Goal: Information Seeking & Learning: Learn about a topic

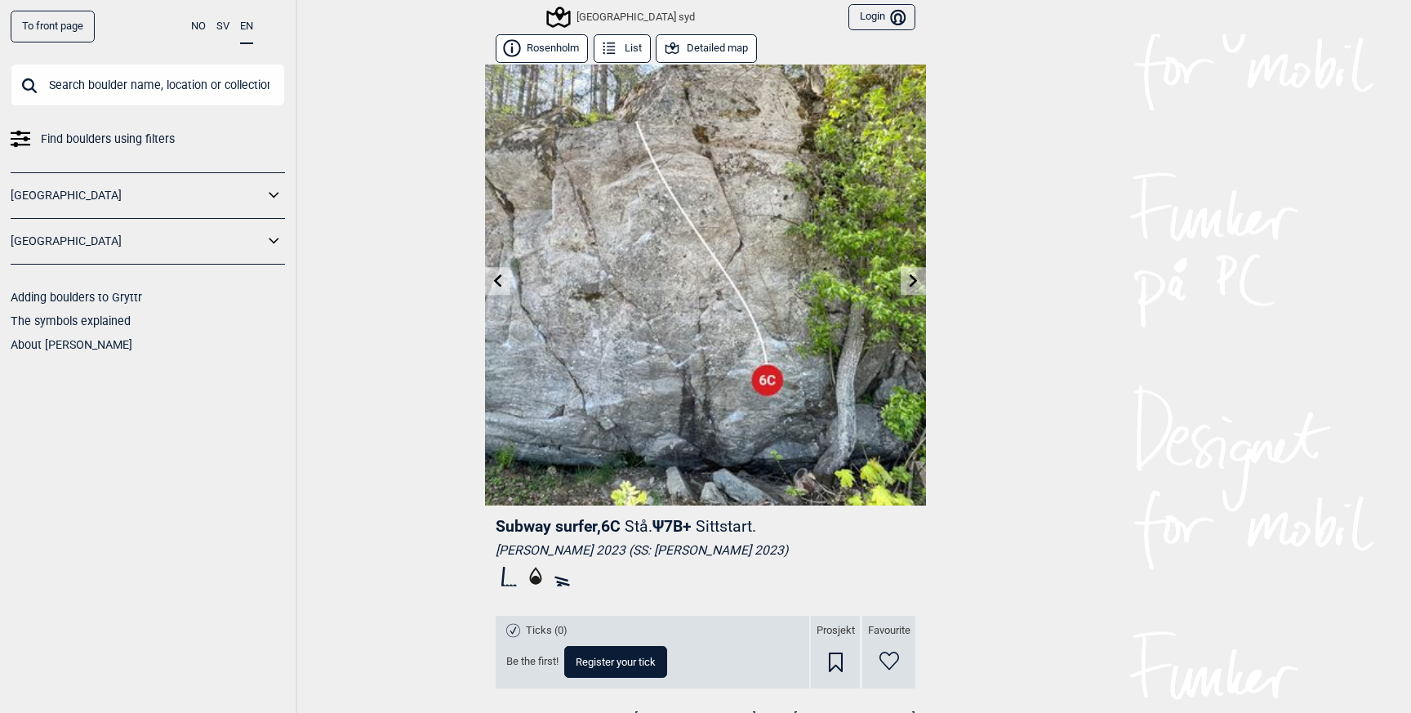
click at [594, 15] on div "[GEOGRAPHIC_DATA] syd" at bounding box center [622, 17] width 146 height 20
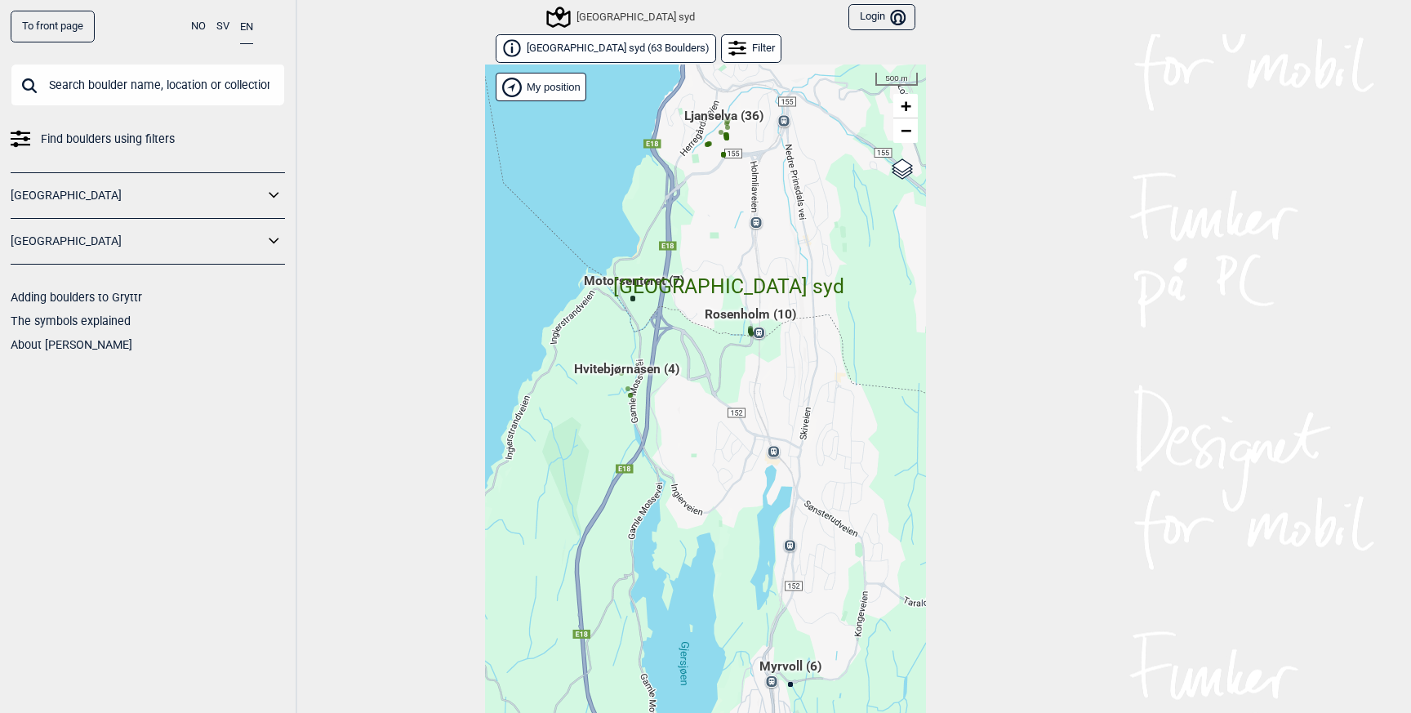
scroll to position [24, 0]
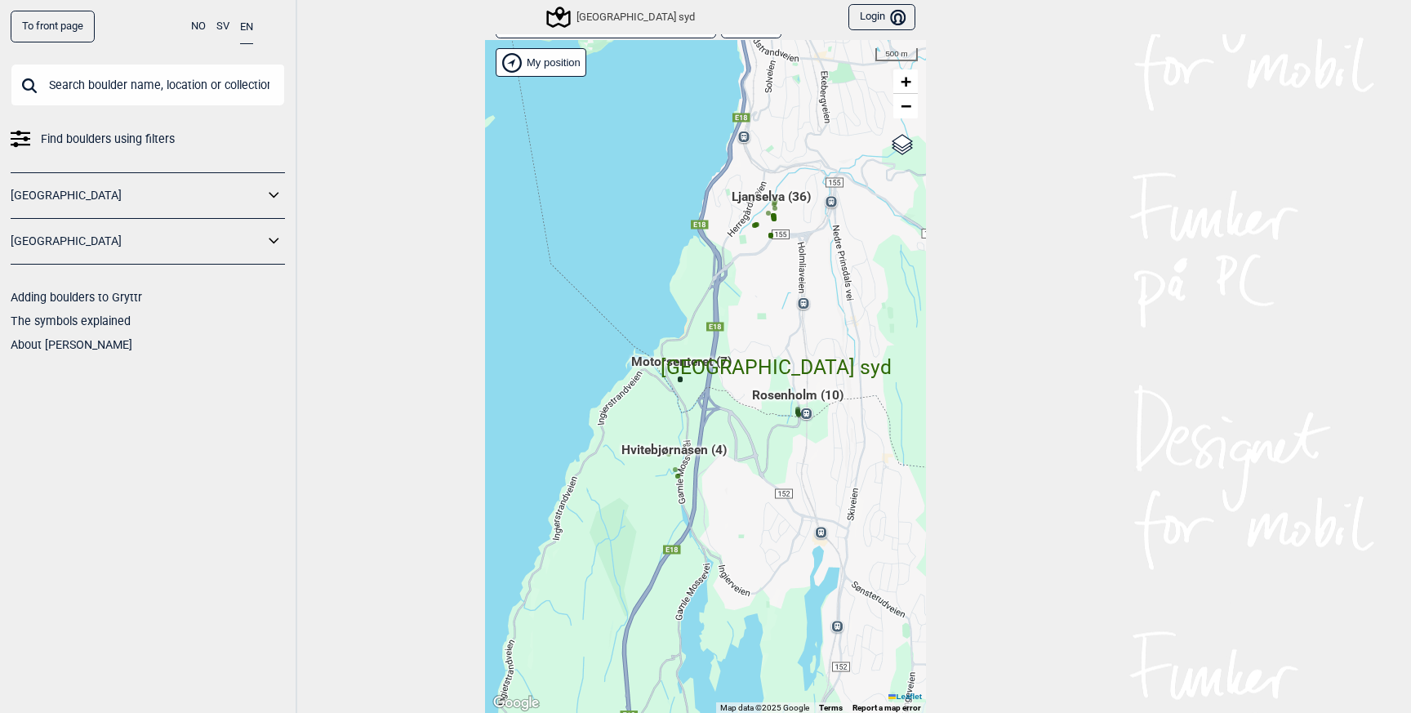
drag, startPoint x: 651, startPoint y: 286, endPoint x: 686, endPoint y: 350, distance: 73.4
click at [686, 350] on div "Hallingdal Gol Ål Stange Kolomoen Vallset Tangen Sørli Åsbygda Buskerud syd Kon…" at bounding box center [705, 377] width 441 height 674
click at [902, 110] on span "−" at bounding box center [906, 106] width 11 height 20
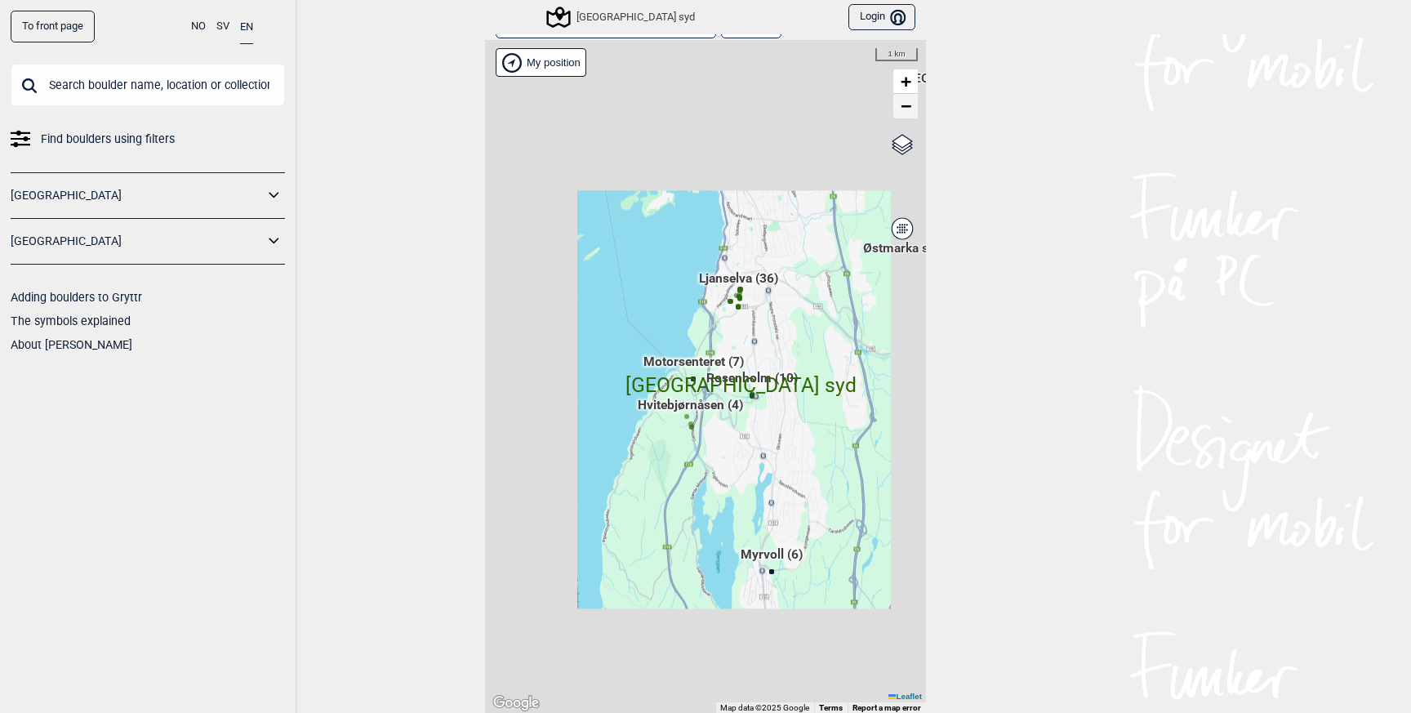
click at [902, 110] on span "−" at bounding box center [906, 106] width 11 height 20
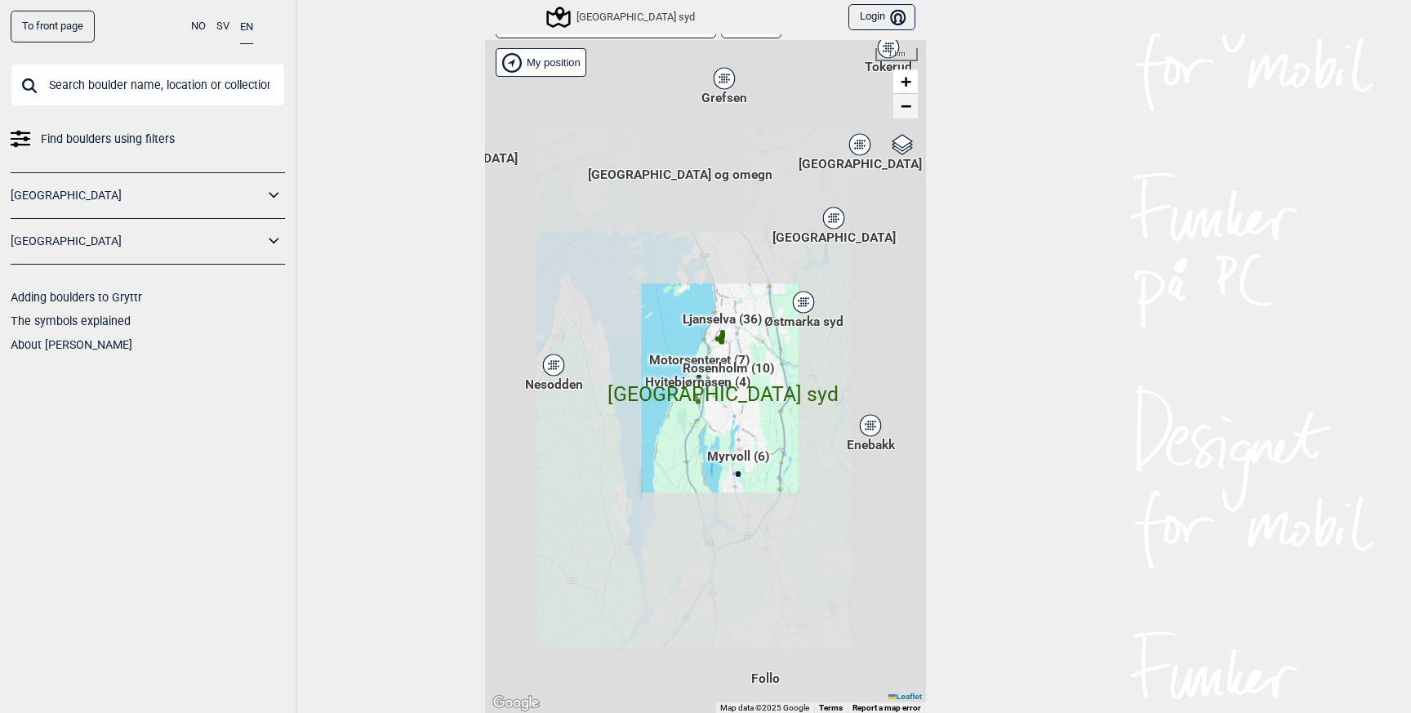
click at [902, 110] on span "−" at bounding box center [906, 106] width 11 height 20
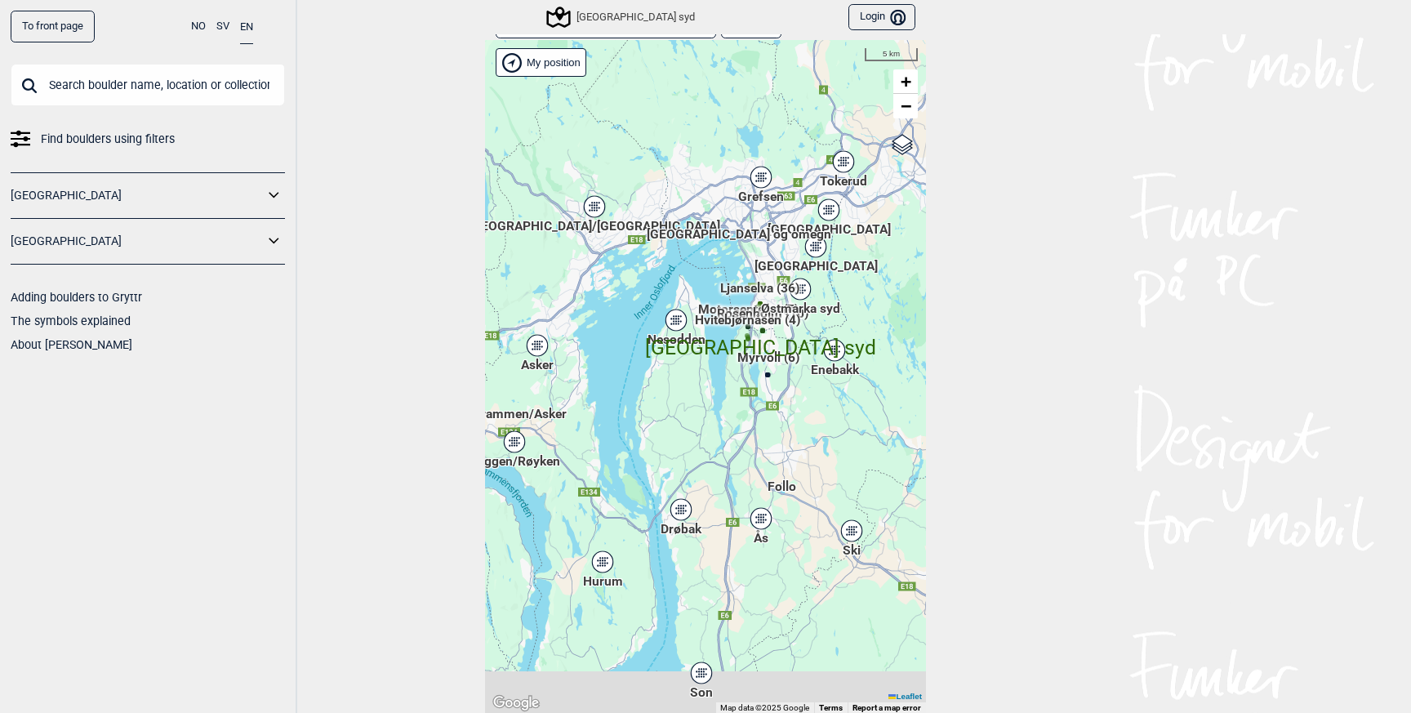
drag, startPoint x: 631, startPoint y: 315, endPoint x: 704, endPoint y: 256, distance: 94.0
click at [704, 256] on div "Hallingdal Gol Ål Stange Kolomoen Vallset Tangen Sørli Åsbygda Buskerud syd Kon…" at bounding box center [705, 377] width 441 height 674
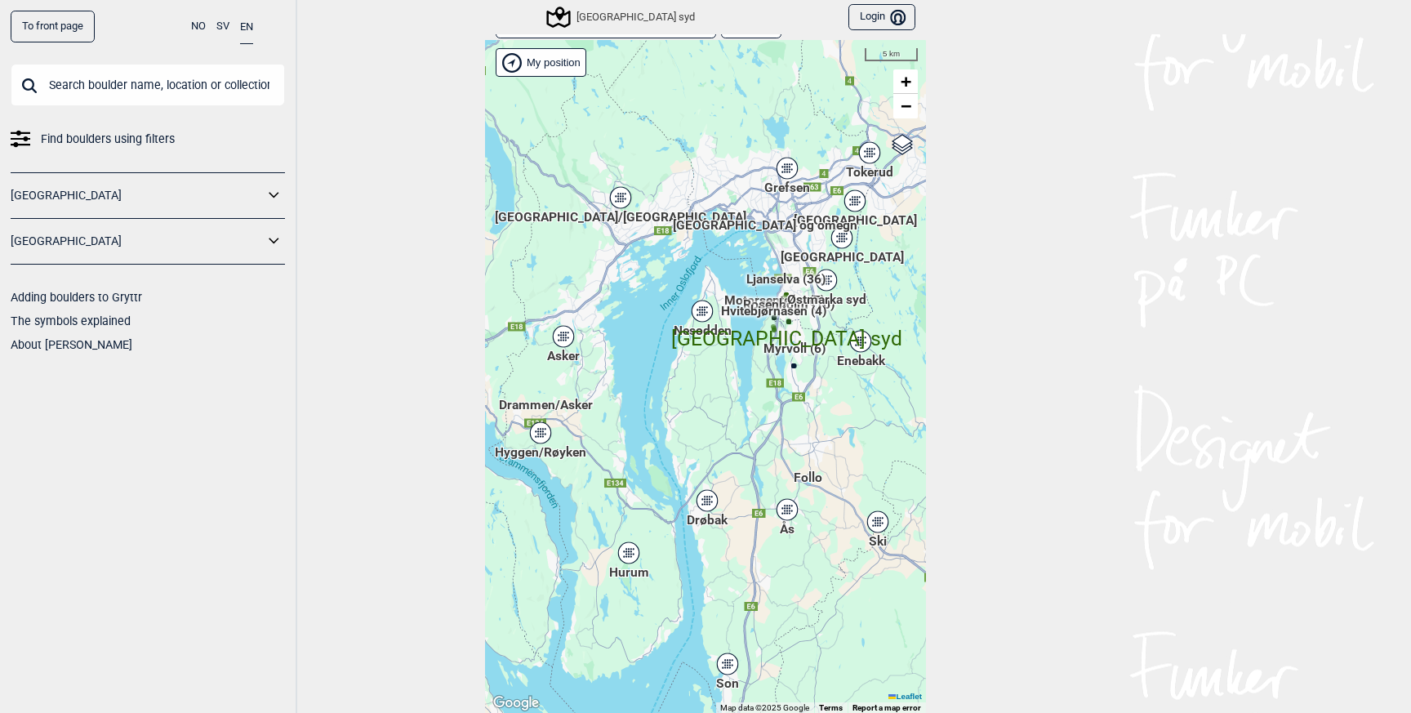
click at [567, 336] on div "Asker" at bounding box center [563, 336] width 10 height 10
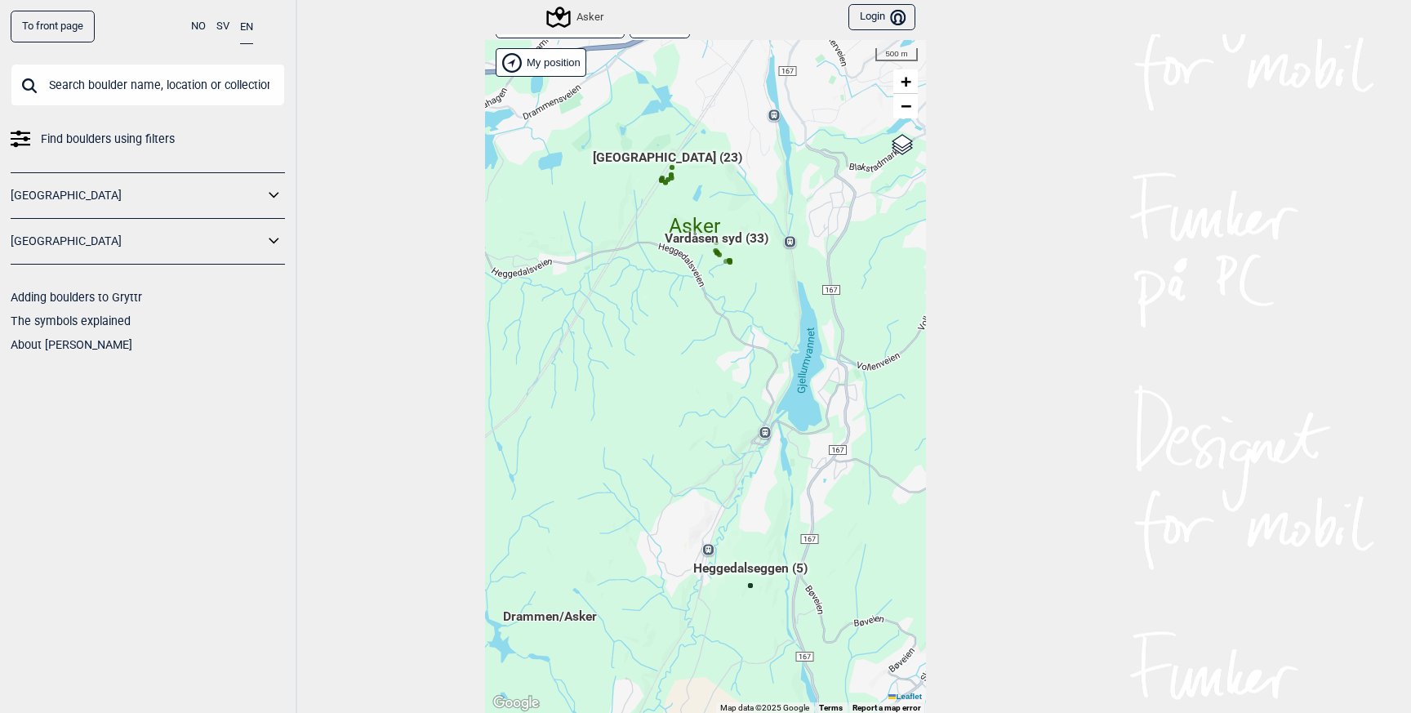
click at [708, 238] on span "Vardåsen syd (33)" at bounding box center [717, 244] width 104 height 31
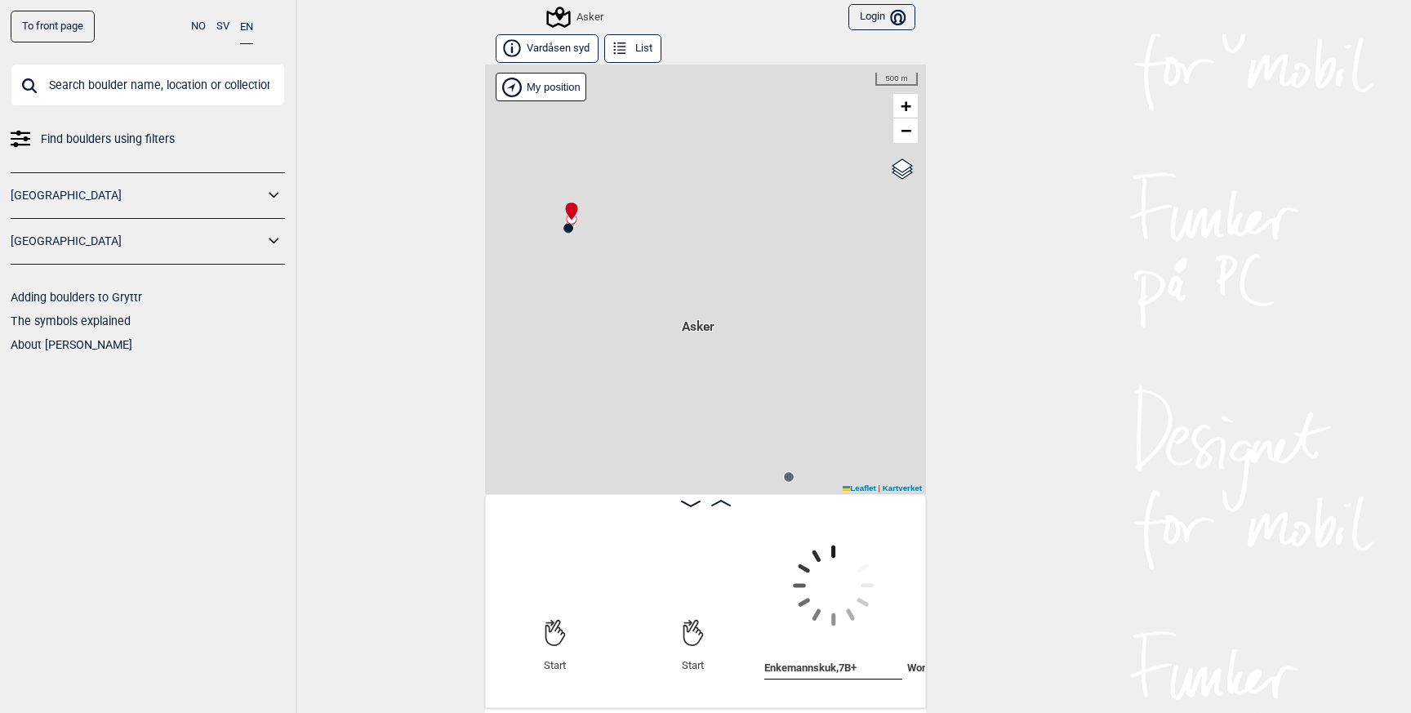
scroll to position [0, 128]
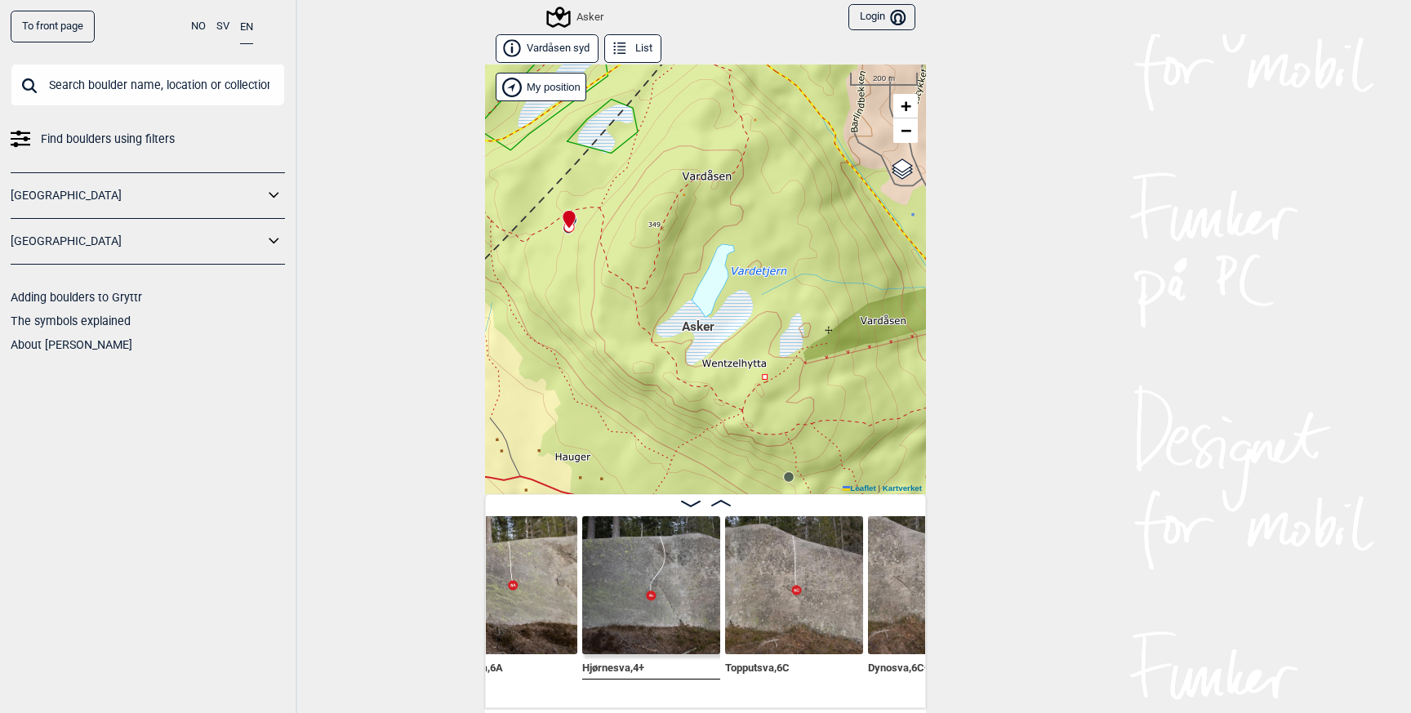
scroll to position [0, 899]
click at [651, 587] on img at bounding box center [649, 585] width 138 height 138
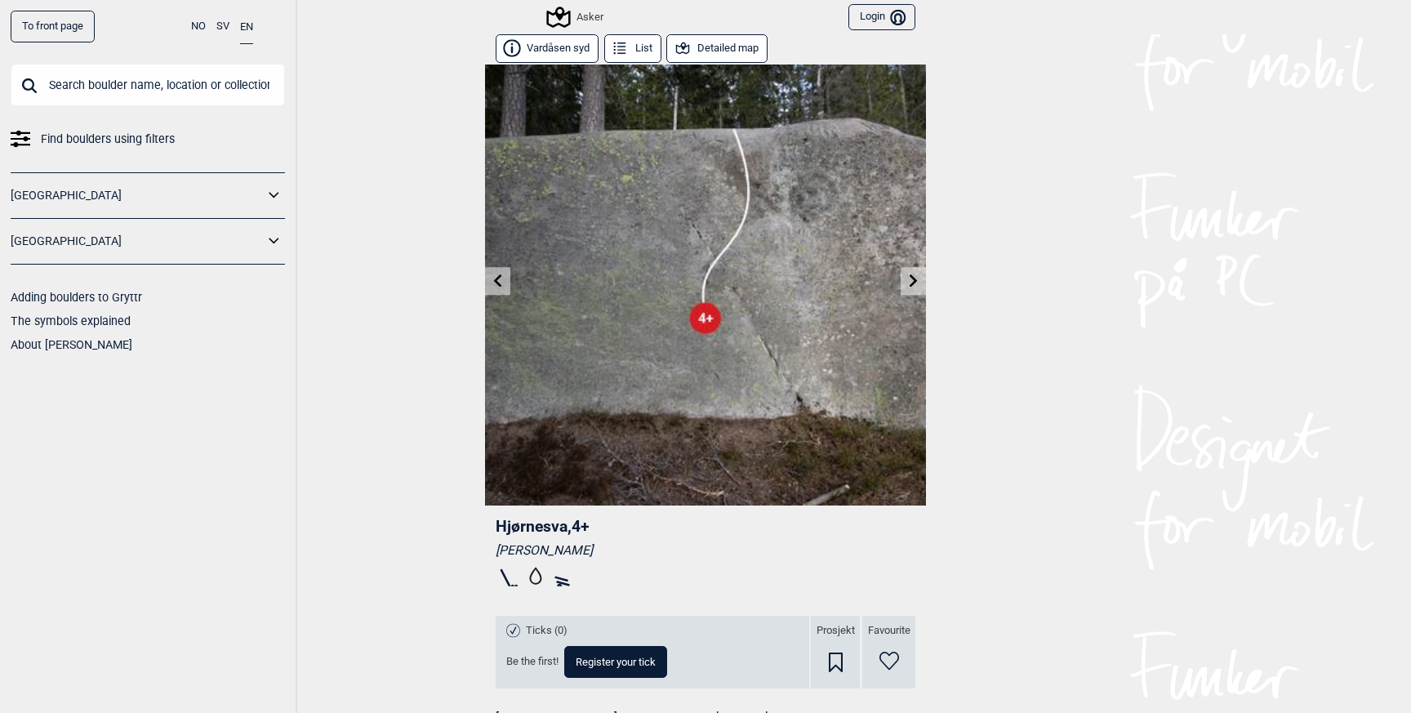
click at [560, 47] on button "Vardåsen syd" at bounding box center [547, 48] width 103 height 29
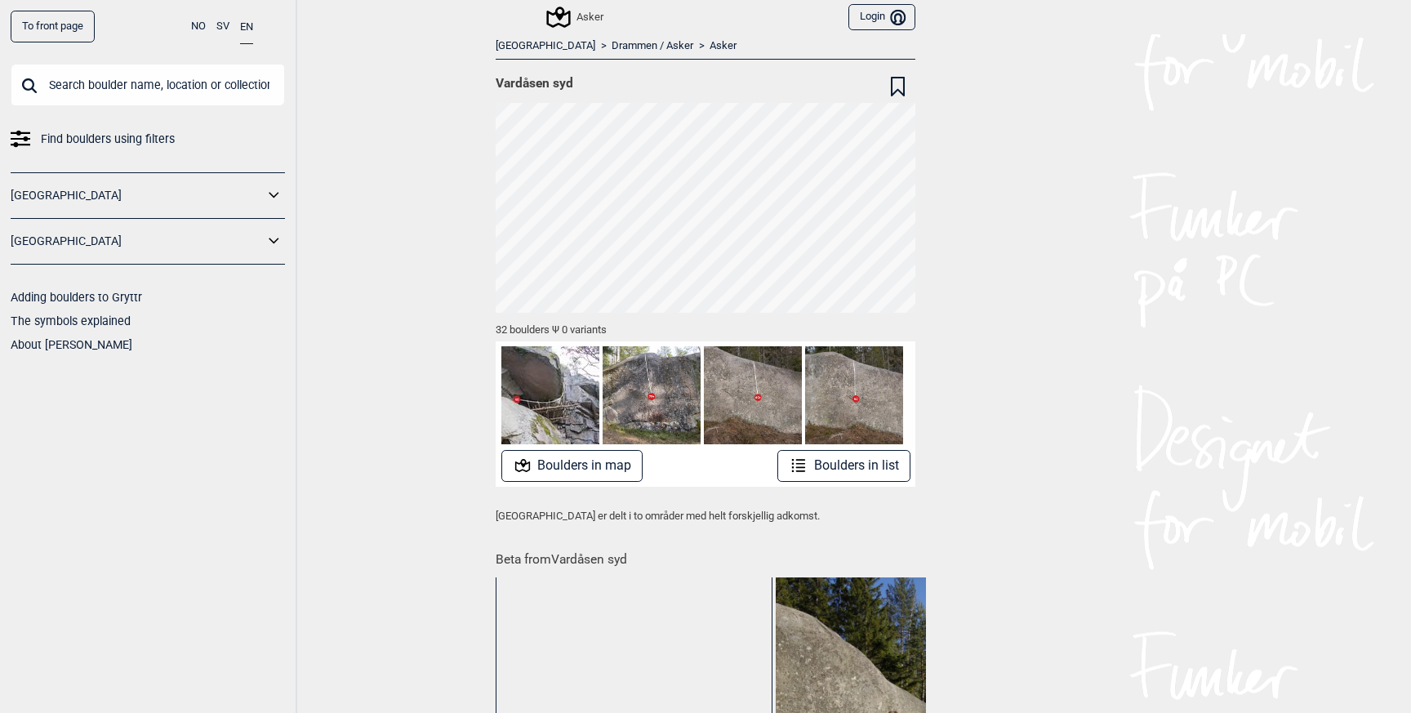
click at [818, 460] on button "Boulders in list" at bounding box center [843, 466] width 133 height 32
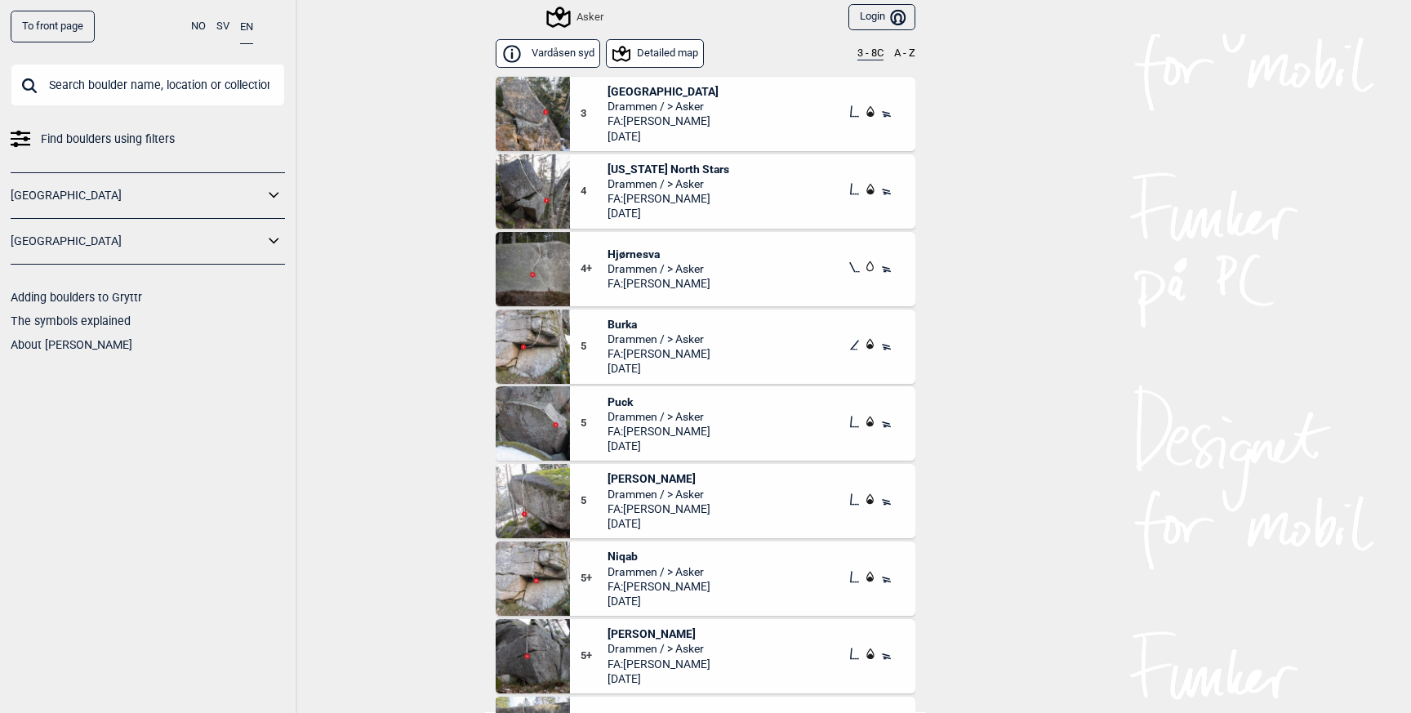
click at [869, 53] on button "3 - 8C" at bounding box center [870, 53] width 26 height 13
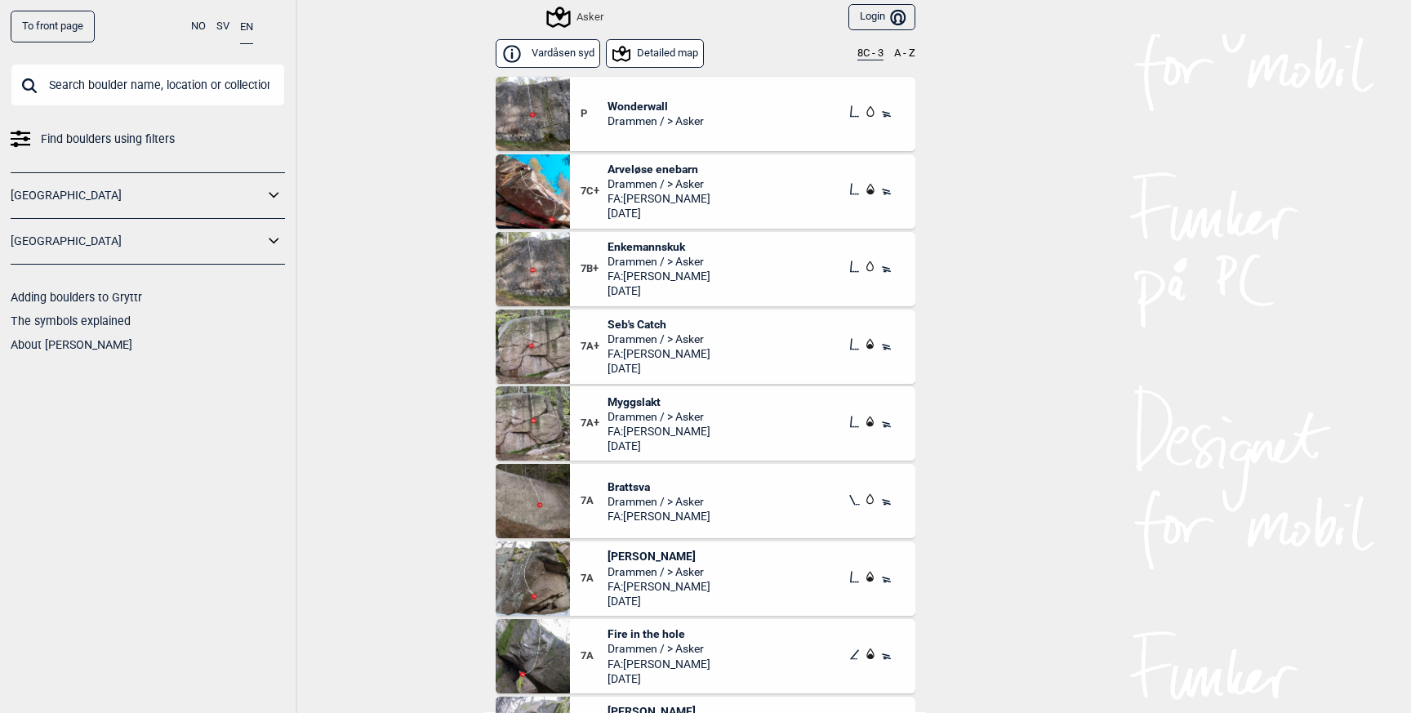
click at [633, 324] on span "Seb's Catch" at bounding box center [658, 324] width 103 height 15
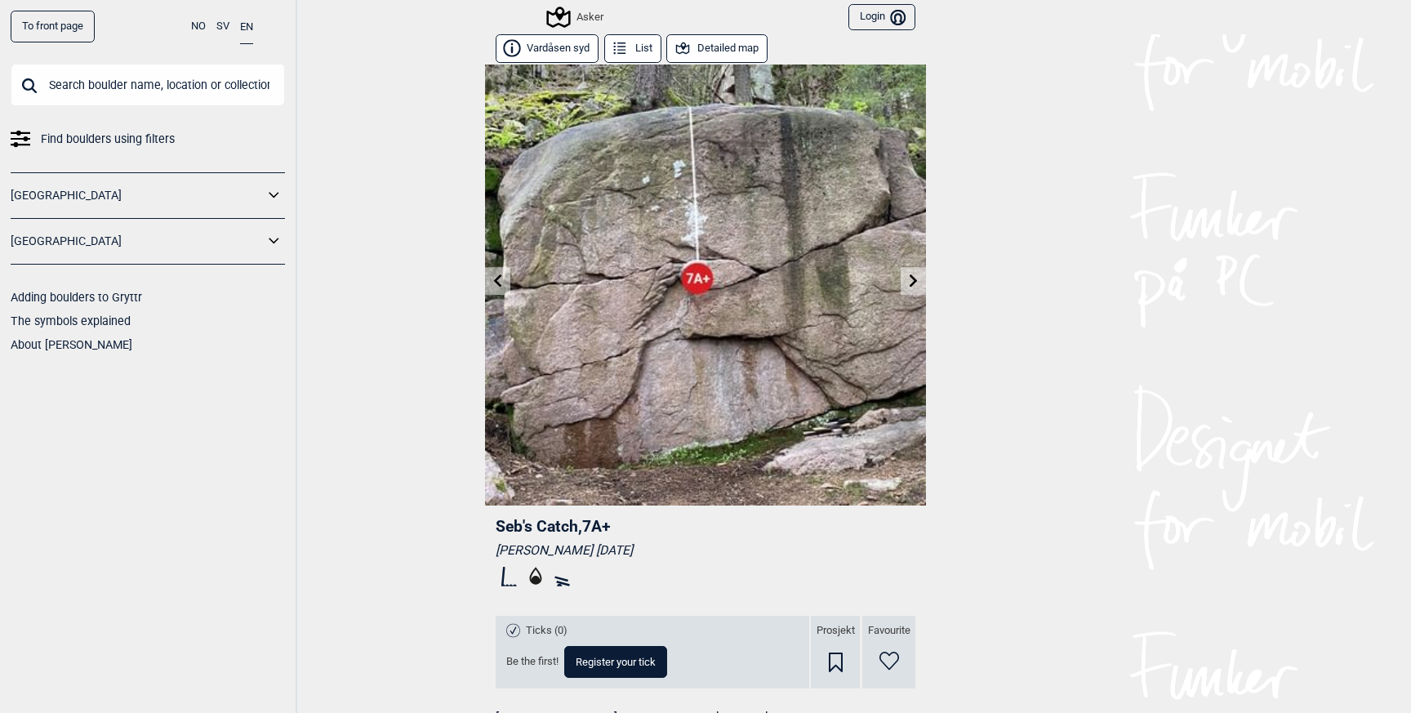
click at [910, 281] on icon at bounding box center [913, 280] width 13 height 13
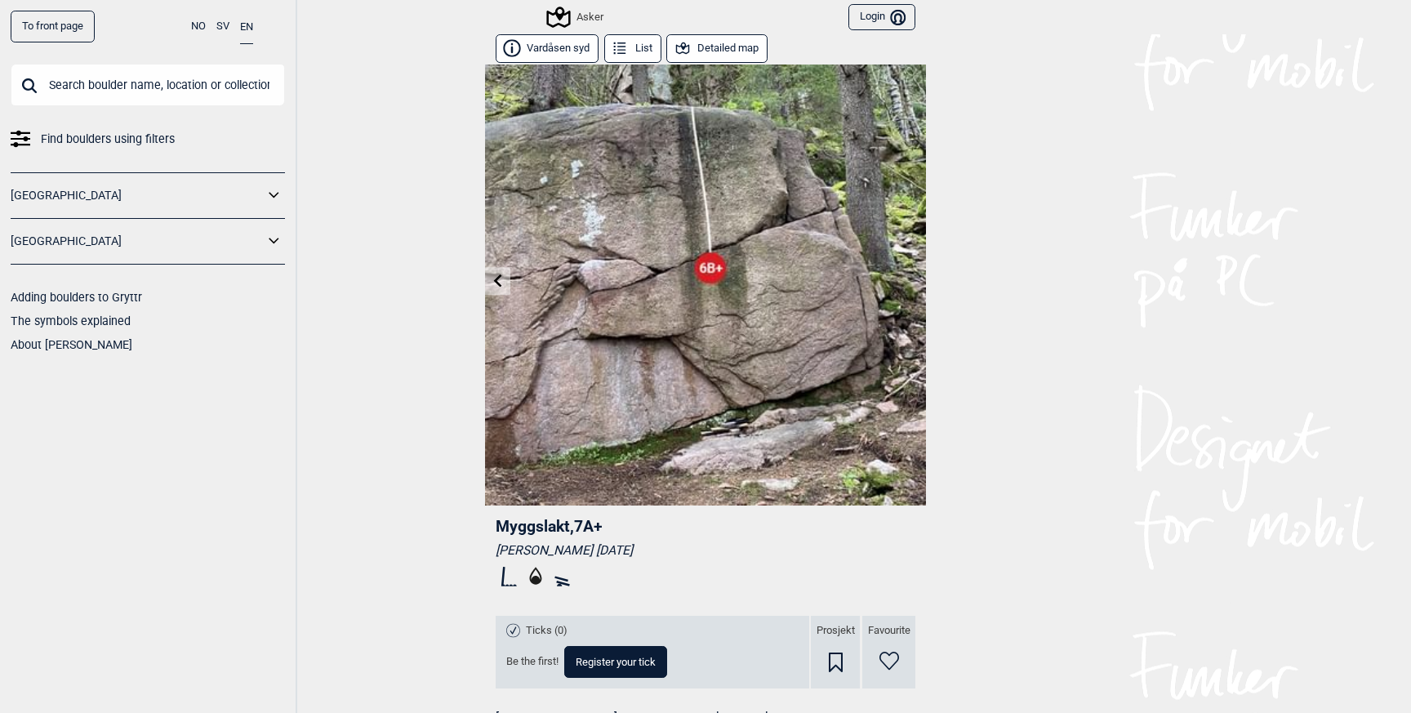
click at [501, 279] on icon at bounding box center [497, 280] width 13 height 13
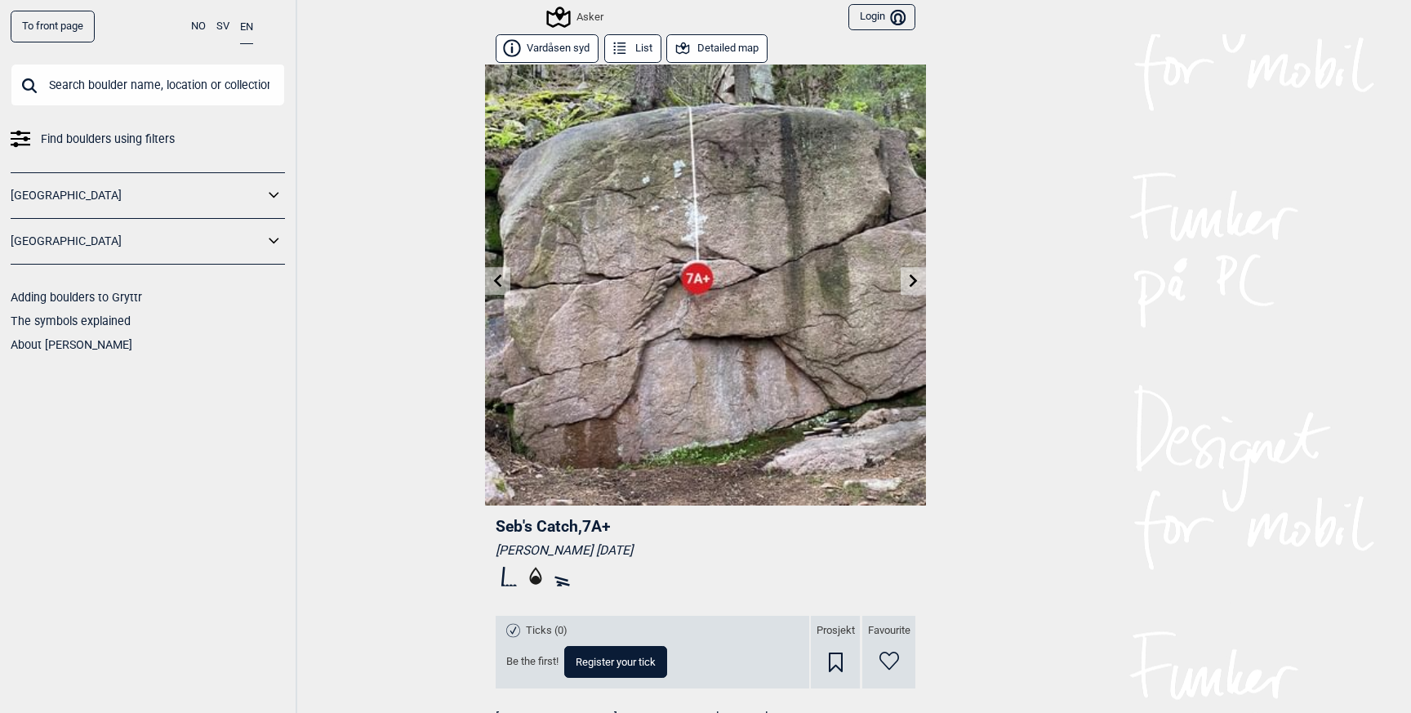
click at [702, 47] on button "Detailed map" at bounding box center [716, 48] width 101 height 29
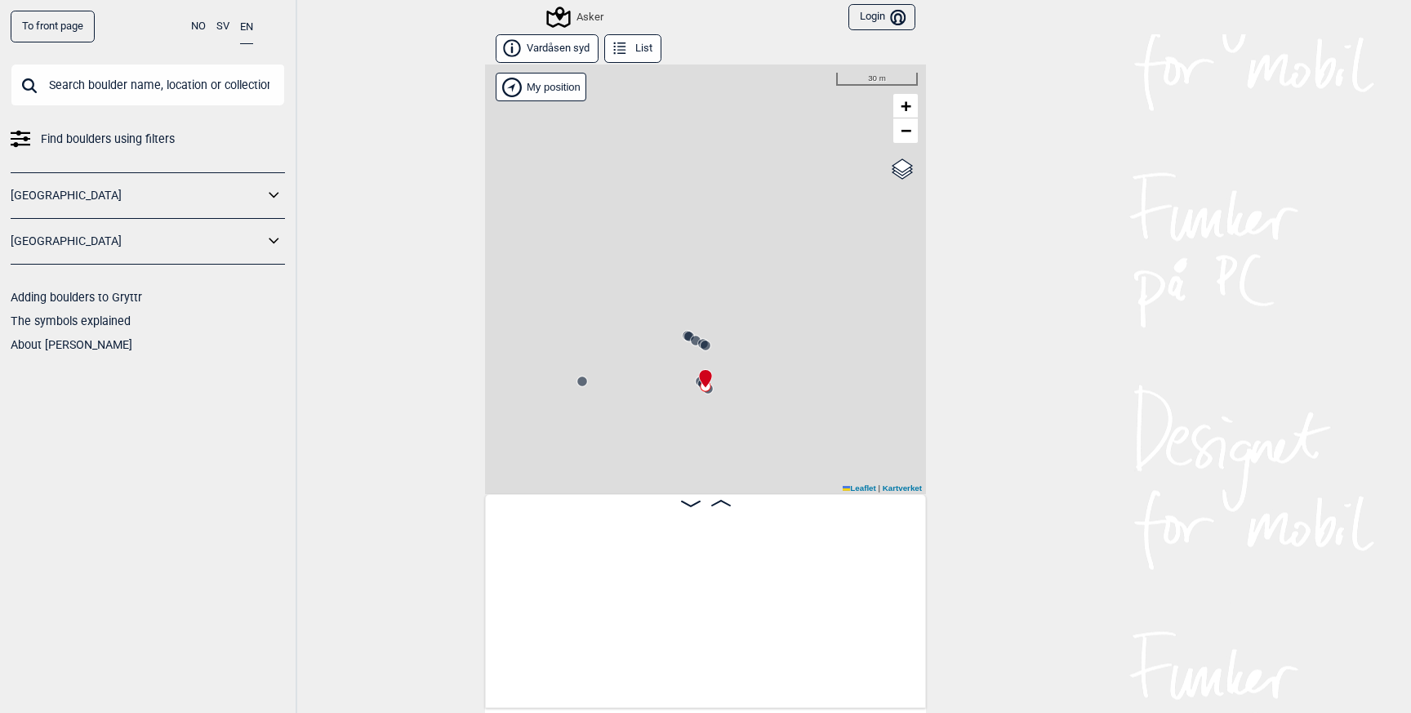
scroll to position [0, 4415]
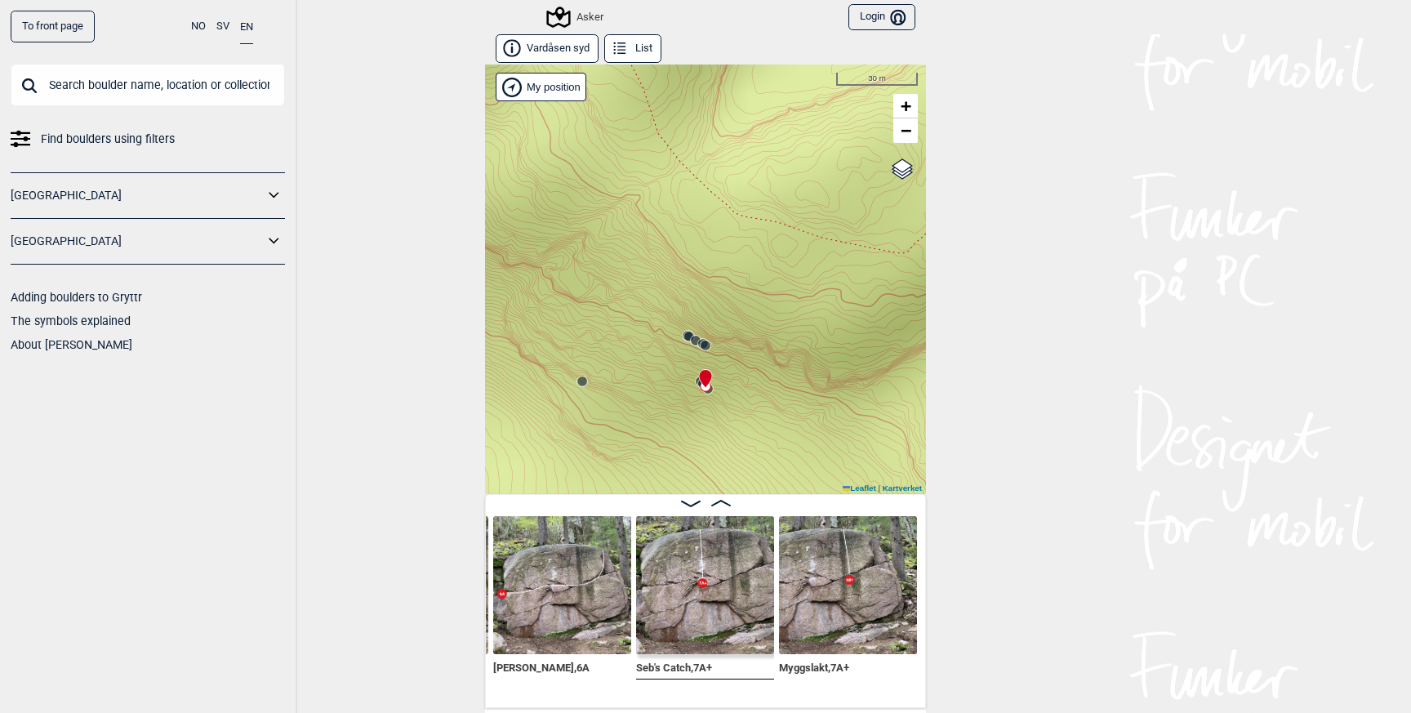
click at [691, 336] on icon at bounding box center [695, 340] width 13 height 13
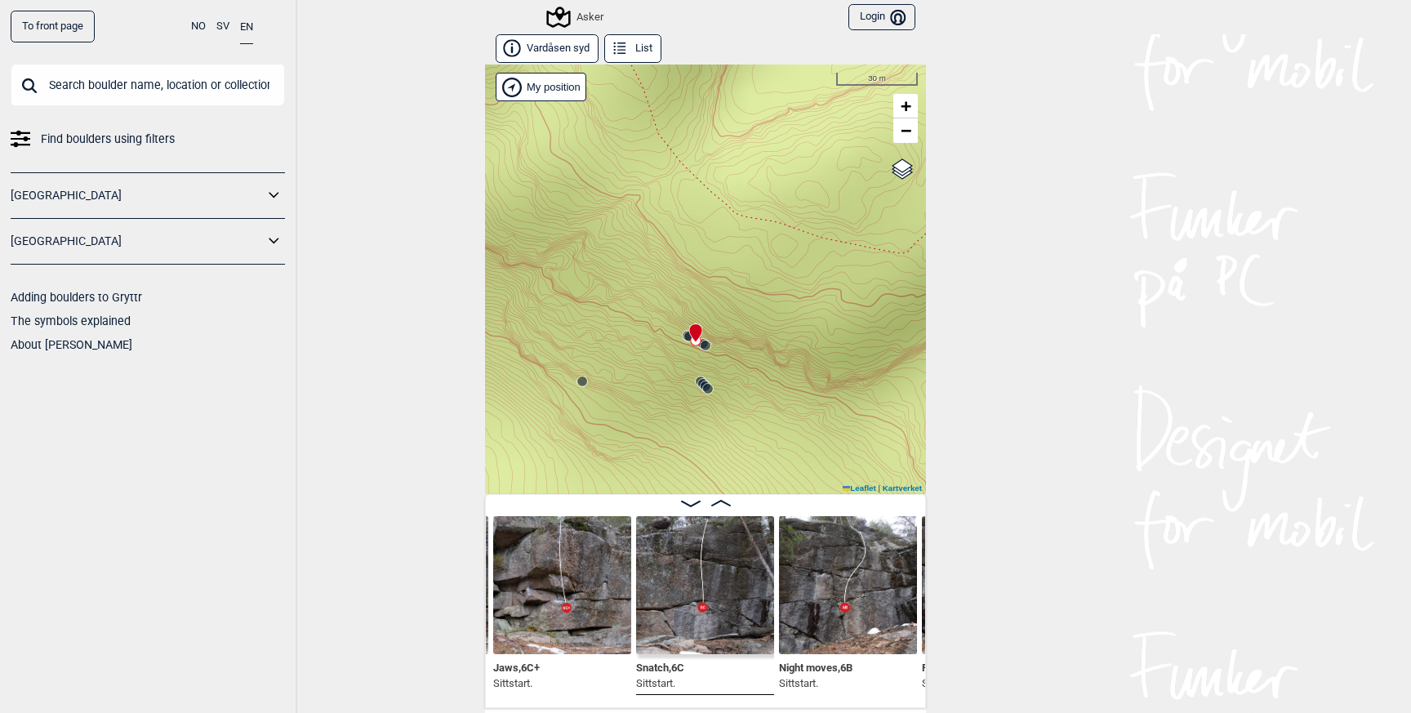
click at [705, 344] on circle at bounding box center [705, 345] width 10 height 10
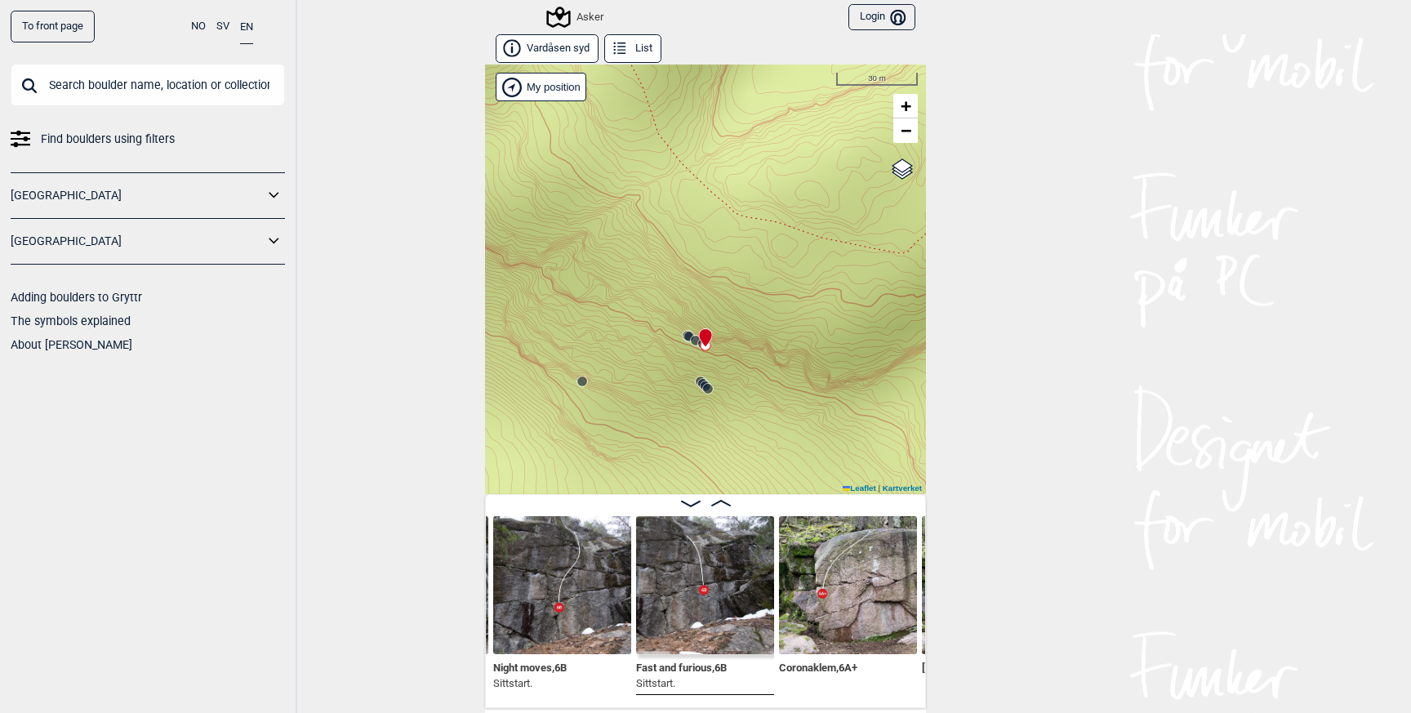
click at [582, 380] on circle at bounding box center [582, 381] width 10 height 10
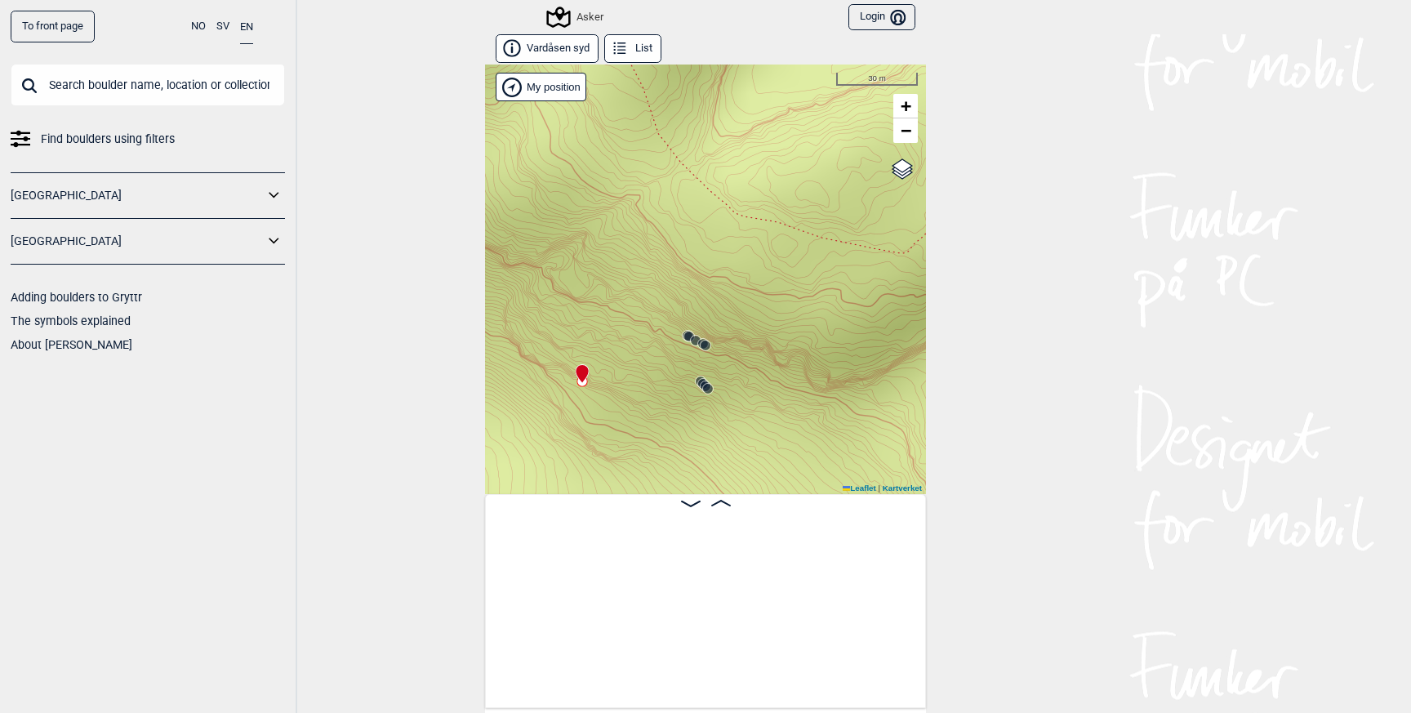
scroll to position [0, 3311]
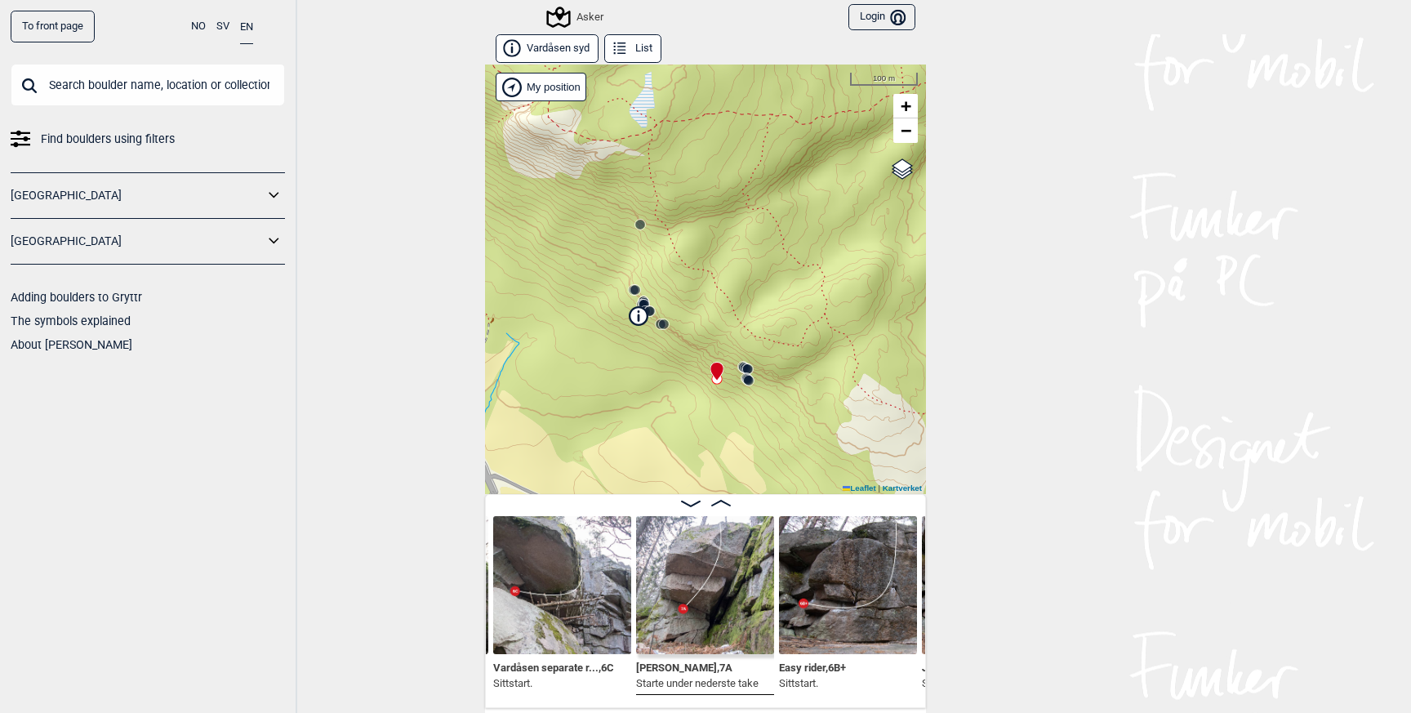
drag, startPoint x: 797, startPoint y: 409, endPoint x: 696, endPoint y: 404, distance: 100.5
click at [696, 404] on div "Asker My position 100 m + − Kartverket OpenStreetMap Google satellite Leaflet |…" at bounding box center [705, 278] width 441 height 429
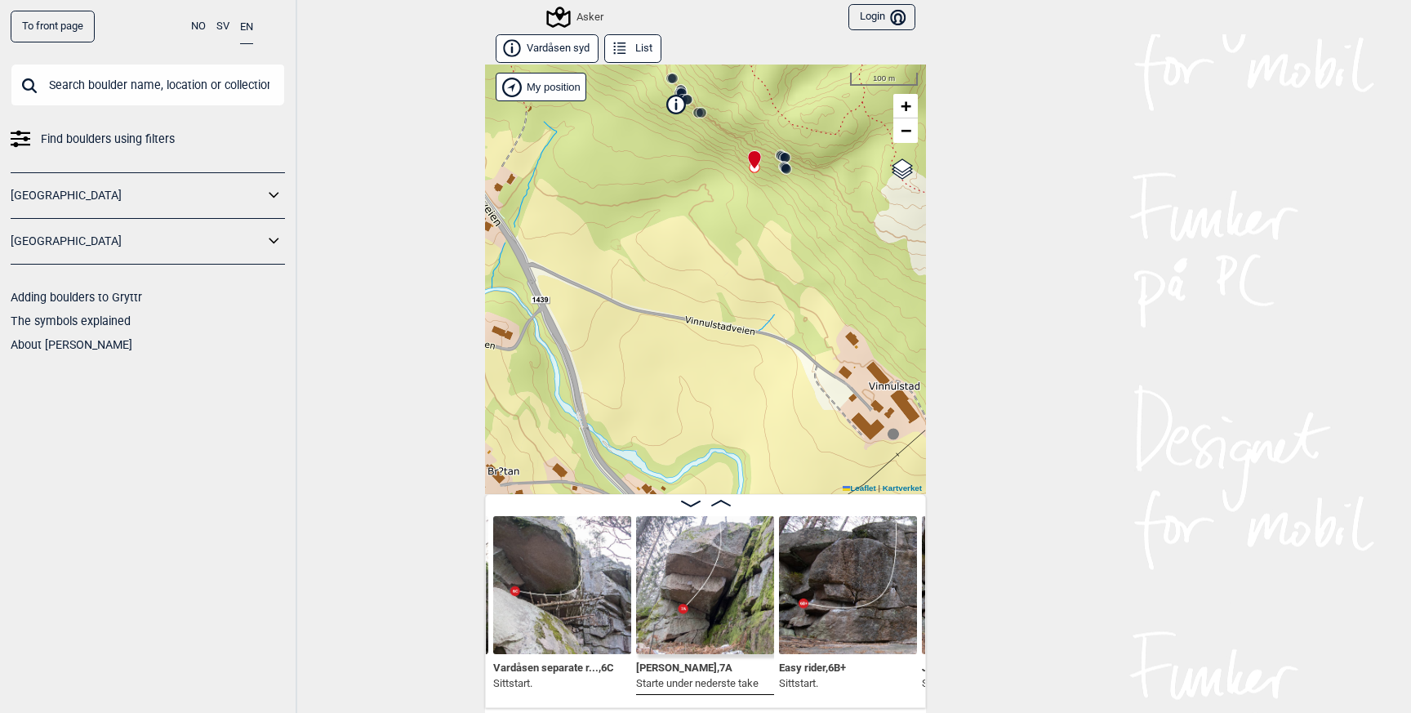
drag, startPoint x: 764, startPoint y: 410, endPoint x: 857, endPoint y: 203, distance: 226.6
click at [857, 203] on div "Asker My position 100 m + − Kartverket OpenStreetMap Google satellite Leaflet |…" at bounding box center [705, 278] width 441 height 429
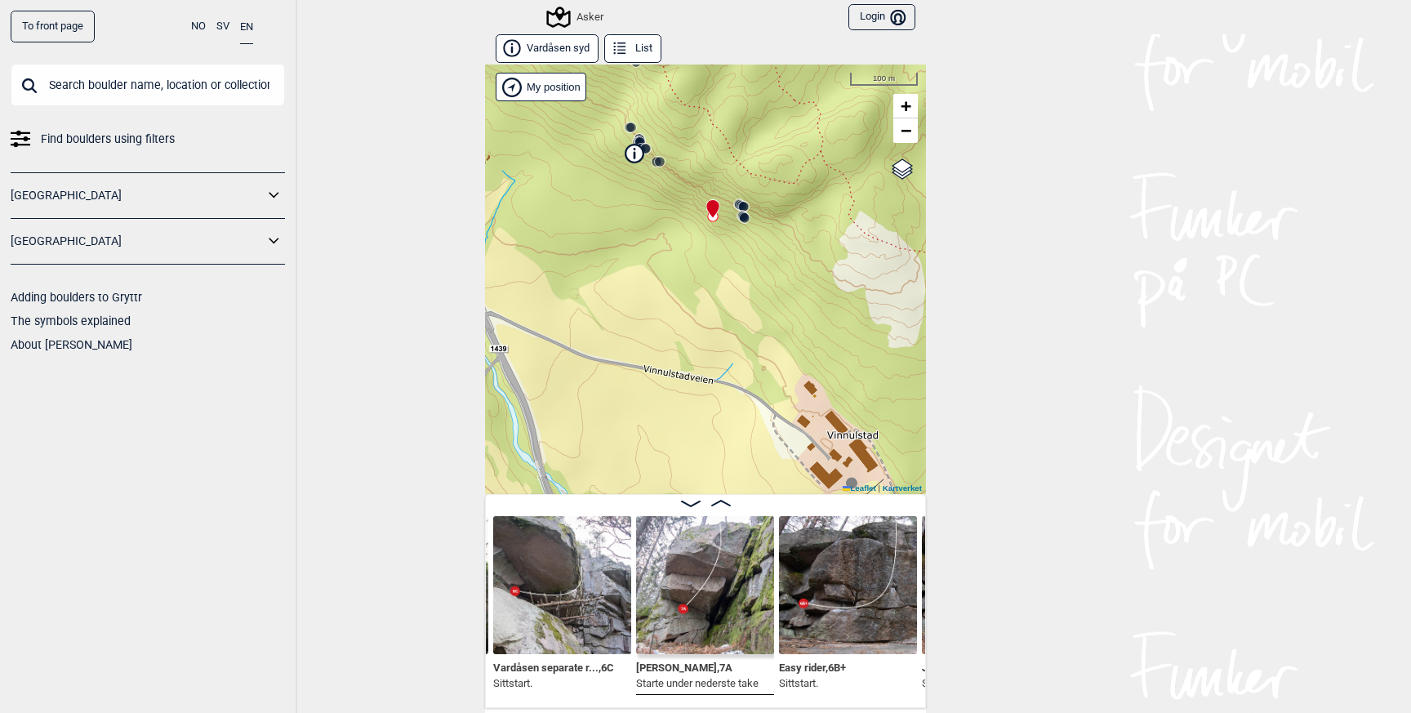
drag, startPoint x: 790, startPoint y: 247, endPoint x: 672, endPoint y: 371, distance: 172.1
click at [673, 369] on div "Asker My position 100 m + − Kartverket OpenStreetMap Google satellite Leaflet |…" at bounding box center [705, 278] width 441 height 429
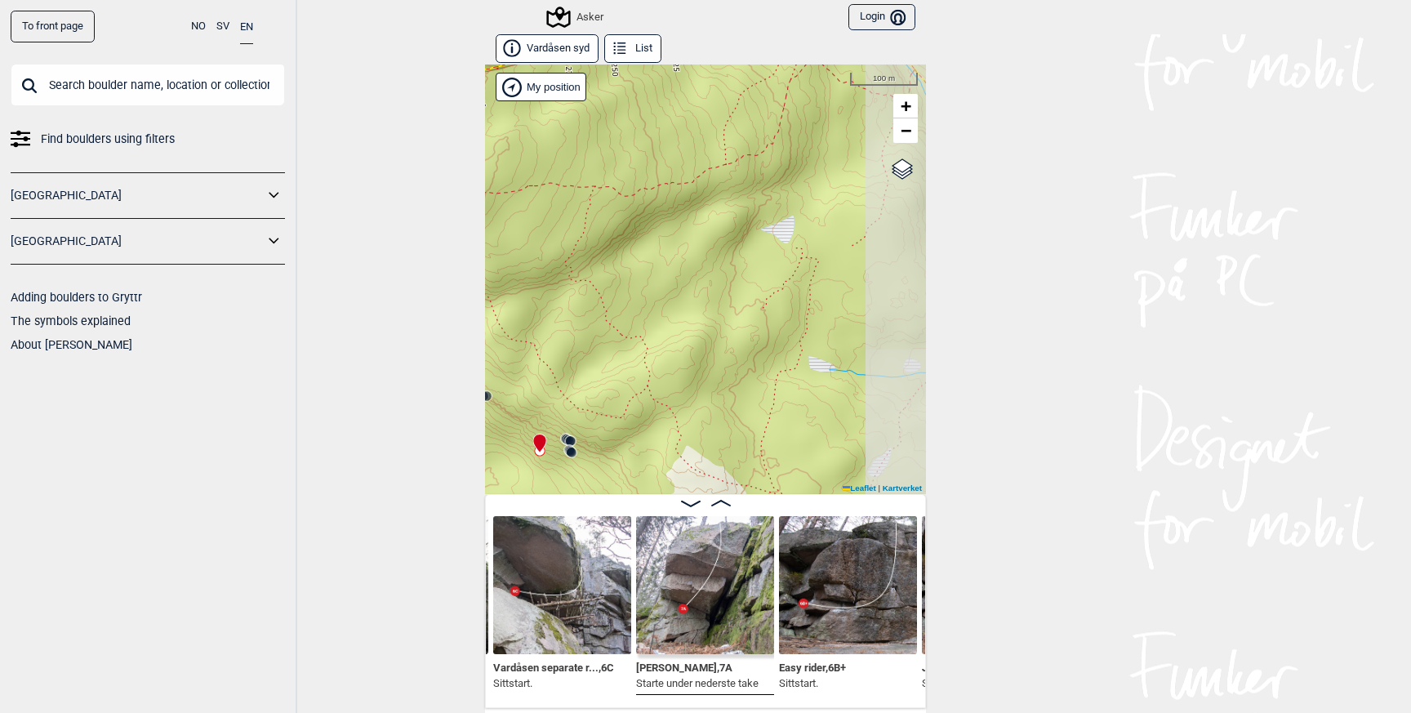
drag, startPoint x: 825, startPoint y: 219, endPoint x: 767, endPoint y: 371, distance: 162.5
click at [767, 371] on div "Asker My position 100 m + − Kartverket OpenStreetMap Google satellite Leaflet |…" at bounding box center [705, 278] width 441 height 429
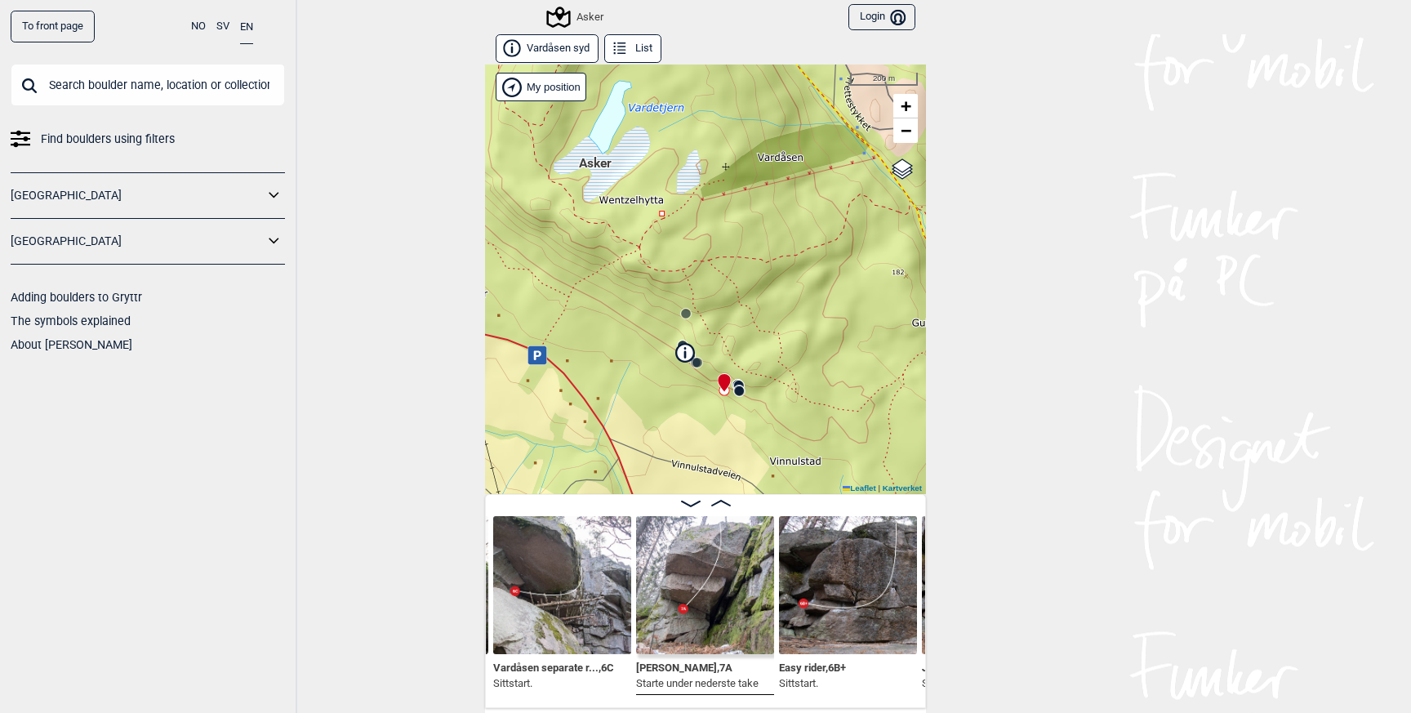
drag, startPoint x: 767, startPoint y: 354, endPoint x: 821, endPoint y: 318, distance: 64.1
click at [821, 318] on div "Asker My position 200 m + − Kartverket OpenStreetMap Google satellite Leaflet |…" at bounding box center [705, 278] width 441 height 429
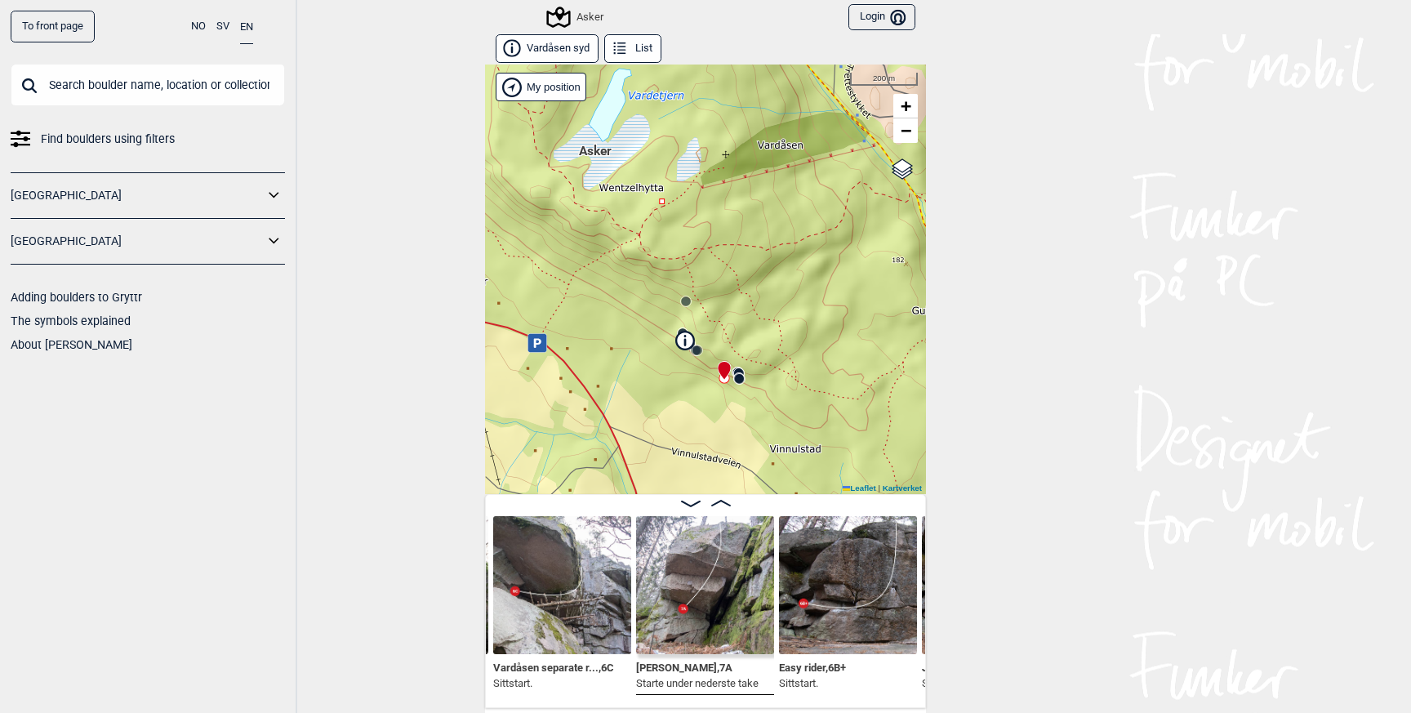
click at [695, 308] on div "Asker My position 200 m + − Kartverket OpenStreetMap Google satellite Leaflet |…" at bounding box center [705, 278] width 441 height 429
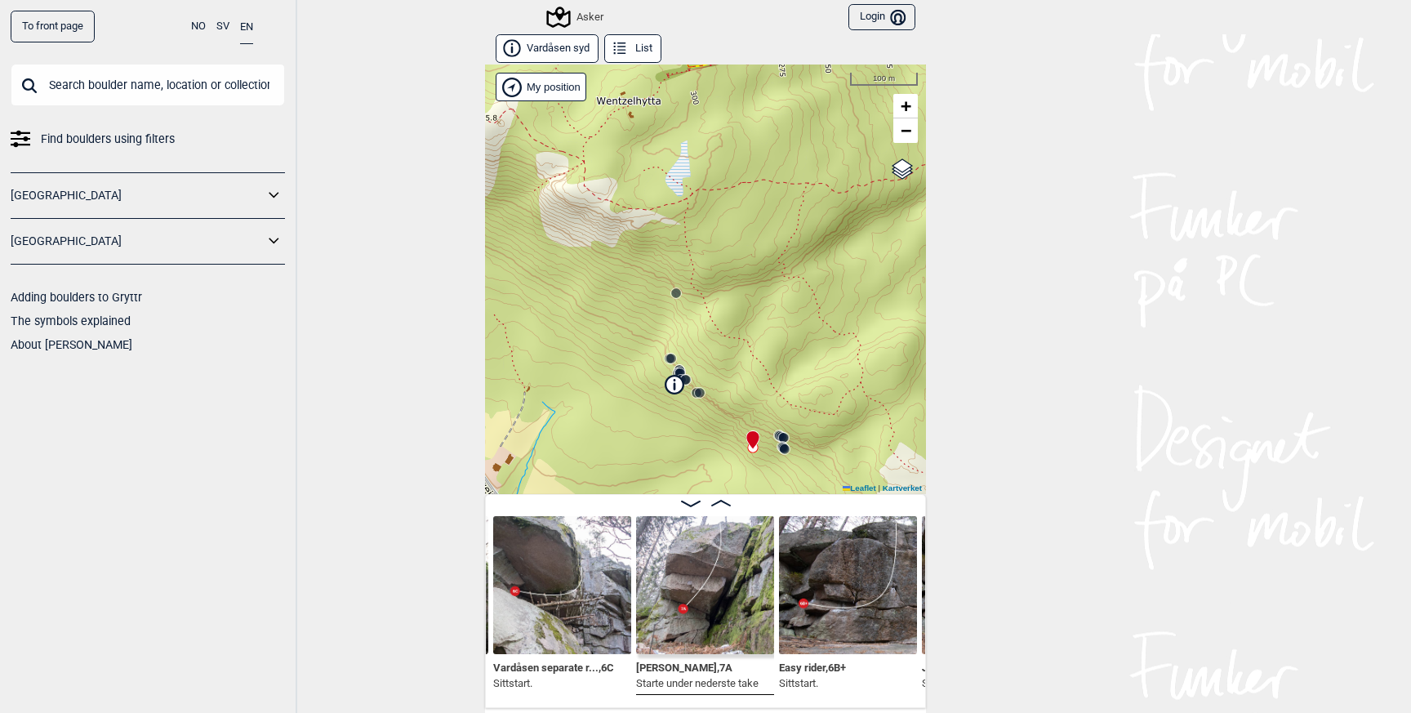
click at [678, 291] on circle at bounding box center [676, 293] width 10 height 10
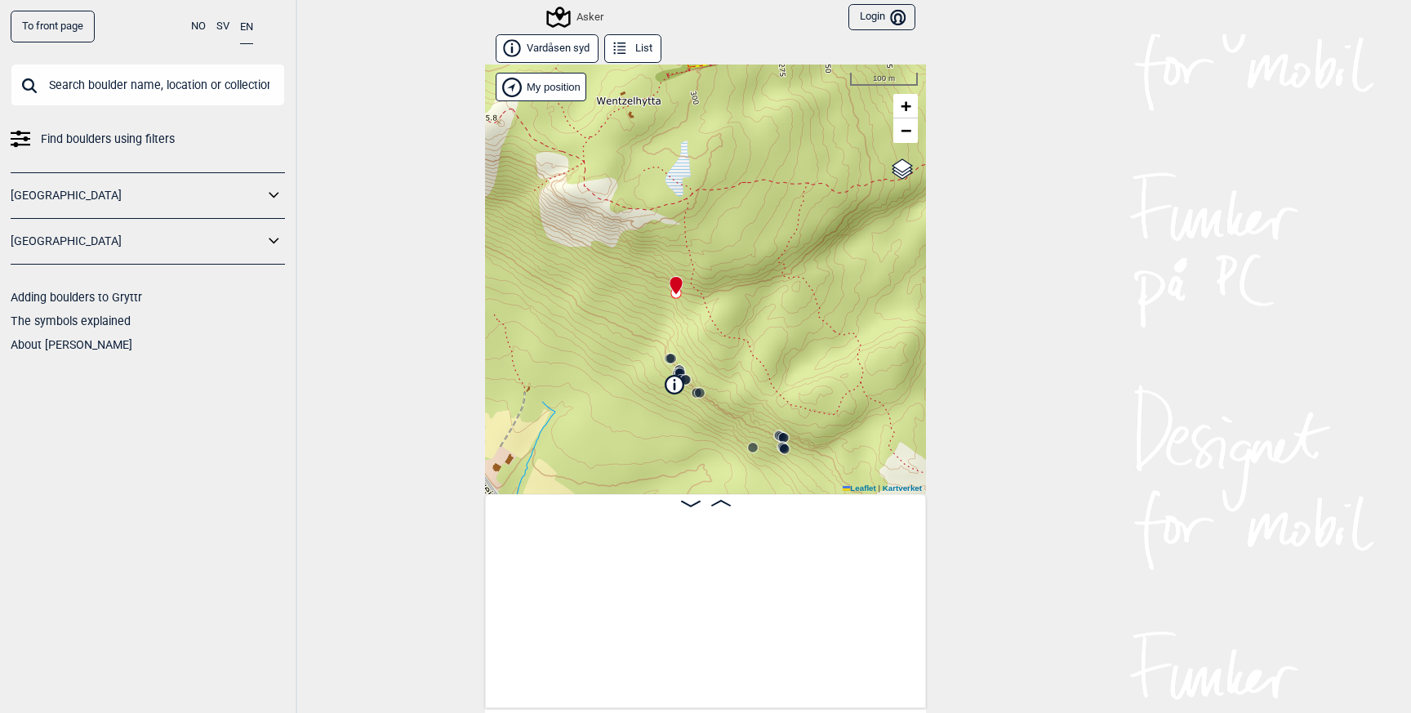
scroll to position [0, 1380]
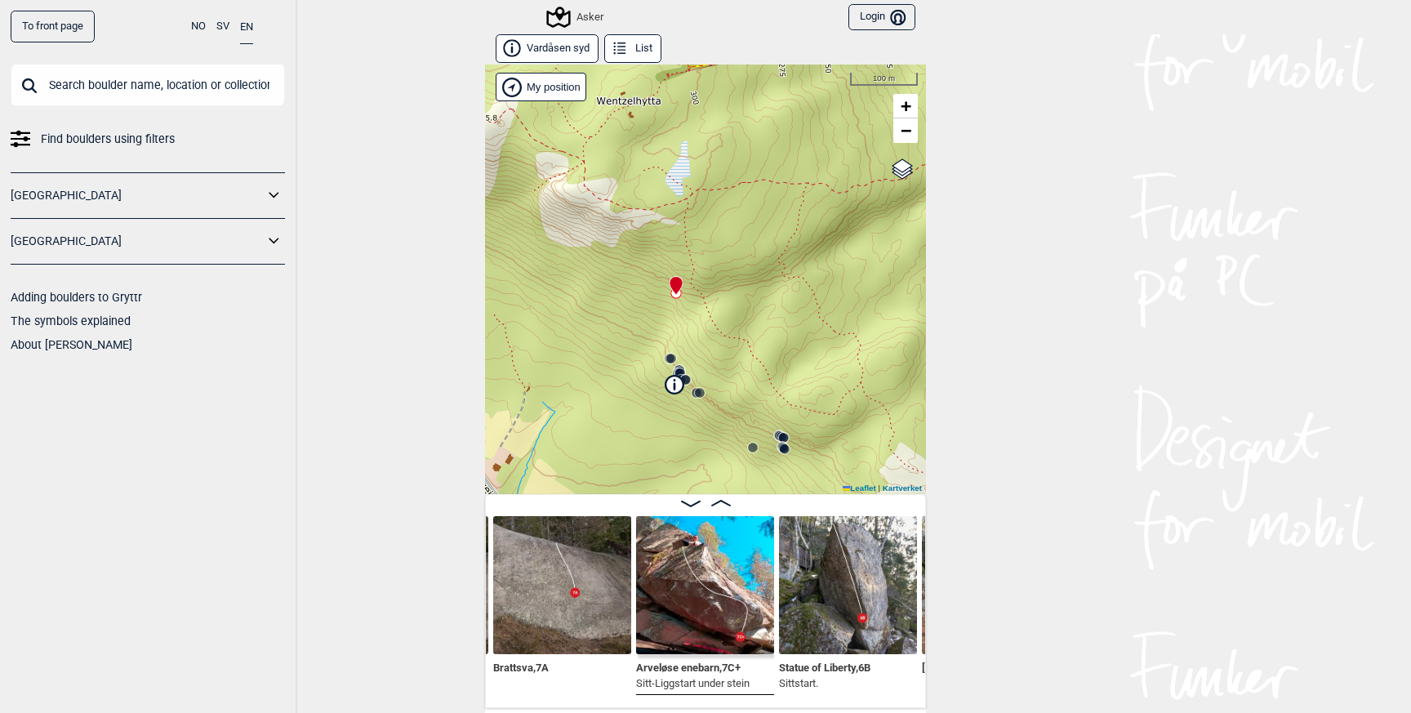
click at [672, 358] on circle at bounding box center [671, 359] width 10 height 10
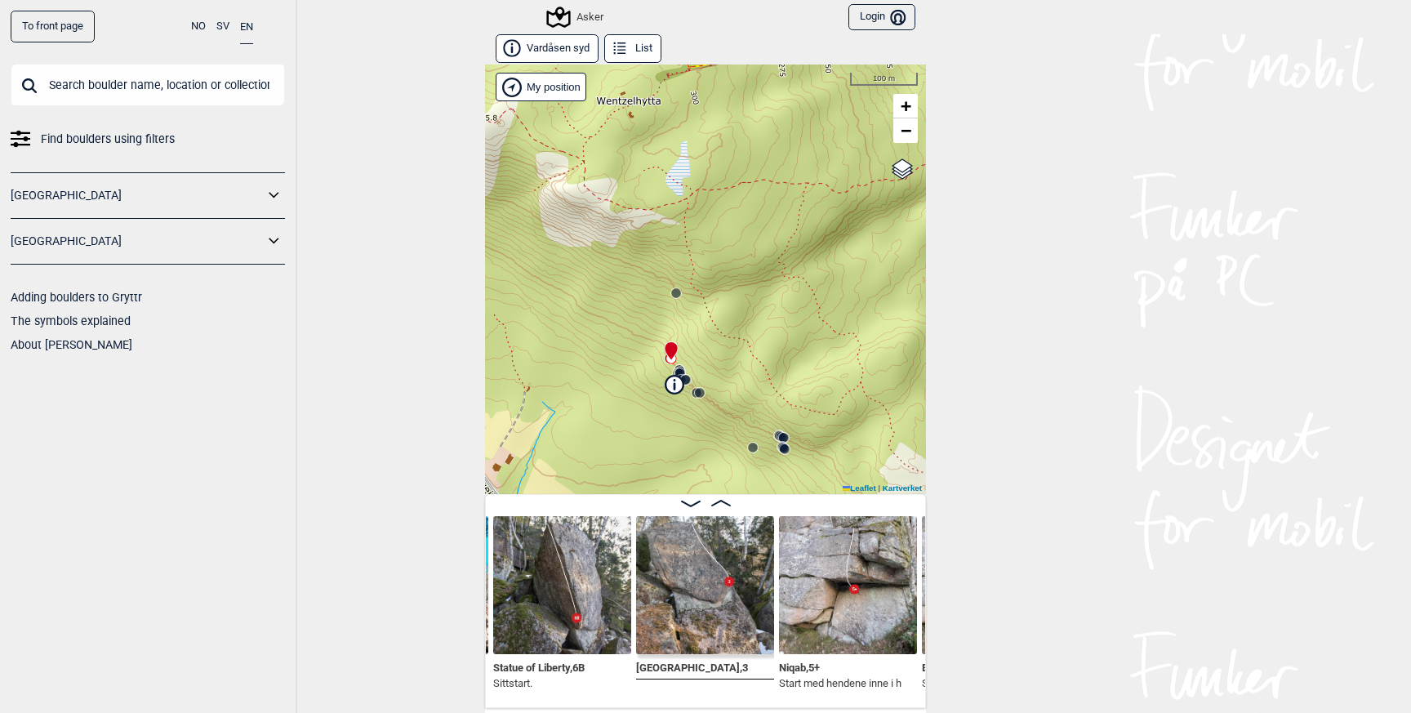
click at [754, 454] on div "Asker My position 100 m + − Kartverket OpenStreetMap Google satellite Leaflet |…" at bounding box center [705, 278] width 441 height 429
click at [753, 501] on div at bounding box center [705, 503] width 439 height 14
click at [759, 447] on div "Asker My position 100 m + − Kartverket OpenStreetMap Google satellite Leaflet |…" at bounding box center [705, 278] width 441 height 429
click at [784, 449] on circle at bounding box center [785, 449] width 10 height 10
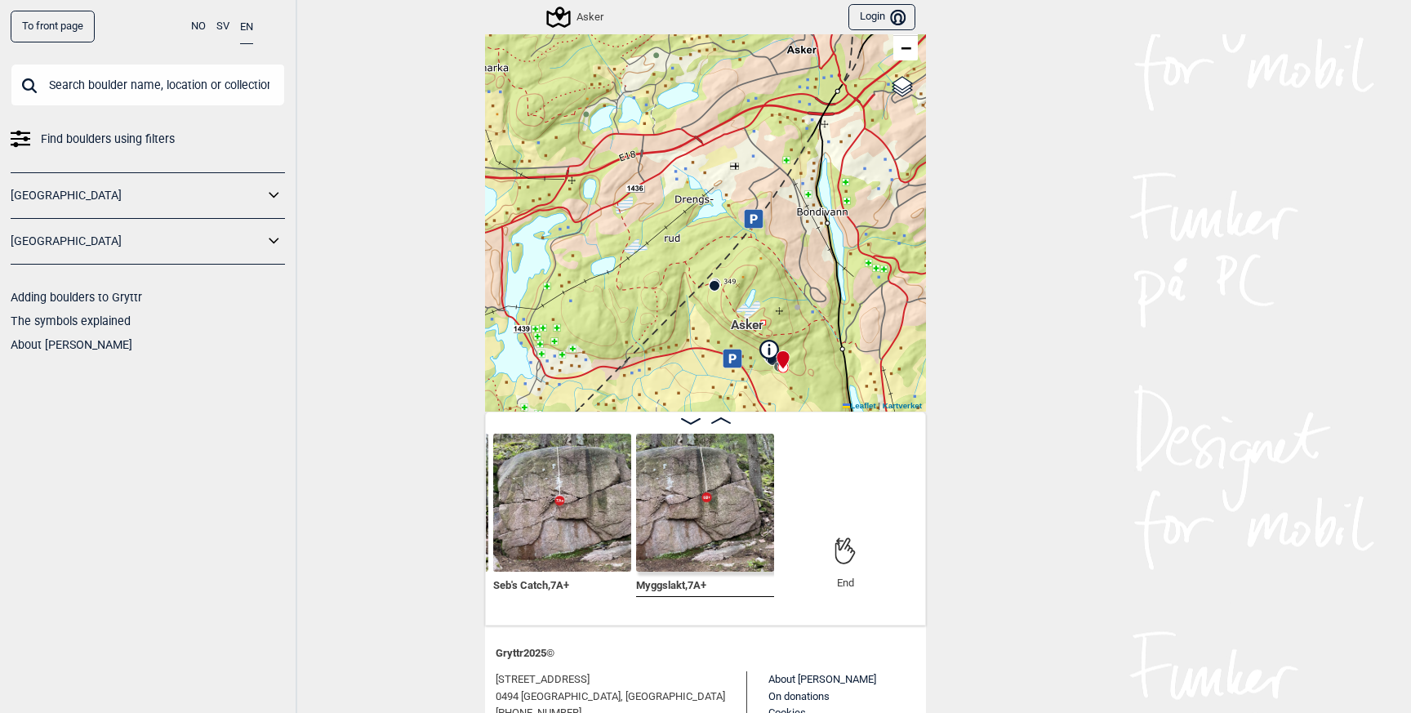
scroll to position [180, 0]
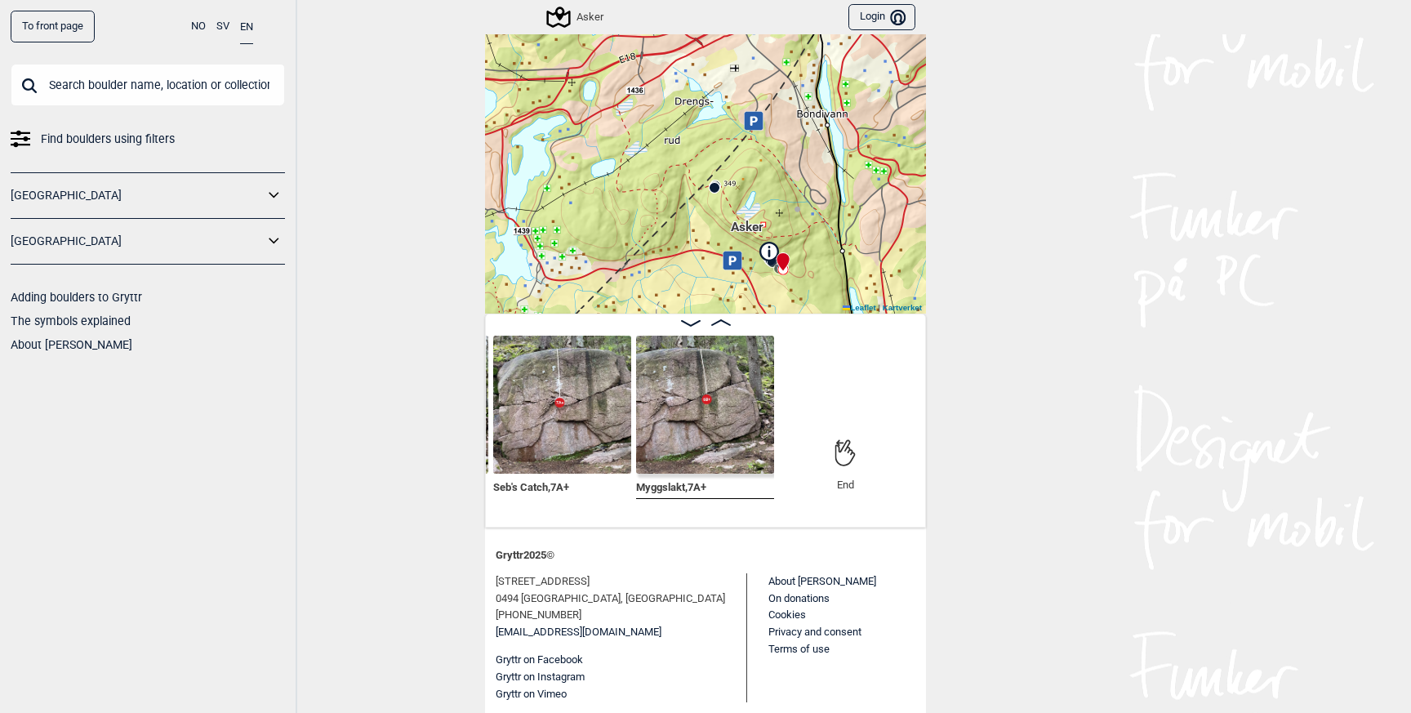
click at [779, 288] on div "Asker My position 500 m + − Kartverket OpenStreetMap Google satellite Leaflet |…" at bounding box center [705, 98] width 441 height 429
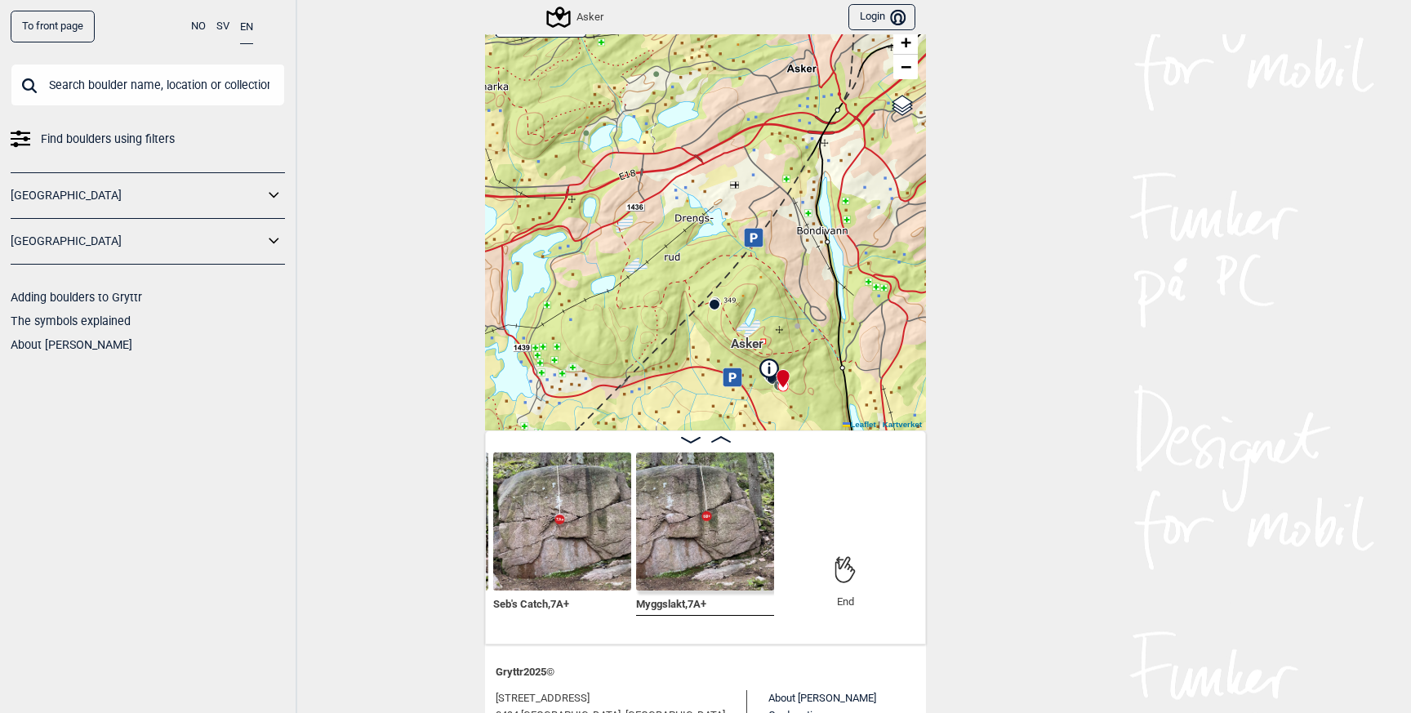
click at [779, 288] on div "Asker My position 500 m + − Kartverket OpenStreetMap Google satellite Leaflet |…" at bounding box center [705, 215] width 441 height 429
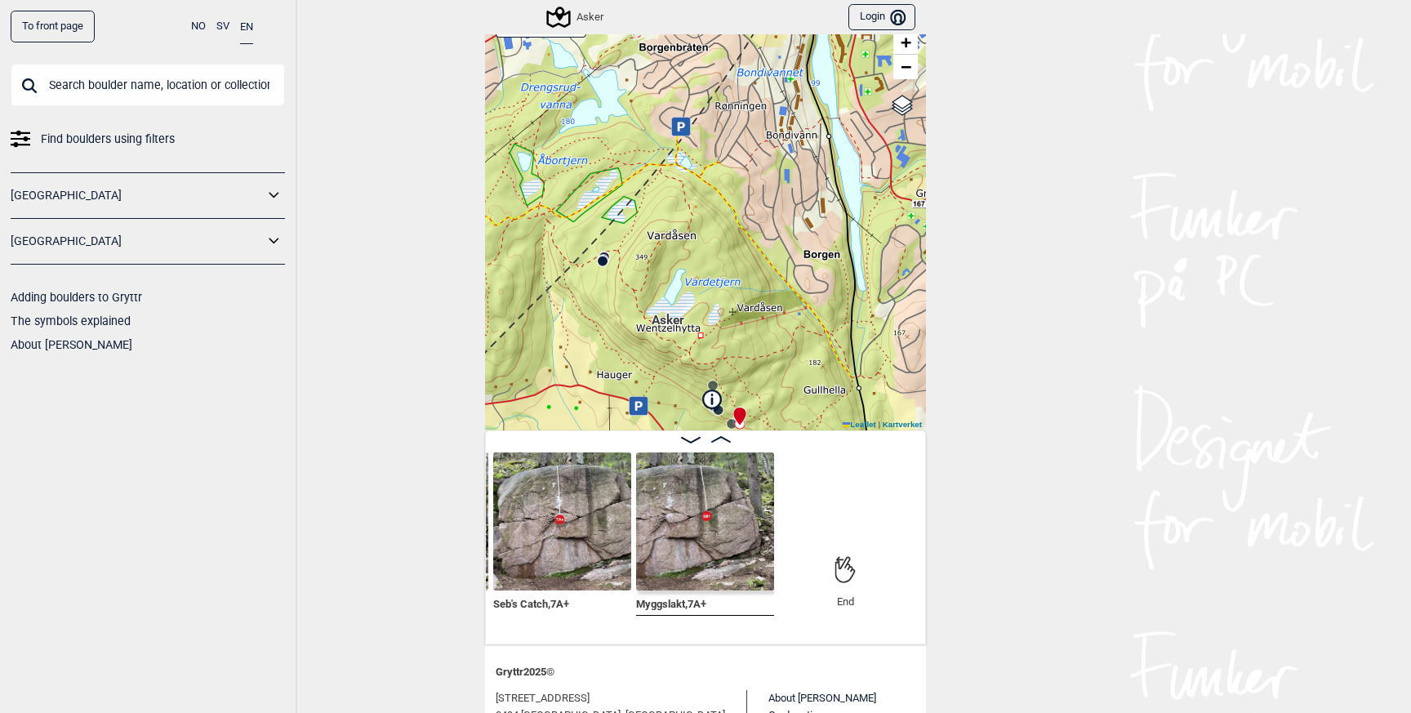
drag, startPoint x: 775, startPoint y: 343, endPoint x: 676, endPoint y: 202, distance: 172.4
click at [676, 202] on div "Asker My position 300 m + − Kartverket OpenStreetMap Google satellite Leaflet |…" at bounding box center [705, 215] width 441 height 429
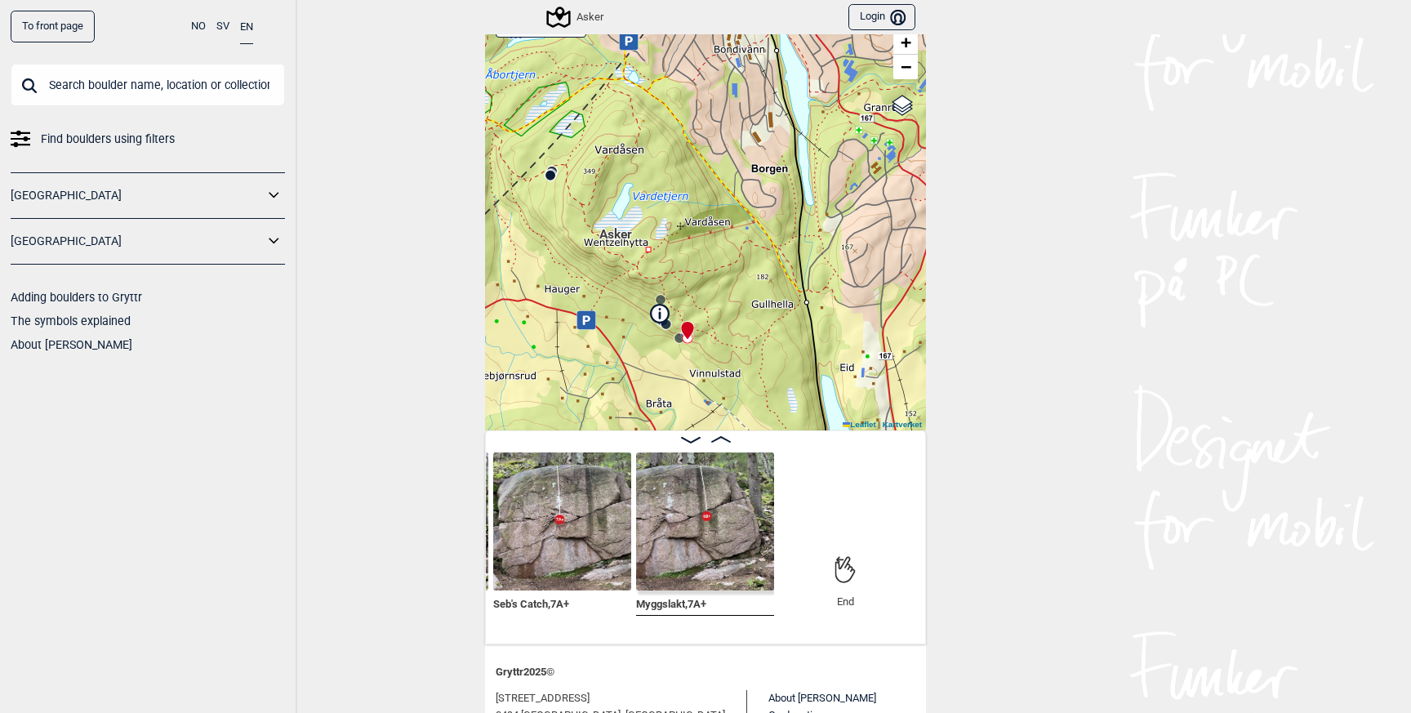
click at [693, 352] on div "Asker My position 300 m + − Kartverket OpenStreetMap Google satellite Leaflet |…" at bounding box center [705, 215] width 441 height 429
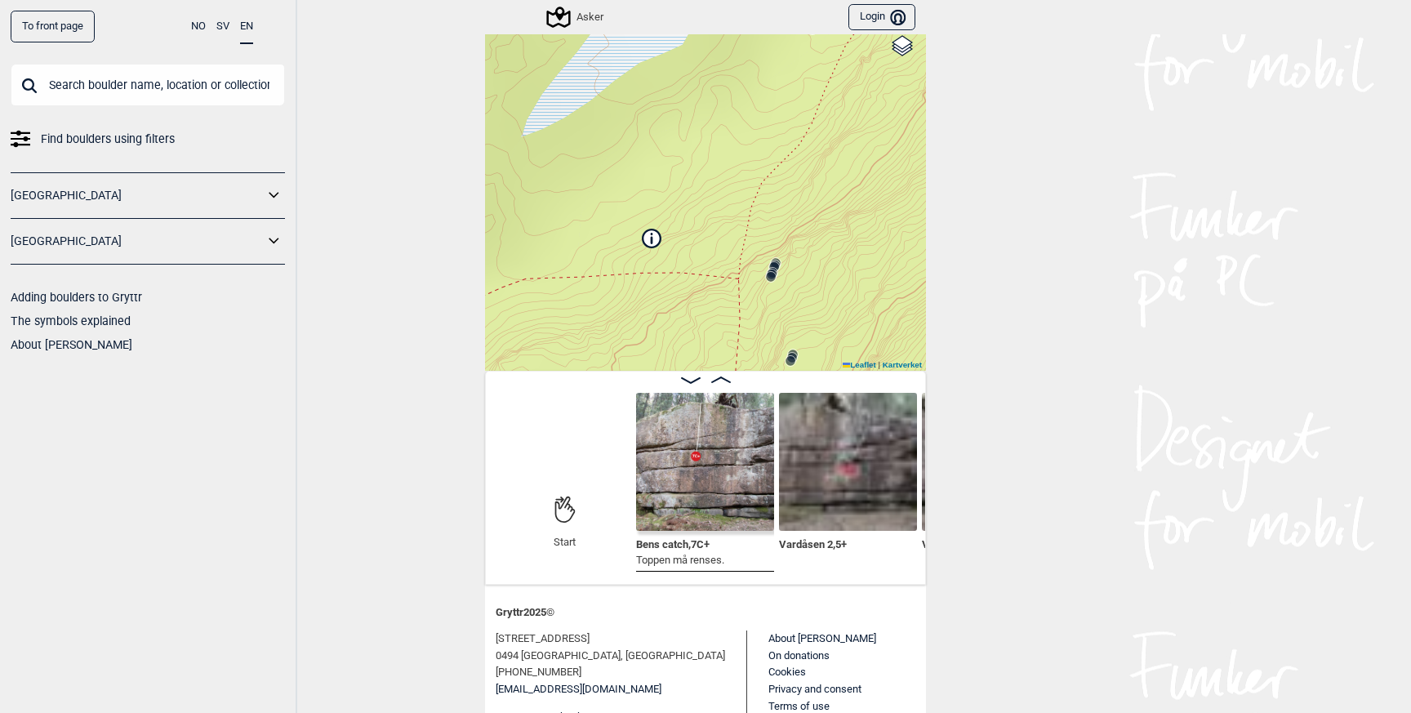
scroll to position [127, 0]
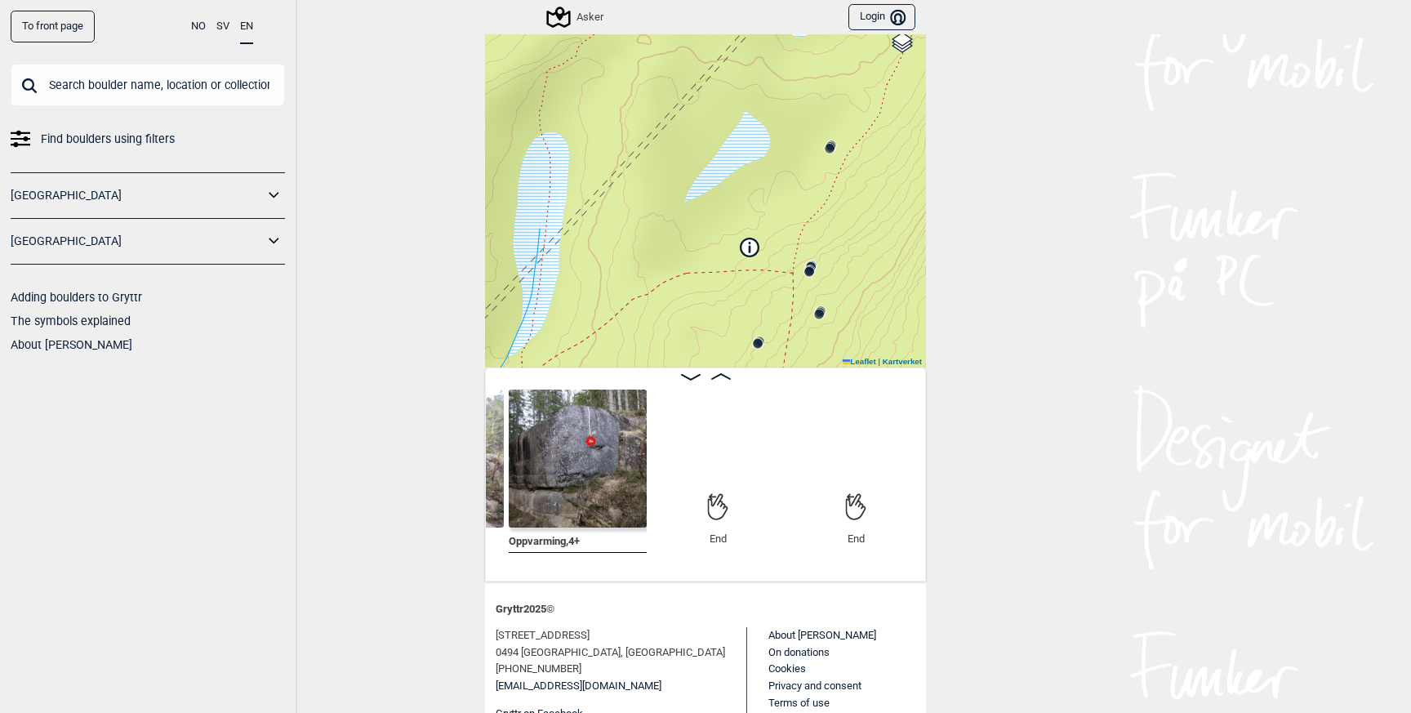
scroll to position [64, 0]
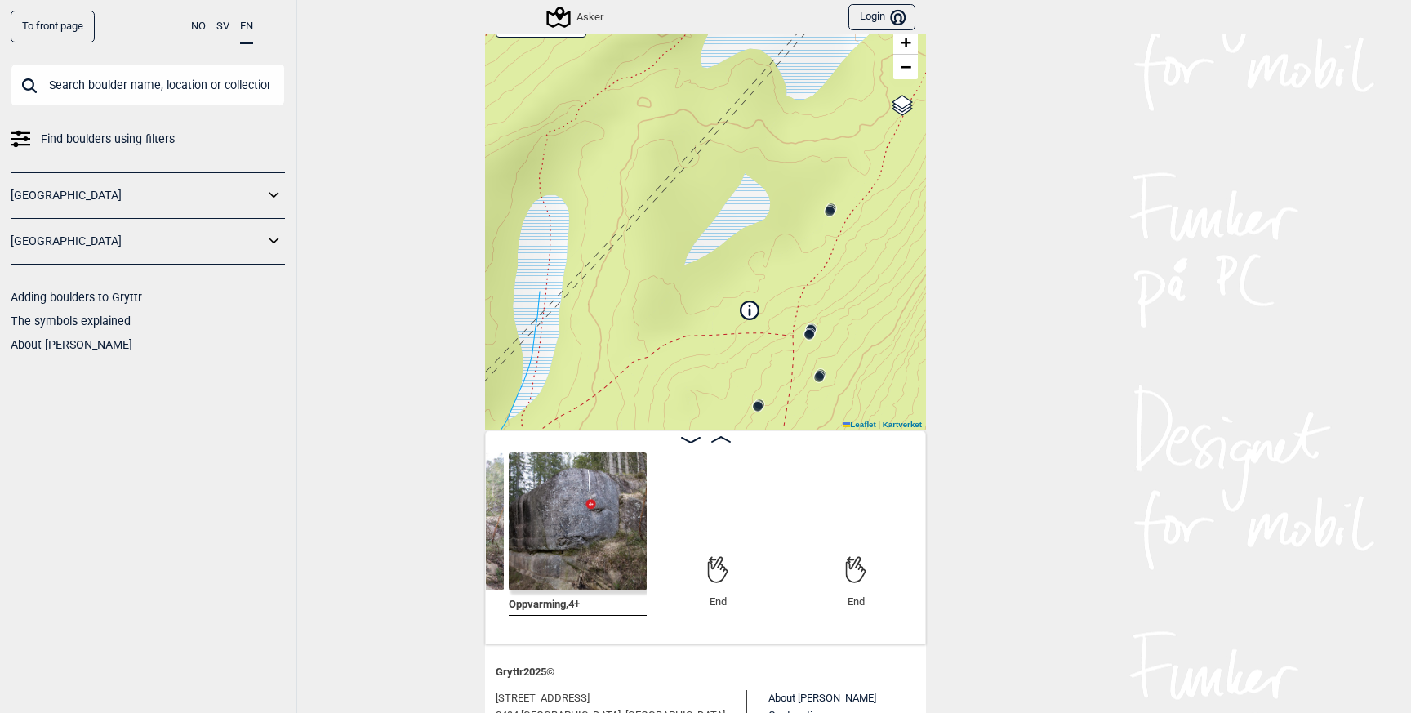
click at [810, 272] on div "Asker My position 50 m + − Kartverket OpenStreetMap Google satellite Leaflet | …" at bounding box center [705, 215] width 441 height 429
drag, startPoint x: 776, startPoint y: 362, endPoint x: 786, endPoint y: 307, distance: 56.4
click at [786, 307] on div "Asker My position 50 m + − Kartverket OpenStreetMap Google satellite Leaflet | …" at bounding box center [705, 215] width 441 height 429
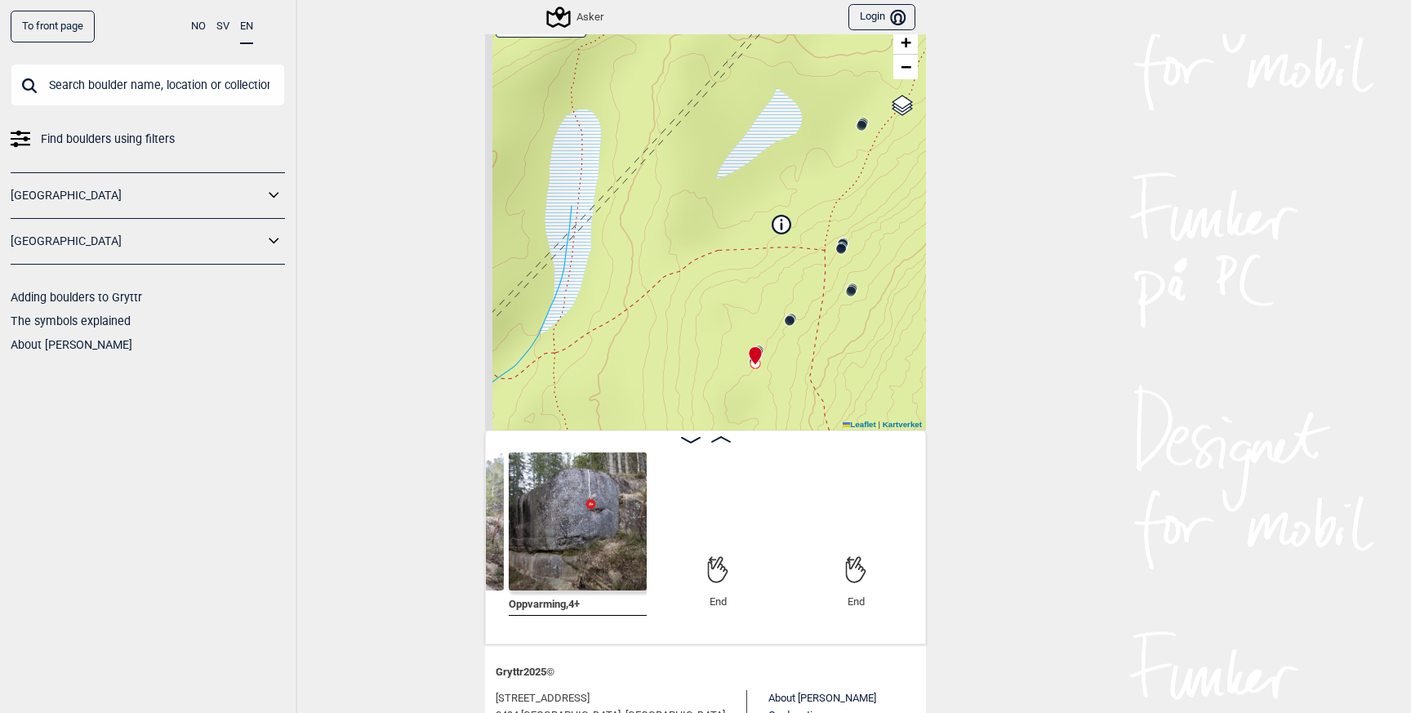
drag, startPoint x: 764, startPoint y: 394, endPoint x: 809, endPoint y: 328, distance: 79.3
click at [808, 328] on div "Asker My position 50 m + − Kartverket OpenStreetMap Google satellite Leaflet | …" at bounding box center [705, 215] width 441 height 429
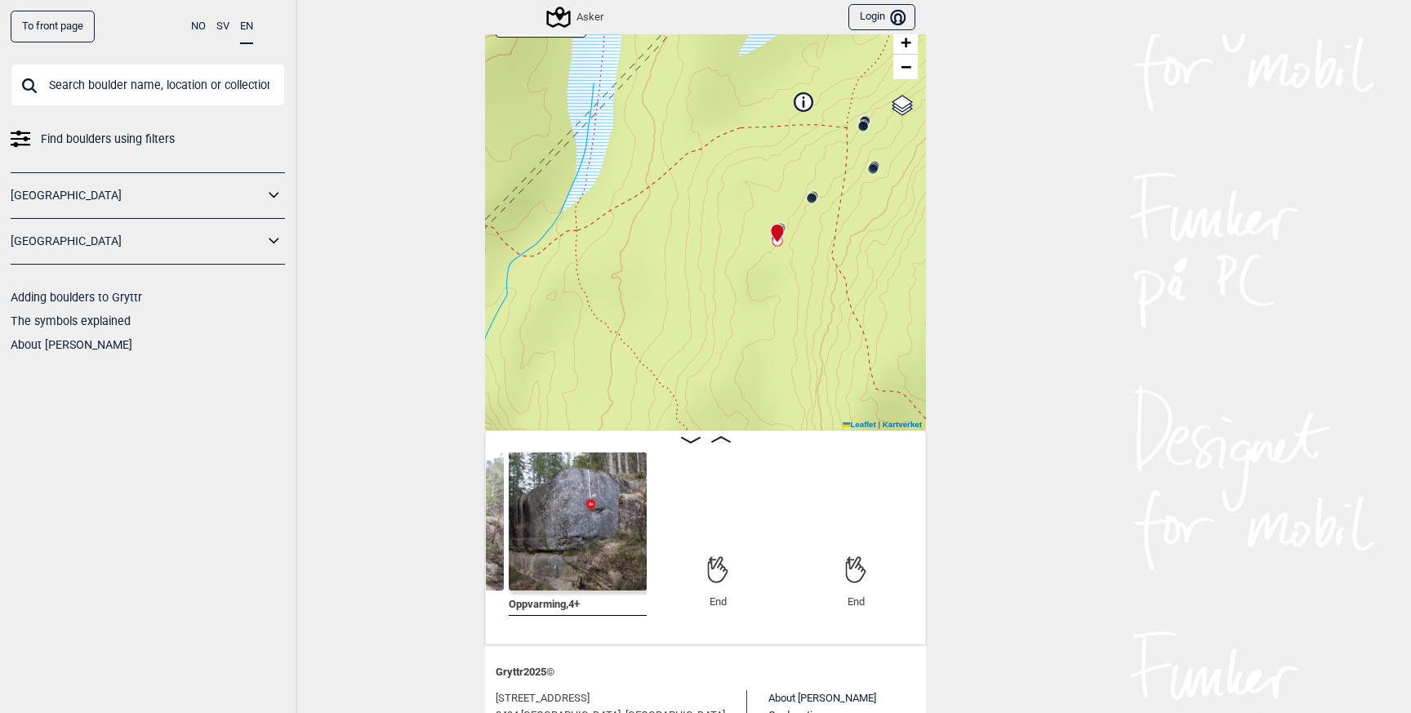
drag, startPoint x: 734, startPoint y: 349, endPoint x: 716, endPoint y: 269, distance: 82.8
click at [717, 269] on div "Asker My position 50 m + − Kartverket OpenStreetMap Google satellite Leaflet | …" at bounding box center [705, 215] width 441 height 429
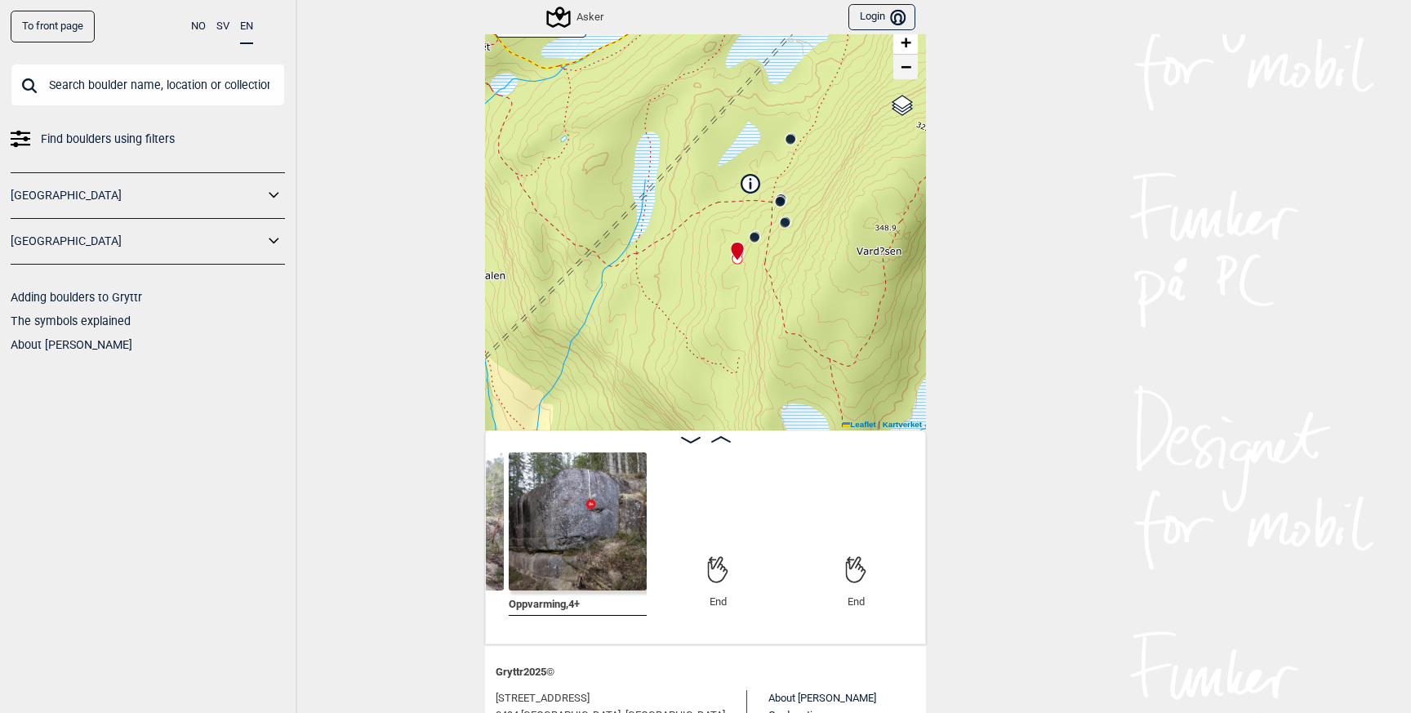
click at [905, 70] on span "−" at bounding box center [906, 66] width 11 height 20
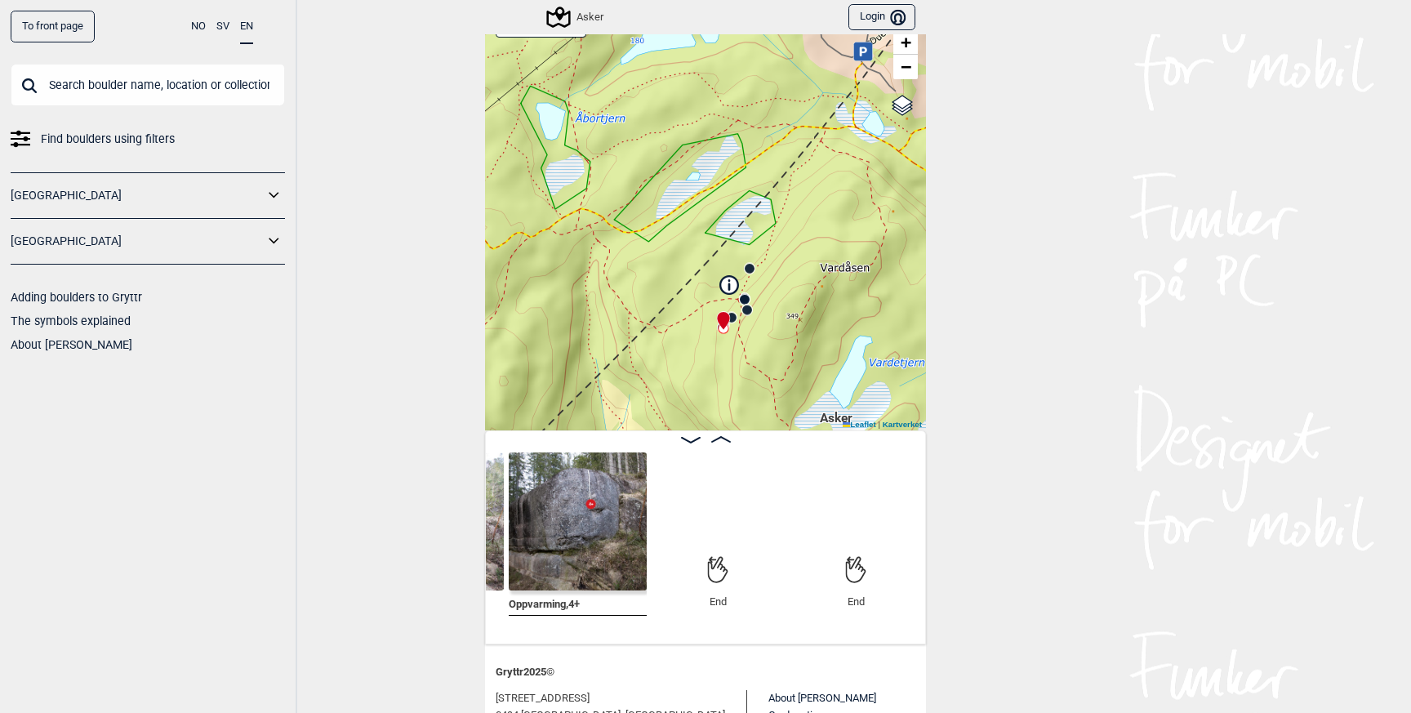
drag, startPoint x: 802, startPoint y: 187, endPoint x: 803, endPoint y: 223, distance: 36.0
click at [803, 224] on div "Asker My position 200 m + − Kartverket OpenStreetMap Google satellite Leaflet |…" at bounding box center [705, 215] width 441 height 429
click at [910, 65] on span "−" at bounding box center [906, 66] width 11 height 20
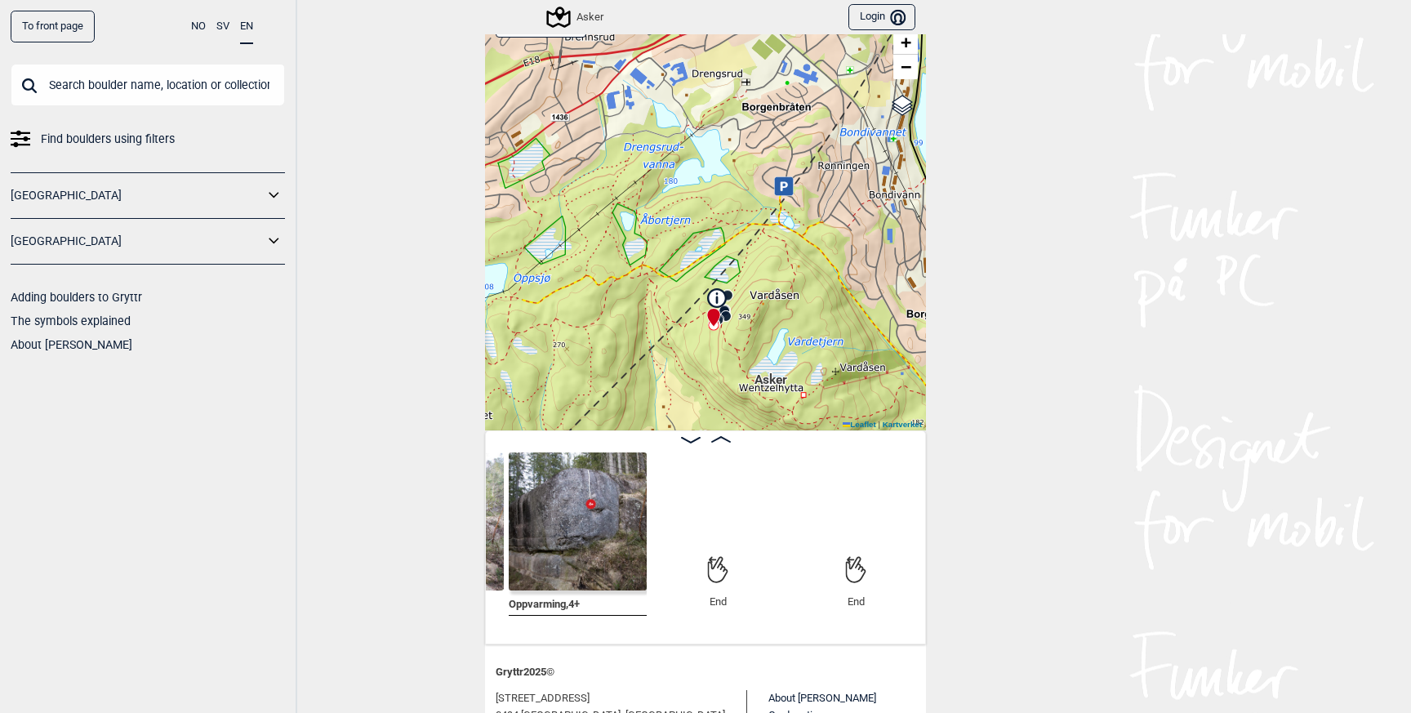
click at [765, 322] on div "Asker My position 300 m + − Kartverket OpenStreetMap Google satellite Leaflet |…" at bounding box center [705, 215] width 441 height 429
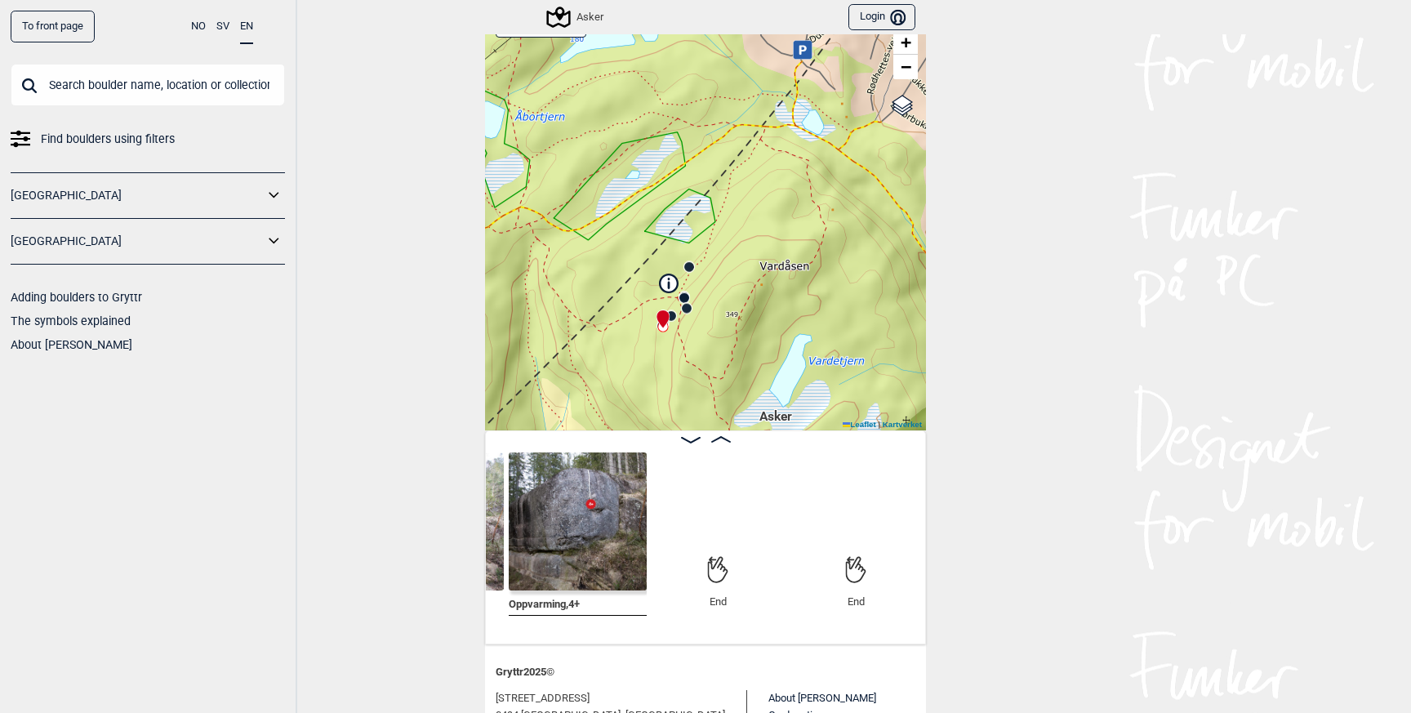
click at [723, 331] on div "Asker My position 200 m + − Kartverket OpenStreetMap Google satellite Leaflet |…" at bounding box center [705, 215] width 441 height 429
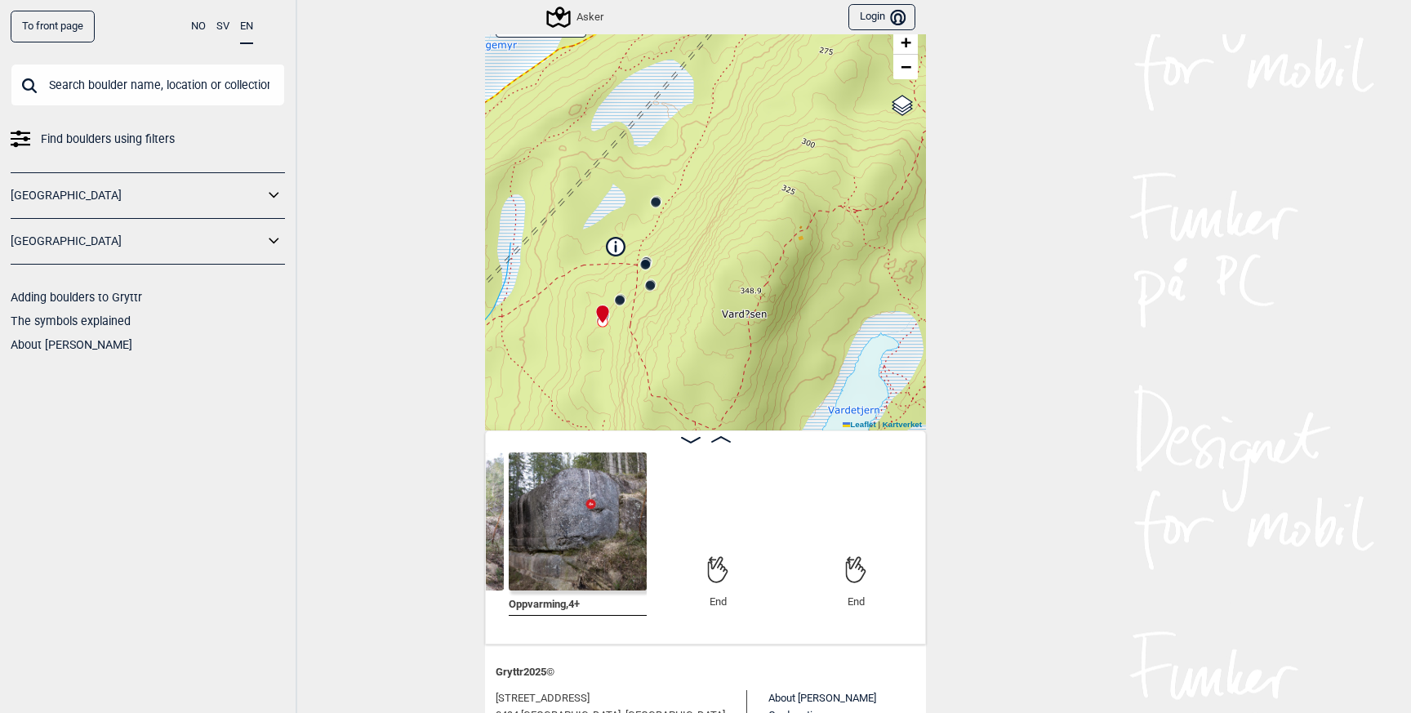
click at [622, 300] on circle at bounding box center [620, 301] width 10 height 10
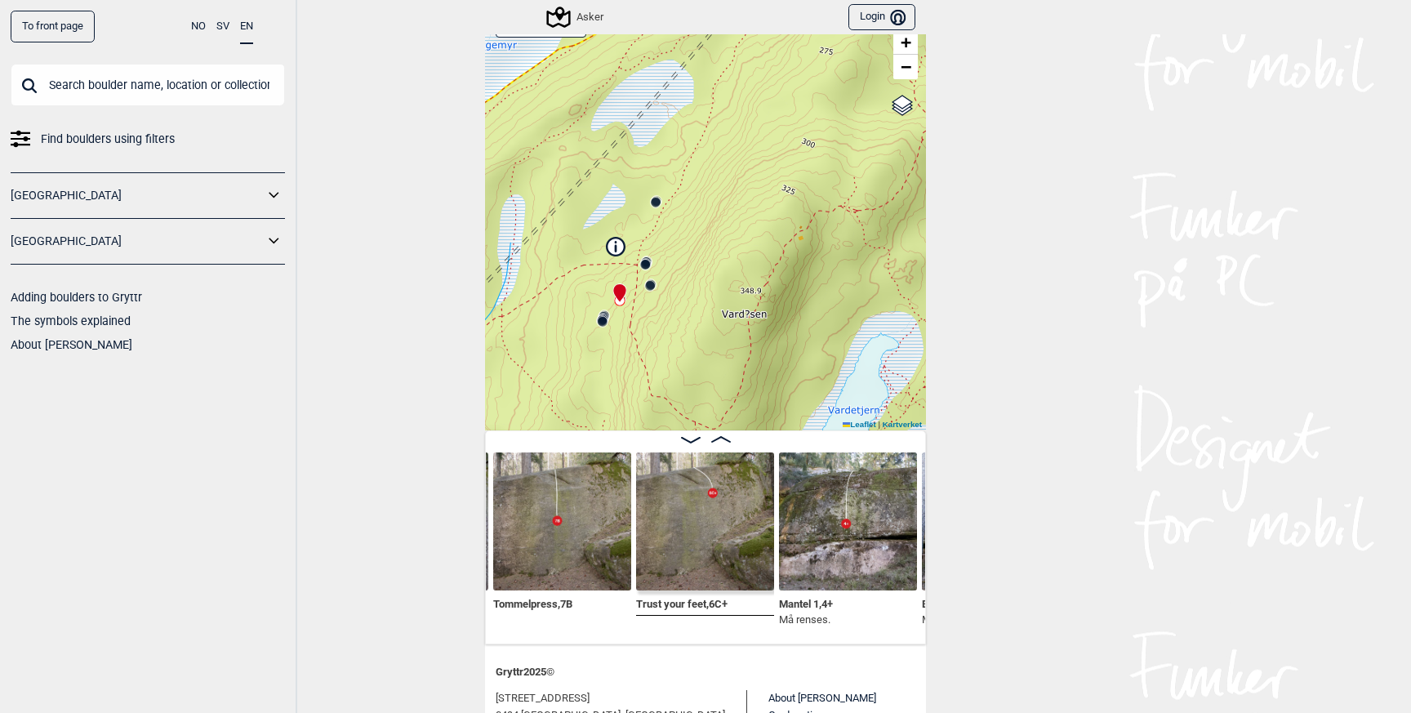
click at [606, 327] on icon at bounding box center [602, 321] width 13 height 13
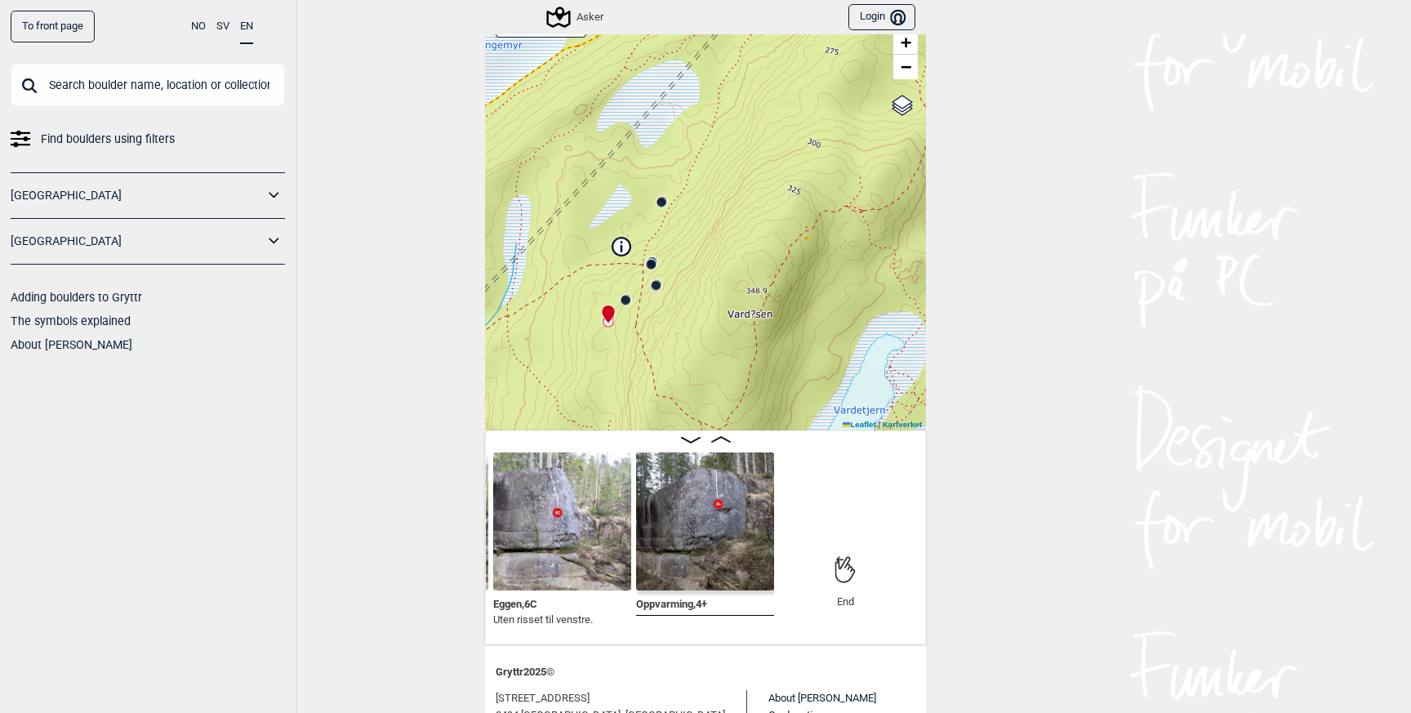
drag, startPoint x: 605, startPoint y: 110, endPoint x: 660, endPoint y: 110, distance: 55.5
click at [660, 110] on div "Asker My position 100 m + − Kartverket OpenStreetMap Google satellite Leaflet |…" at bounding box center [705, 215] width 441 height 429
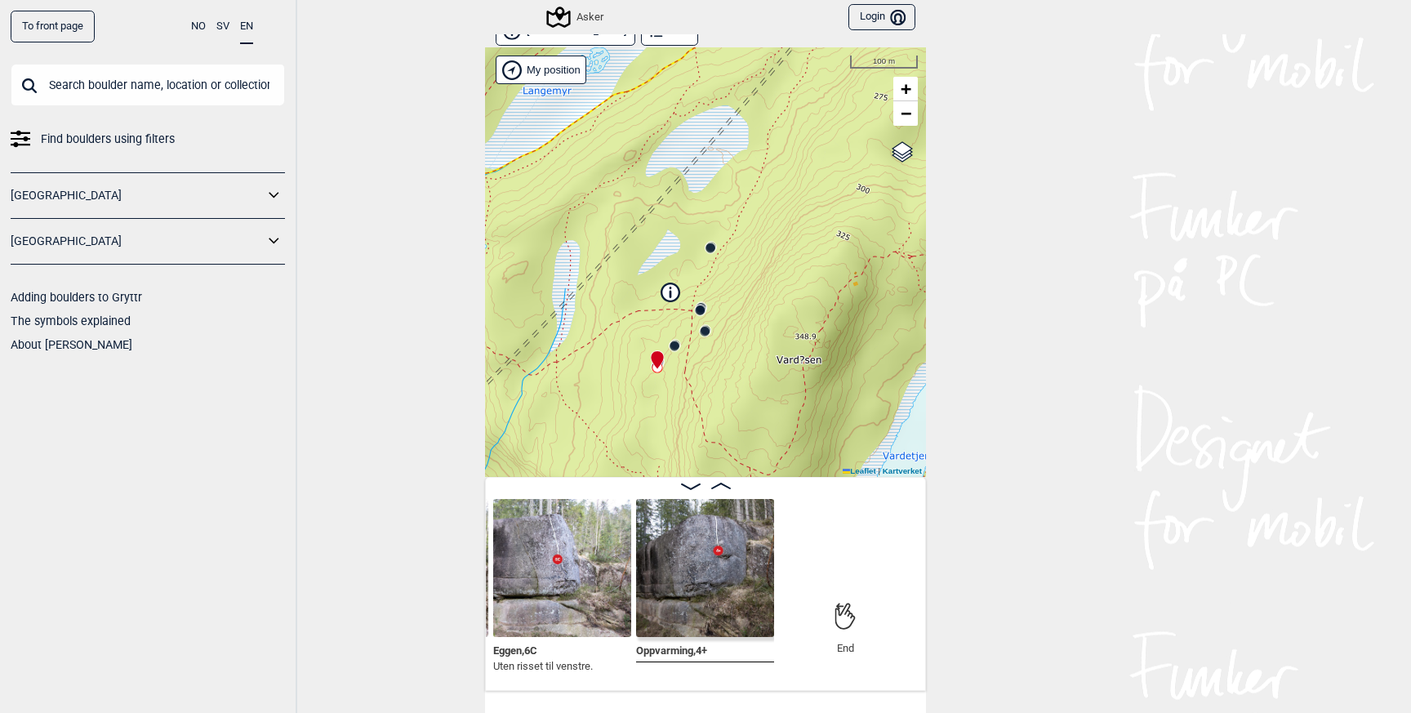
scroll to position [0, 0]
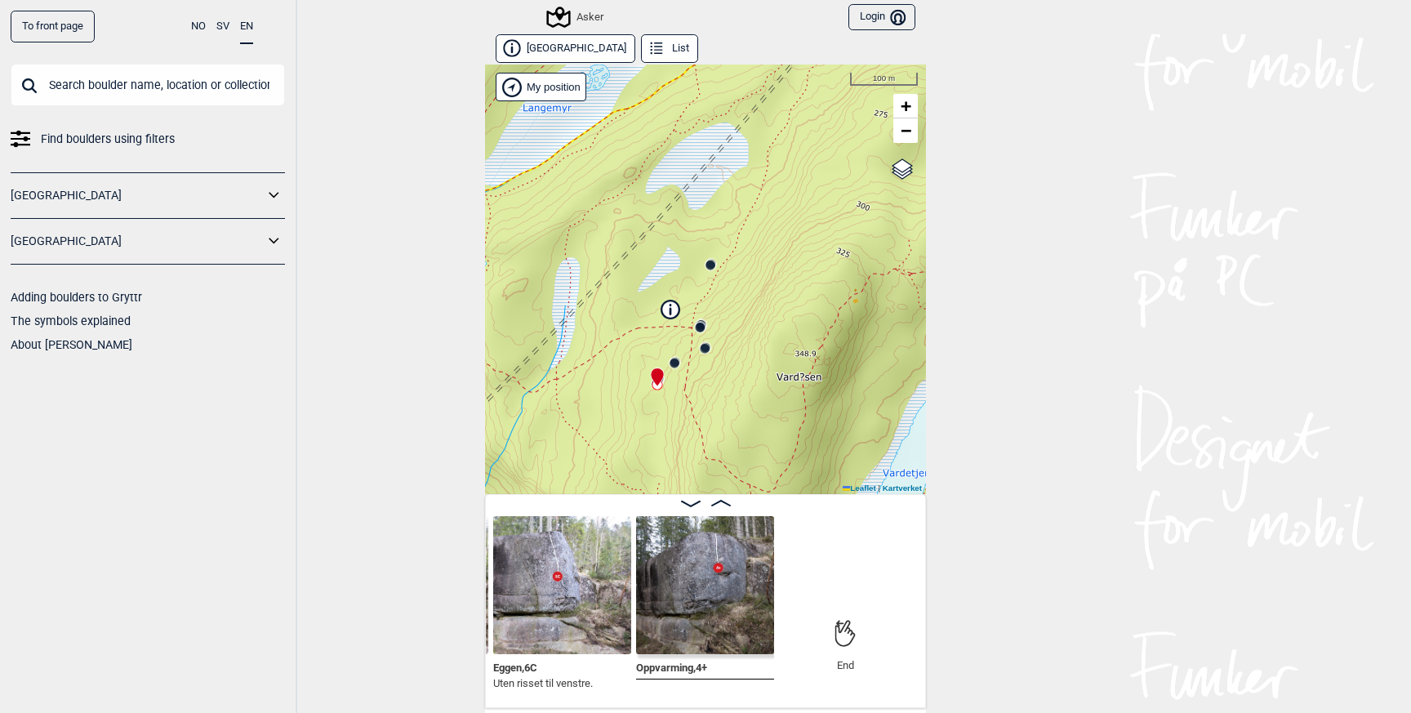
click at [643, 46] on button "List" at bounding box center [669, 48] width 57 height 29
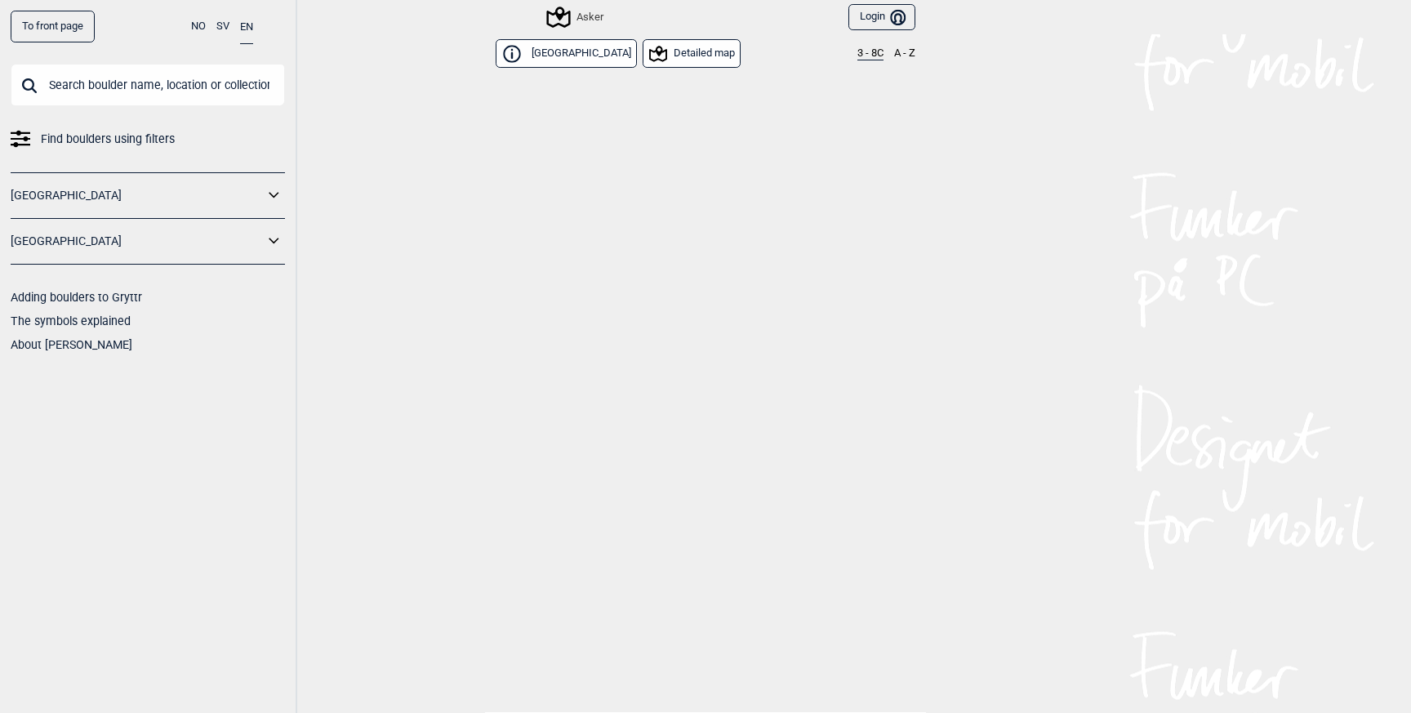
scroll to position [149, 0]
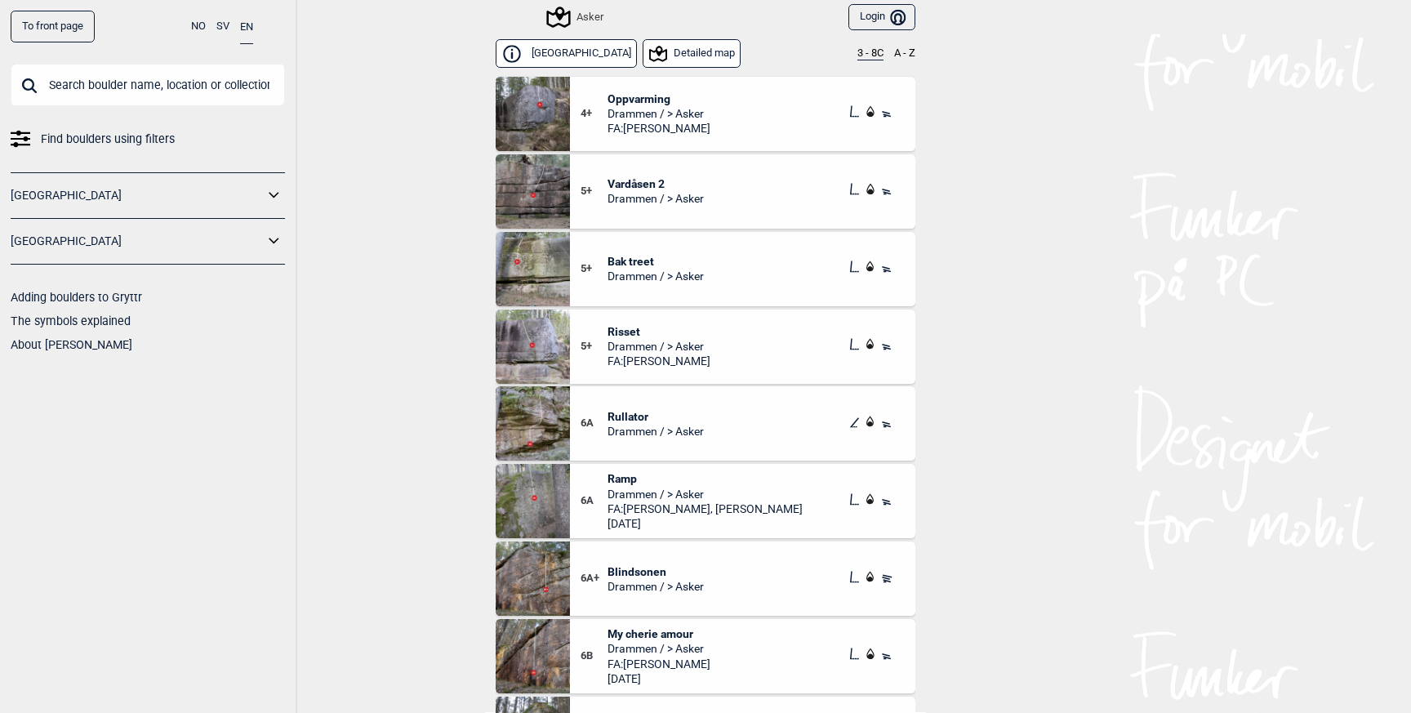
click at [862, 54] on button "3 - 8C" at bounding box center [870, 53] width 26 height 13
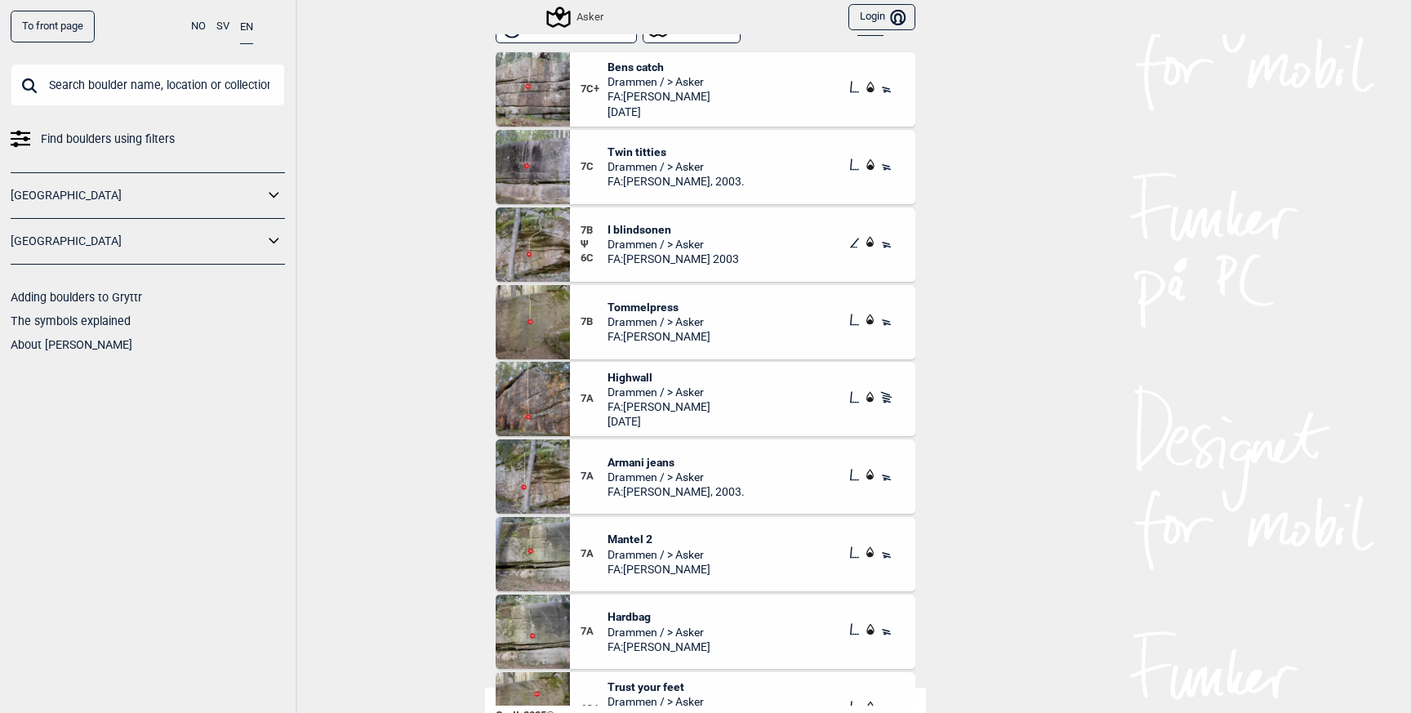
scroll to position [0, 0]
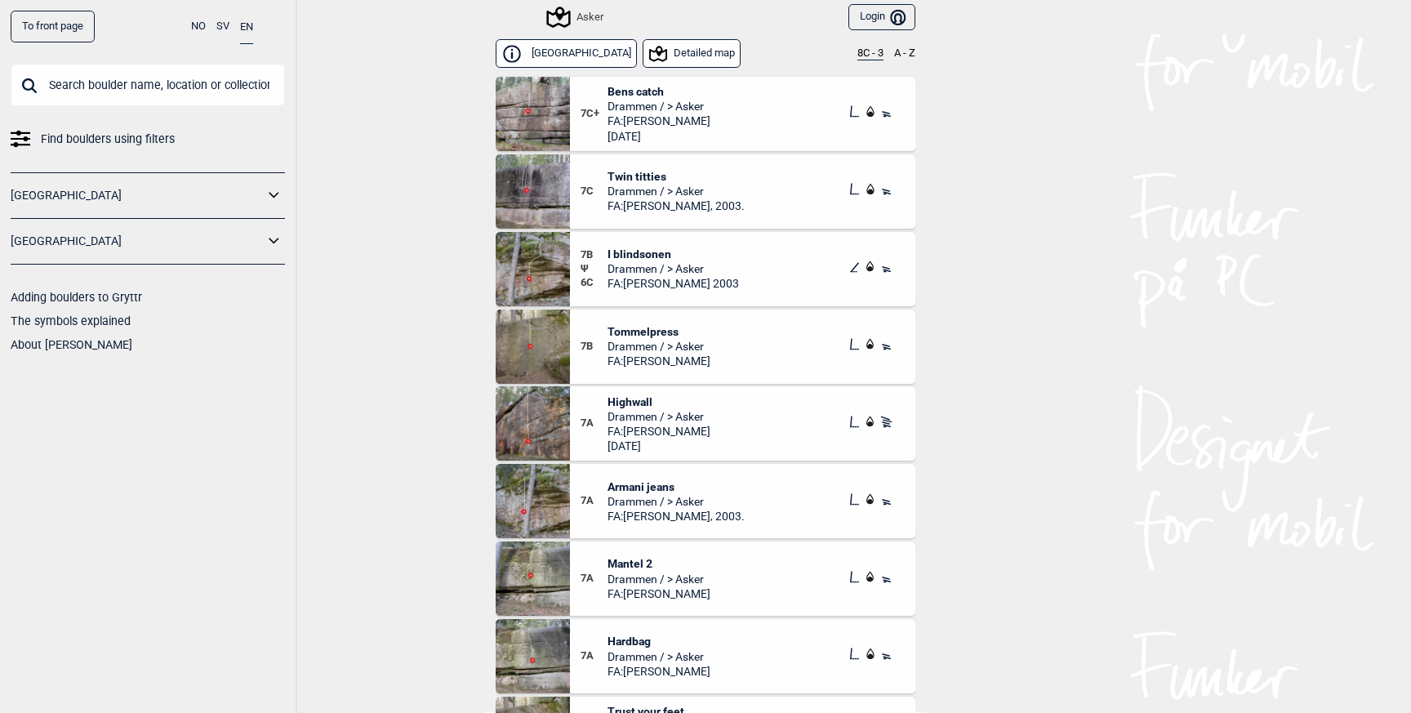
click at [585, 16] on div "Asker" at bounding box center [576, 17] width 55 height 20
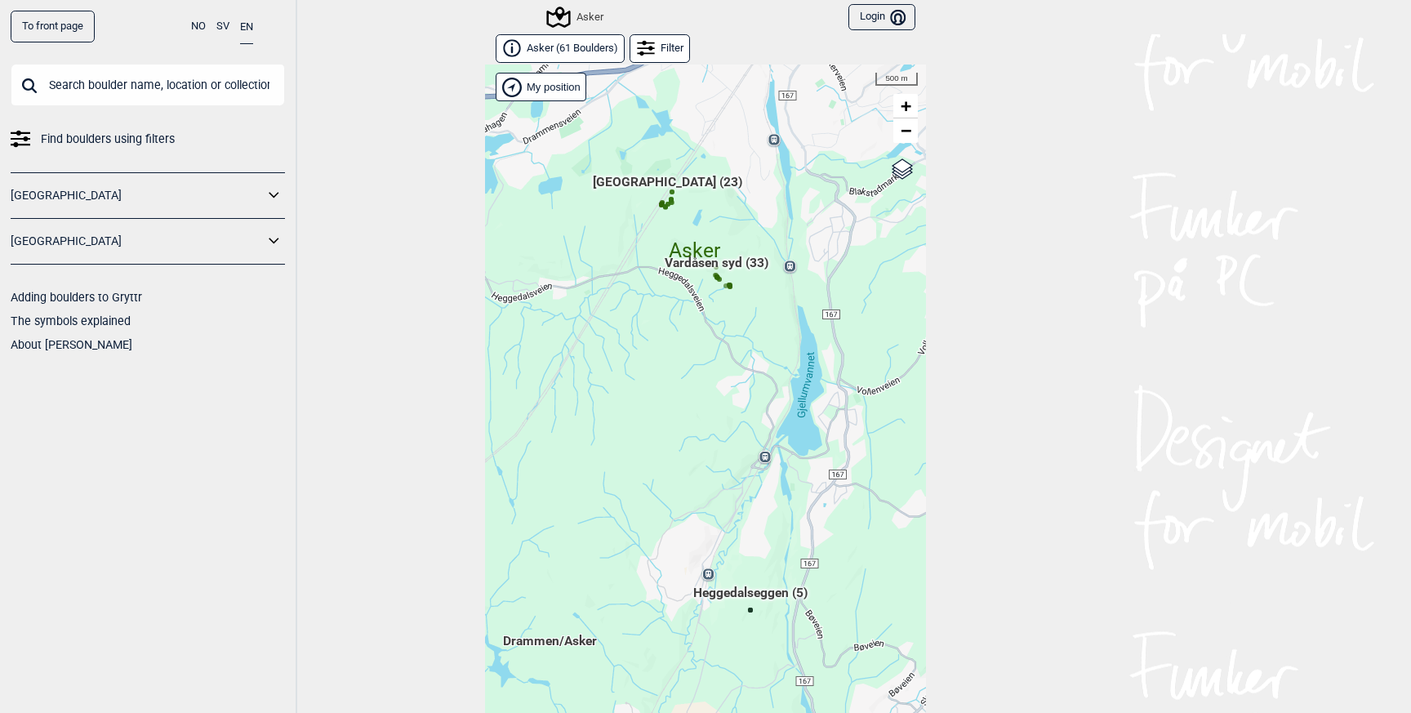
click at [702, 194] on div "Hallingdal Gol Ål Stange Kolomoen [GEOGRAPHIC_DATA] [GEOGRAPHIC_DATA][PERSON_NA…" at bounding box center [705, 401] width 441 height 674
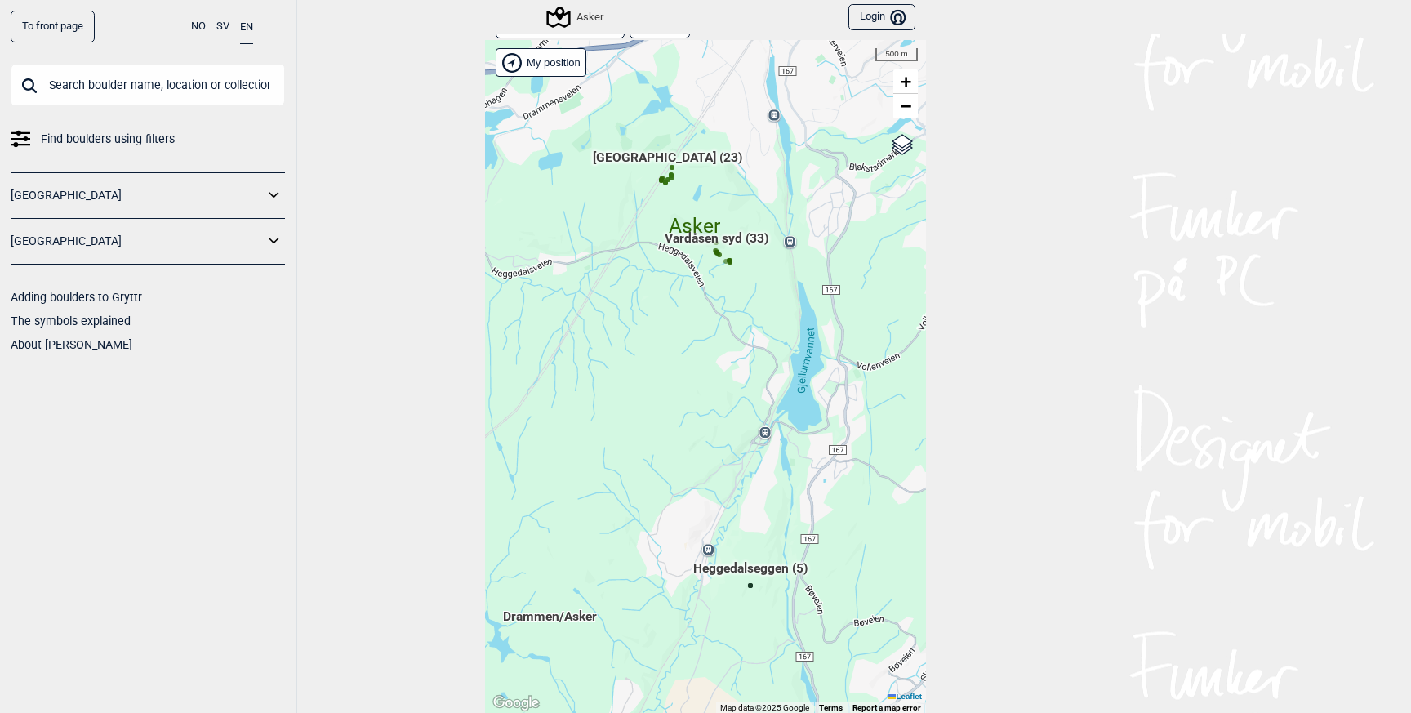
click at [702, 194] on div "Hallingdal Gol Ål Stange Kolomoen [GEOGRAPHIC_DATA] [GEOGRAPHIC_DATA][PERSON_NA…" at bounding box center [705, 377] width 441 height 674
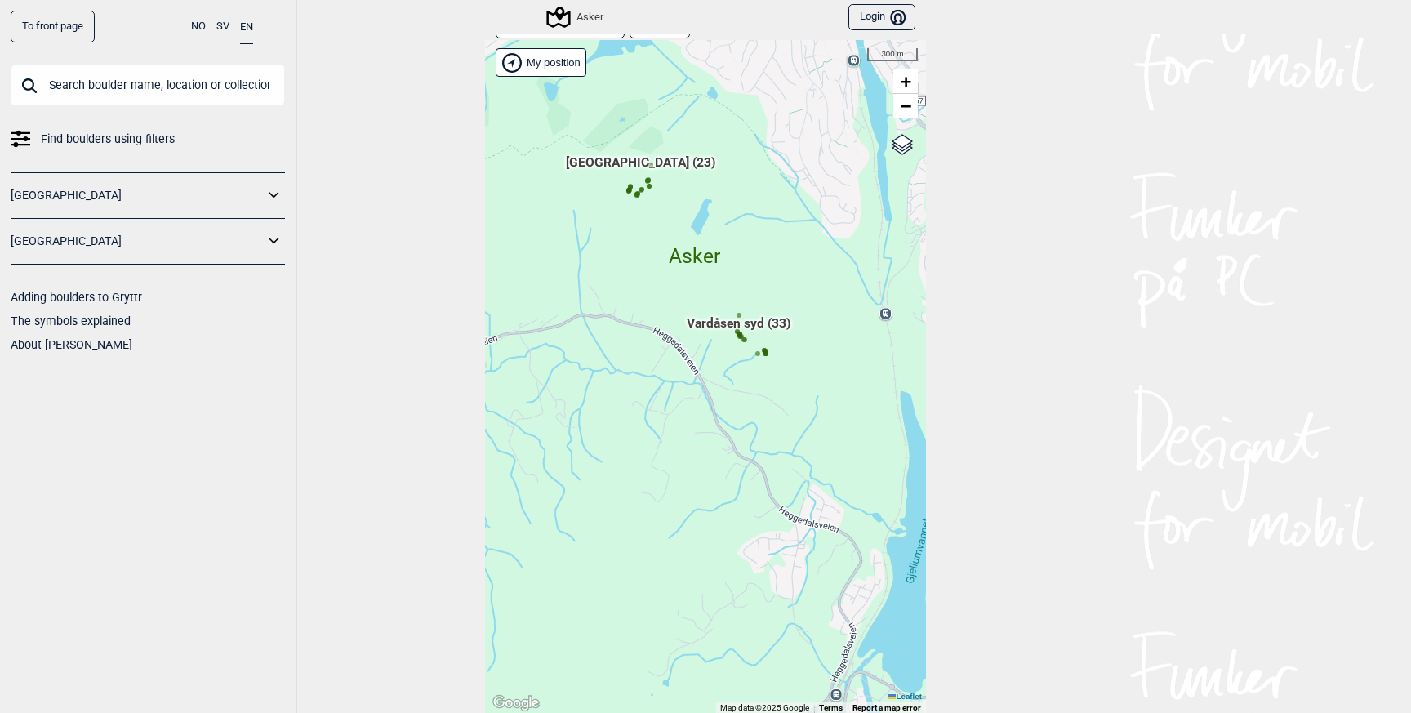
drag, startPoint x: 669, startPoint y: 183, endPoint x: 687, endPoint y: 233, distance: 53.4
click at [687, 233] on div "Hallingdal Gol Ål Stange Kolomoen [GEOGRAPHIC_DATA] [GEOGRAPHIC_DATA][PERSON_NA…" at bounding box center [705, 377] width 441 height 674
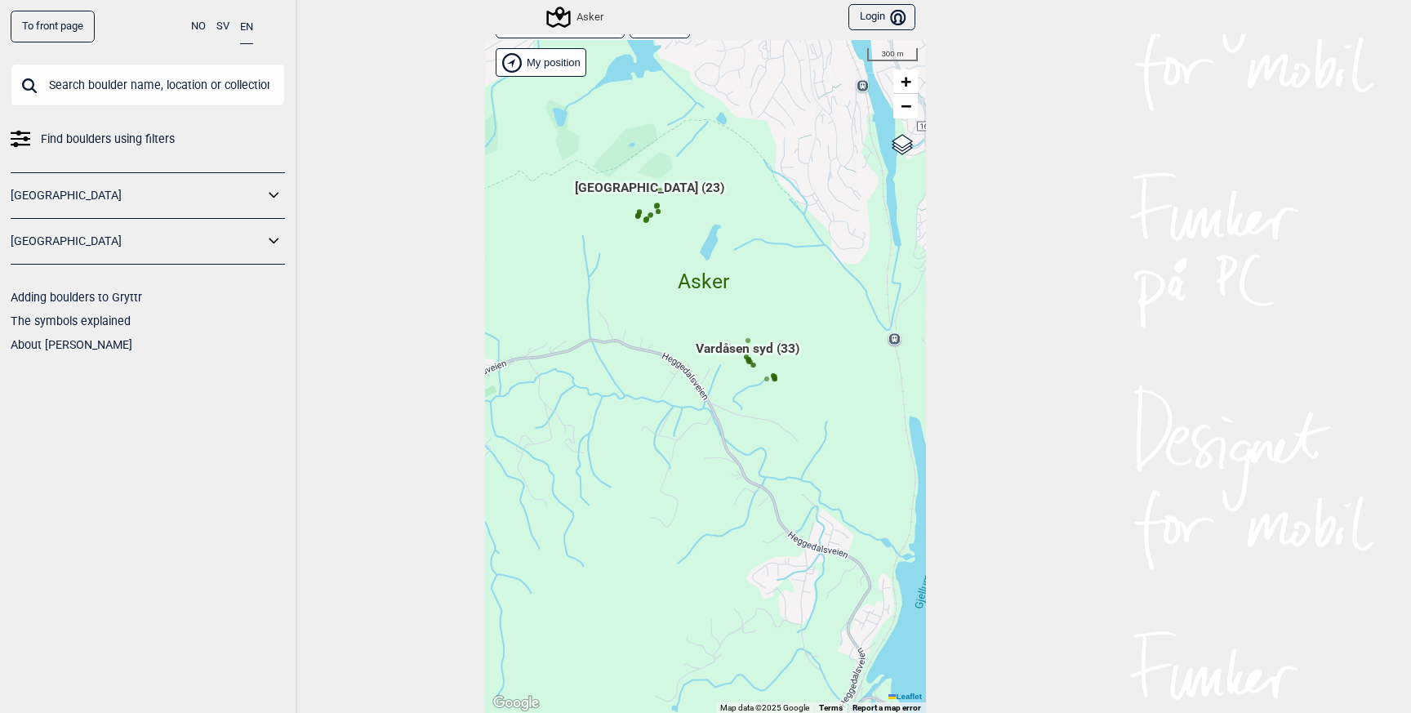
click at [742, 349] on span "Vardåsen syd (33)" at bounding box center [748, 355] width 104 height 31
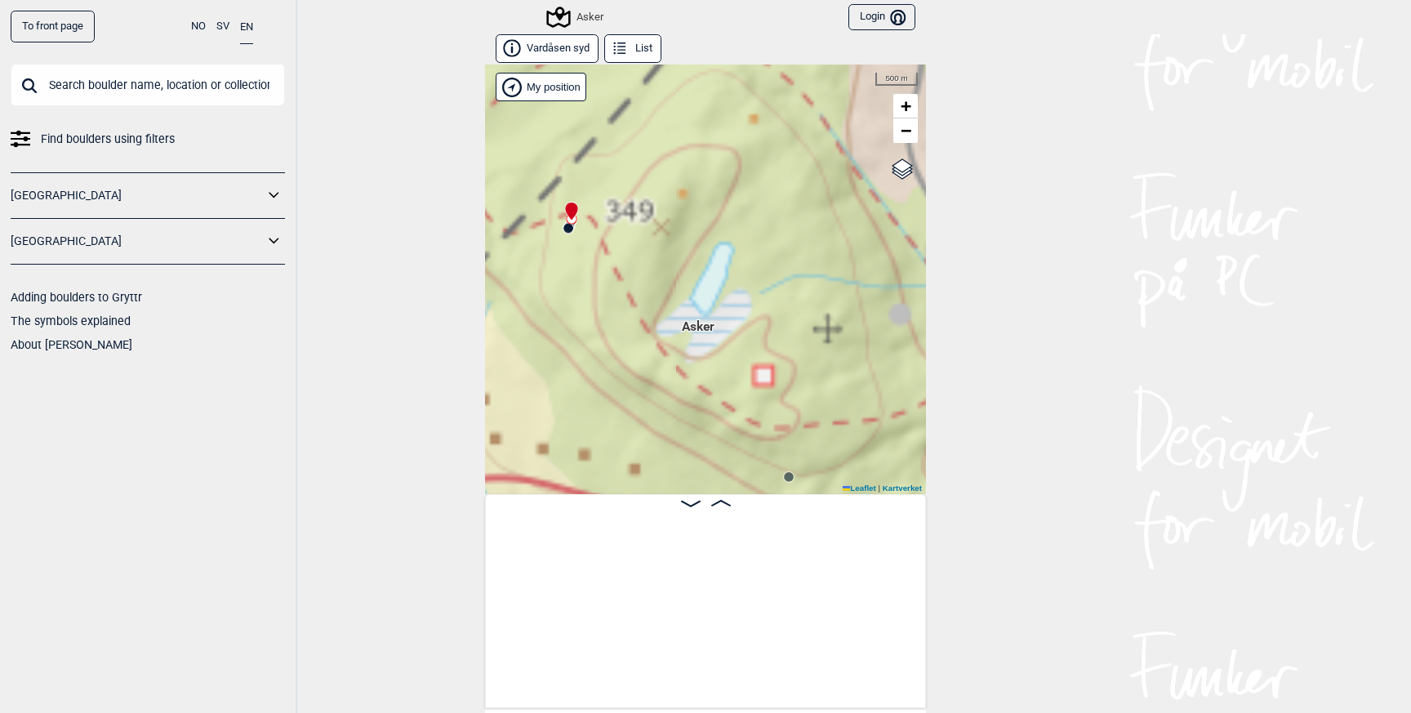
scroll to position [0, 128]
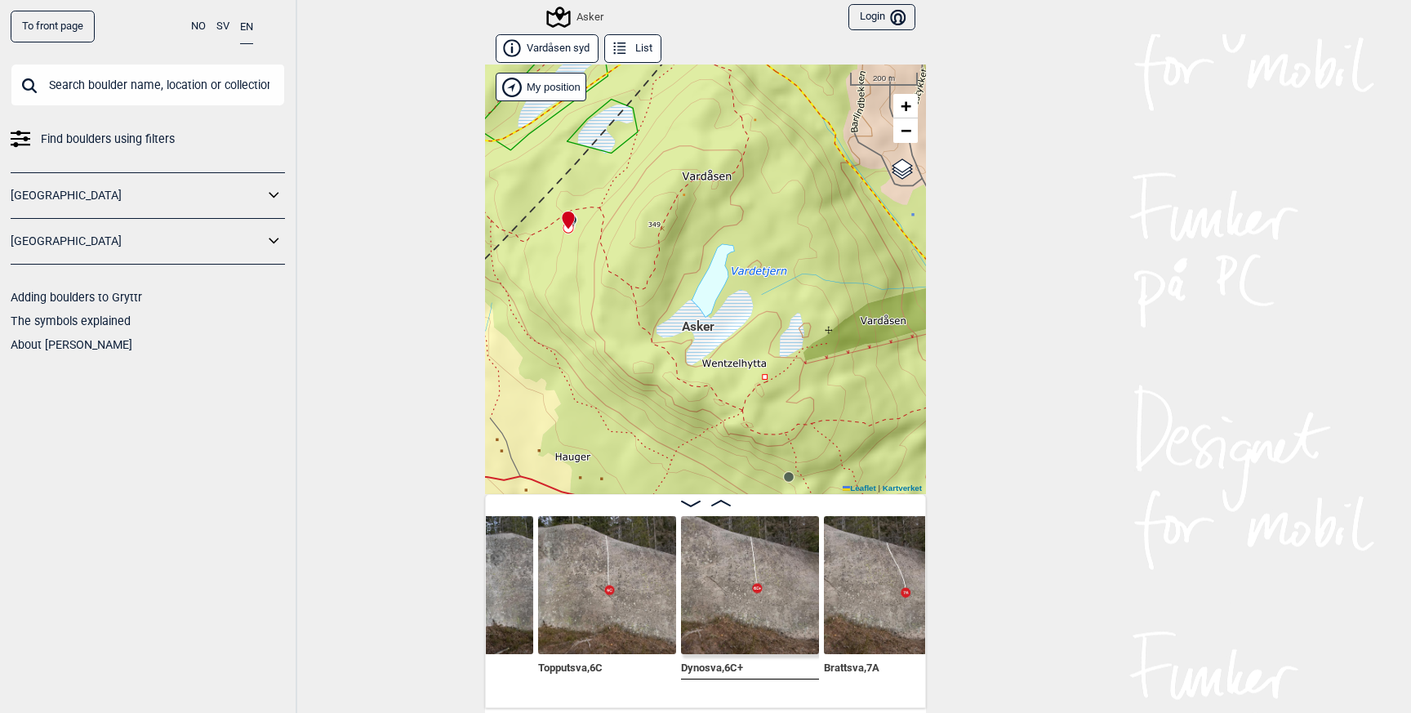
scroll to position [0, 1023]
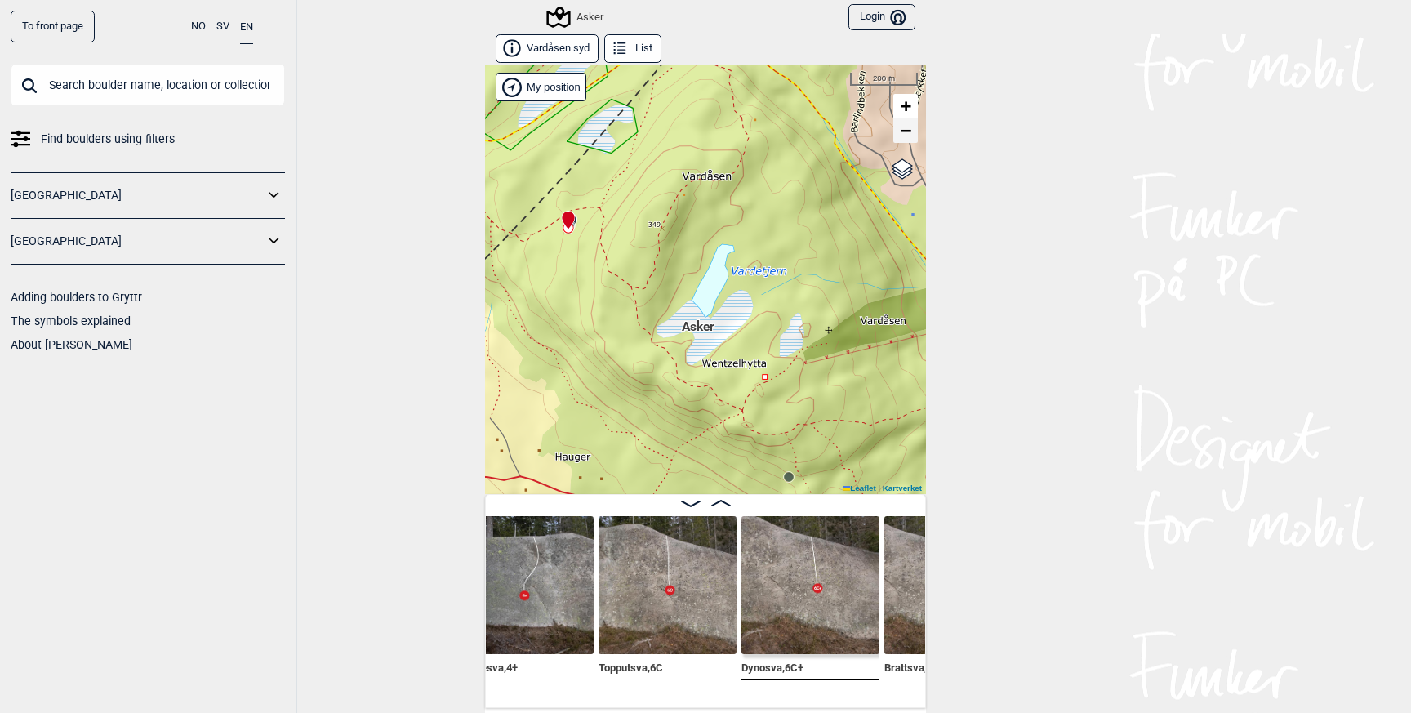
click at [906, 128] on span "−" at bounding box center [906, 130] width 11 height 20
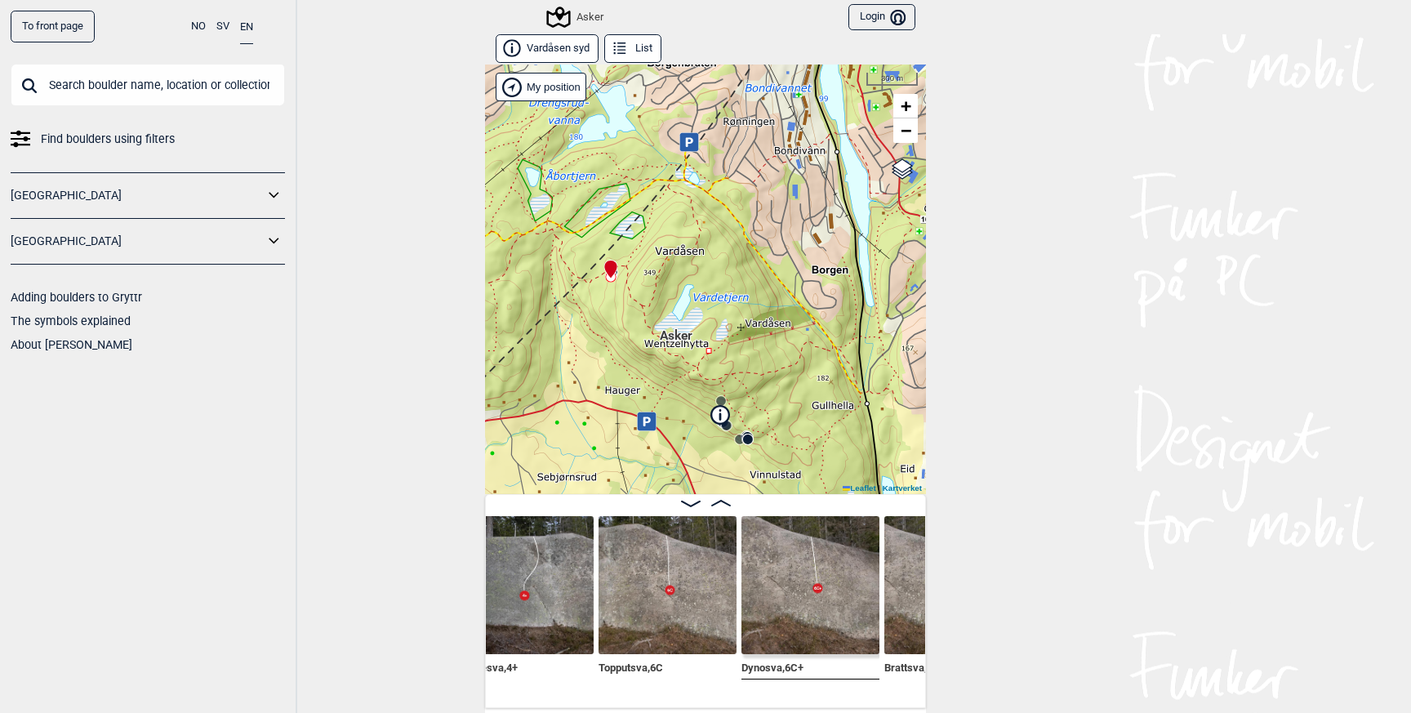
drag, startPoint x: 800, startPoint y: 406, endPoint x: 703, endPoint y: 235, distance: 196.4
click at [703, 235] on div "Asker My position 300 m + − Kartverket OpenStreetMap Google satellite Leaflet |…" at bounding box center [705, 278] width 441 height 429
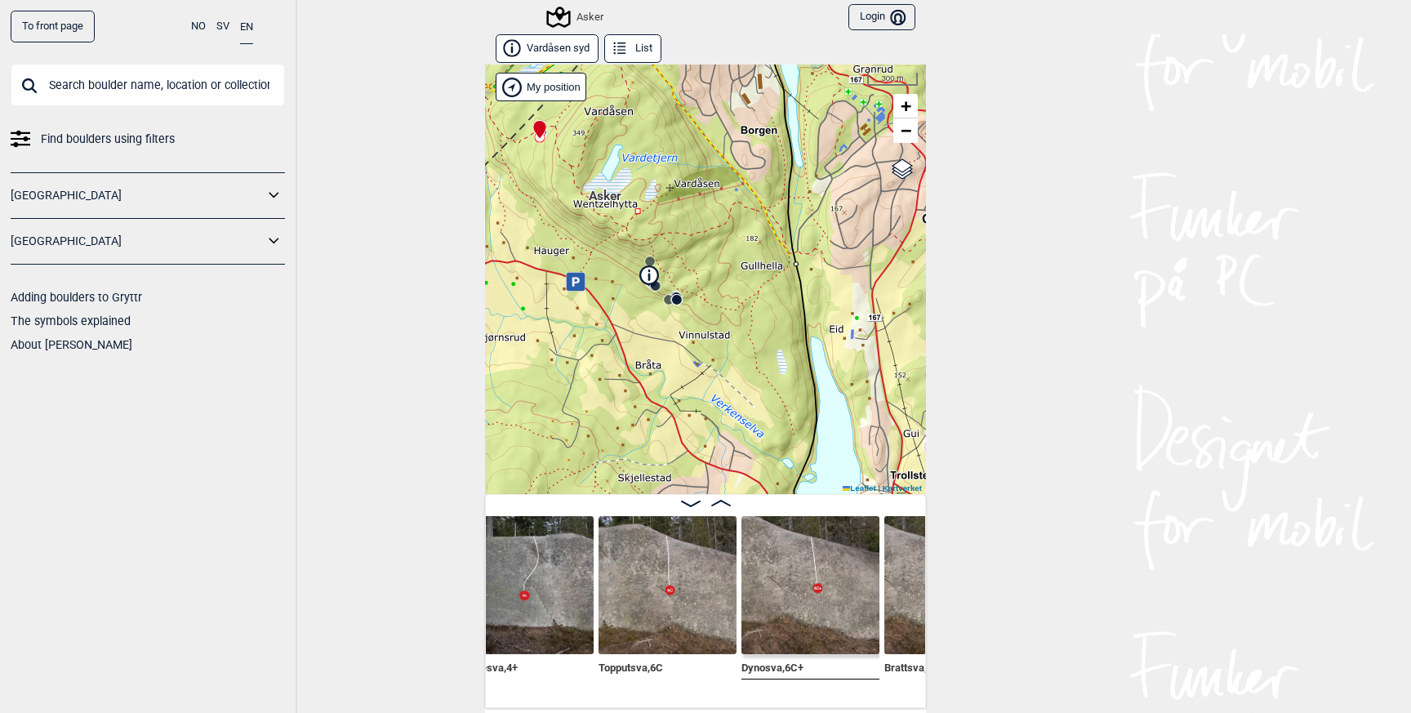
click at [710, 309] on div "Asker My position 300 m + − Kartverket OpenStreetMap Google satellite Leaflet |…" at bounding box center [705, 278] width 441 height 429
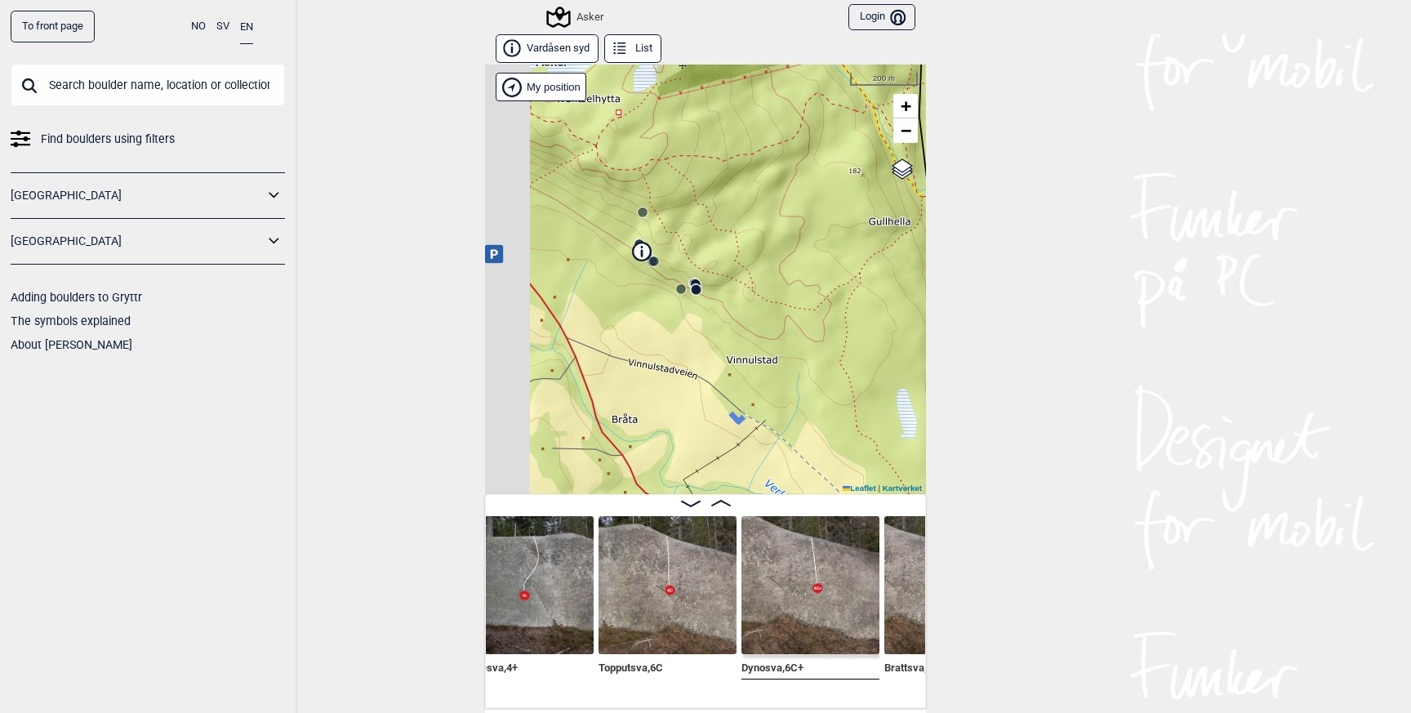
drag, startPoint x: 678, startPoint y: 268, endPoint x: 762, endPoint y: 272, distance: 83.4
click at [762, 272] on div "Asker My position 200 m + − Kartverket OpenStreetMap Google satellite Leaflet |…" at bounding box center [705, 278] width 441 height 429
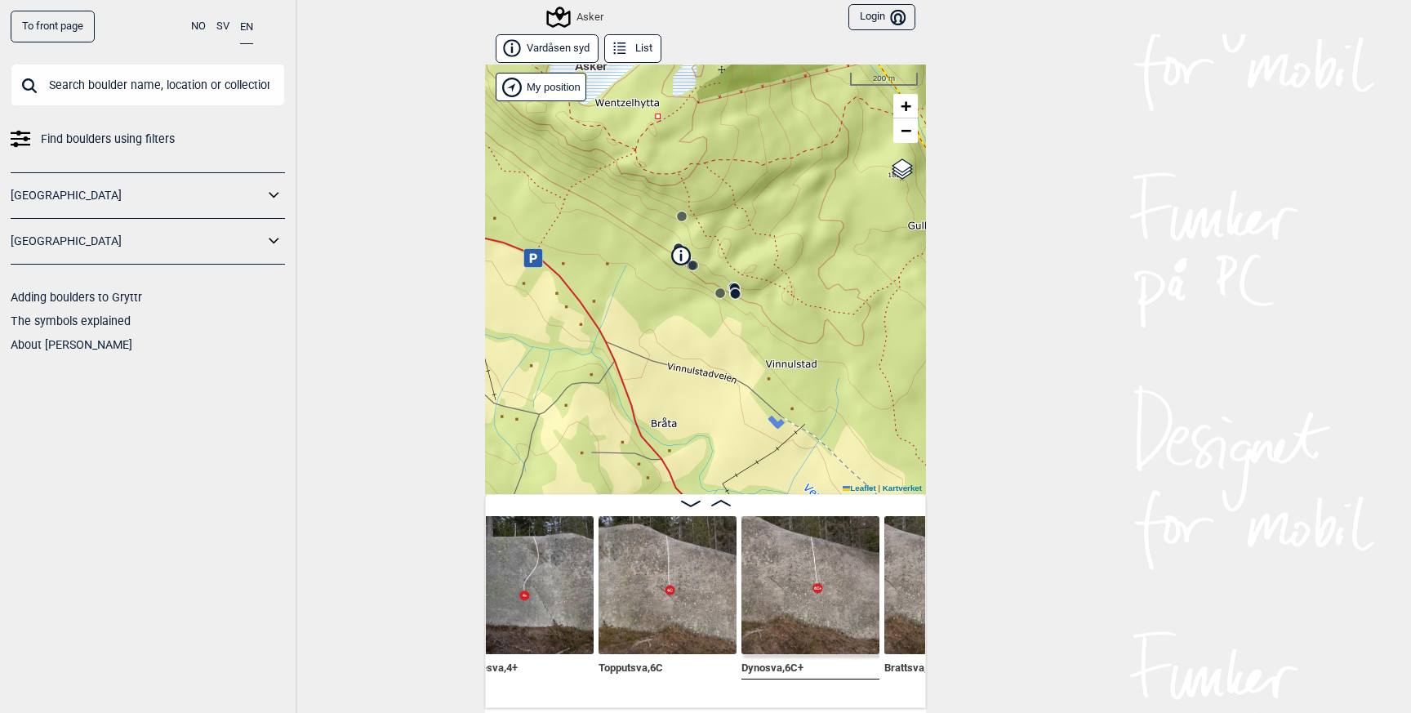
click at [683, 218] on circle at bounding box center [682, 216] width 10 height 10
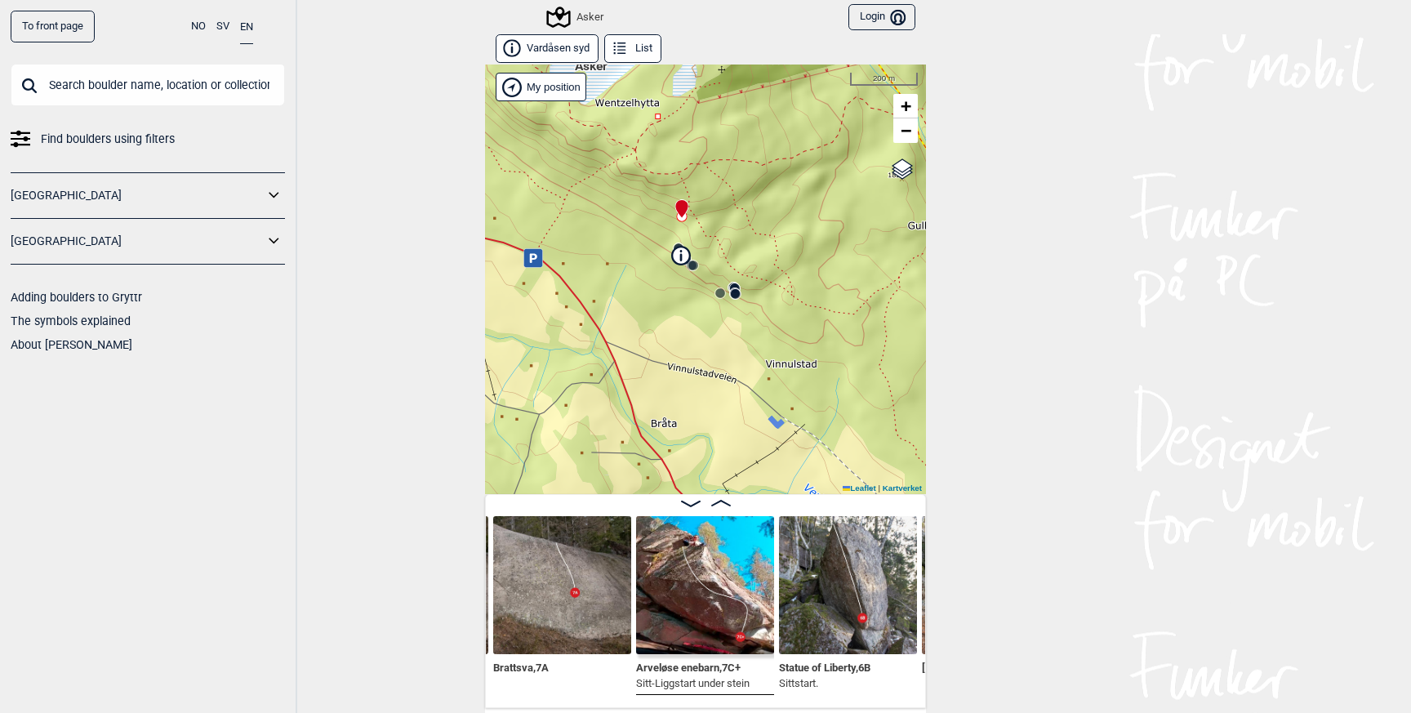
click at [736, 293] on circle at bounding box center [736, 294] width 10 height 10
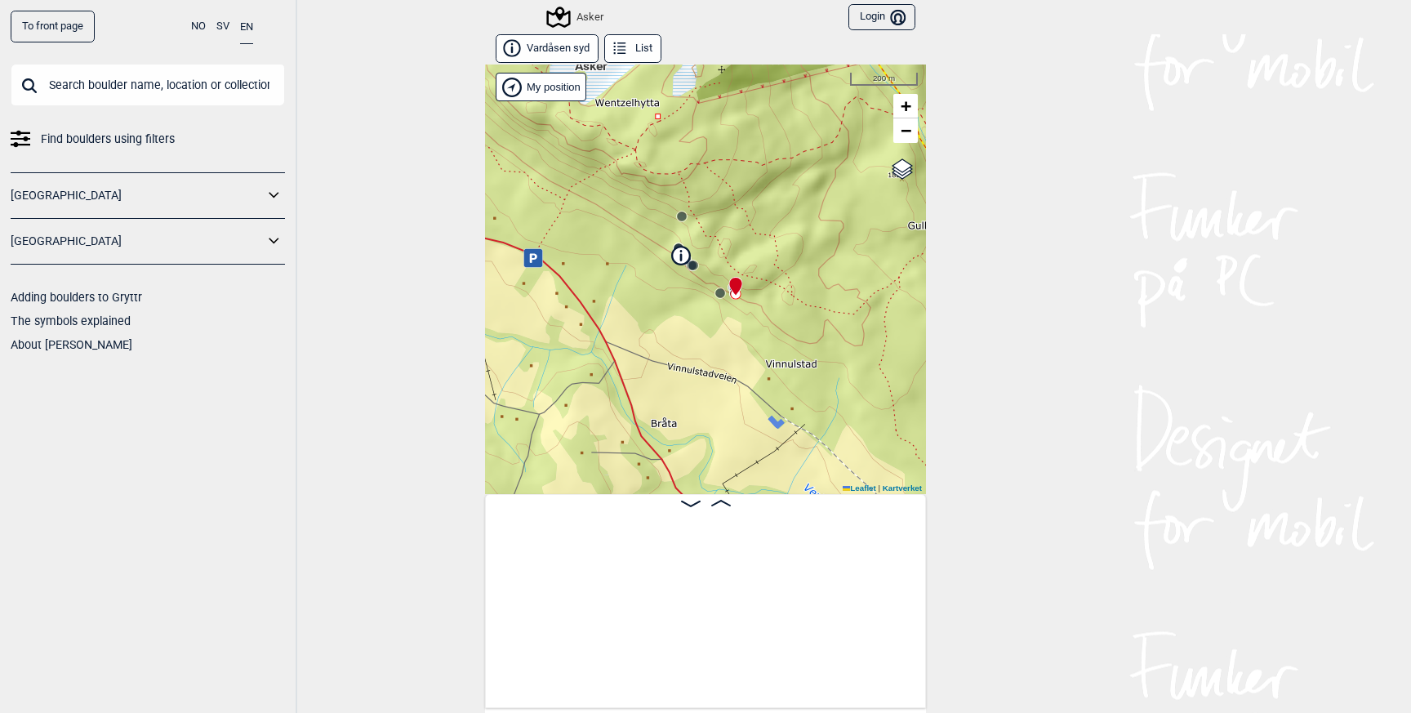
scroll to position [0, 4612]
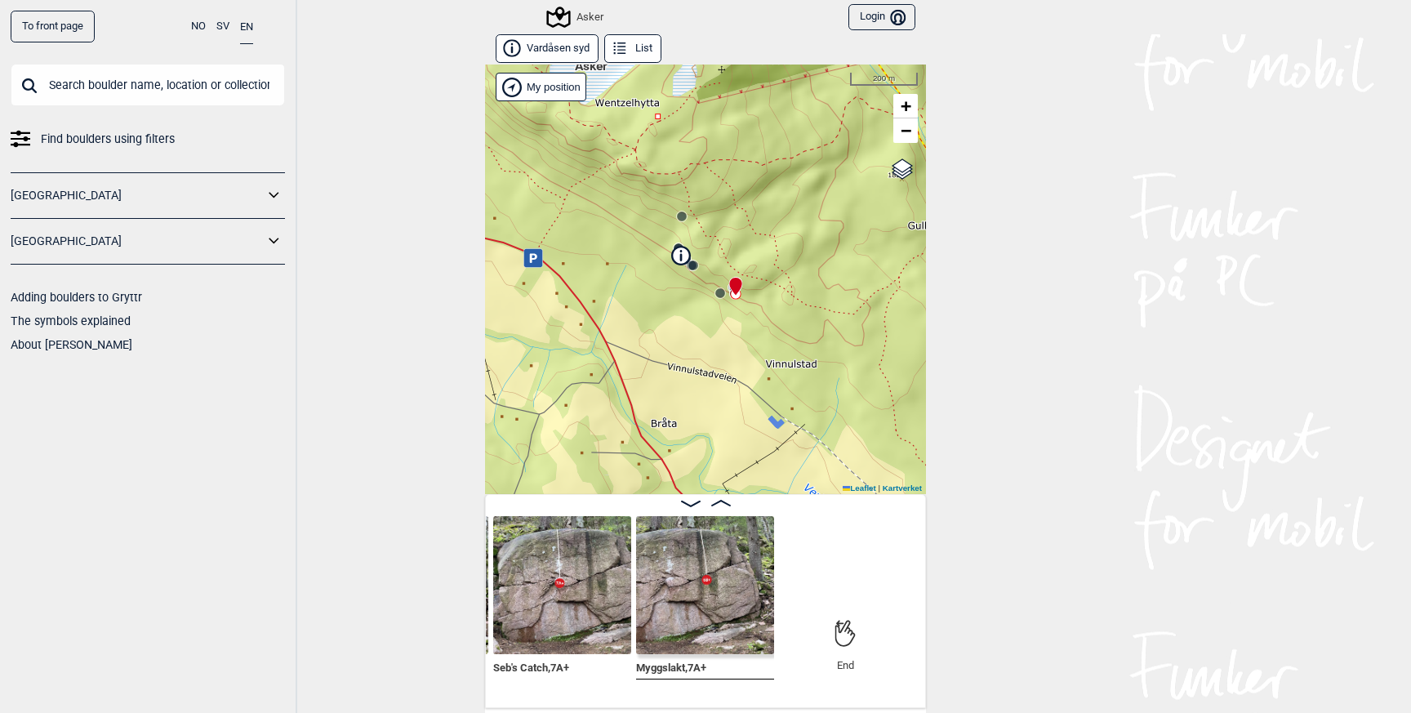
click at [747, 309] on div "Asker My position 200 m + − Kartverket OpenStreetMap Google satellite Leaflet |…" at bounding box center [705, 278] width 441 height 429
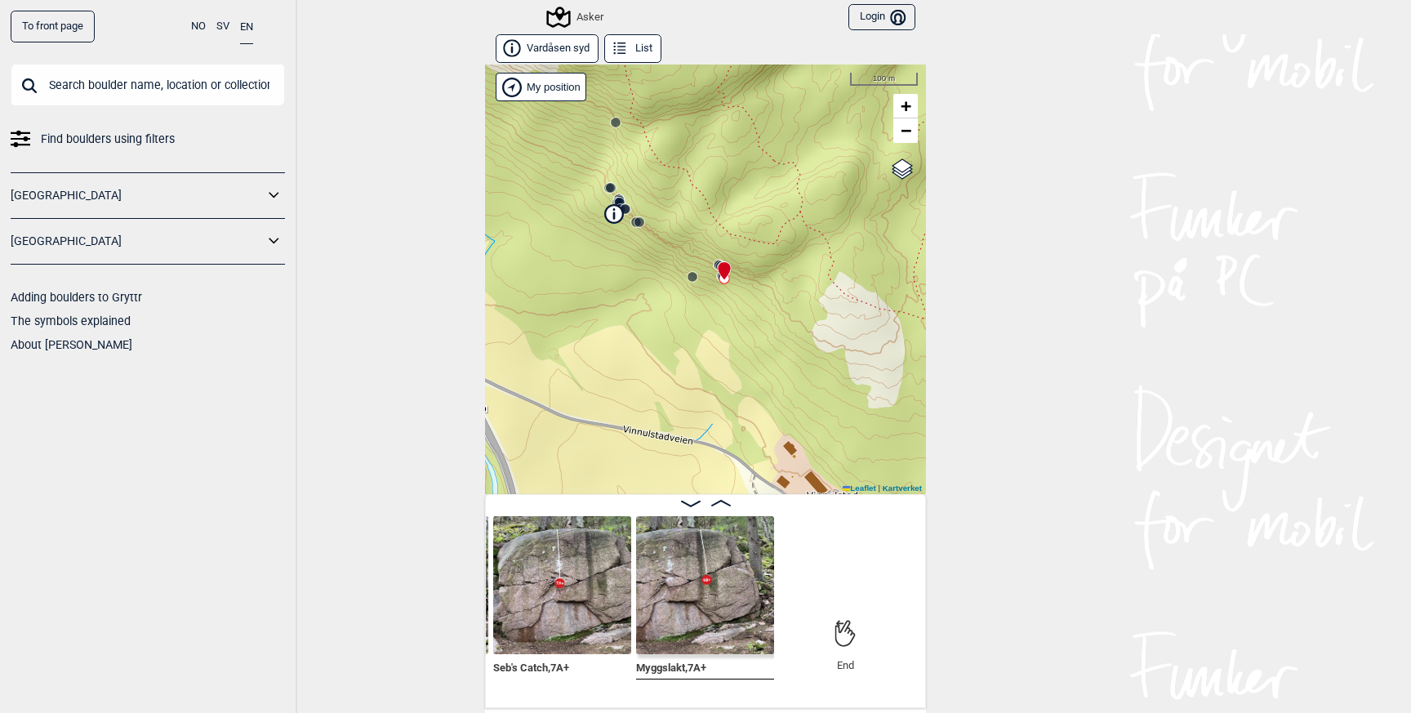
click at [706, 269] on div "Asker My position 100 m + − Kartverket OpenStreetMap Google satellite Leaflet |…" at bounding box center [705, 278] width 441 height 429
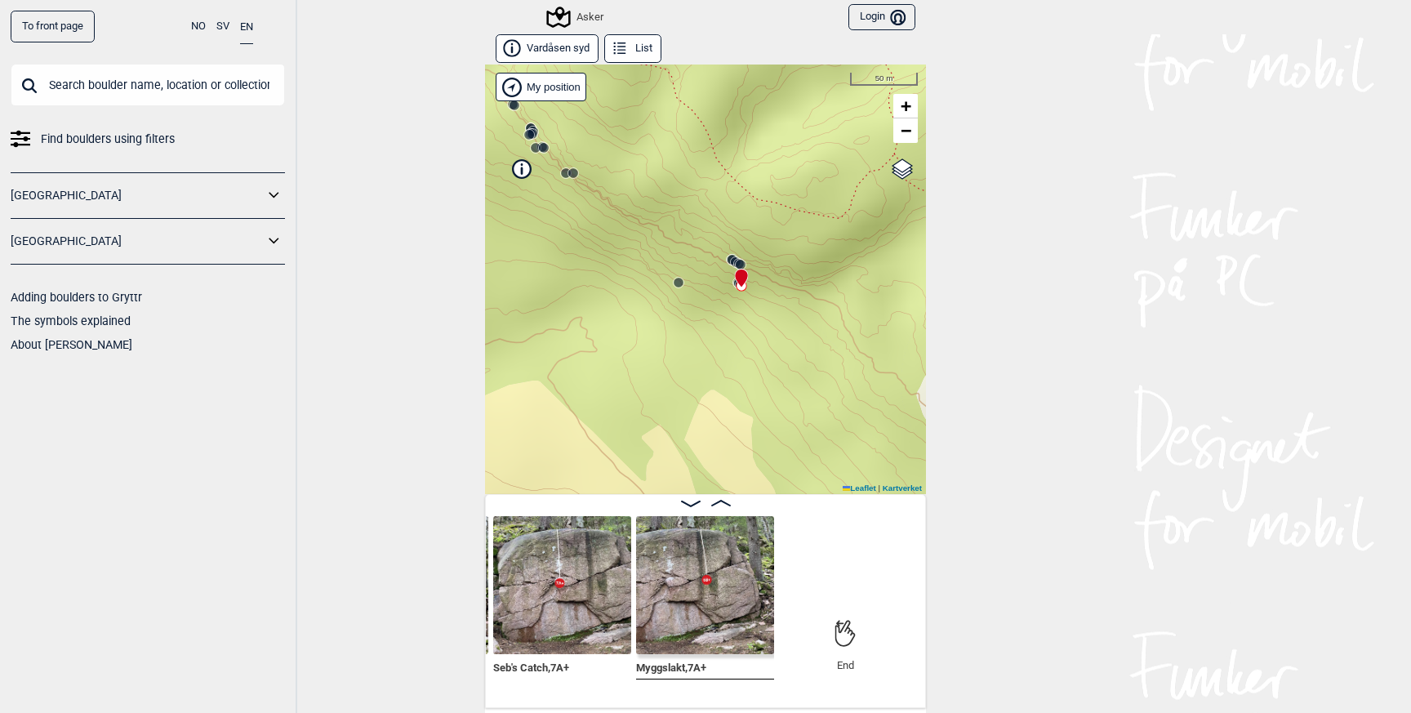
click at [740, 262] on circle at bounding box center [741, 265] width 10 height 10
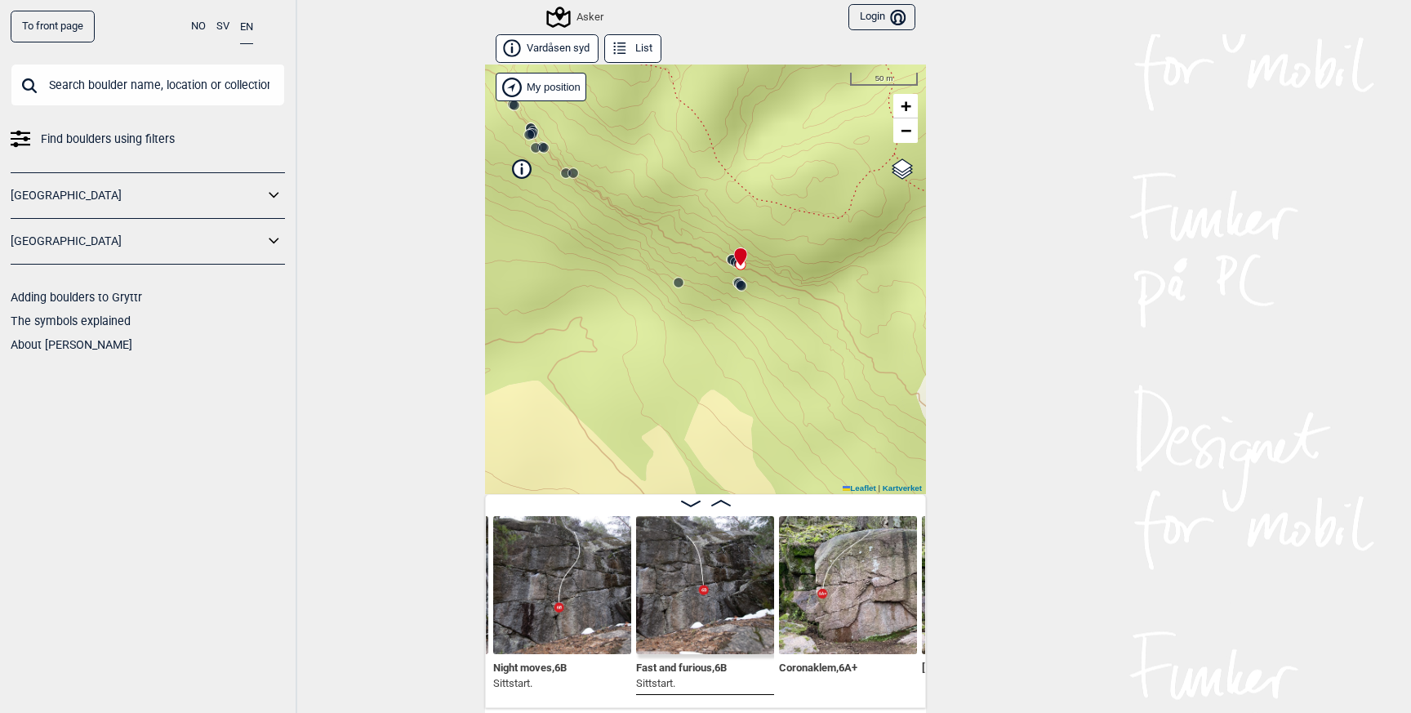
click at [734, 259] on icon at bounding box center [741, 257] width 14 height 20
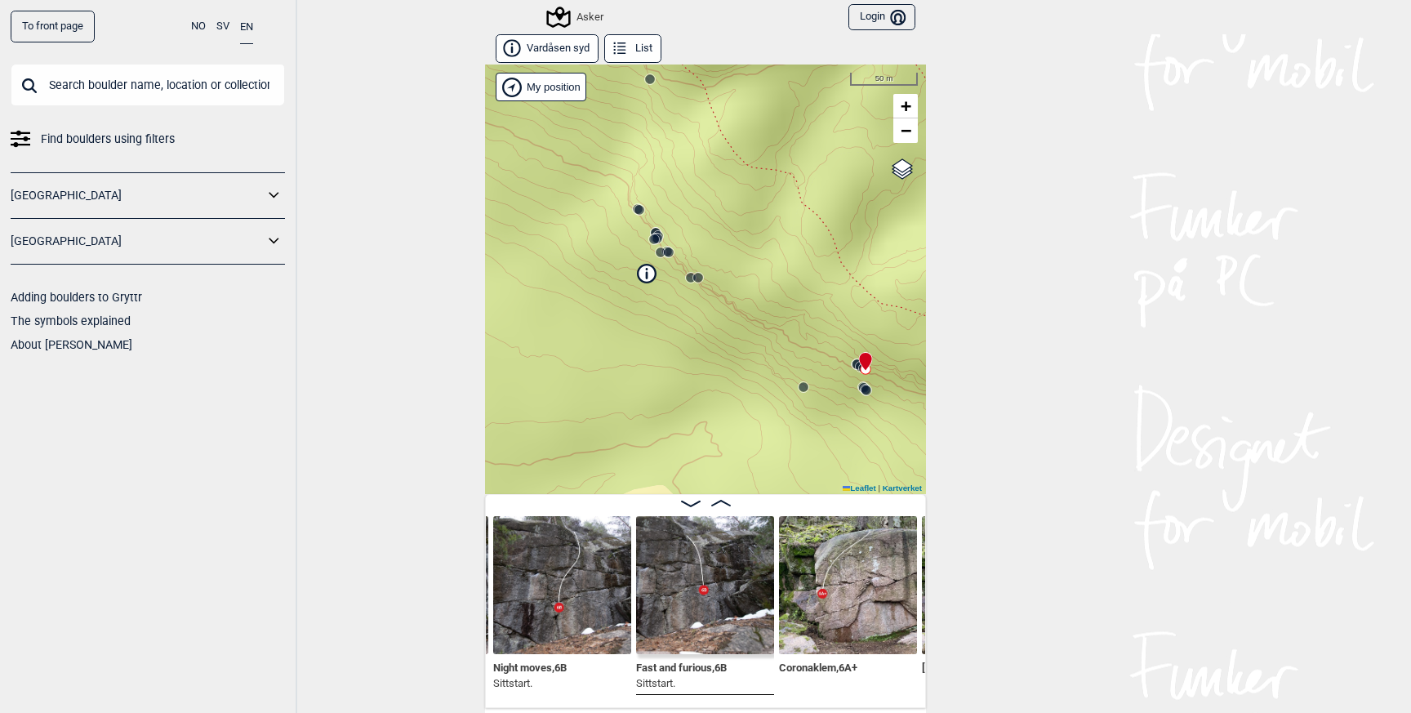
drag, startPoint x: 723, startPoint y: 258, endPoint x: 856, endPoint y: 364, distance: 170.2
click at [856, 364] on div "Asker My position 50 m + − Kartverket OpenStreetMap Google satellite Leaflet | …" at bounding box center [705, 278] width 441 height 429
click at [663, 239] on circle at bounding box center [662, 241] width 10 height 10
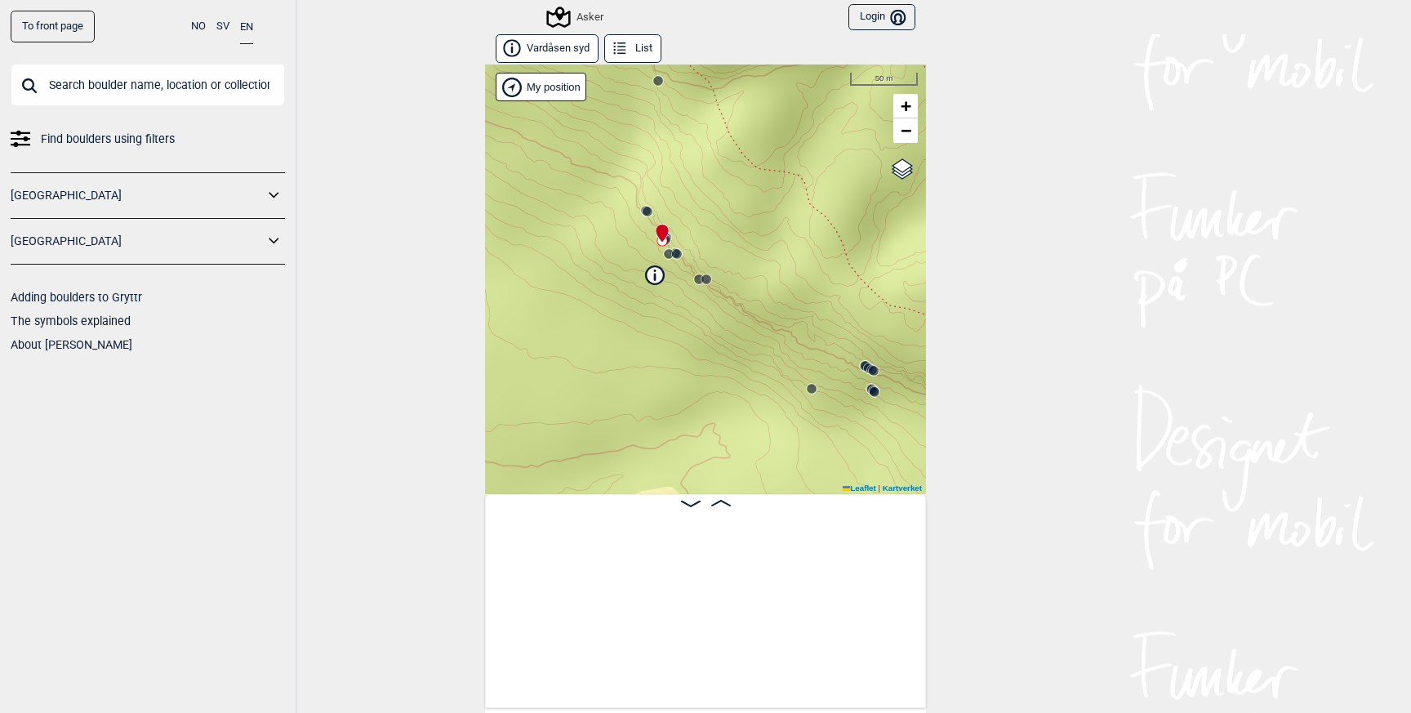
scroll to position [0, 2266]
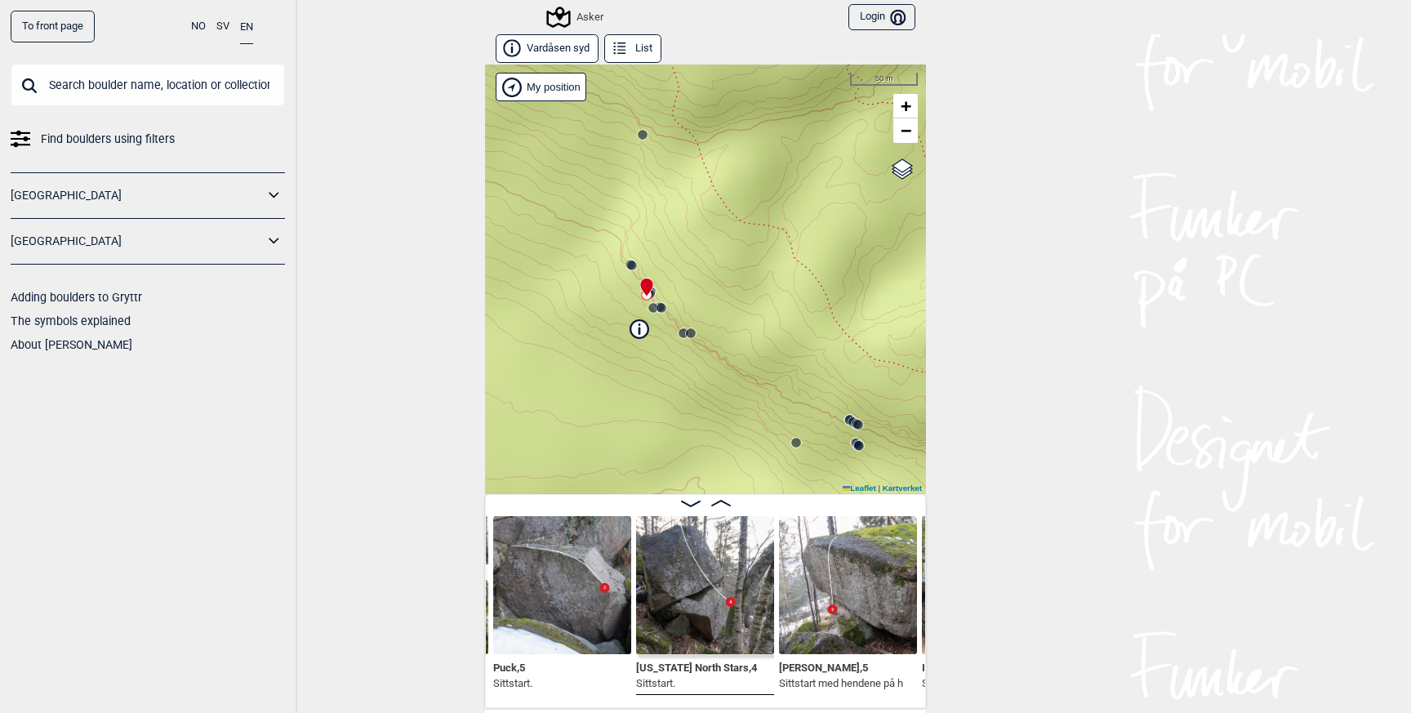
drag, startPoint x: 779, startPoint y: 220, endPoint x: 758, endPoint y: 317, distance: 98.6
click at [758, 317] on div "Asker My position 50 m + − Kartverket OpenStreetMap Google satellite Leaflet | …" at bounding box center [705, 278] width 441 height 429
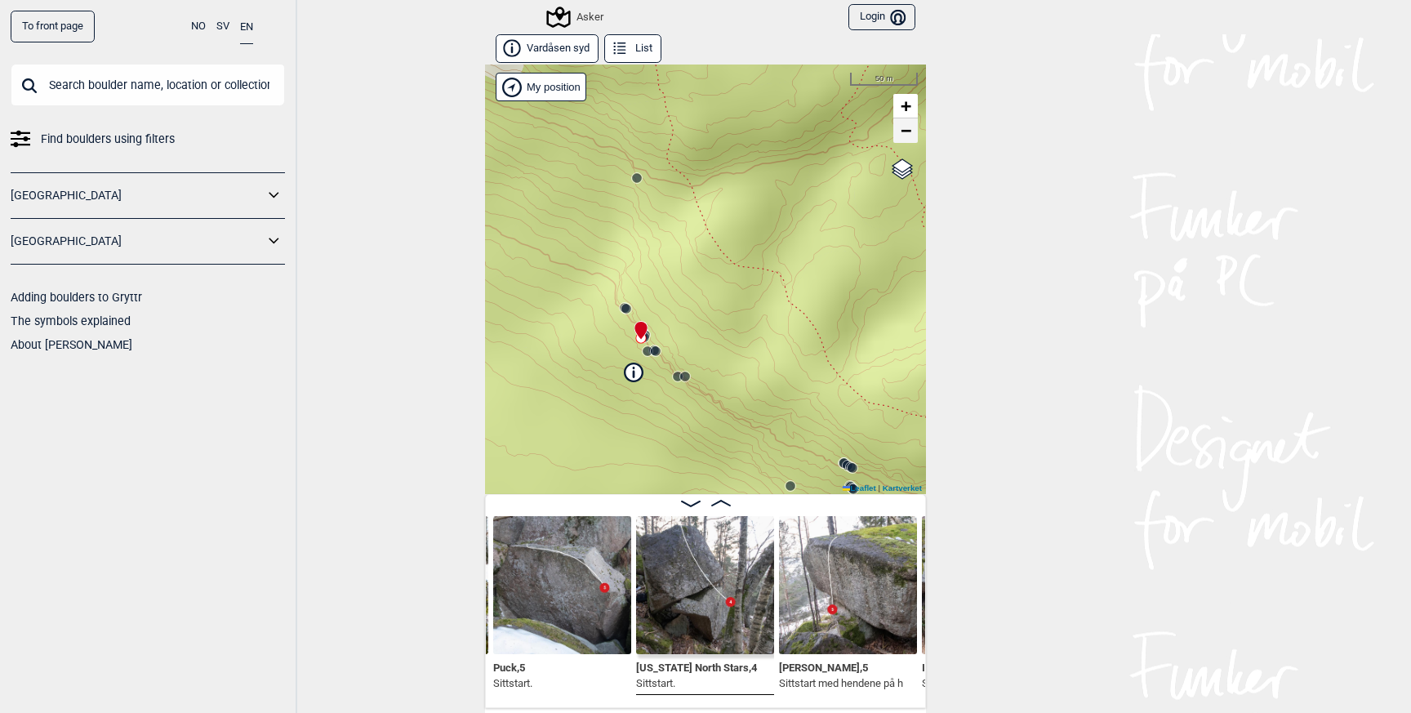
click at [910, 130] on span "−" at bounding box center [906, 130] width 11 height 20
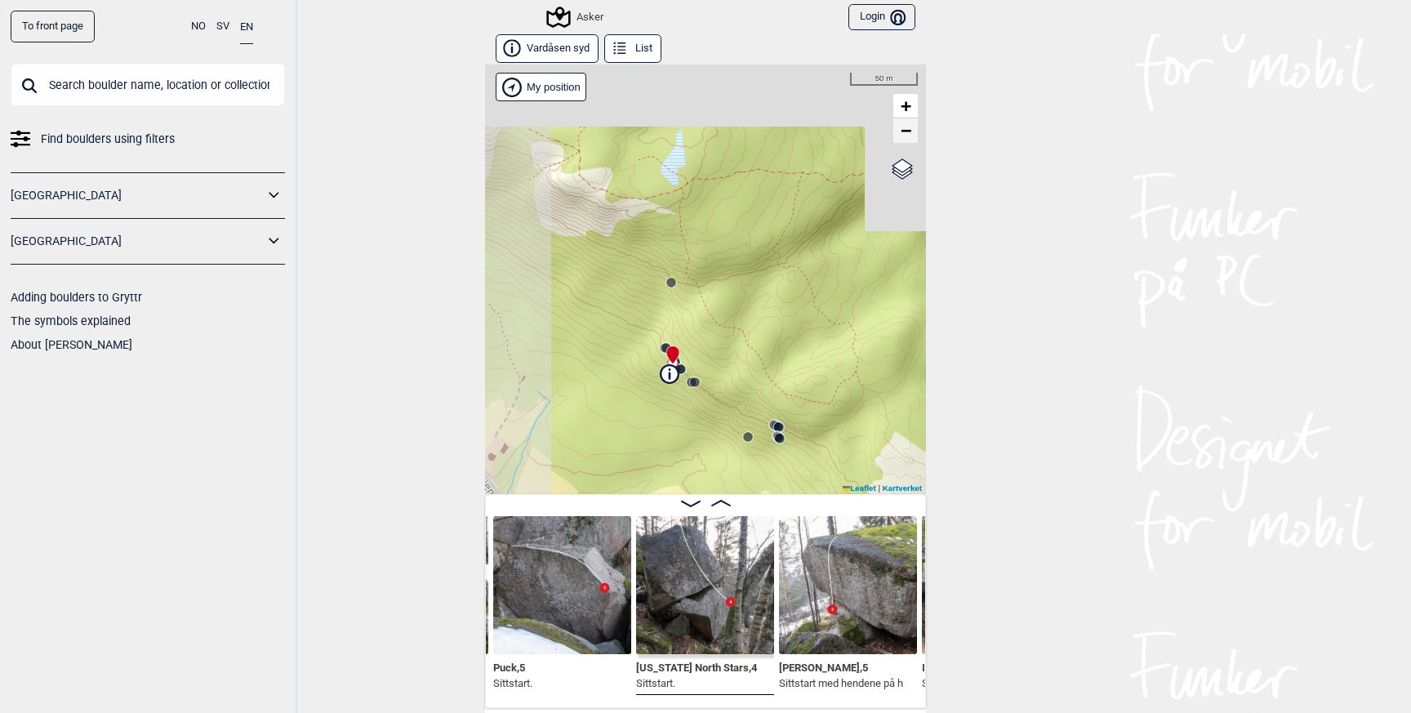
click at [910, 130] on span "−" at bounding box center [906, 130] width 11 height 20
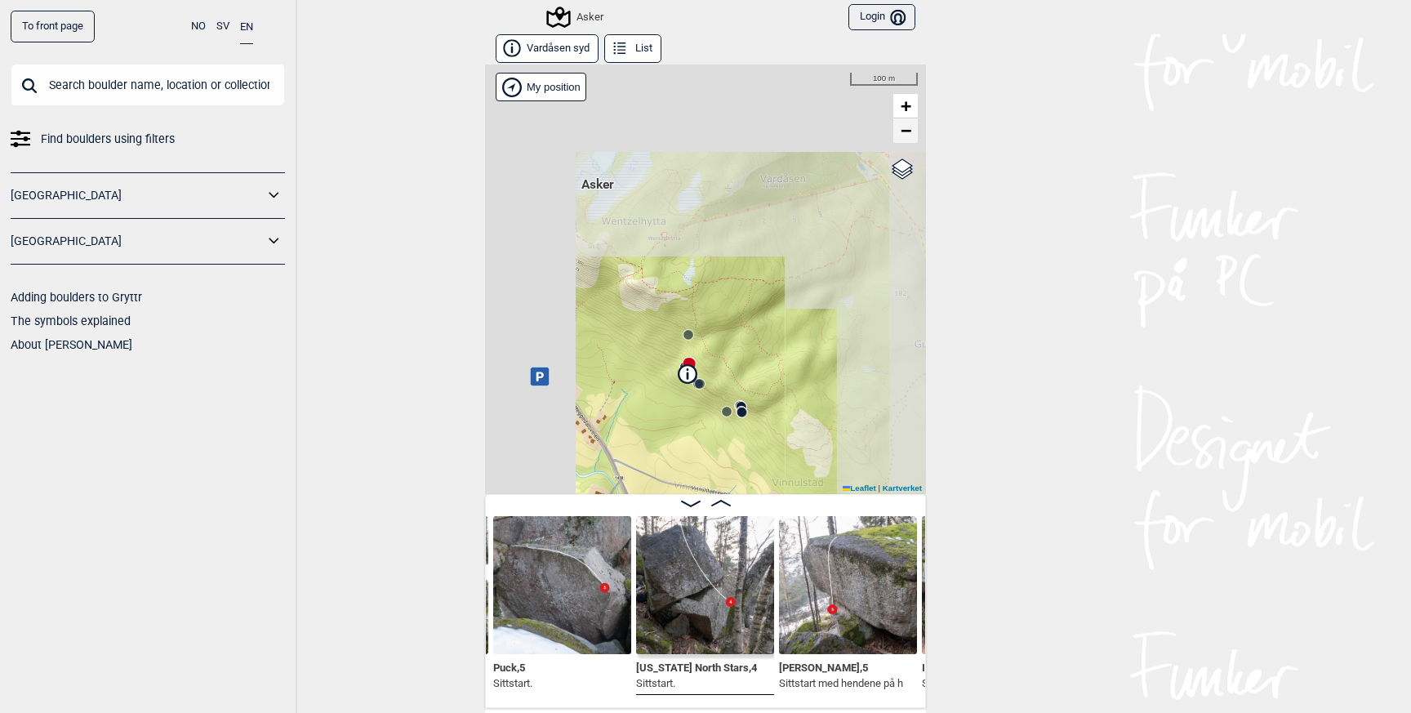
click at [910, 130] on span "−" at bounding box center [906, 130] width 11 height 20
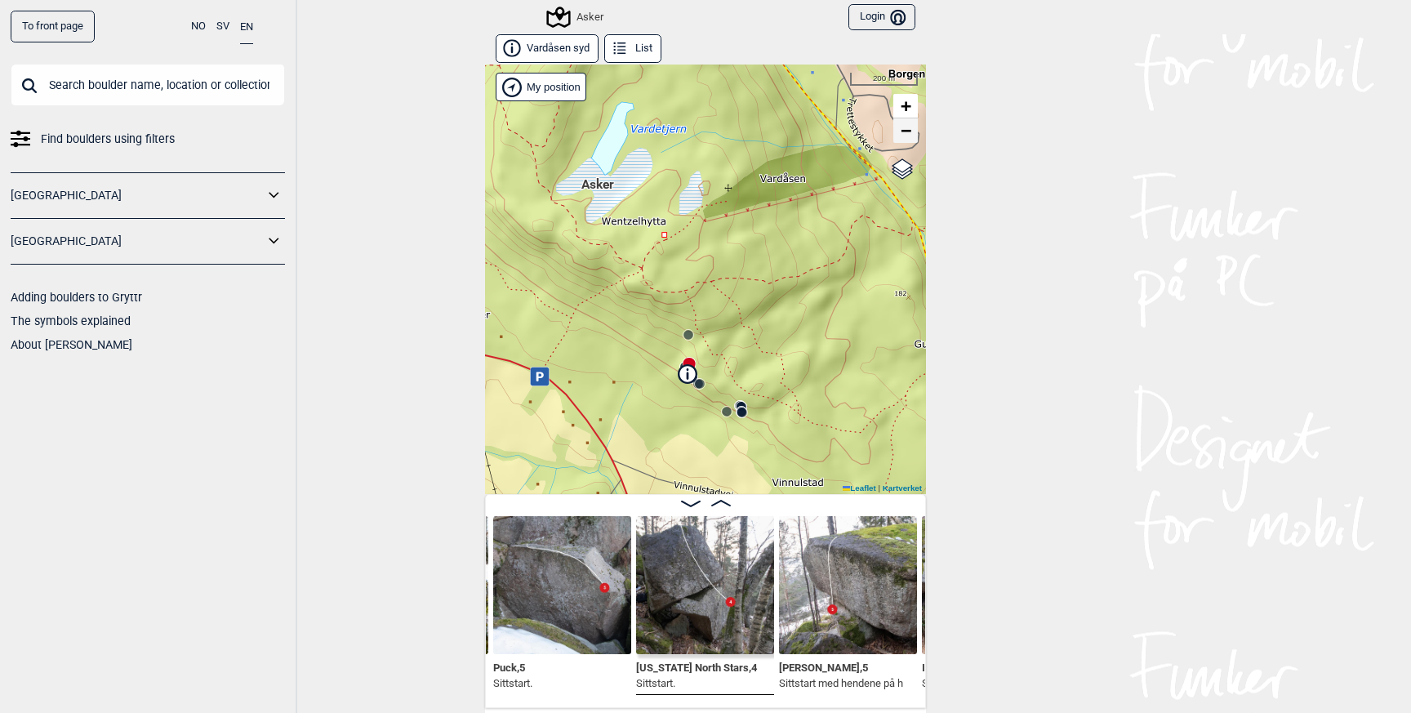
click at [907, 130] on span "−" at bounding box center [906, 130] width 11 height 20
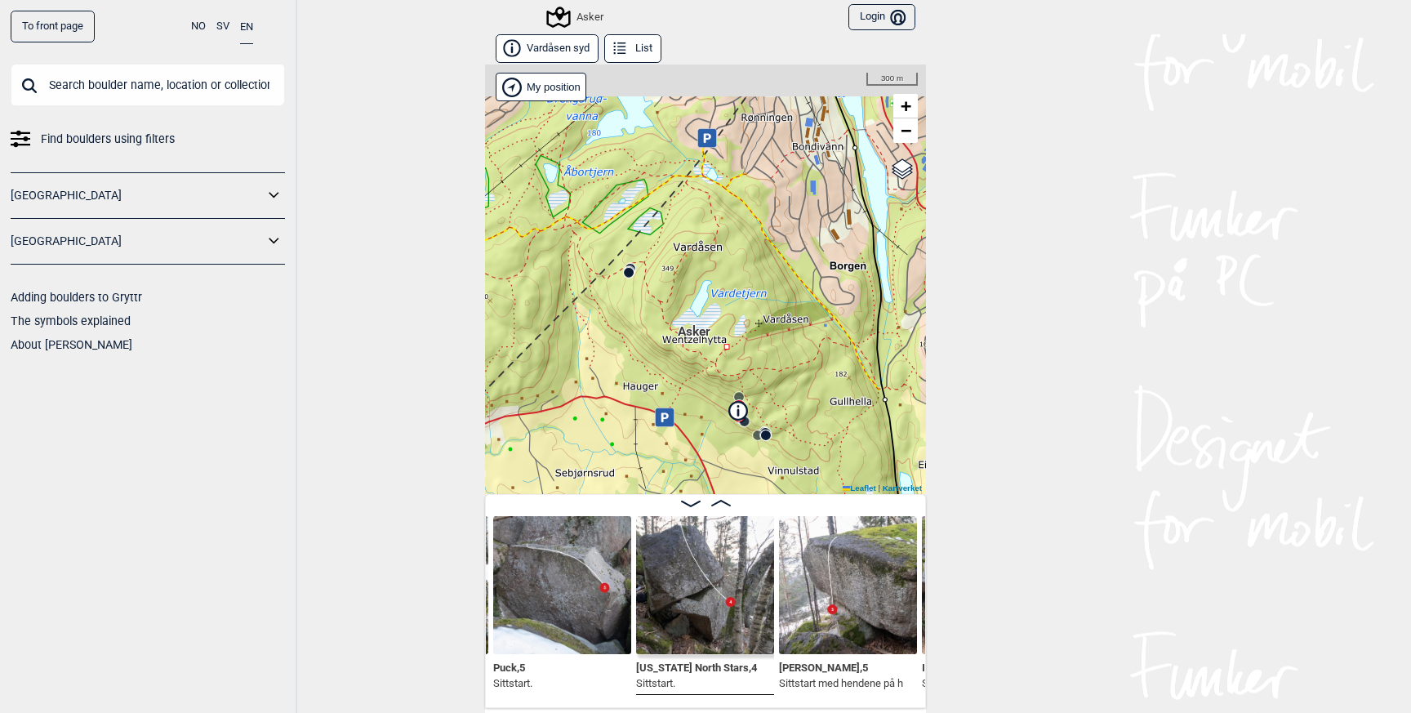
drag, startPoint x: 620, startPoint y: 230, endPoint x: 664, endPoint y: 266, distance: 56.2
click at [664, 266] on div "Asker My position 300 m + − Kartverket OpenStreetMap Google satellite Leaflet |…" at bounding box center [705, 278] width 441 height 429
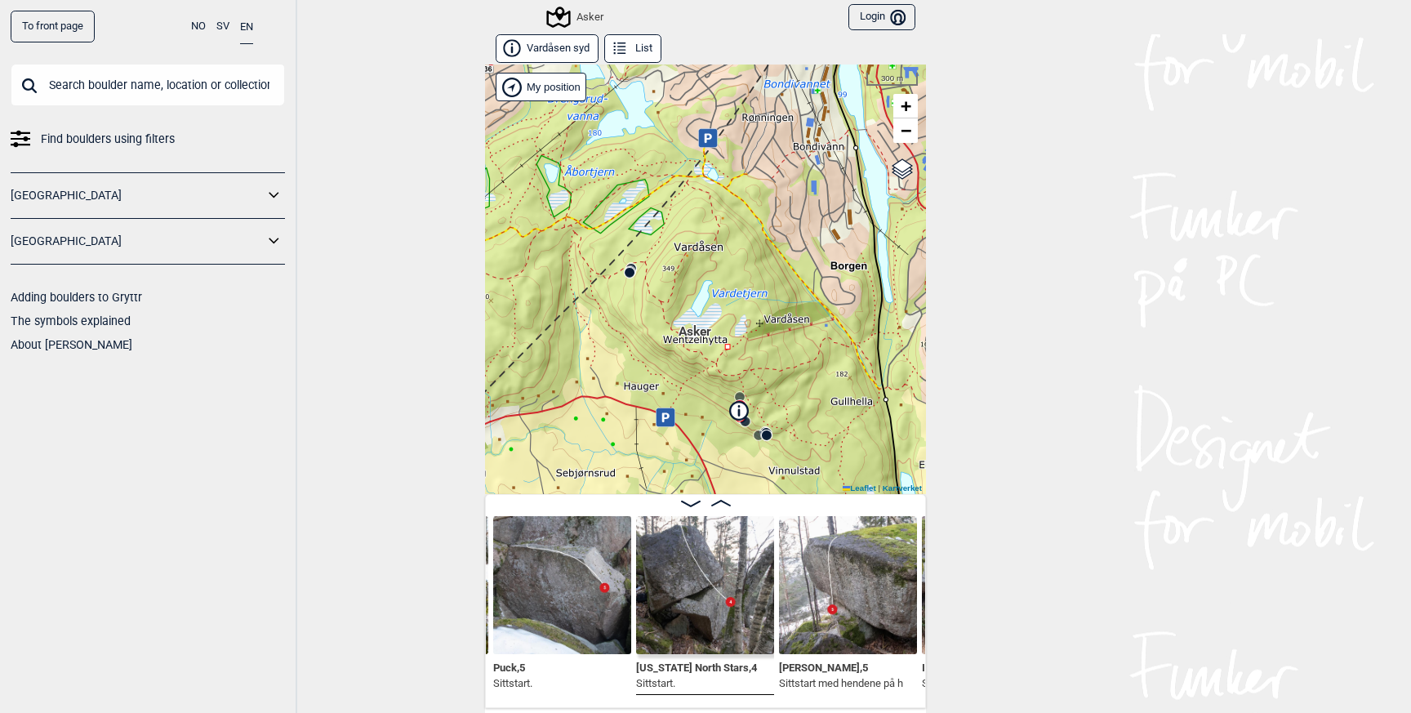
click at [647, 268] on div "Asker My position 300 m + − Kartverket OpenStreetMap Google satellite Leaflet |…" at bounding box center [705, 278] width 441 height 429
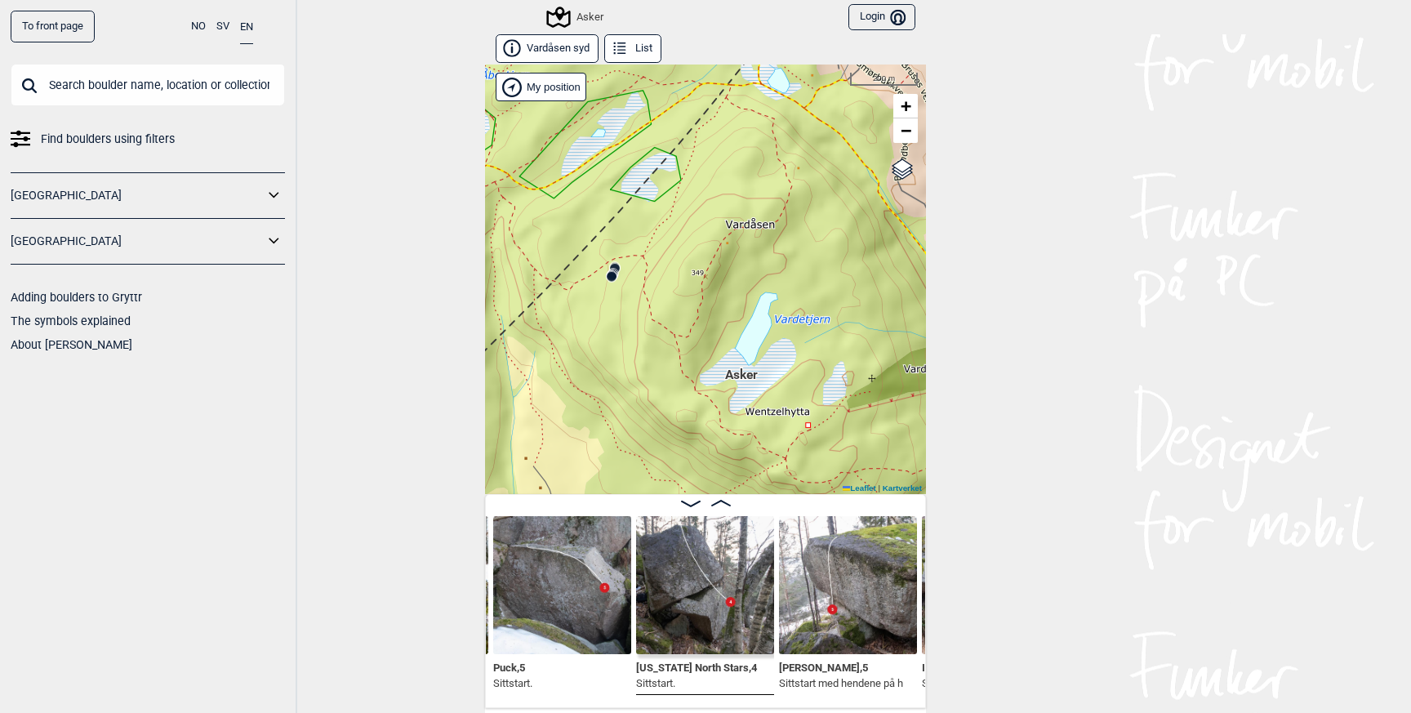
click at [642, 270] on div "Asker My position 200 m + − Kartverket OpenStreetMap Google satellite Leaflet |…" at bounding box center [705, 278] width 441 height 429
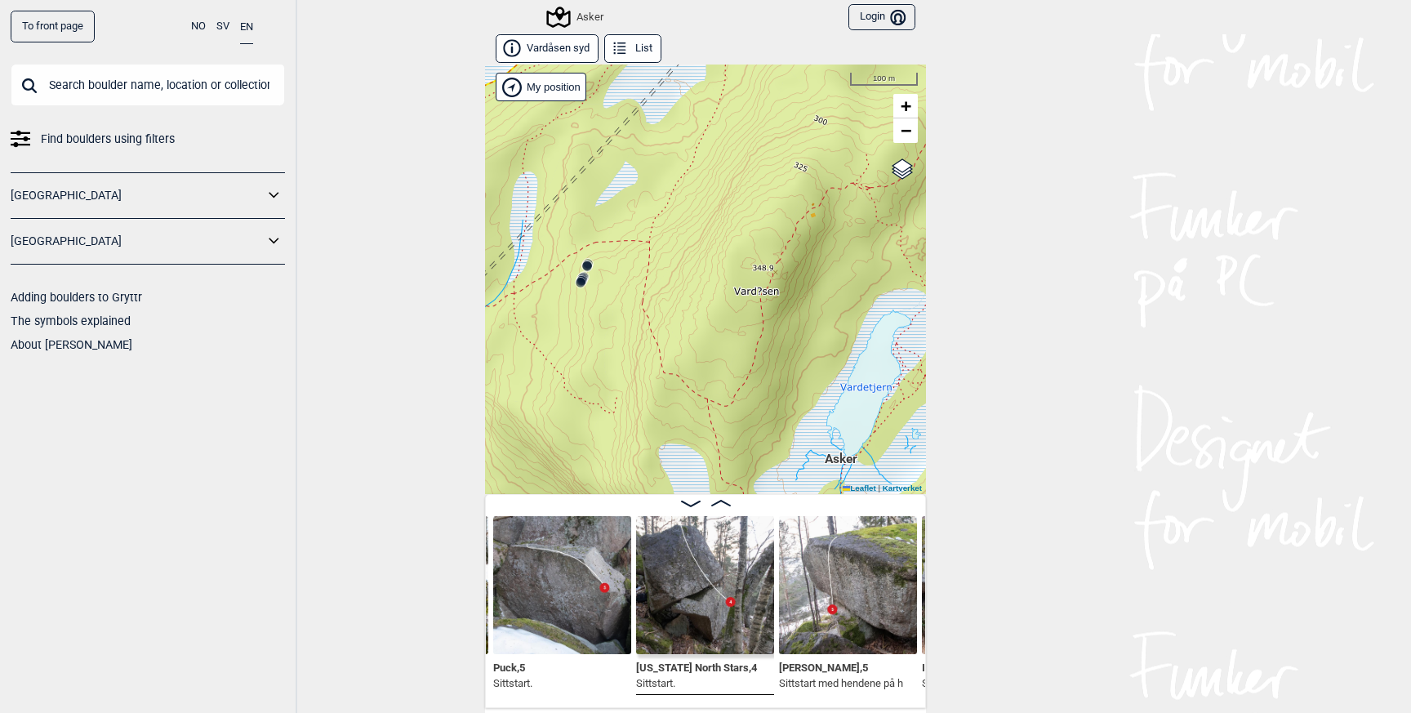
click at [582, 283] on circle at bounding box center [581, 283] width 10 height 10
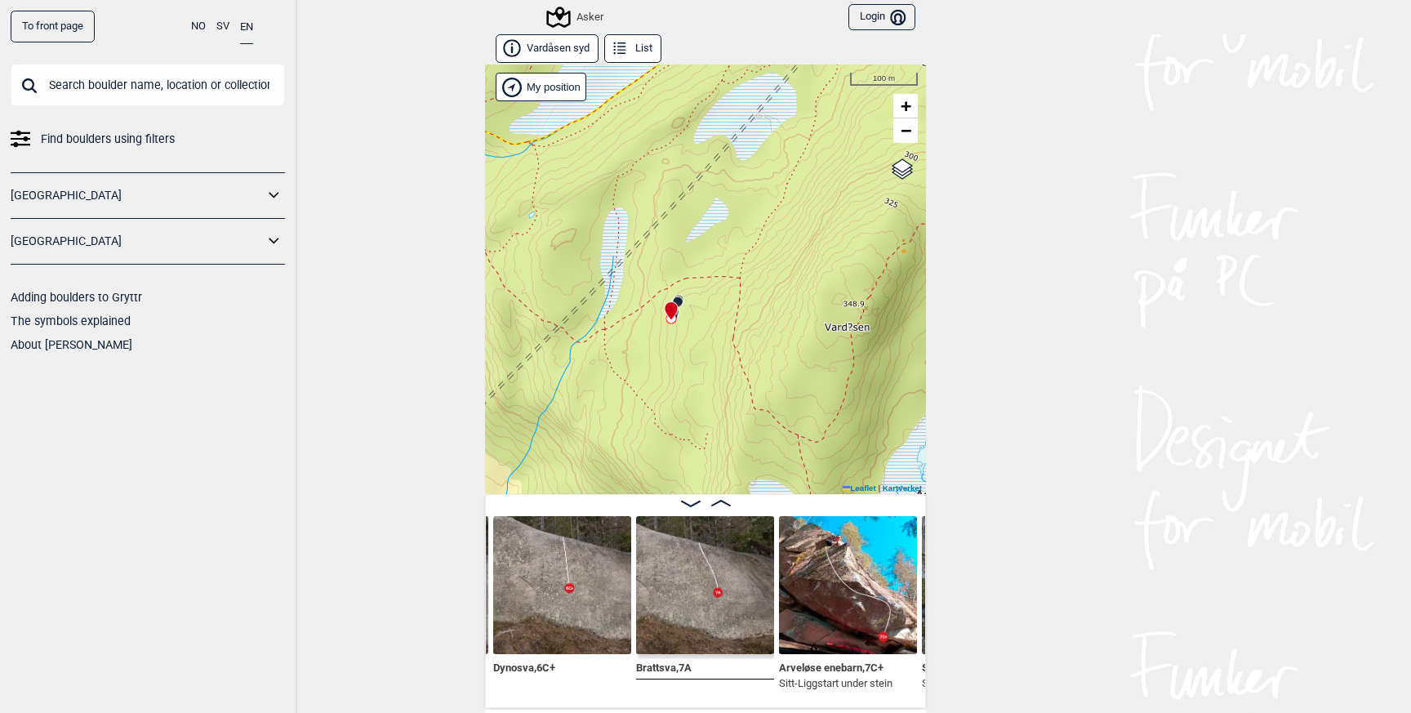
drag, startPoint x: 569, startPoint y: 318, endPoint x: 660, endPoint y: 354, distance: 97.5
click at [660, 354] on div "Asker My position 100 m + − Kartverket OpenStreetMap Google satellite Leaflet |…" at bounding box center [705, 278] width 441 height 429
click at [673, 350] on div "Asker My position 100 m + − Kartverket OpenStreetMap Google satellite Leaflet |…" at bounding box center [705, 278] width 441 height 429
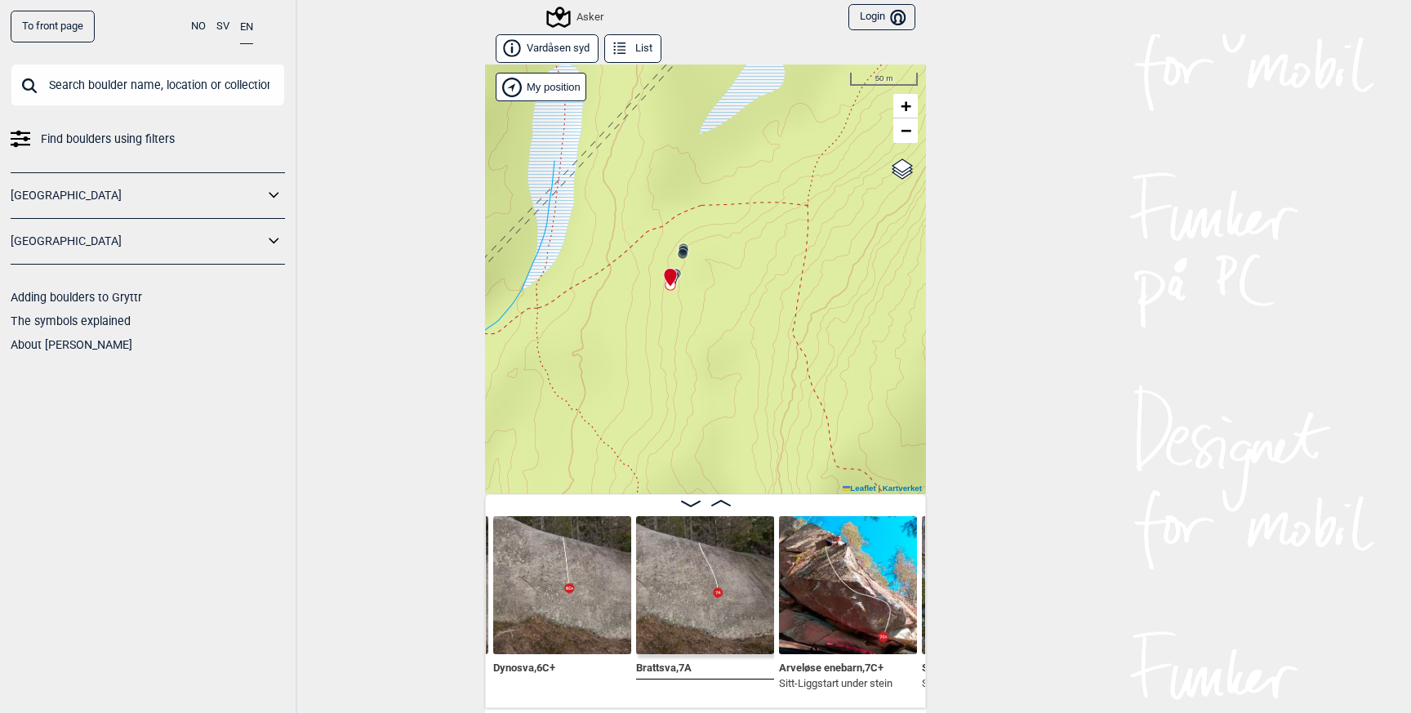
click at [687, 304] on div "Asker My position 50 m + − Kartverket OpenStreetMap Google satellite Leaflet | …" at bounding box center [705, 278] width 441 height 429
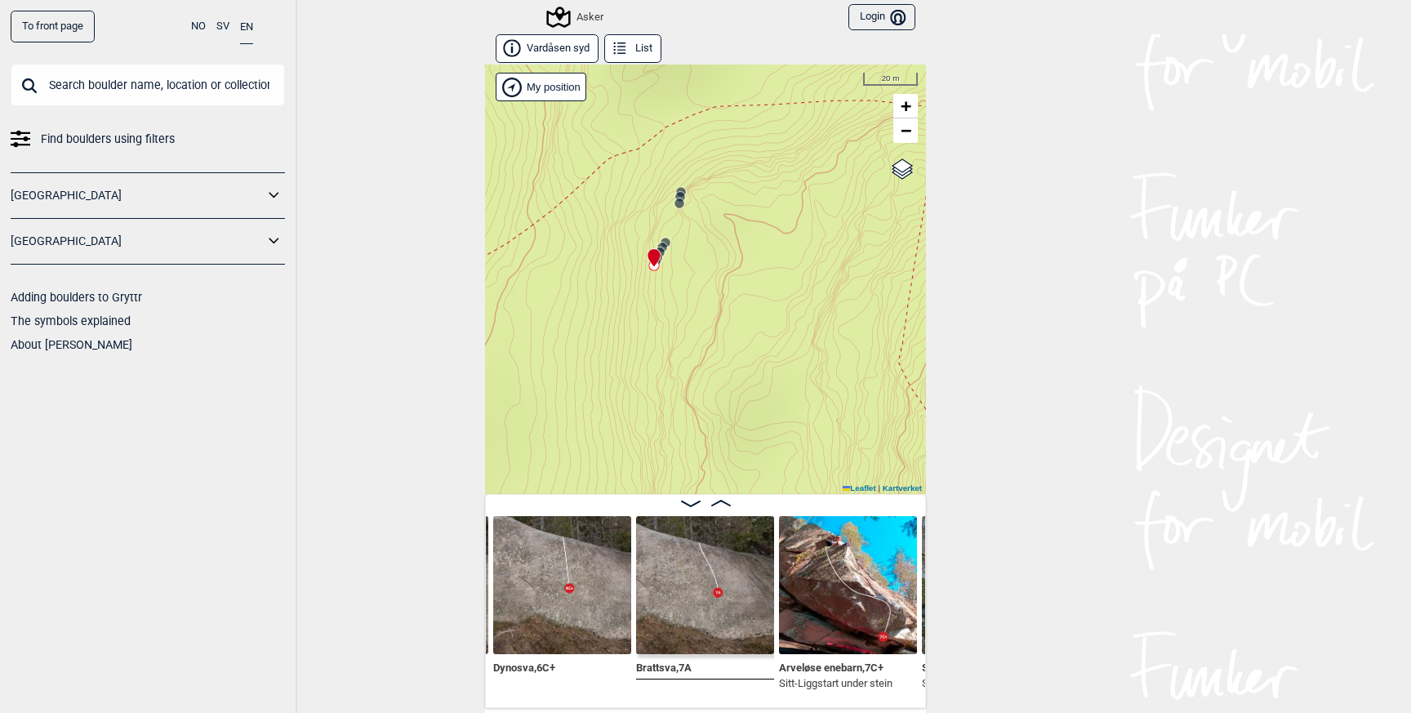
drag, startPoint x: 691, startPoint y: 250, endPoint x: 725, endPoint y: 292, distance: 54.6
click at [725, 292] on div "Asker My position 20 m + − Kartverket OpenStreetMap Google satellite Leaflet | …" at bounding box center [705, 278] width 441 height 429
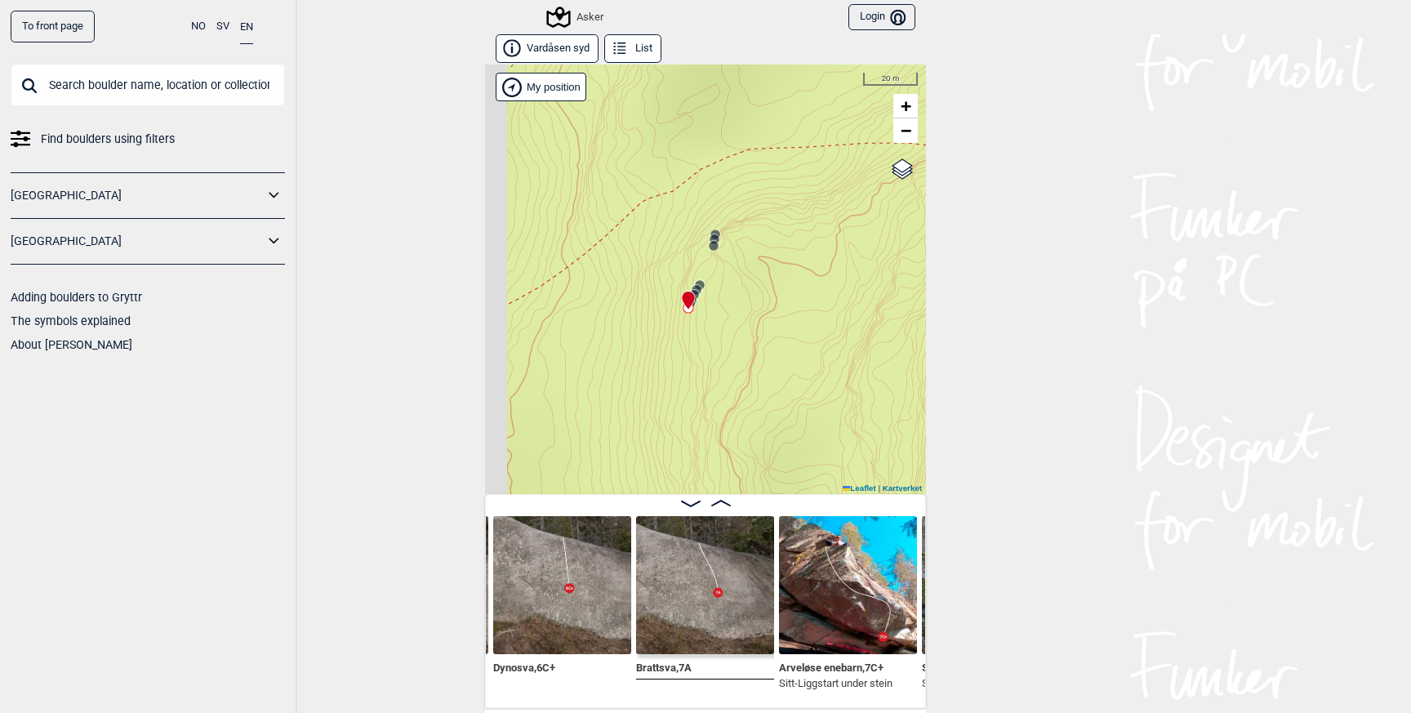
click at [725, 292] on div "Asker My position 20 m + − Kartverket OpenStreetMap Google satellite Leaflet | …" at bounding box center [705, 278] width 441 height 429
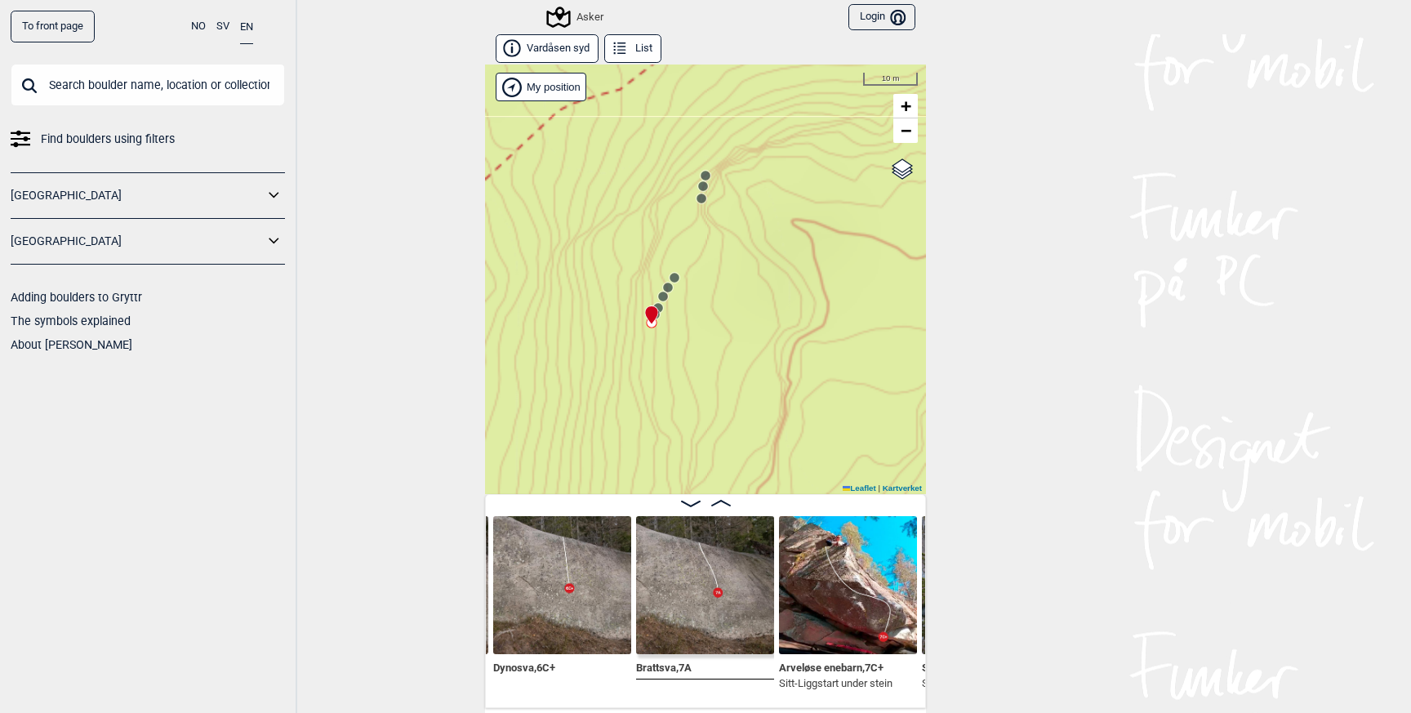
click at [720, 272] on div "Asker My position 10 m + − Kartverket OpenStreetMap Google satellite Leaflet | …" at bounding box center [705, 278] width 441 height 429
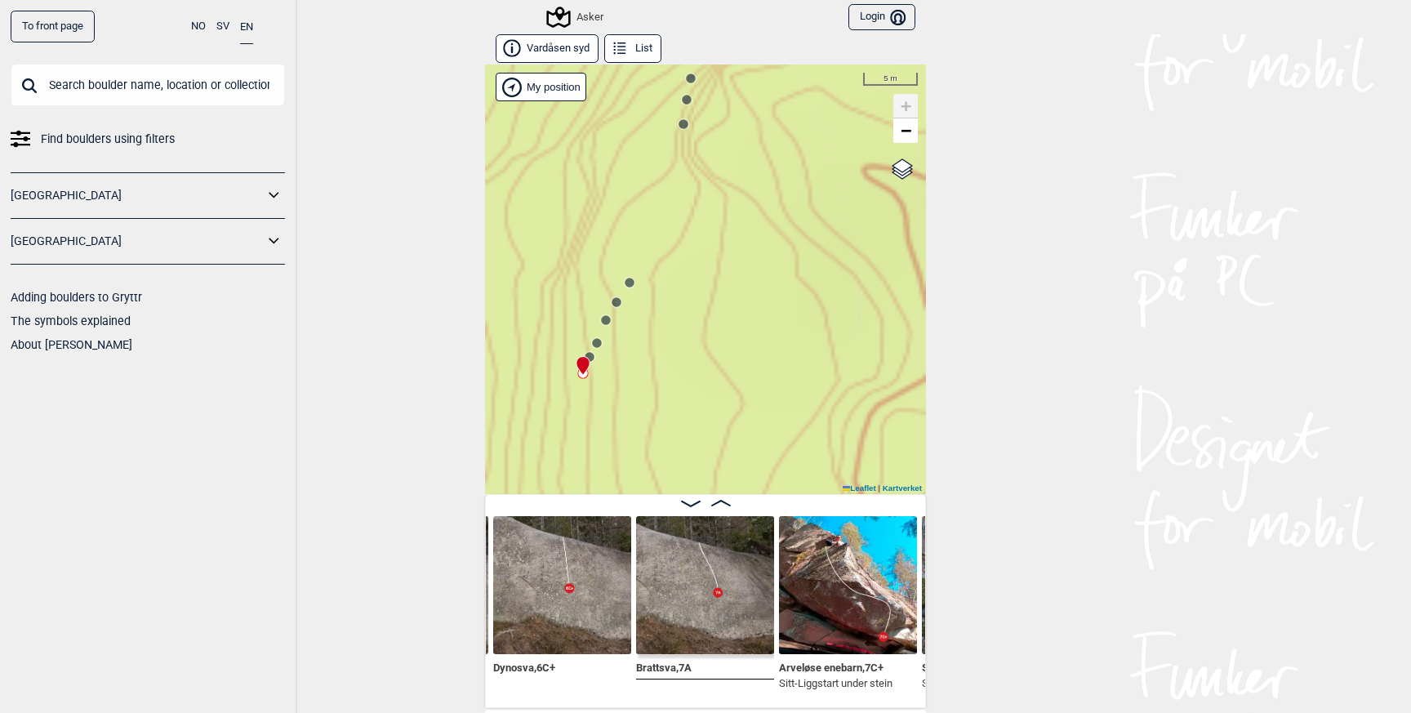
click at [683, 124] on circle at bounding box center [683, 124] width 10 height 10
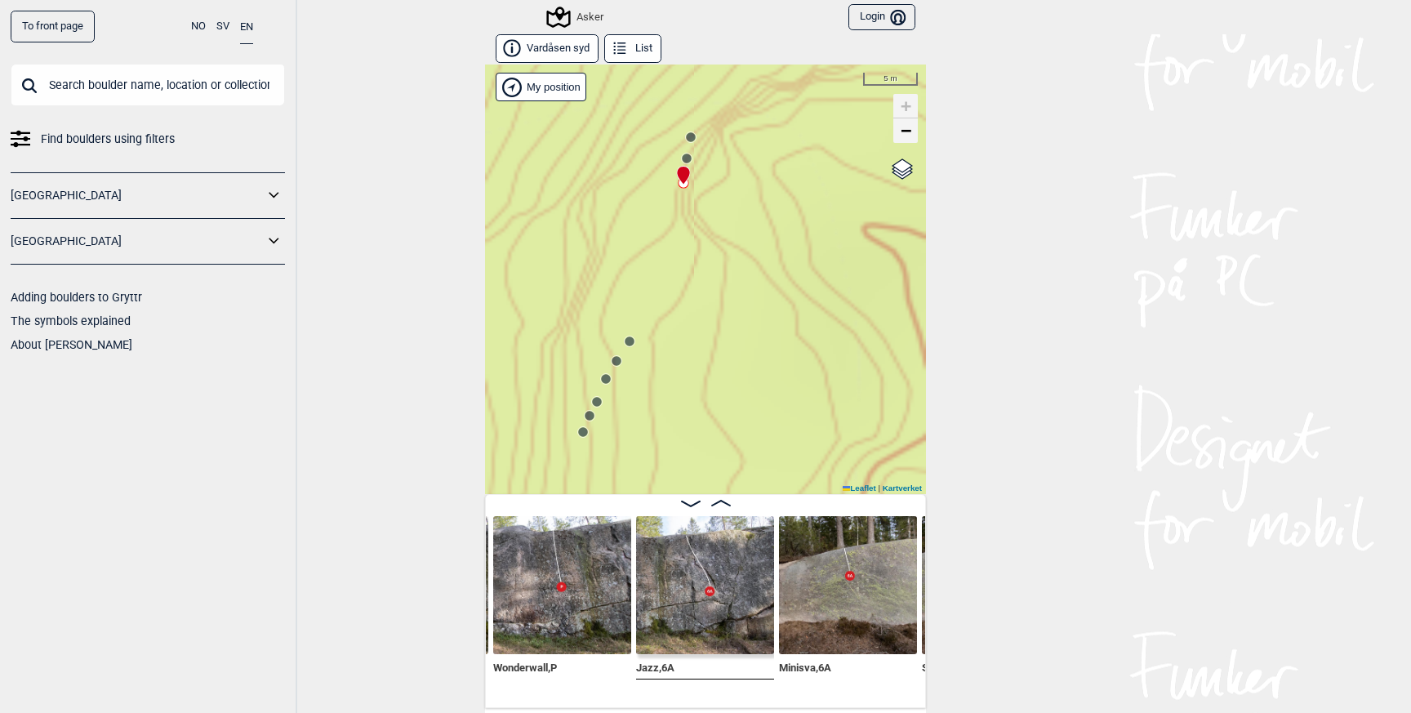
click at [904, 131] on span "−" at bounding box center [906, 130] width 11 height 20
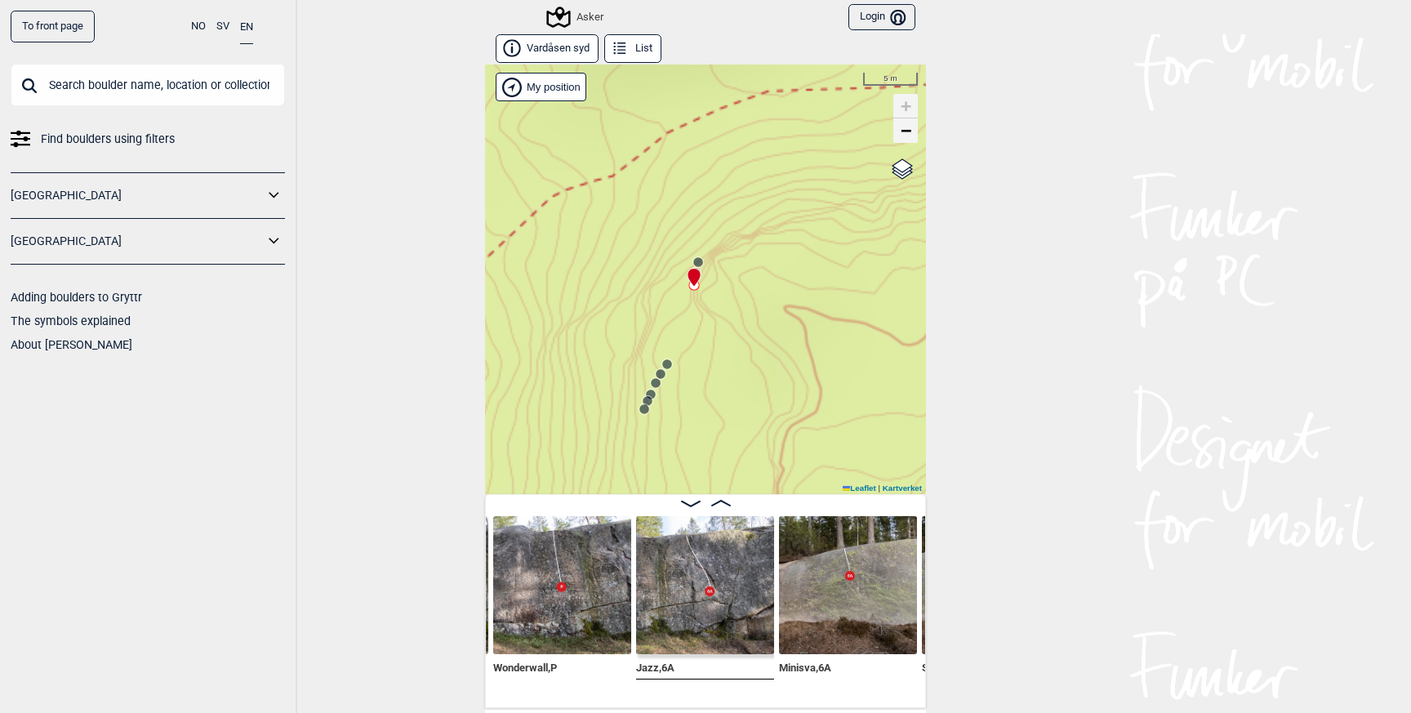
click at [904, 131] on span "−" at bounding box center [906, 130] width 11 height 20
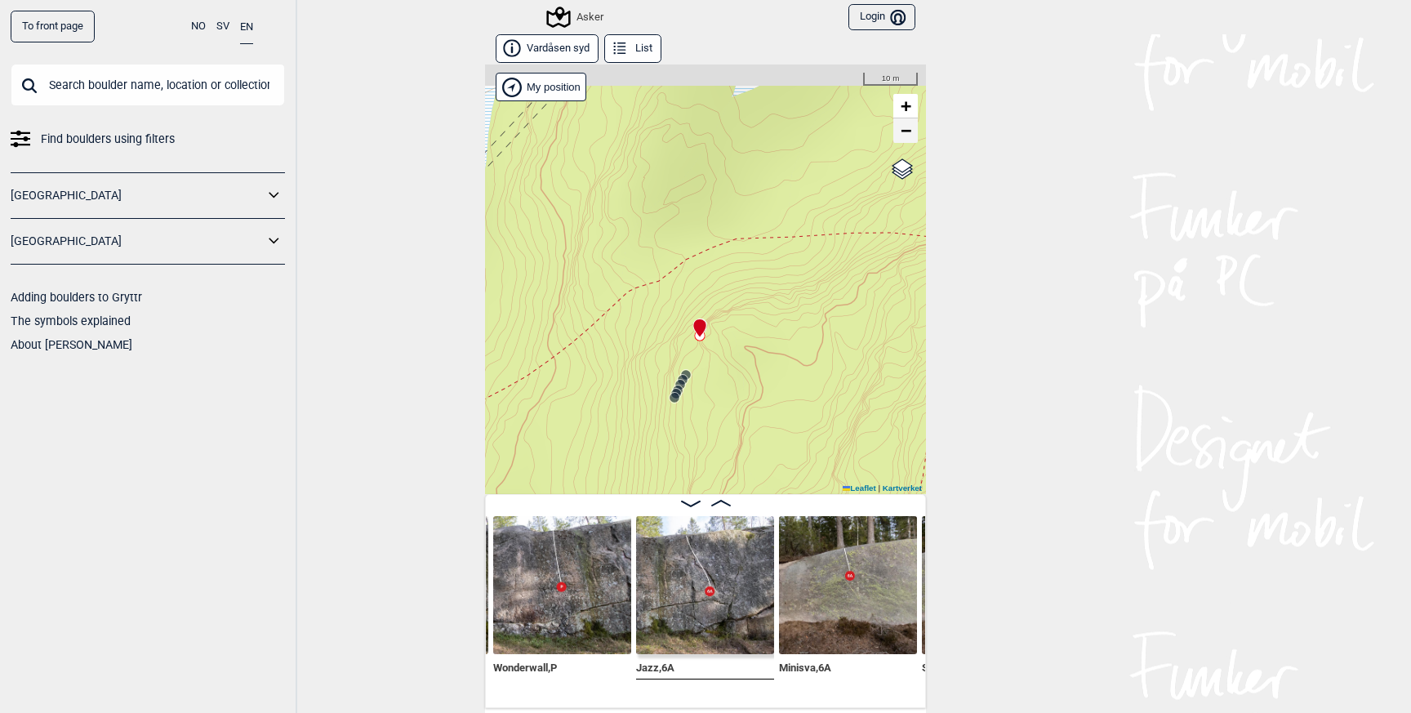
click at [904, 131] on span "−" at bounding box center [906, 130] width 11 height 20
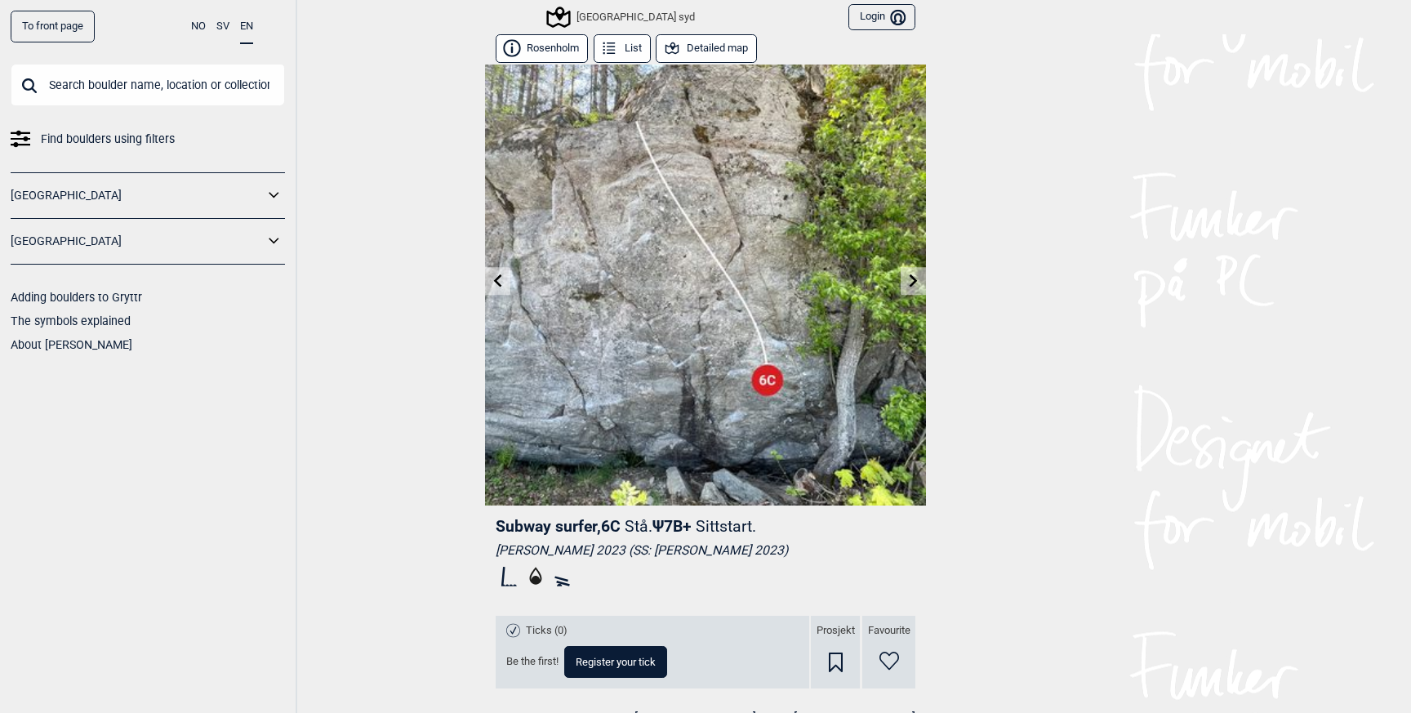
click at [591, 7] on div "[GEOGRAPHIC_DATA] syd" at bounding box center [622, 17] width 146 height 20
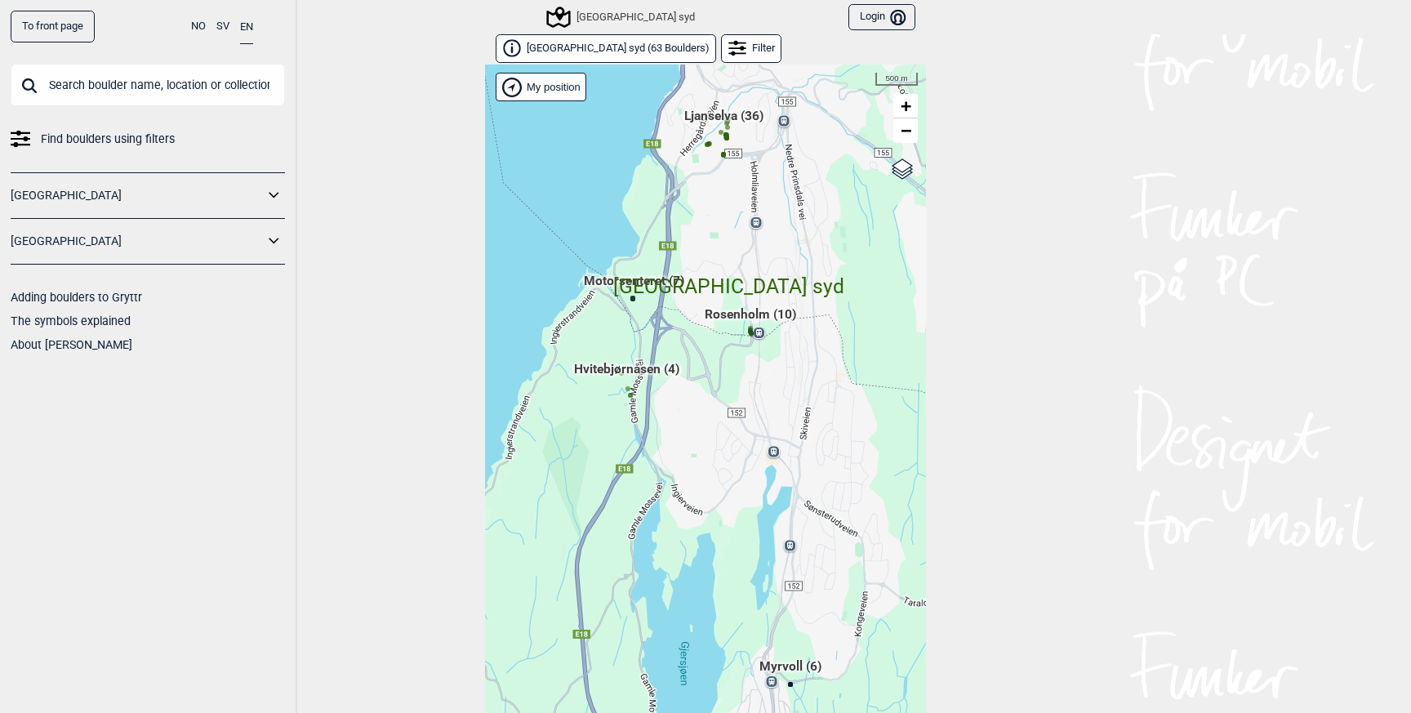
click at [567, 20] on icon at bounding box center [557, 17] width 31 height 31
click at [560, 18] on icon at bounding box center [558, 17] width 24 height 21
click at [589, 46] on span "Oslo syd ( 63 Boulders )" at bounding box center [618, 49] width 183 height 14
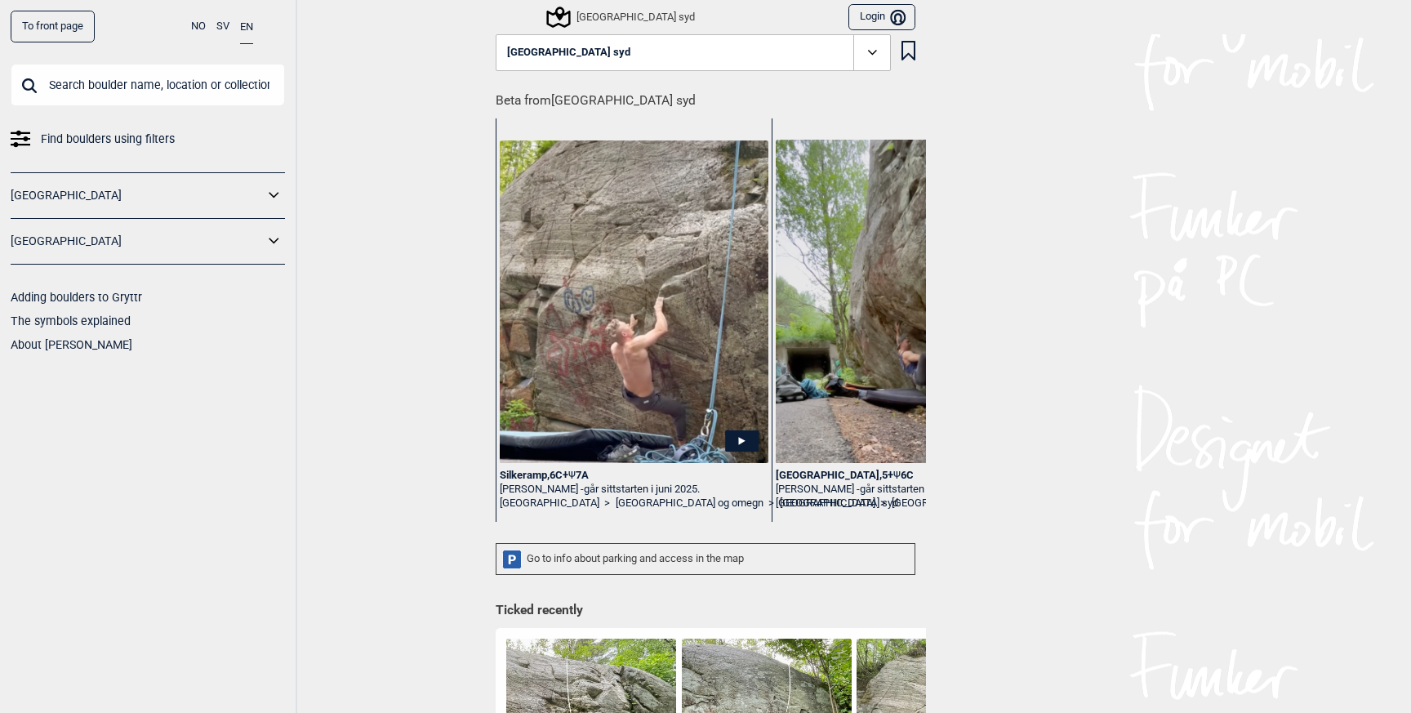
click at [559, 20] on icon at bounding box center [557, 17] width 31 height 31
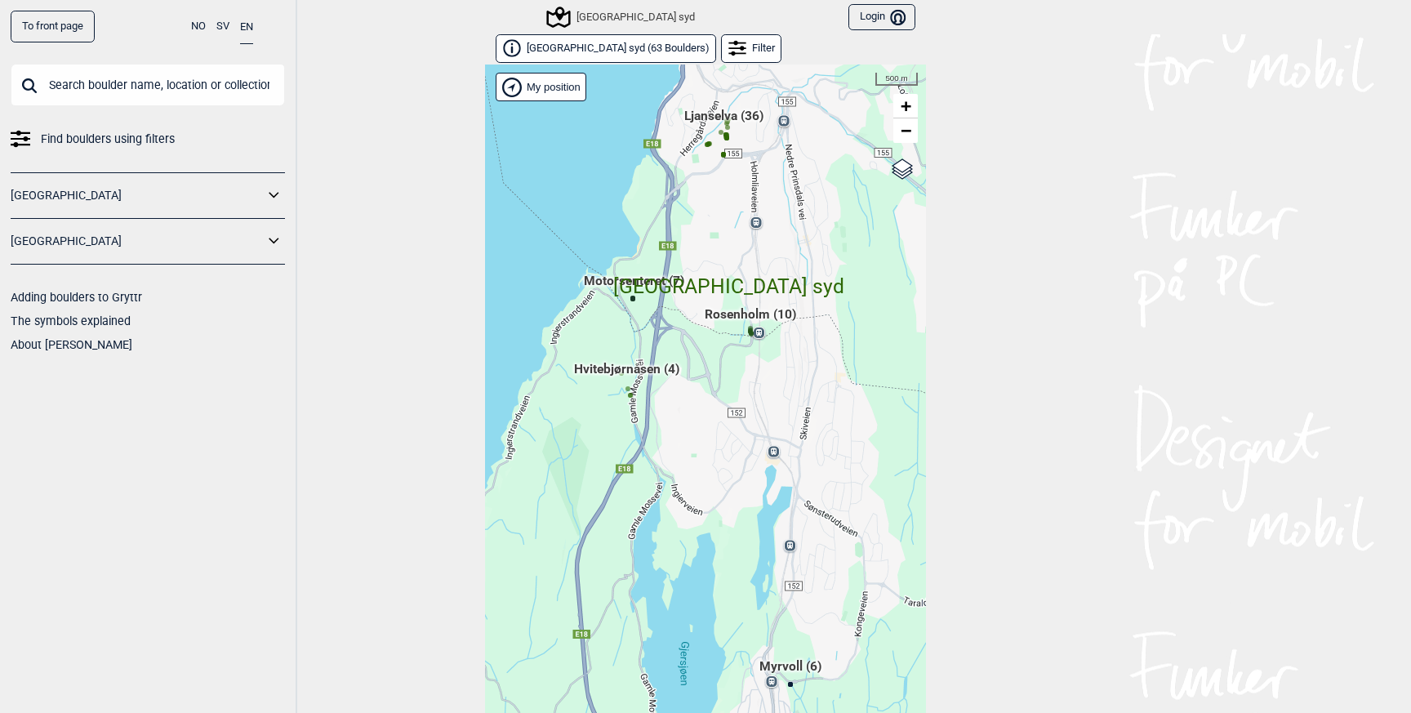
click at [73, 29] on link "To front page" at bounding box center [53, 27] width 84 height 32
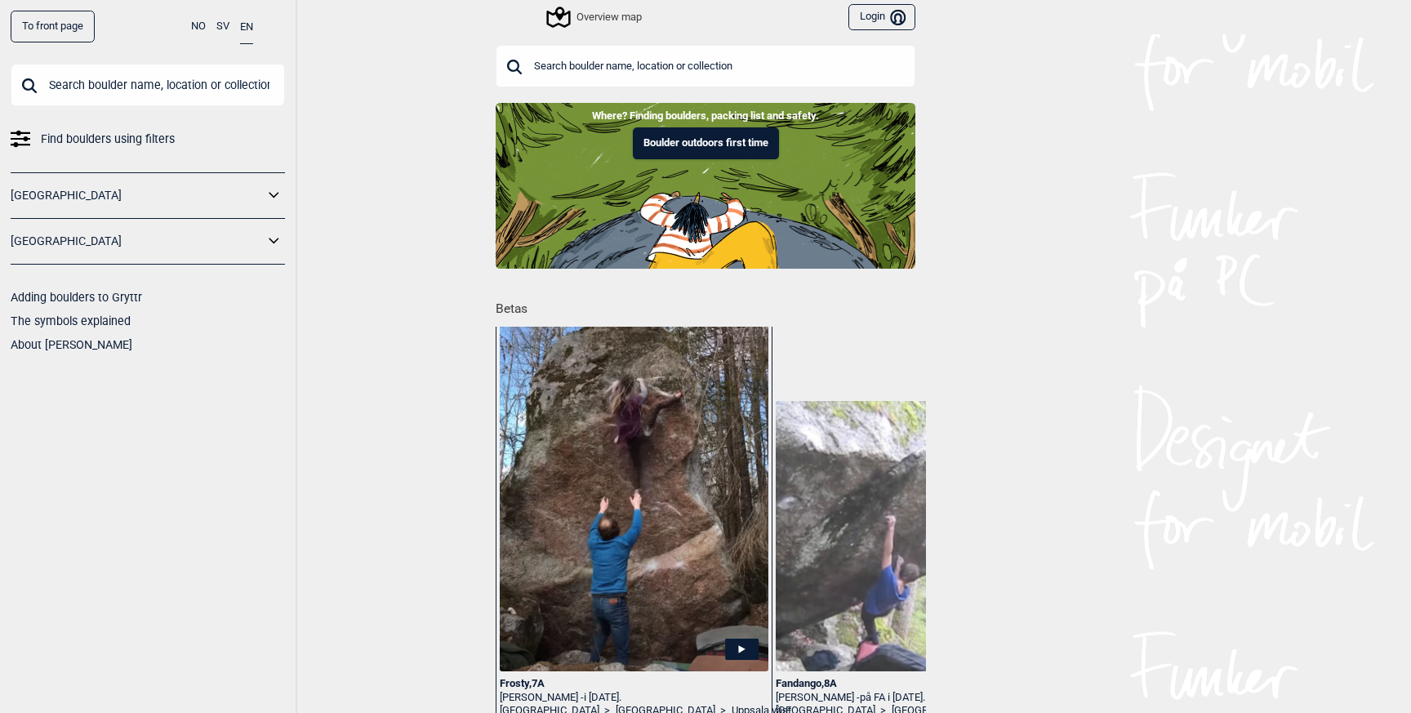
click at [603, 17] on div "Overview map" at bounding box center [595, 17] width 93 height 20
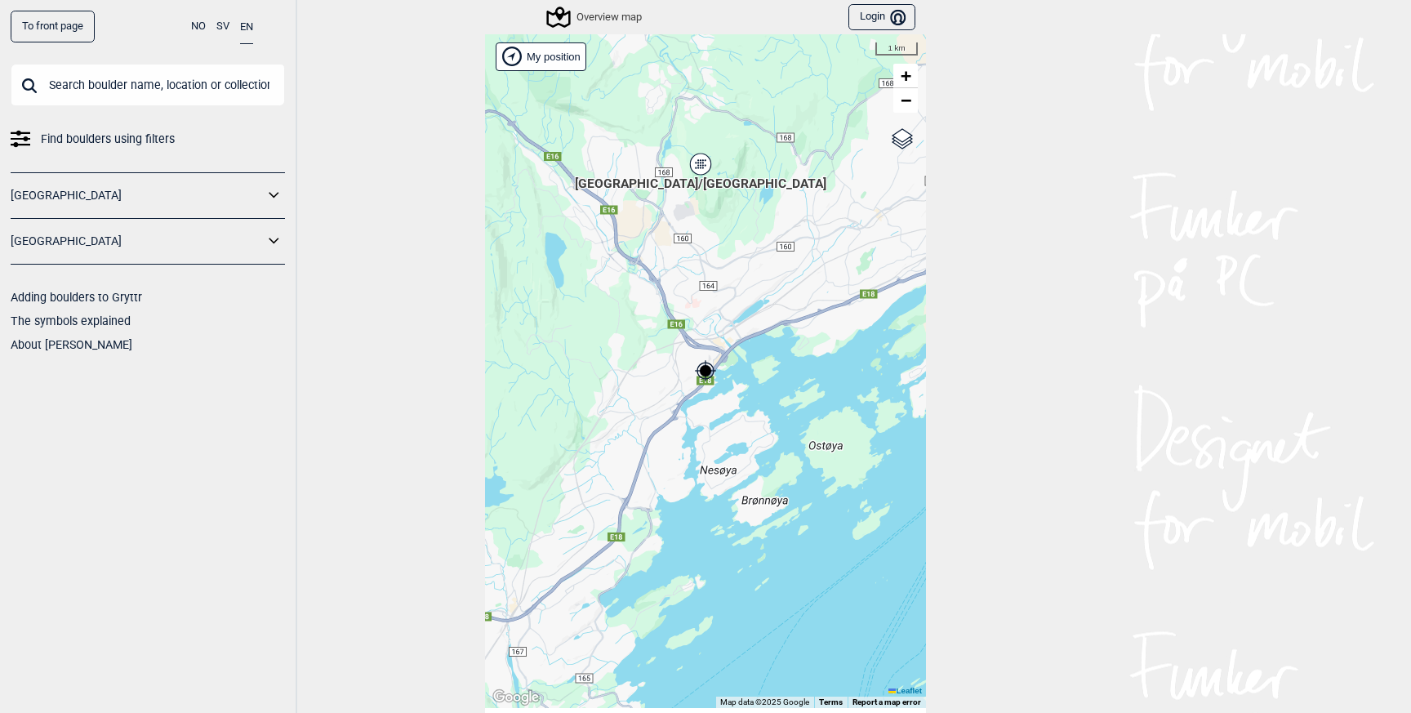
drag, startPoint x: 814, startPoint y: 254, endPoint x: 696, endPoint y: 322, distance: 136.4
click at [696, 322] on div "[PERSON_NAME] posisjon [GEOGRAPHIC_DATA] Stange [GEOGRAPHIC_DATA] syd [GEOGRAPH…" at bounding box center [705, 371] width 441 height 674
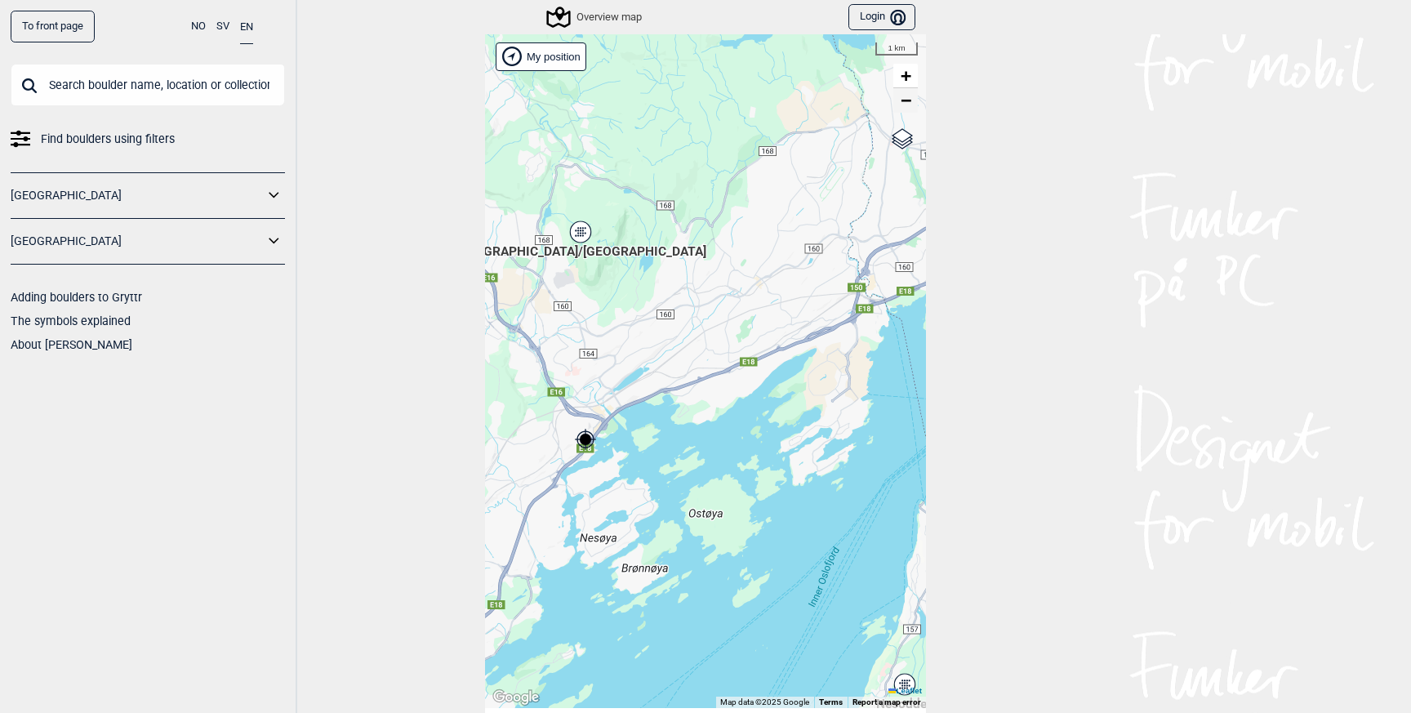
click at [904, 96] on span "−" at bounding box center [906, 100] width 11 height 20
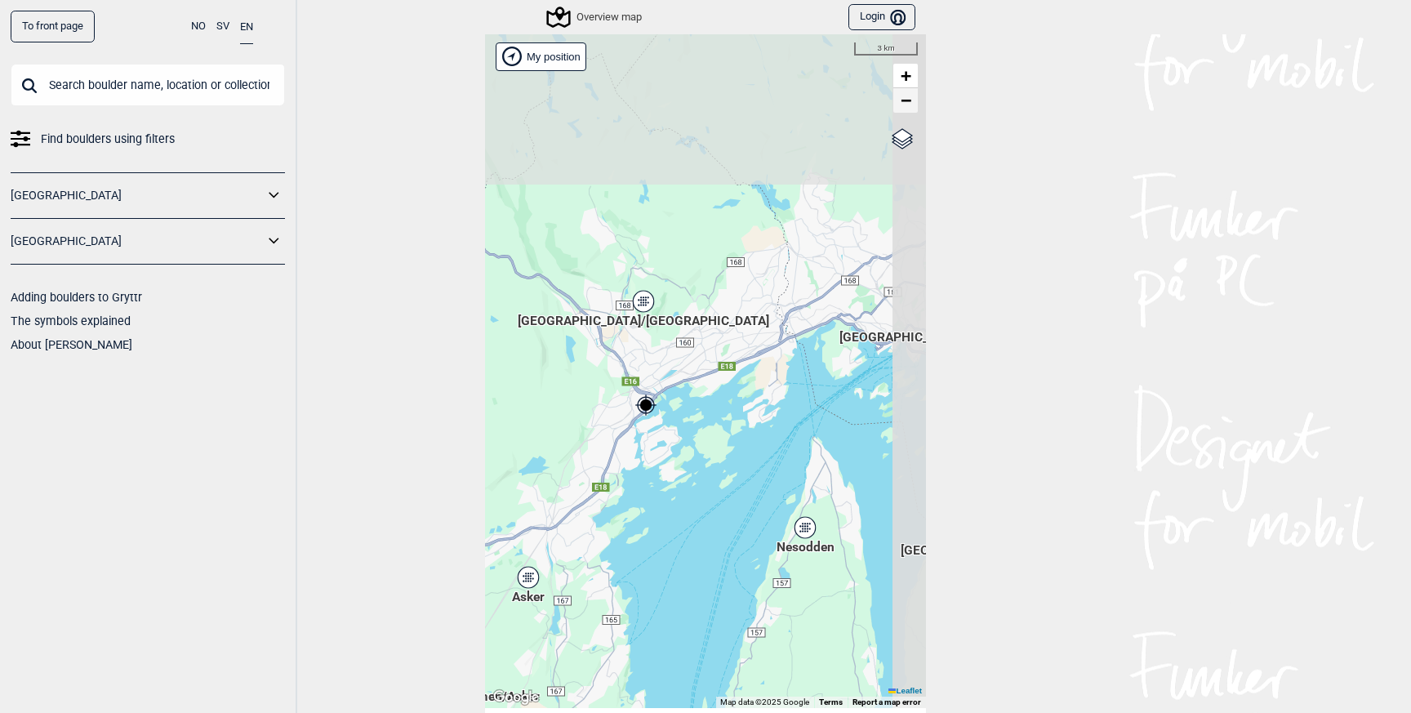
click at [904, 96] on span "−" at bounding box center [906, 100] width 11 height 20
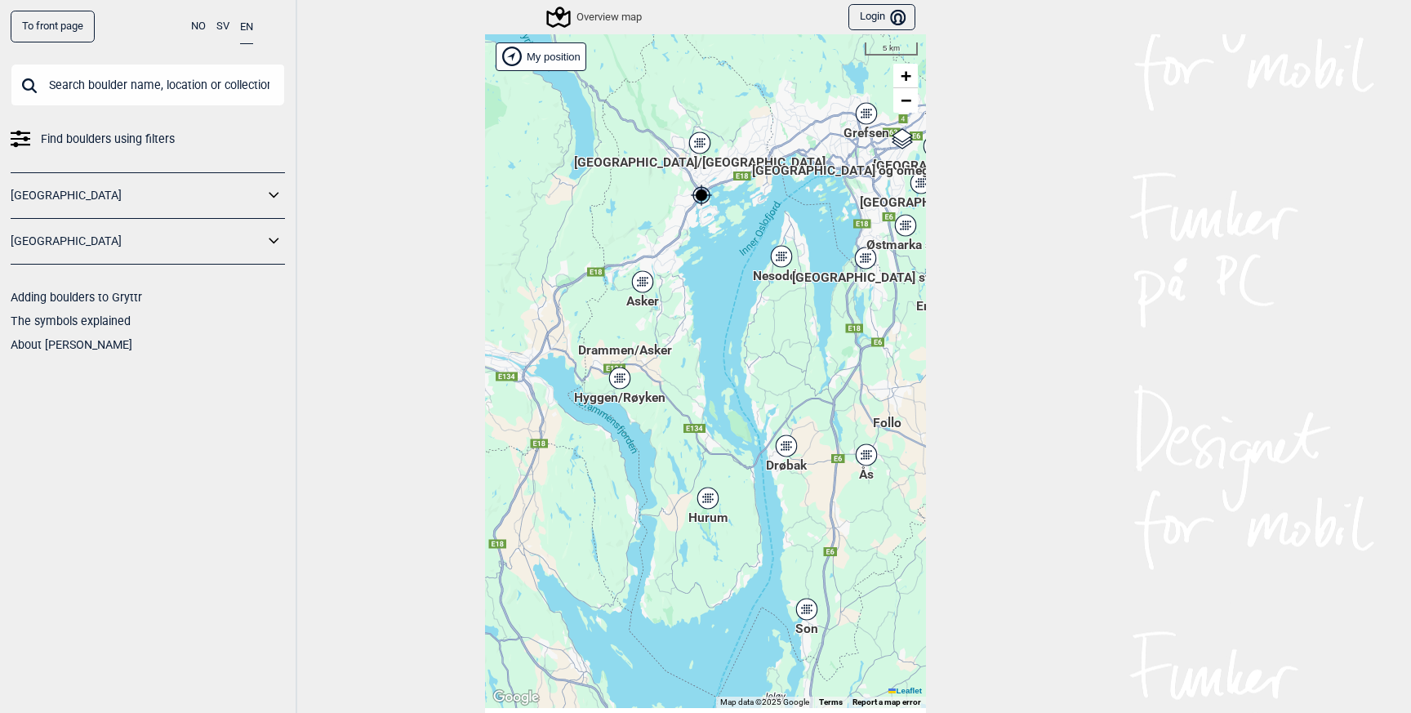
drag, startPoint x: 719, startPoint y: 441, endPoint x: 749, endPoint y: 242, distance: 200.7
click at [748, 245] on div "[PERSON_NAME] posisjon [GEOGRAPHIC_DATA] Stange [GEOGRAPHIC_DATA] syd [GEOGRAPH…" at bounding box center [705, 371] width 441 height 674
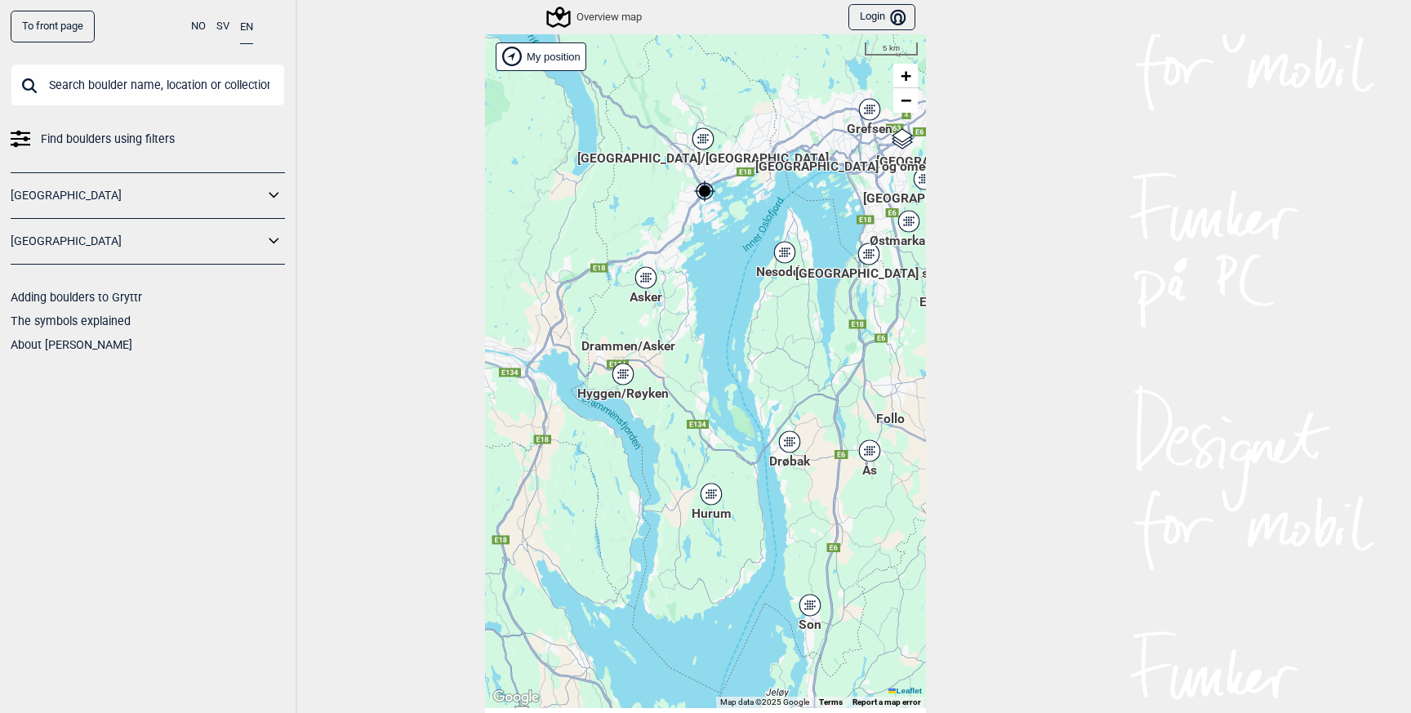
click at [709, 496] on div "Hurum" at bounding box center [711, 494] width 10 height 10
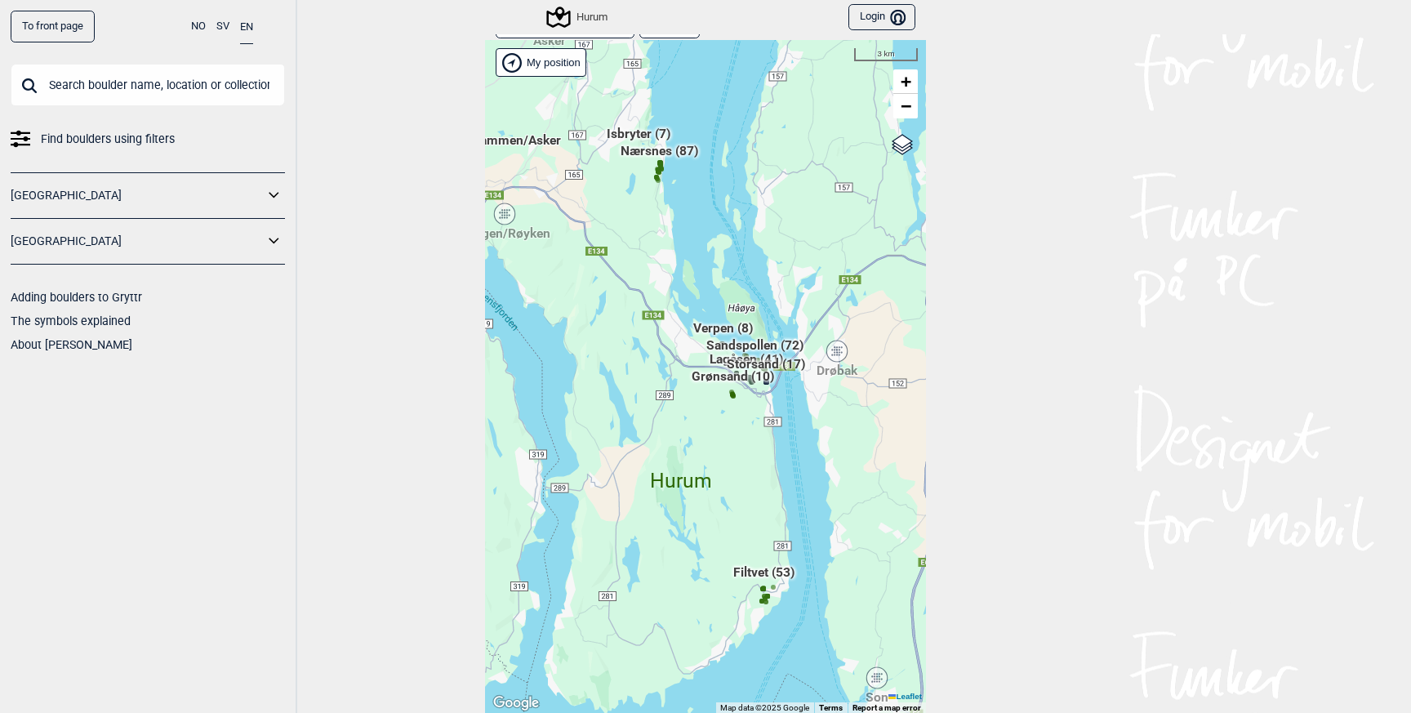
click at [723, 327] on span "Verpen (8)" at bounding box center [723, 334] width 60 height 31
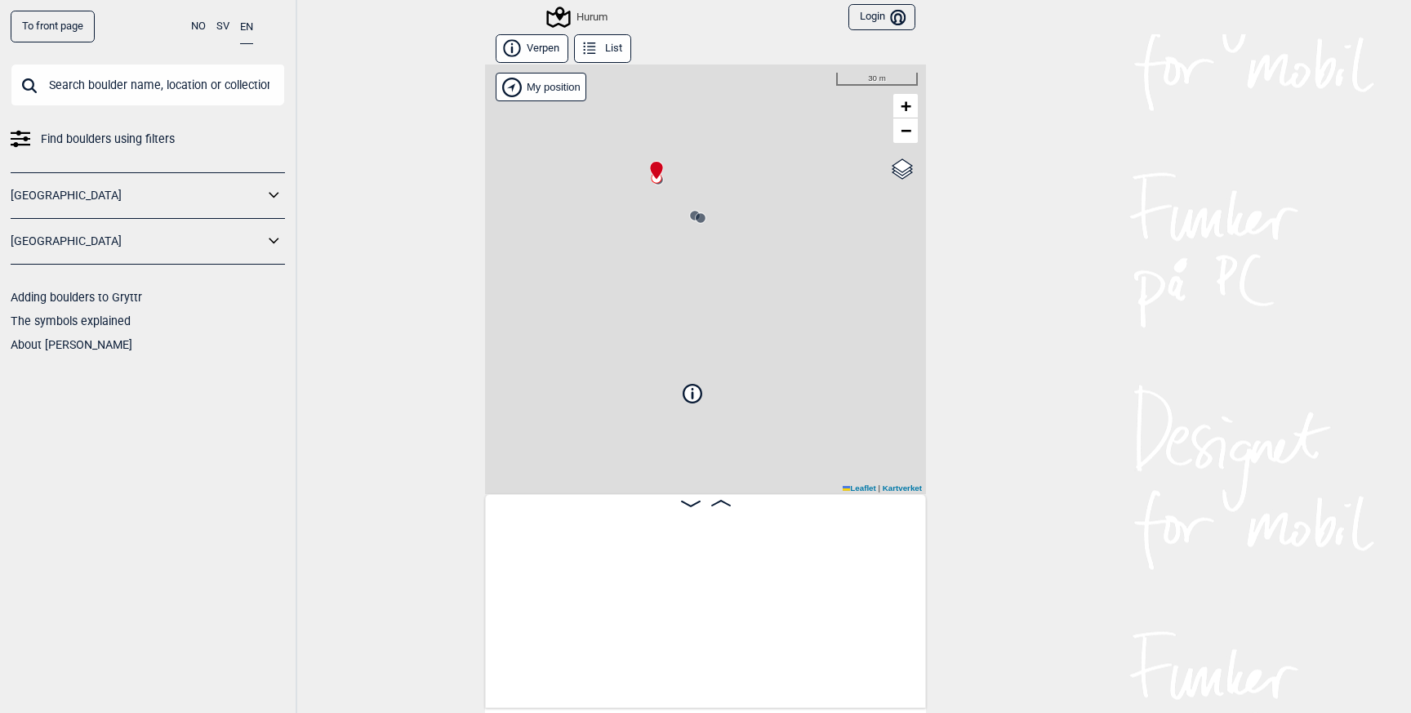
scroll to position [0, 128]
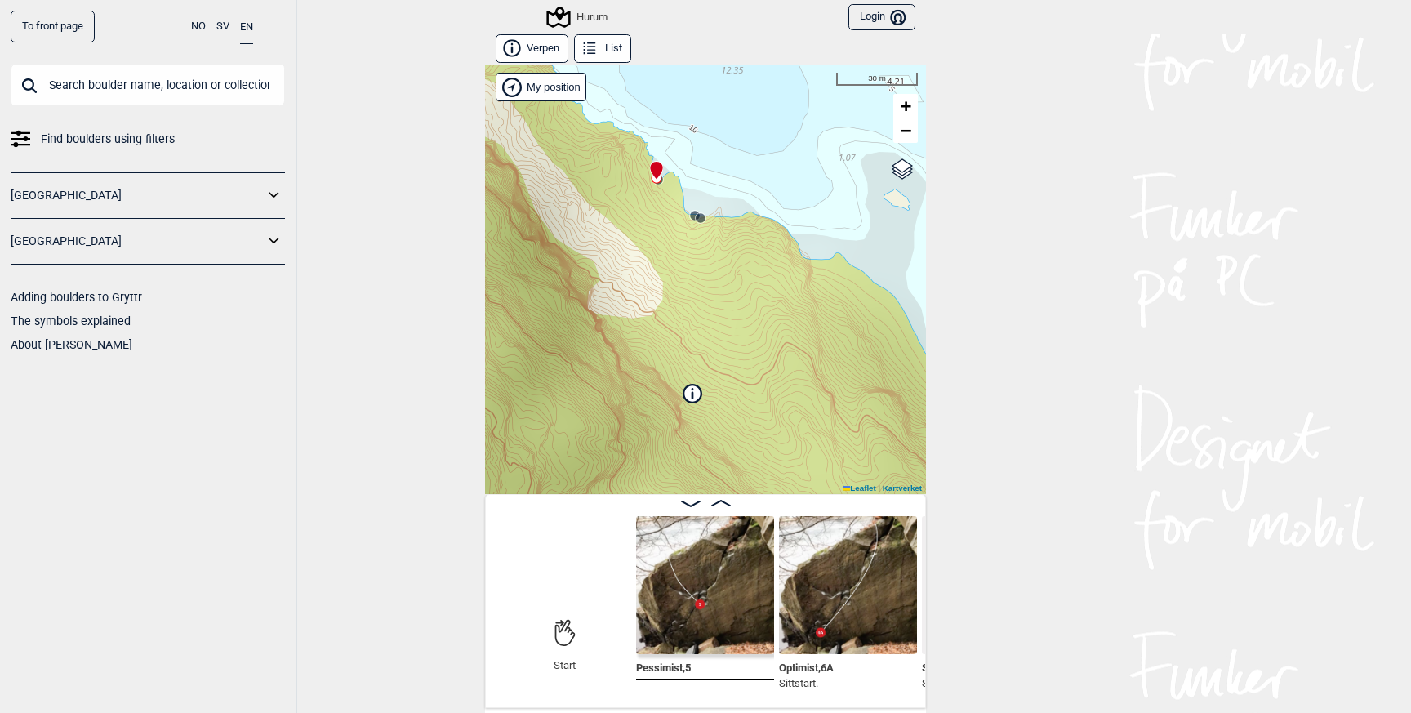
drag, startPoint x: 671, startPoint y: 197, endPoint x: 672, endPoint y: 221, distance: 24.5
click at [672, 221] on div "Hurum Brukerens posisjon My position 30 m + − Kartverket OpenStreetMap Google s…" at bounding box center [705, 278] width 441 height 429
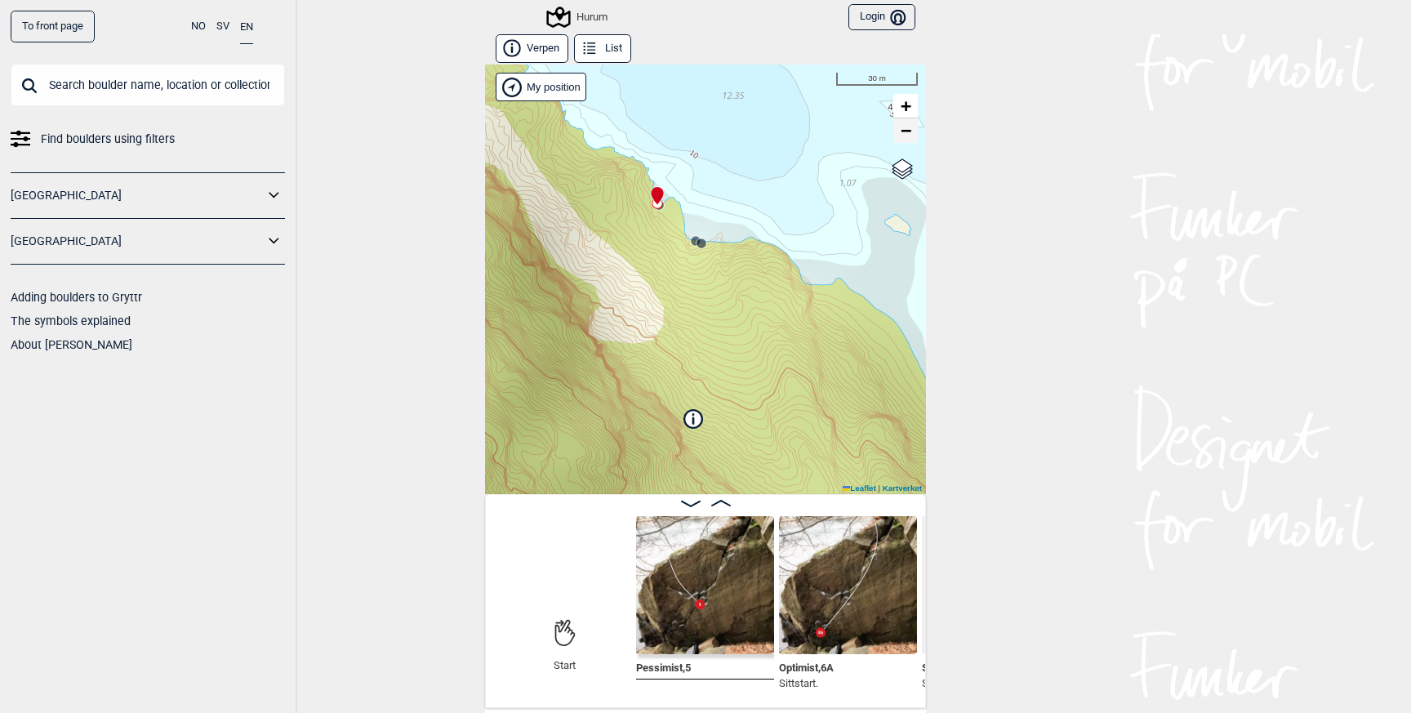
click at [909, 127] on span "−" at bounding box center [906, 130] width 11 height 20
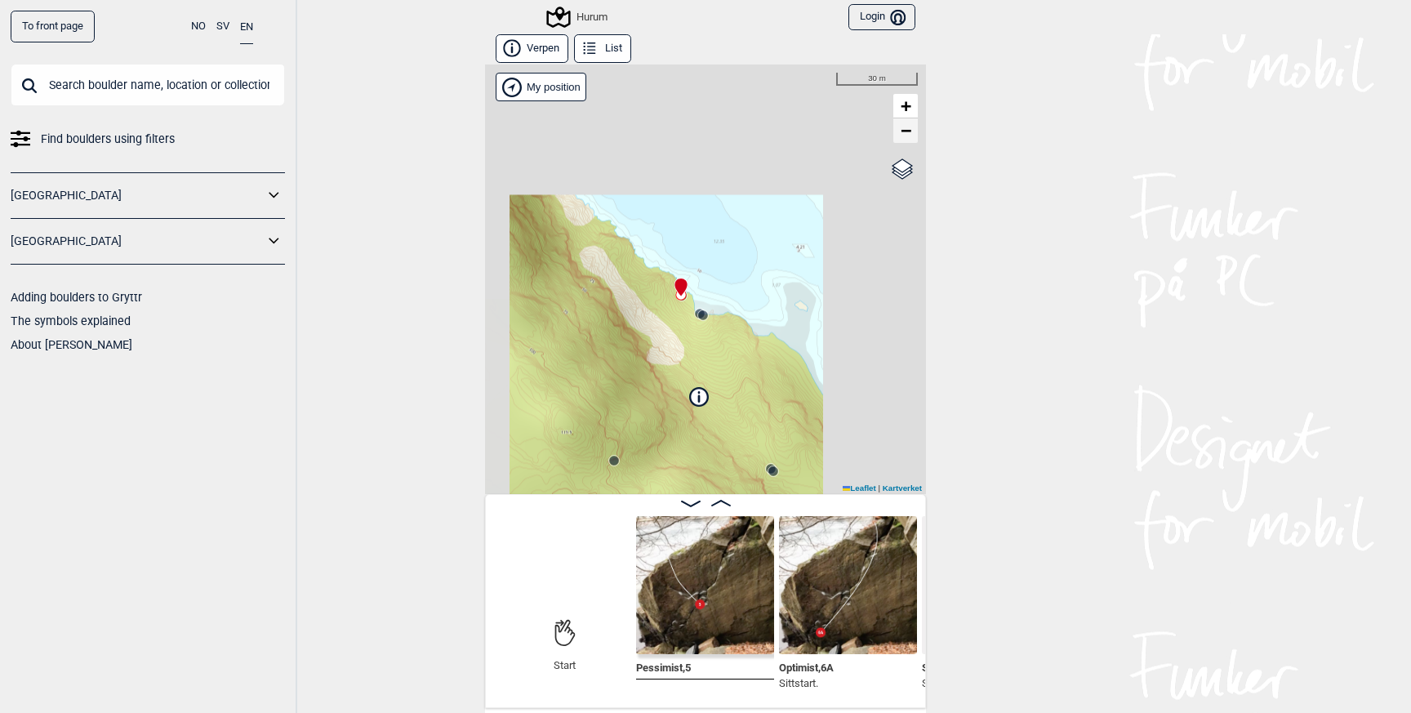
click at [909, 127] on span "−" at bounding box center [906, 130] width 11 height 20
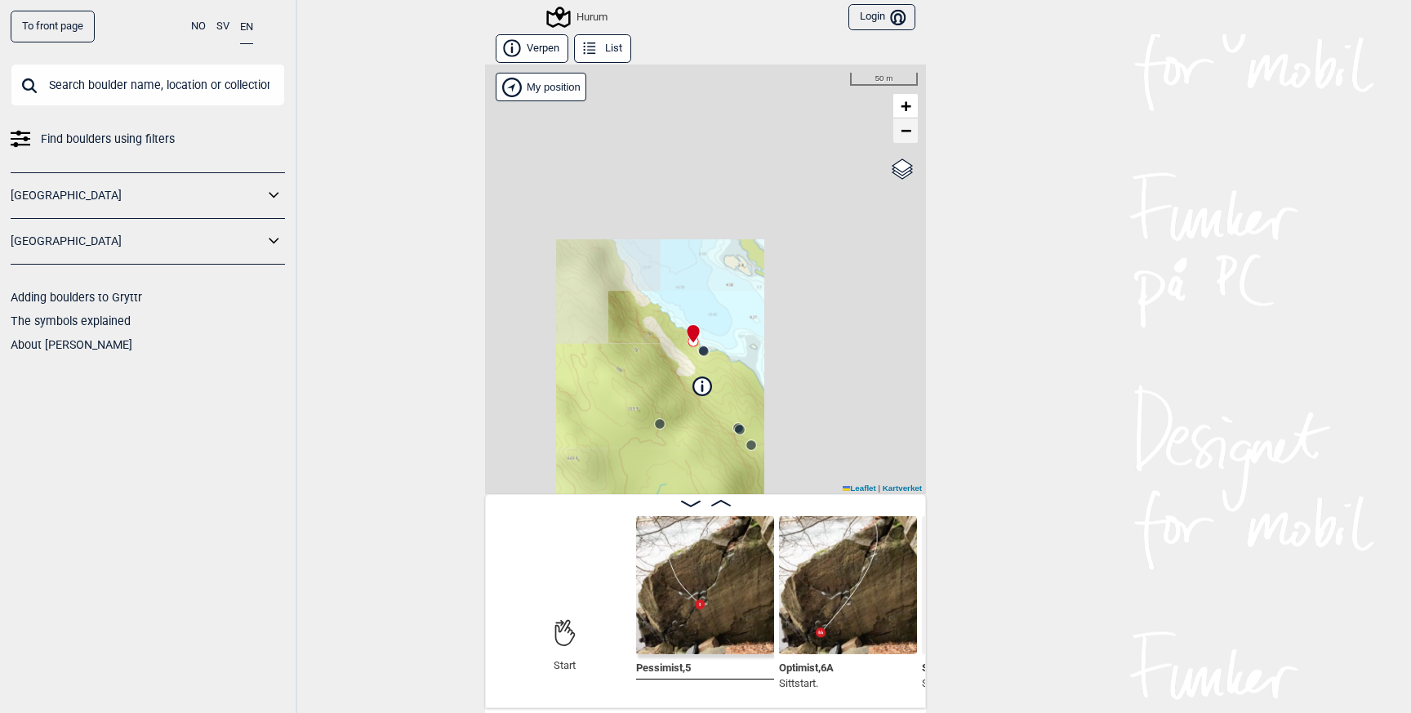
click at [909, 127] on span "−" at bounding box center [906, 130] width 11 height 20
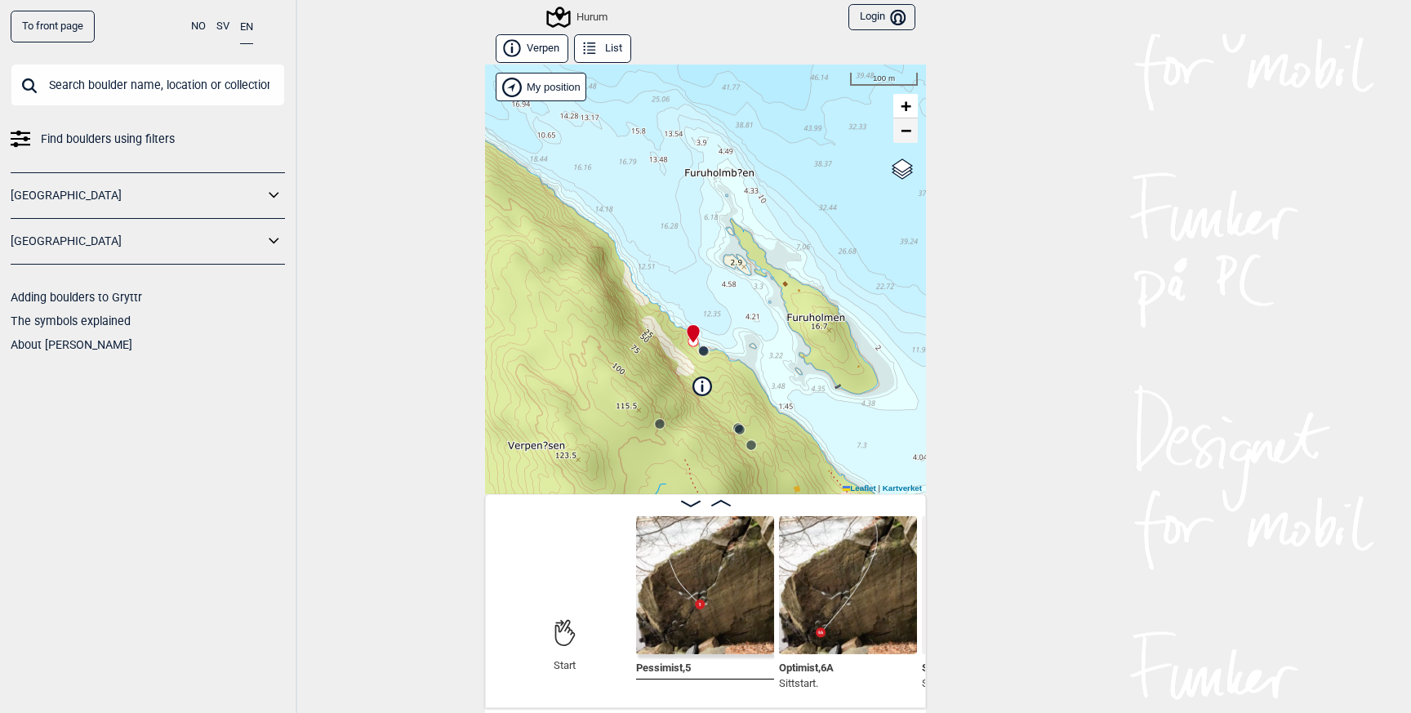
click at [909, 130] on span "−" at bounding box center [906, 130] width 11 height 20
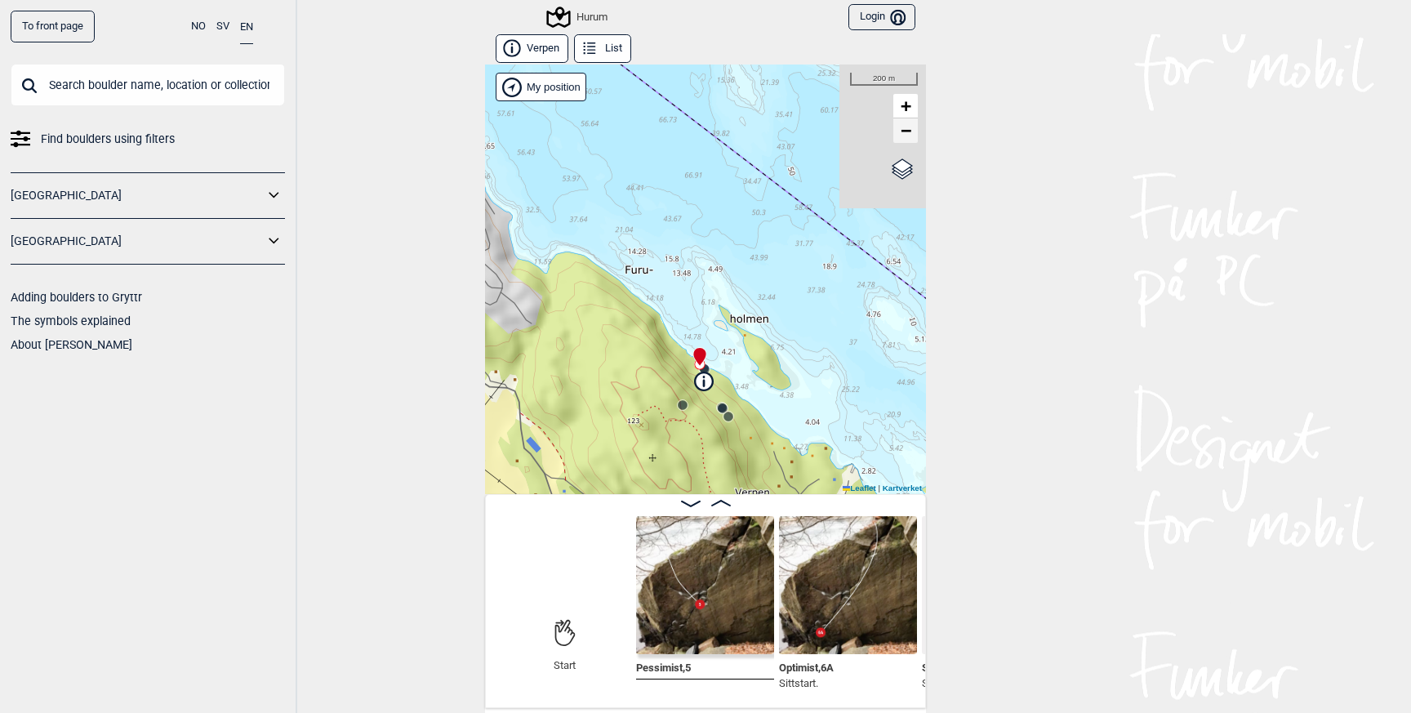
click at [909, 130] on span "−" at bounding box center [906, 130] width 11 height 20
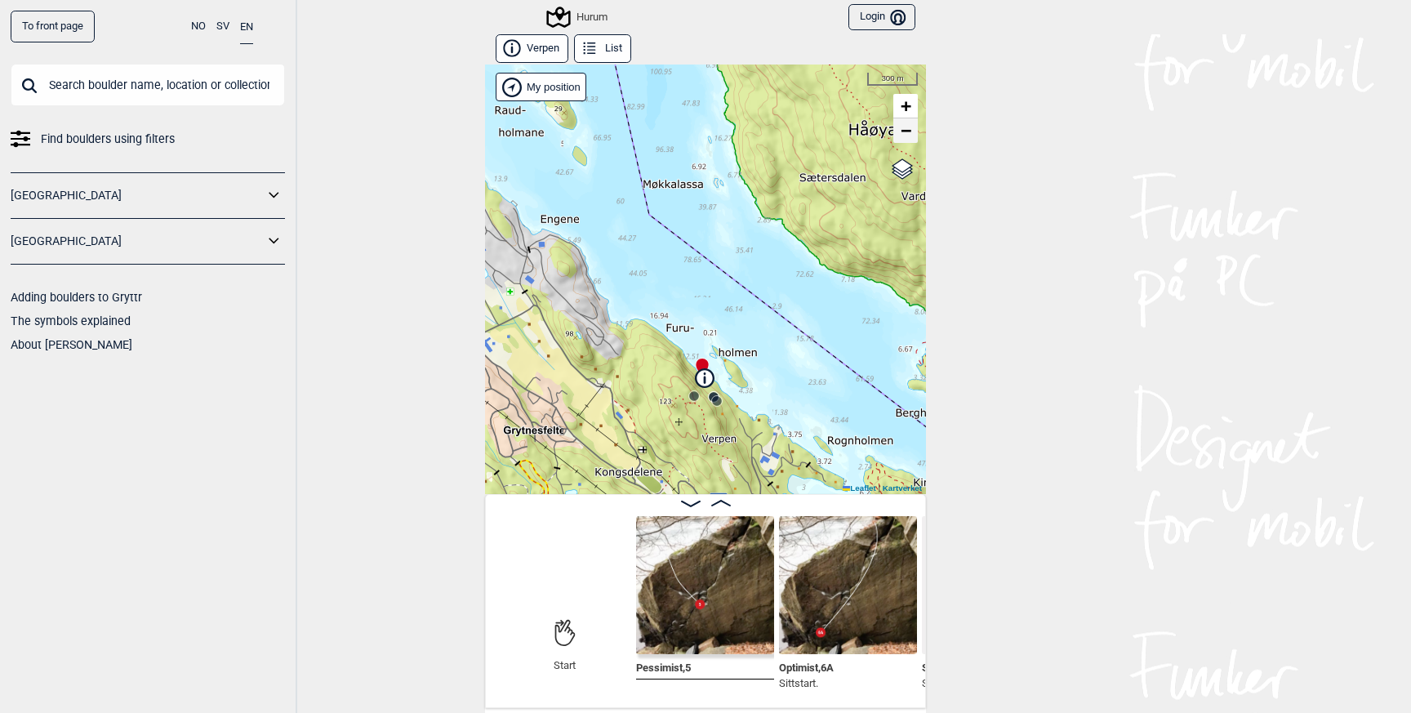
click at [909, 130] on span "−" at bounding box center [906, 130] width 11 height 20
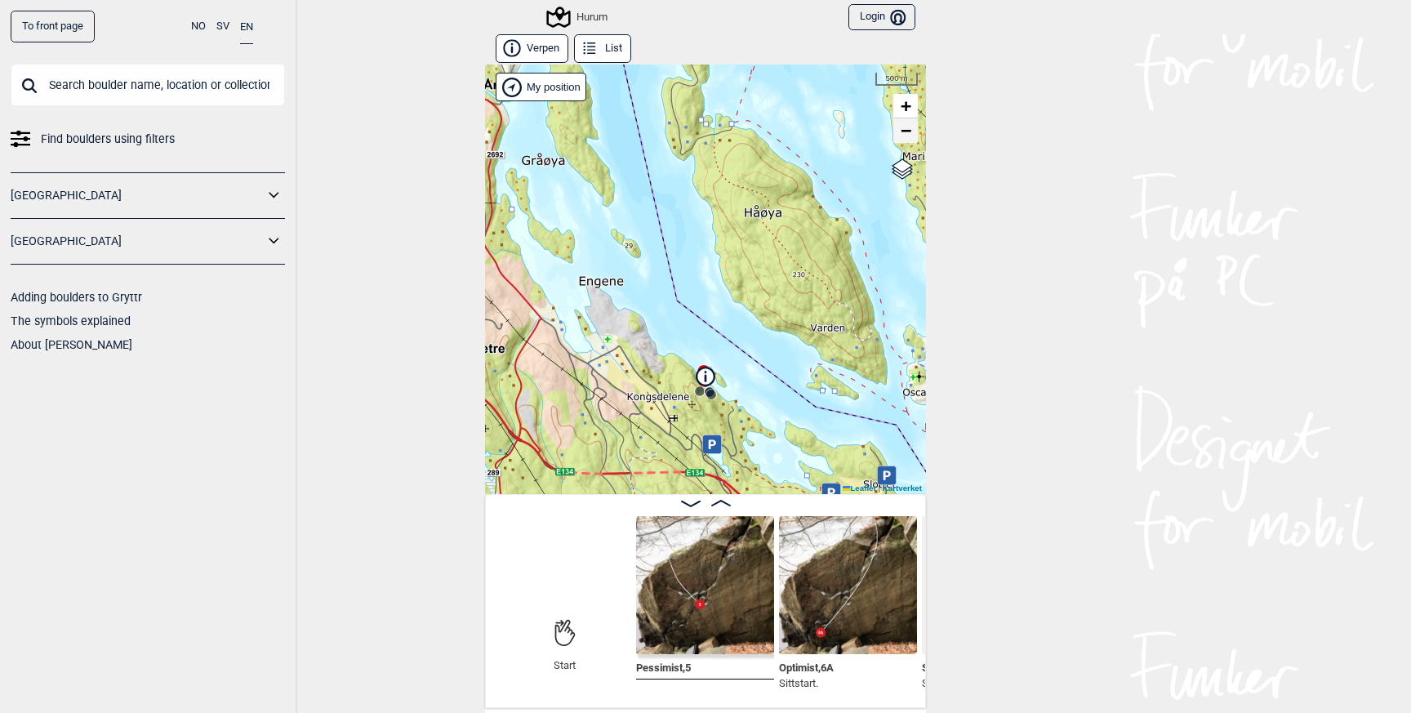
click at [909, 130] on span "−" at bounding box center [906, 130] width 11 height 20
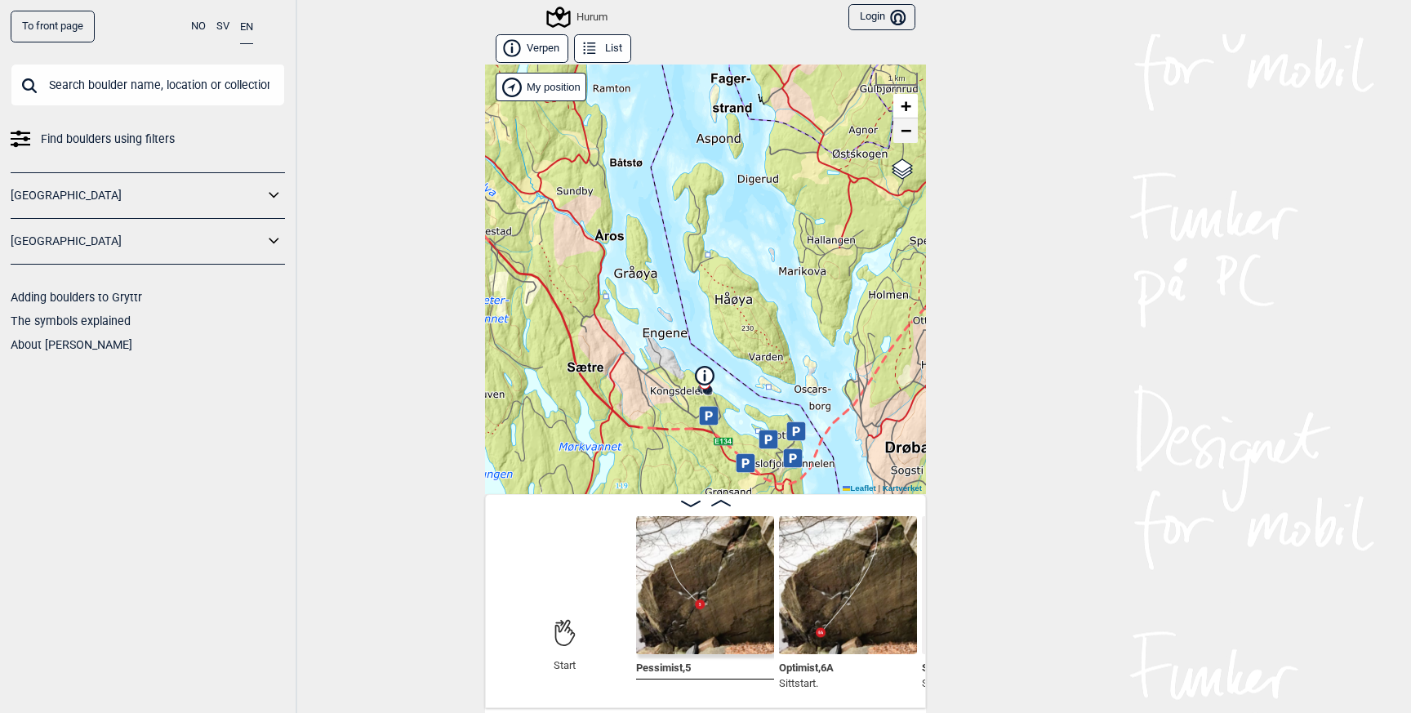
click at [909, 130] on span "−" at bounding box center [906, 130] width 11 height 20
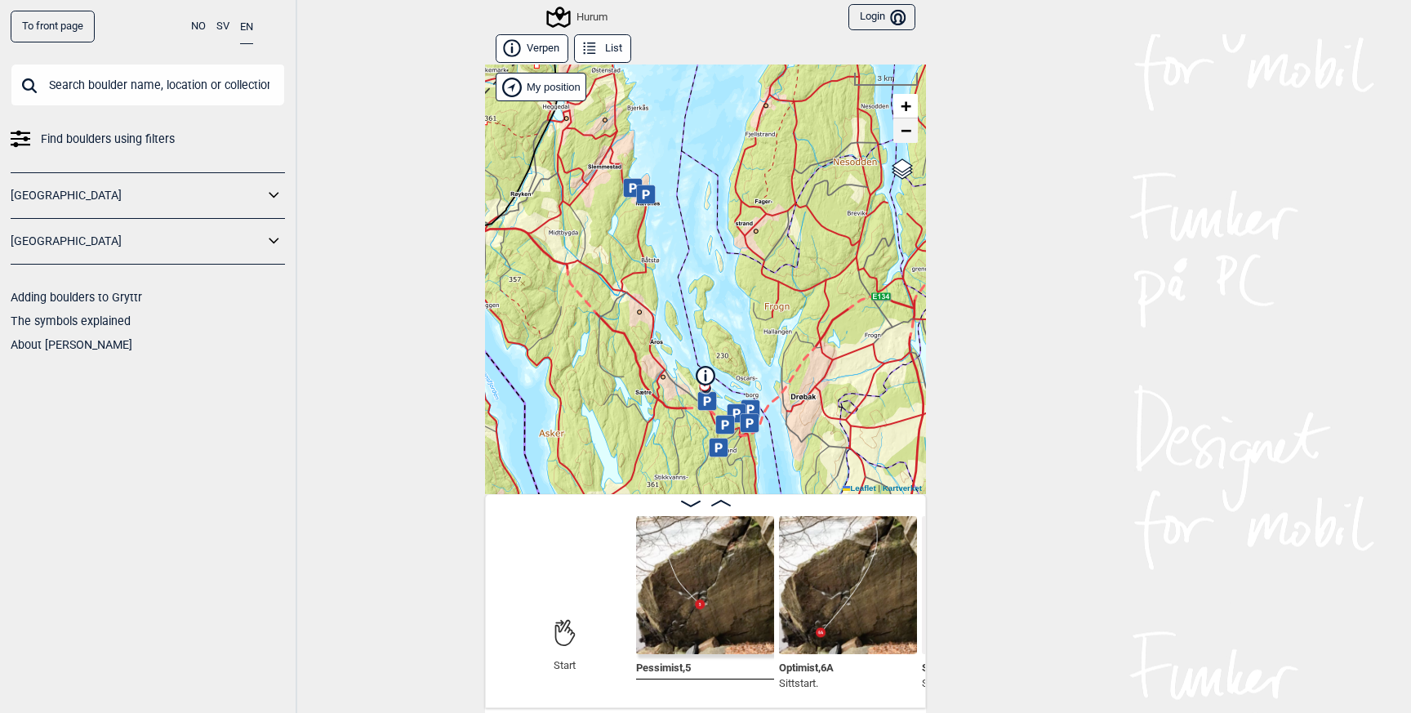
click at [909, 130] on span "−" at bounding box center [906, 130] width 11 height 20
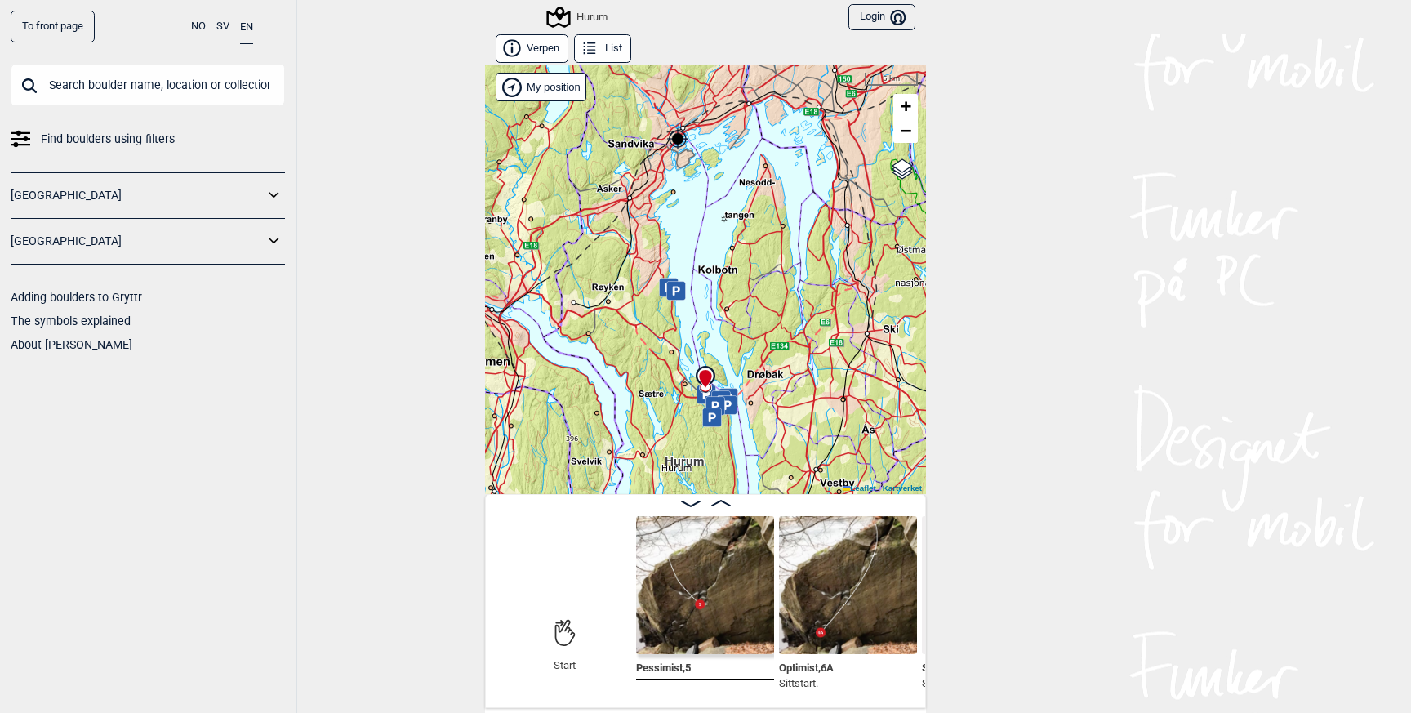
click at [580, 18] on div "Hurum" at bounding box center [578, 17] width 59 height 20
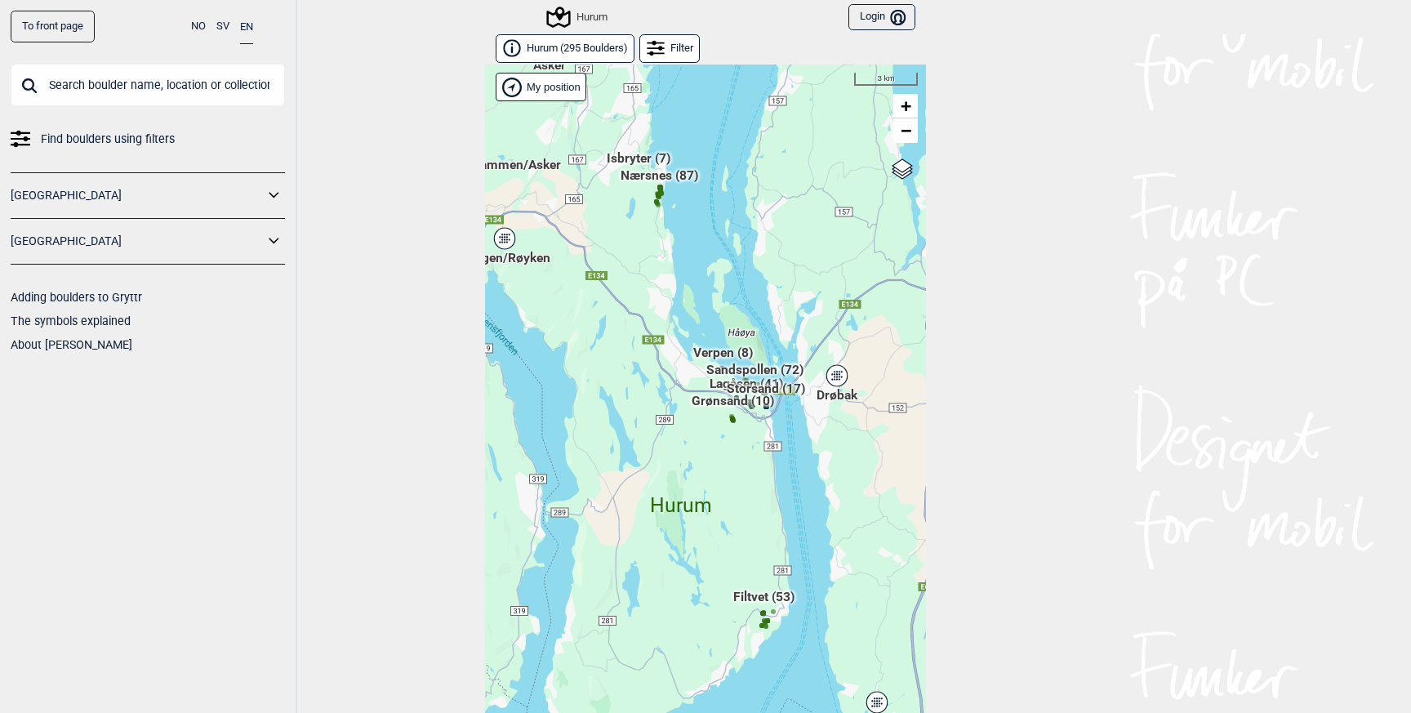
scroll to position [24, 0]
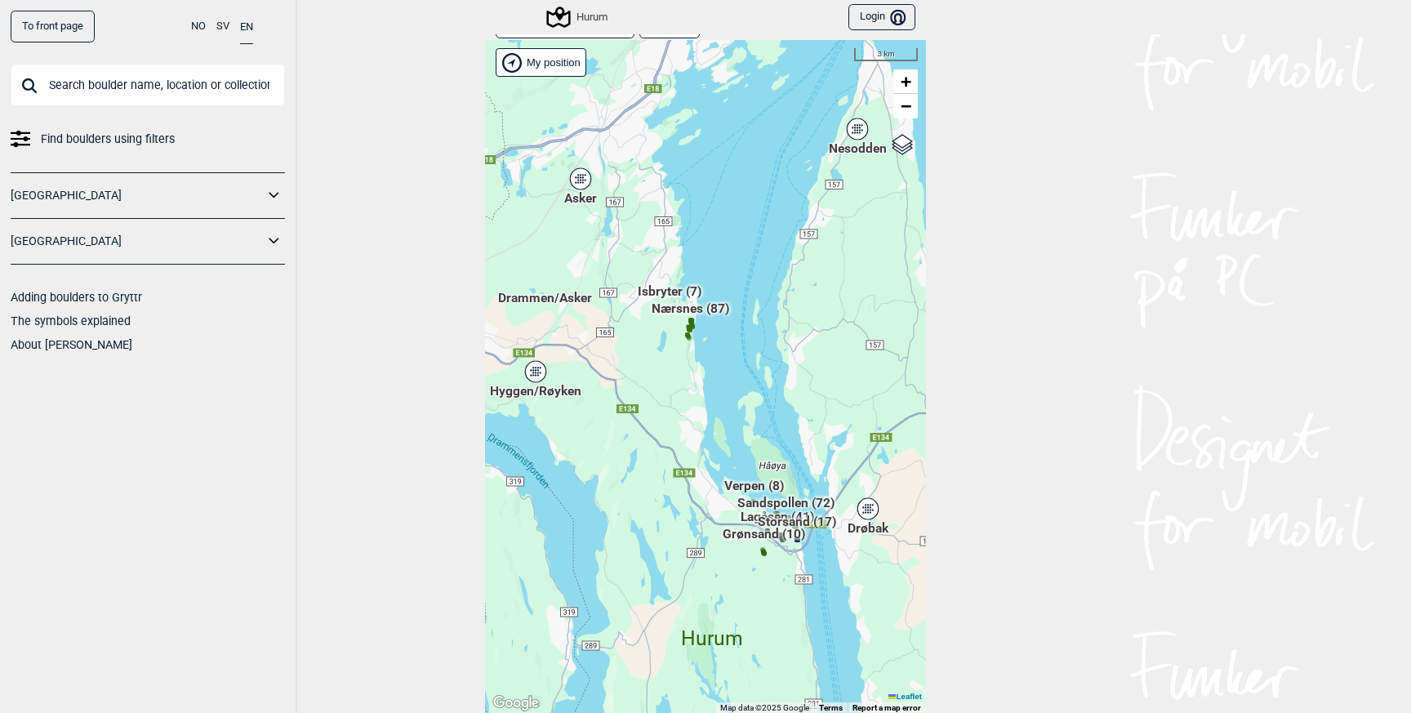
drag, startPoint x: 678, startPoint y: 232, endPoint x: 709, endPoint y: 389, distance: 160.6
click at [709, 389] on div "Hallingdal Gol Ål Stange Kolomoen [GEOGRAPHIC_DATA] [GEOGRAPHIC_DATA][PERSON_NA…" at bounding box center [705, 377] width 441 height 674
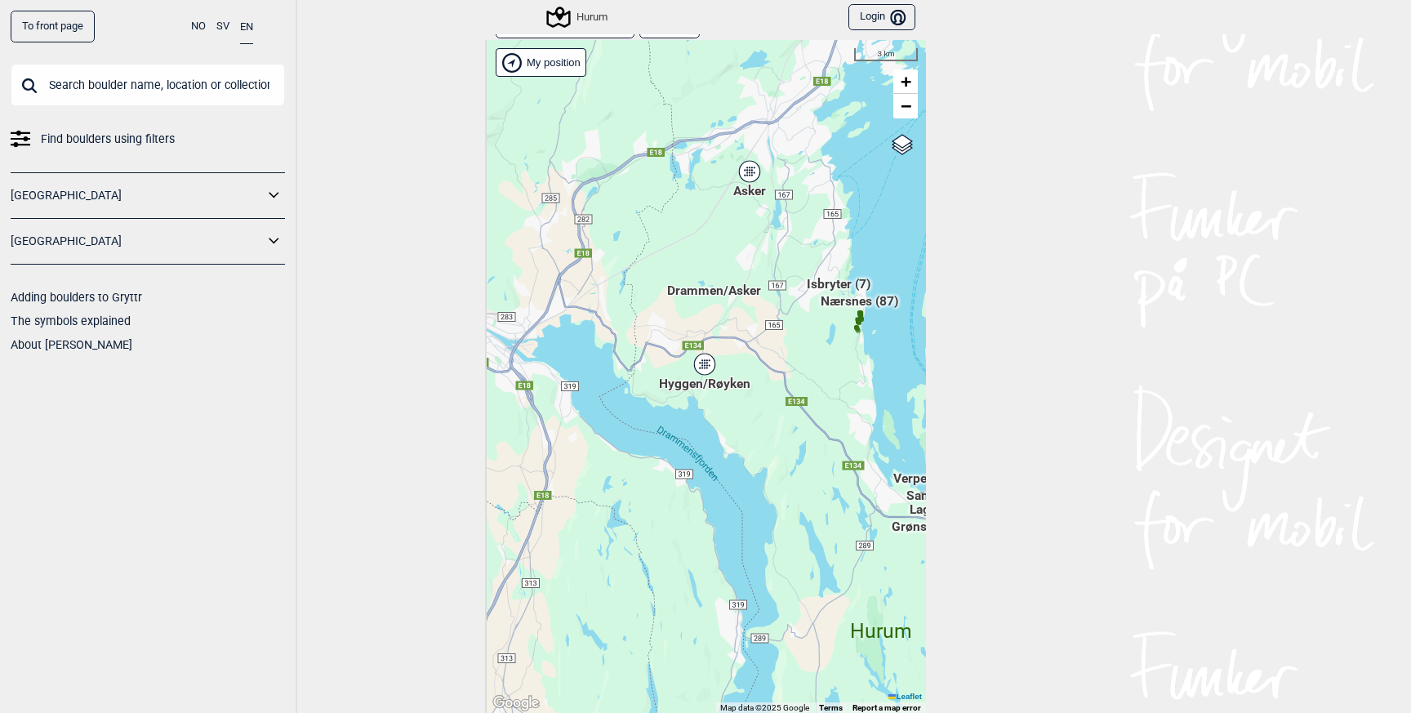
drag, startPoint x: 647, startPoint y: 375, endPoint x: 820, endPoint y: 388, distance: 173.6
click at [820, 385] on div "Hallingdal Gol Ål Stange Kolomoen [GEOGRAPHIC_DATA] [GEOGRAPHIC_DATA][PERSON_NA…" at bounding box center [705, 377] width 441 height 674
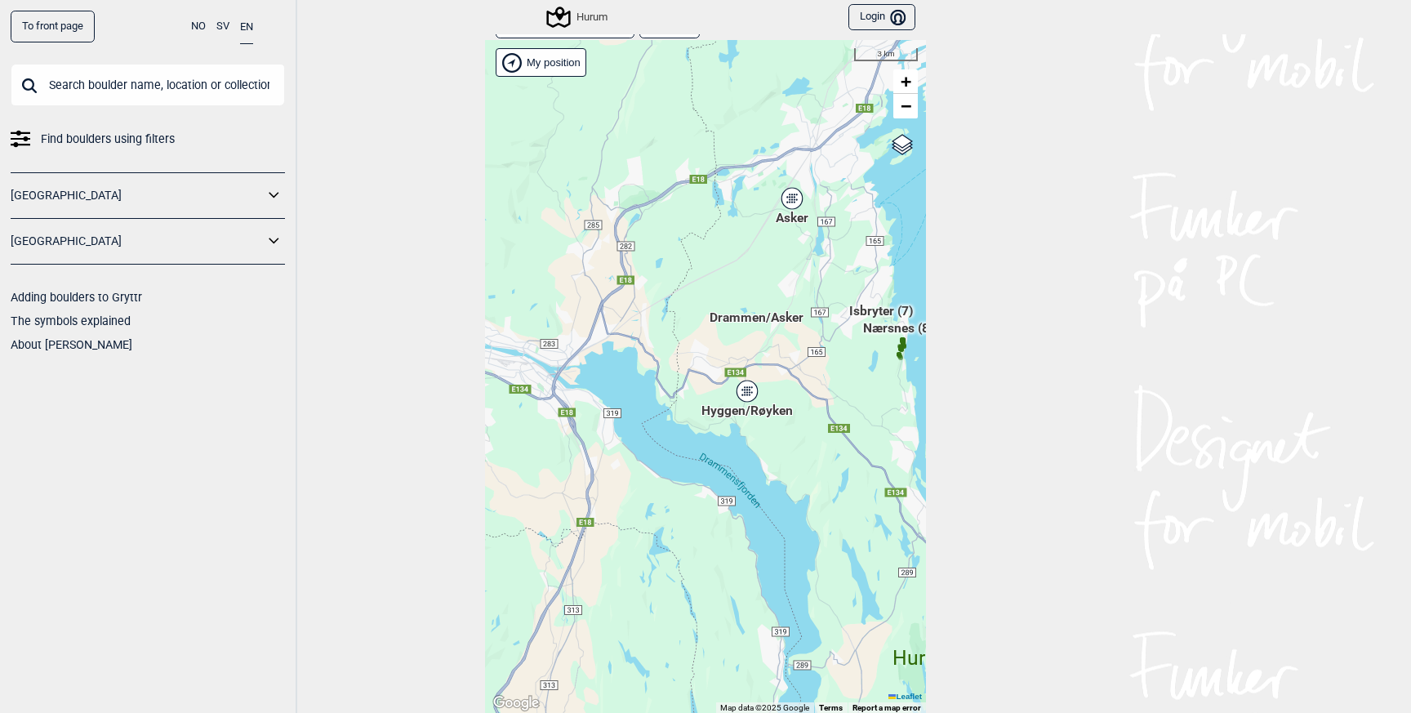
drag, startPoint x: 706, startPoint y: 344, endPoint x: 850, endPoint y: 350, distance: 143.8
click at [849, 349] on div "Hallingdal Gol Ål Stange Kolomoen [GEOGRAPHIC_DATA] [GEOGRAPHIC_DATA][PERSON_NA…" at bounding box center [705, 377] width 441 height 674
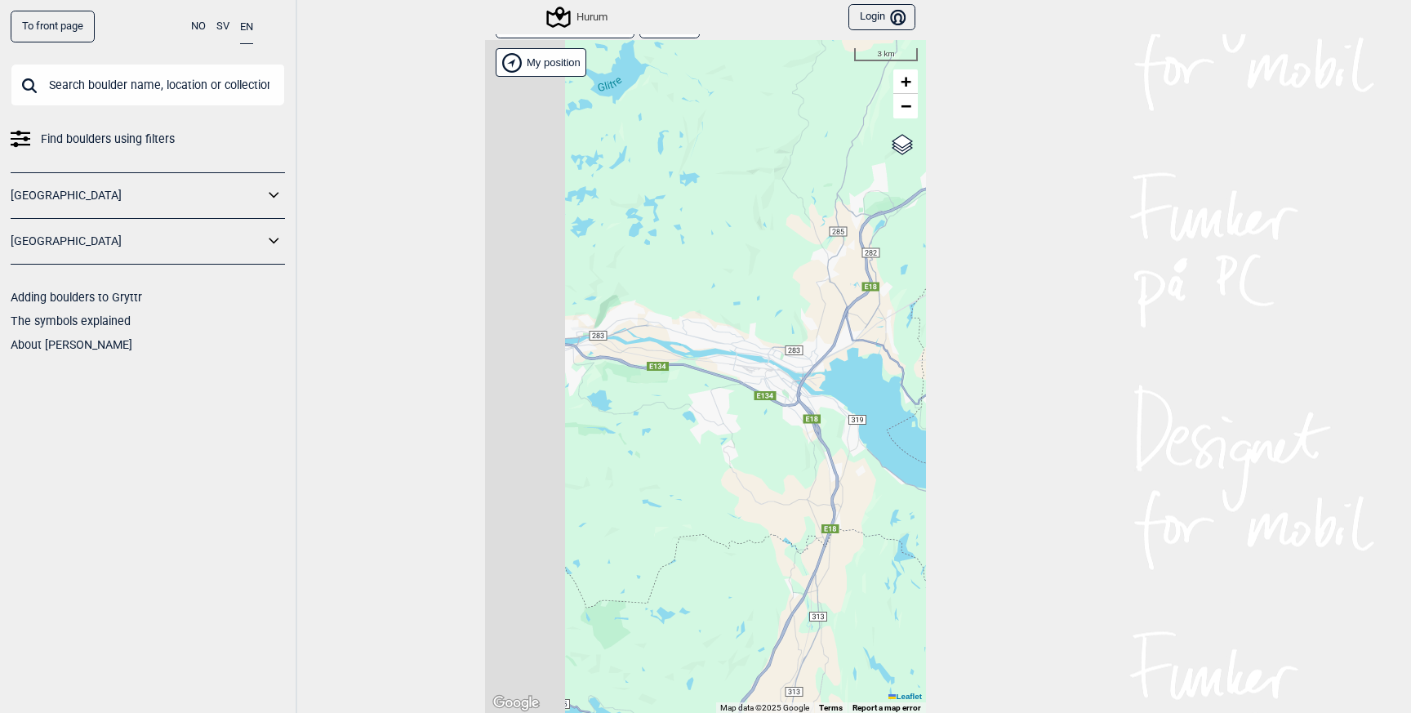
drag, startPoint x: 714, startPoint y: 355, endPoint x: 854, endPoint y: 355, distance: 139.6
click at [854, 355] on div "Hallingdal Gol Ål Stange Kolomoen [GEOGRAPHIC_DATA] [GEOGRAPHIC_DATA][PERSON_NA…" at bounding box center [705, 377] width 441 height 674
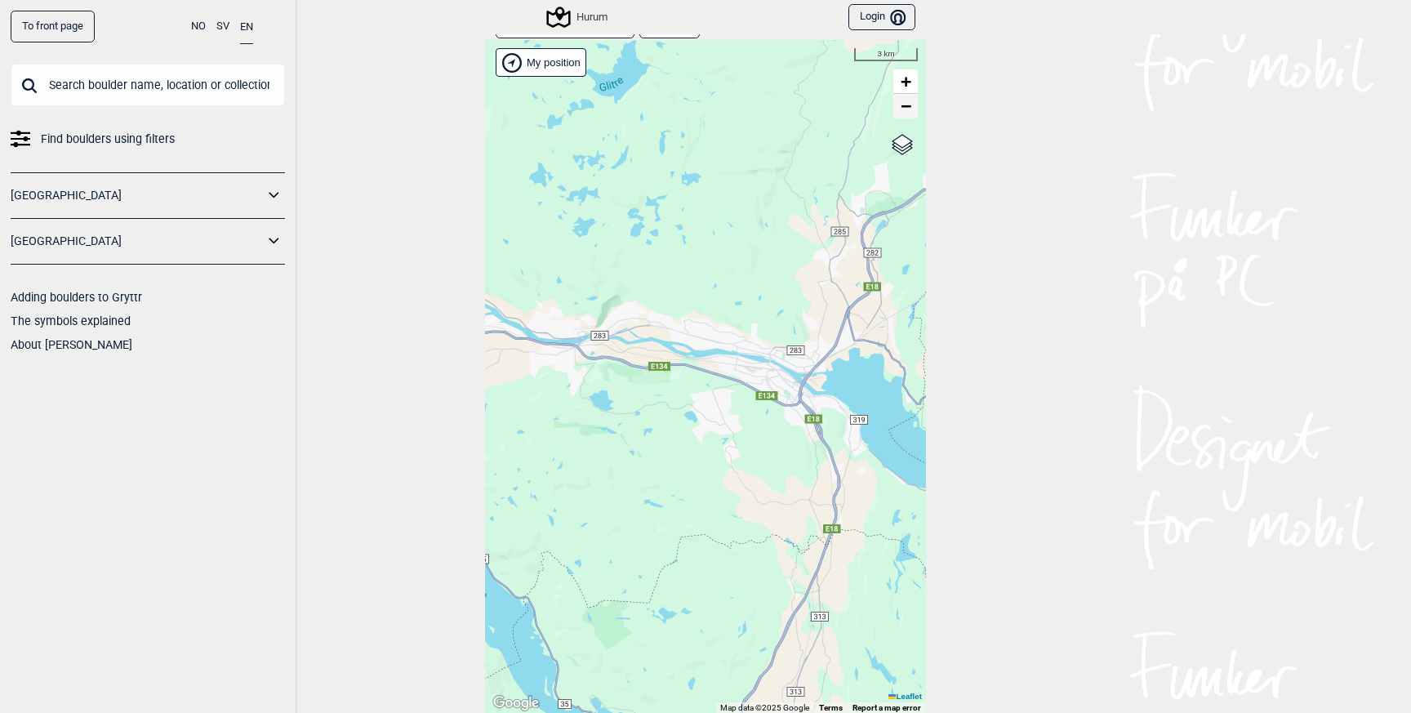
click at [903, 110] on span "−" at bounding box center [906, 106] width 11 height 20
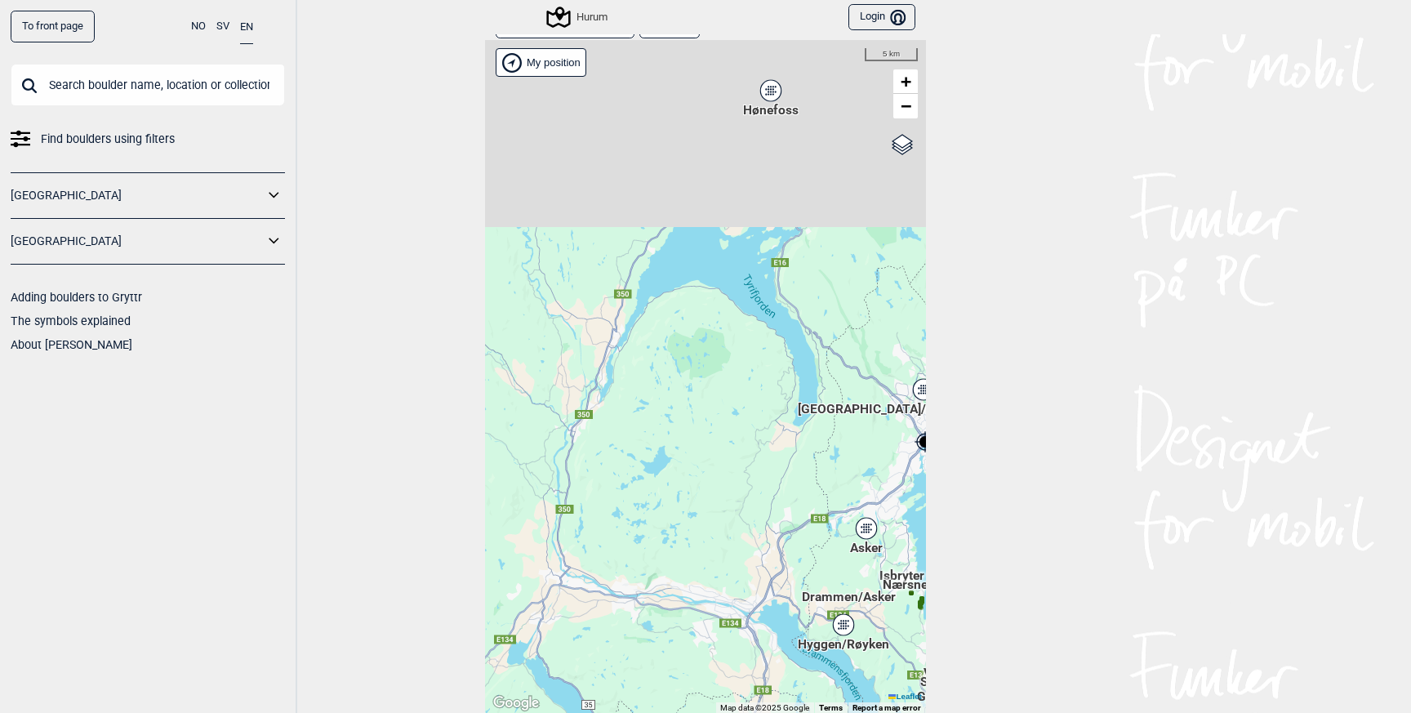
drag, startPoint x: 775, startPoint y: 256, endPoint x: 767, endPoint y: 520, distance: 264.6
click at [767, 520] on div "Hallingdal Gol Ål Stange Kolomoen [GEOGRAPHIC_DATA] [GEOGRAPHIC_DATA][PERSON_NA…" at bounding box center [705, 377] width 441 height 674
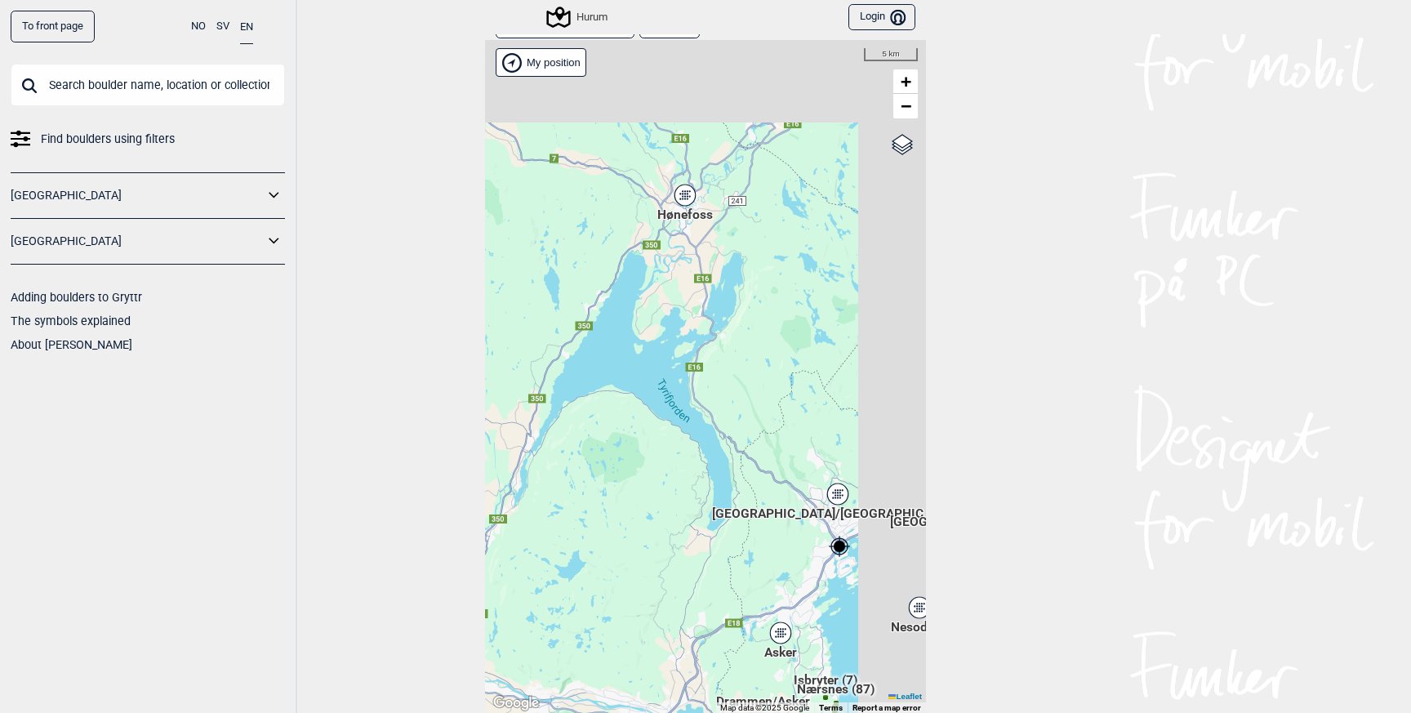
drag, startPoint x: 770, startPoint y: 155, endPoint x: 680, endPoint y: 247, distance: 128.7
click at [680, 247] on div "Hallingdal Gol Ål Stange Kolomoen [GEOGRAPHIC_DATA] [GEOGRAPHIC_DATA][PERSON_NA…" at bounding box center [705, 377] width 441 height 674
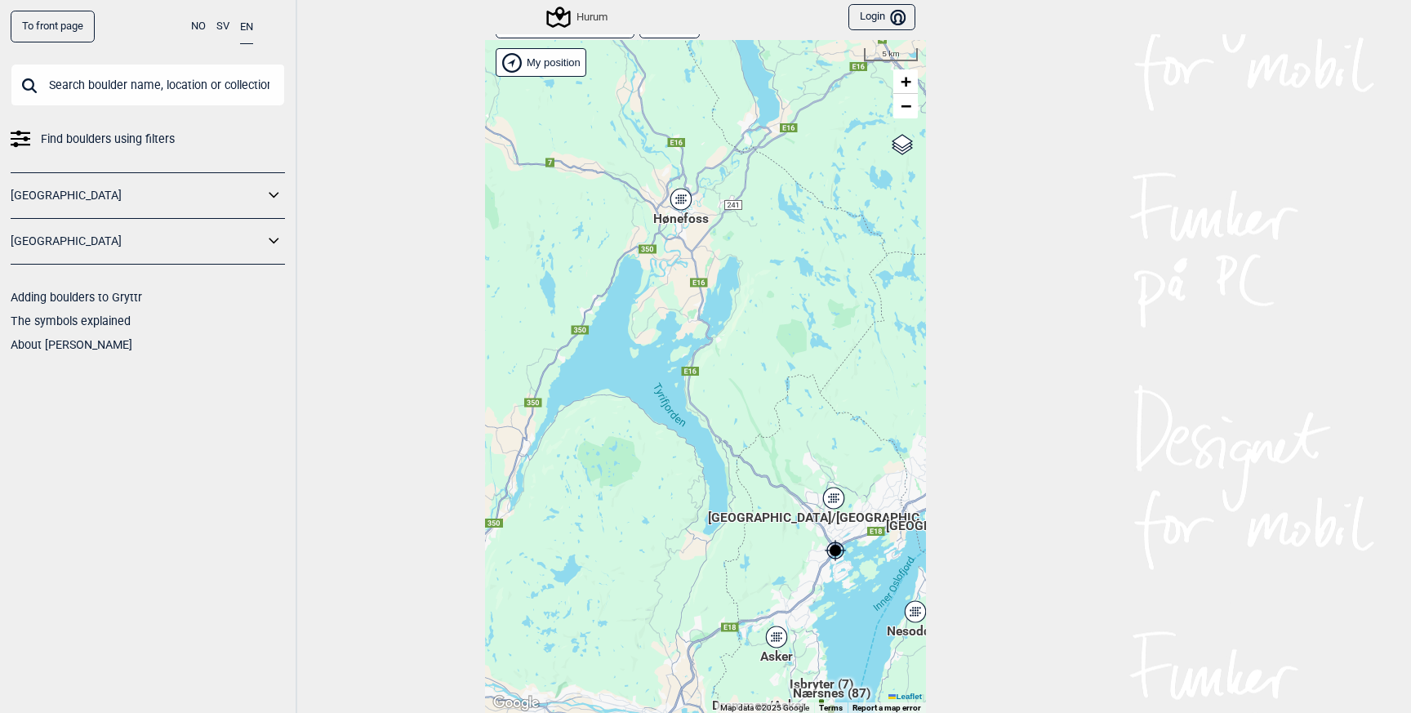
click at [679, 198] on div "Hønefoss" at bounding box center [681, 199] width 10 height 10
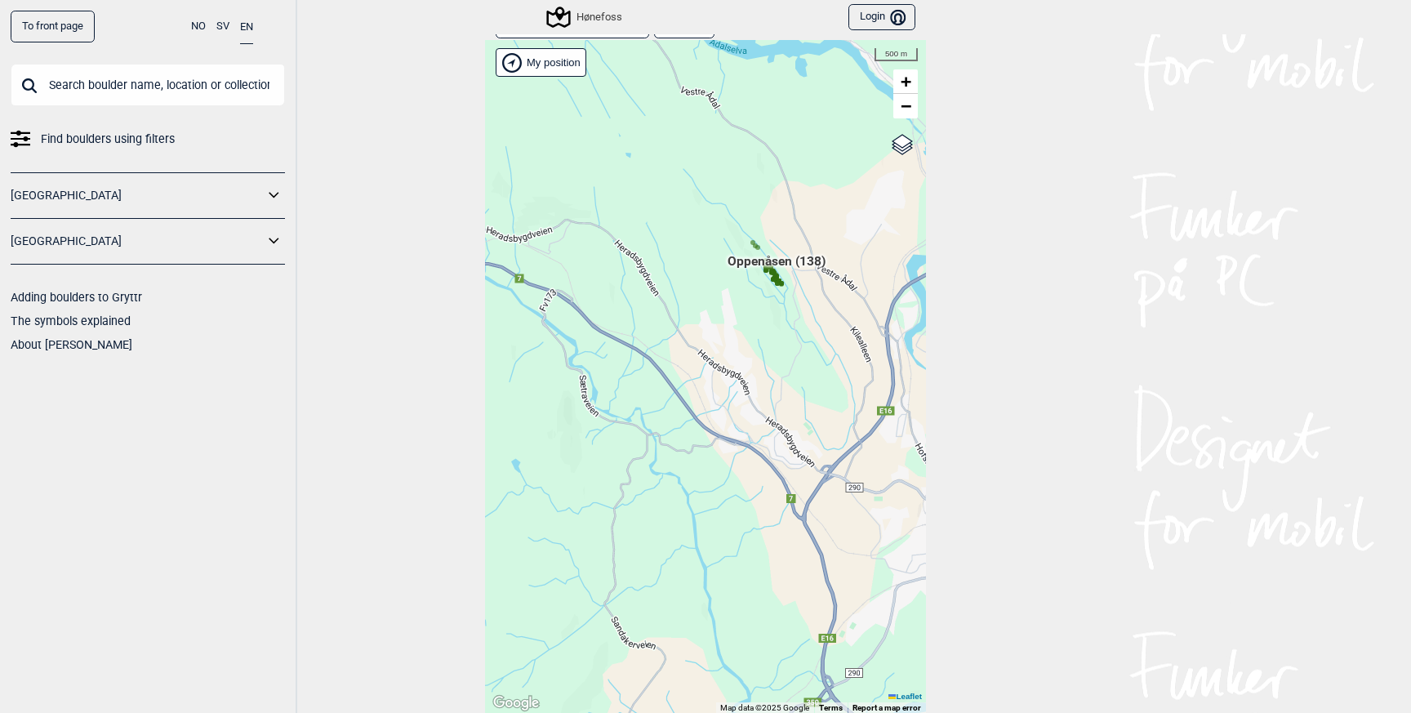
drag, startPoint x: 625, startPoint y: 345, endPoint x: 743, endPoint y: 307, distance: 123.4
click at [744, 307] on div "Hallingdal Stange [GEOGRAPHIC_DATA] syd [GEOGRAPHIC_DATA] og omegn [GEOGRAPHIC_…" at bounding box center [705, 377] width 441 height 674
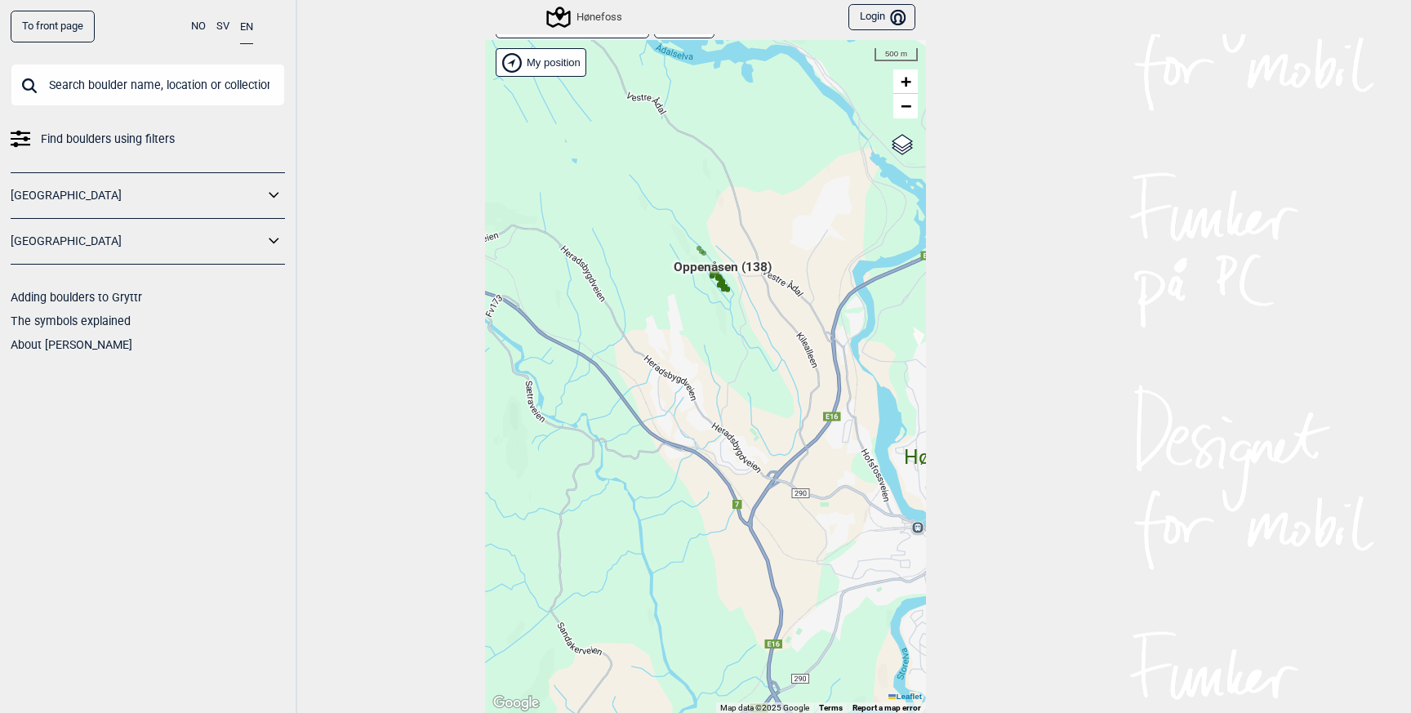
click at [719, 265] on span "Oppenåsen (138)" at bounding box center [723, 273] width 98 height 31
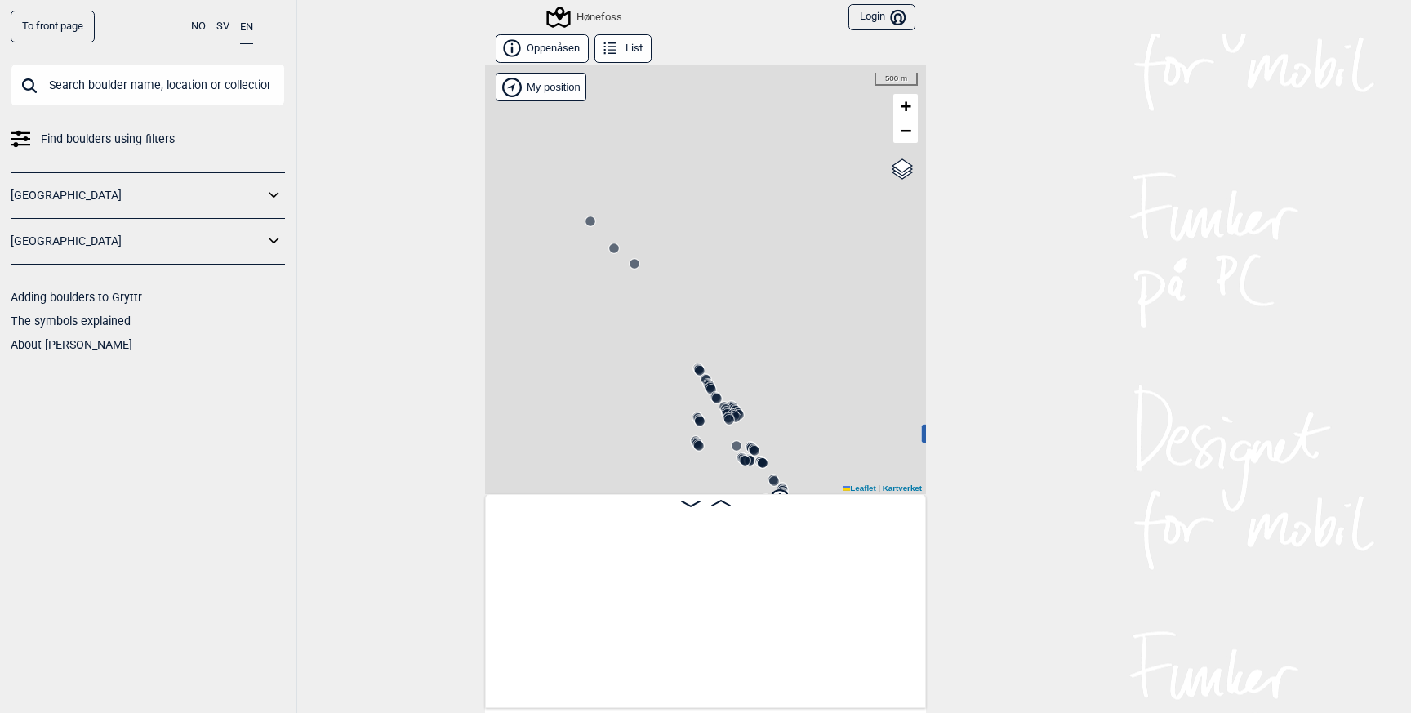
scroll to position [0, 128]
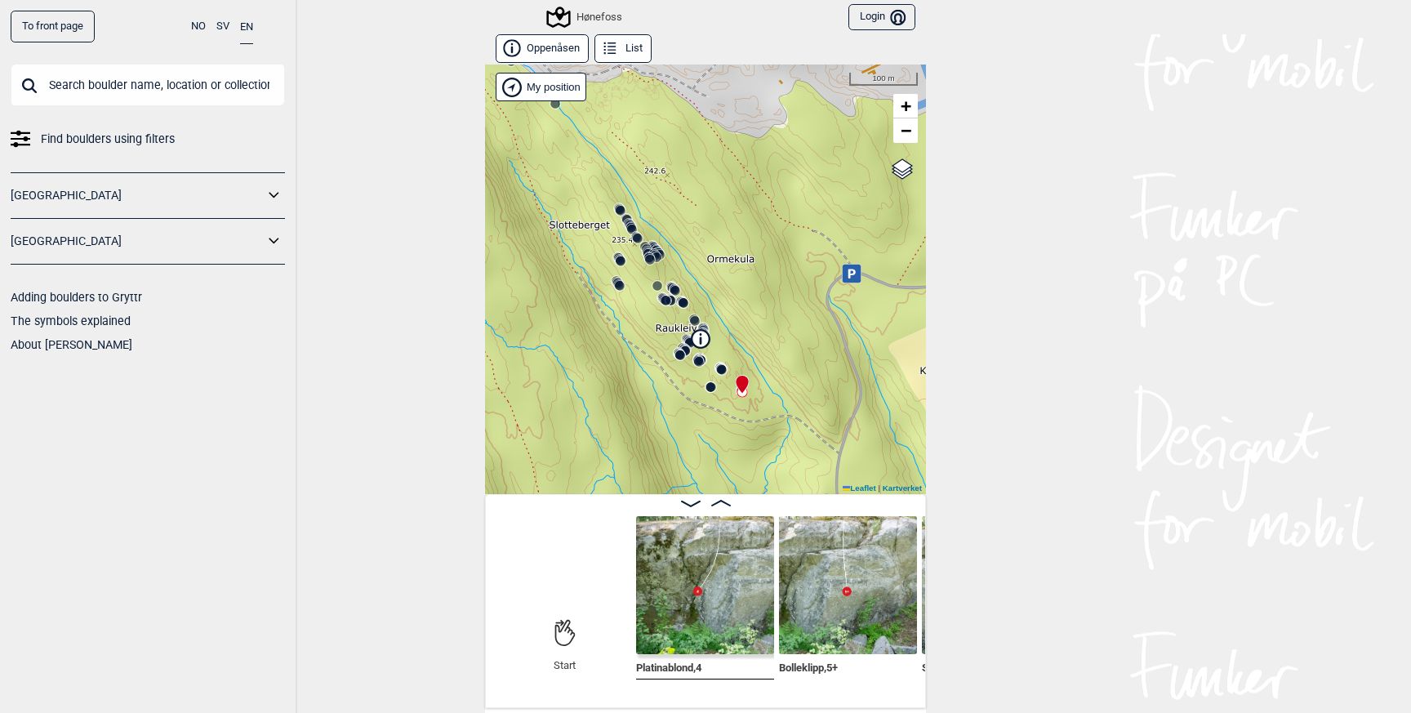
drag, startPoint x: 749, startPoint y: 319, endPoint x: 669, endPoint y: 159, distance: 178.5
click at [669, 159] on div "Hønefoss" at bounding box center [705, 278] width 441 height 429
click at [681, 351] on circle at bounding box center [680, 355] width 10 height 10
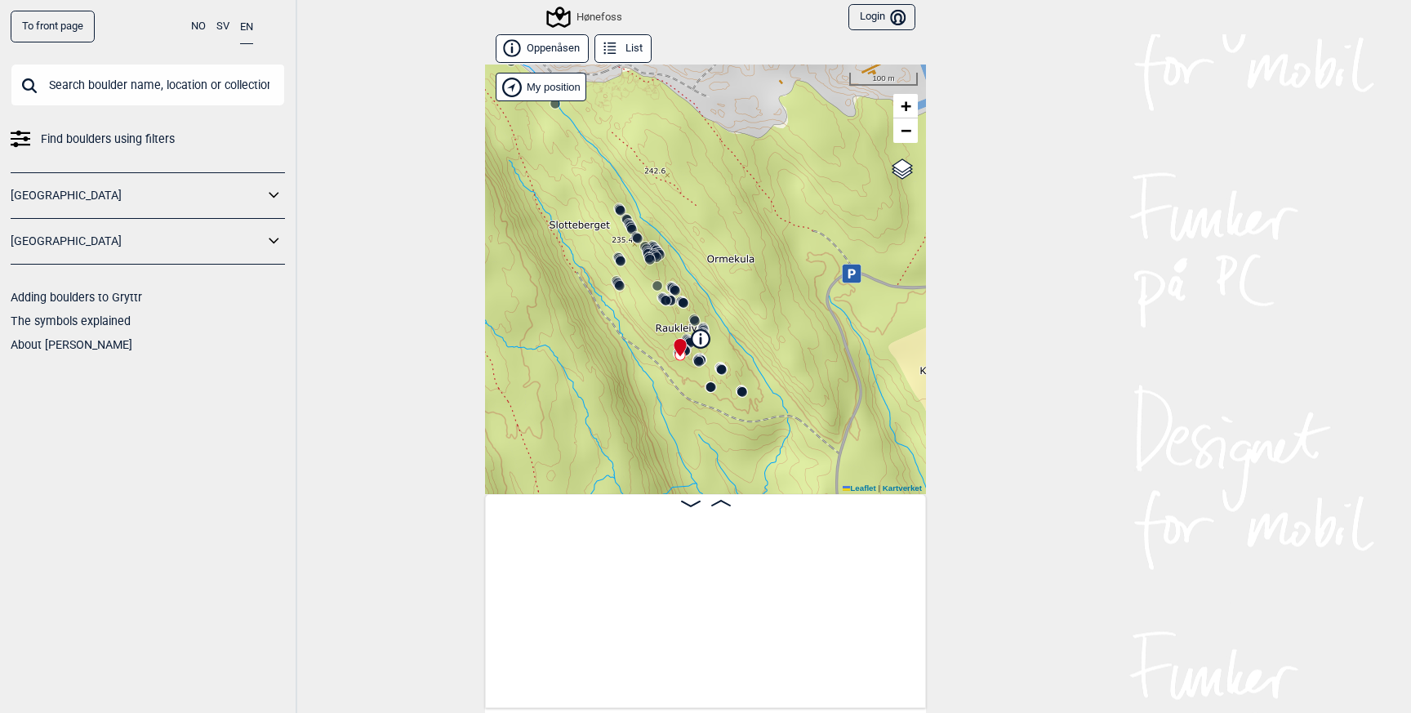
scroll to position [0, 5258]
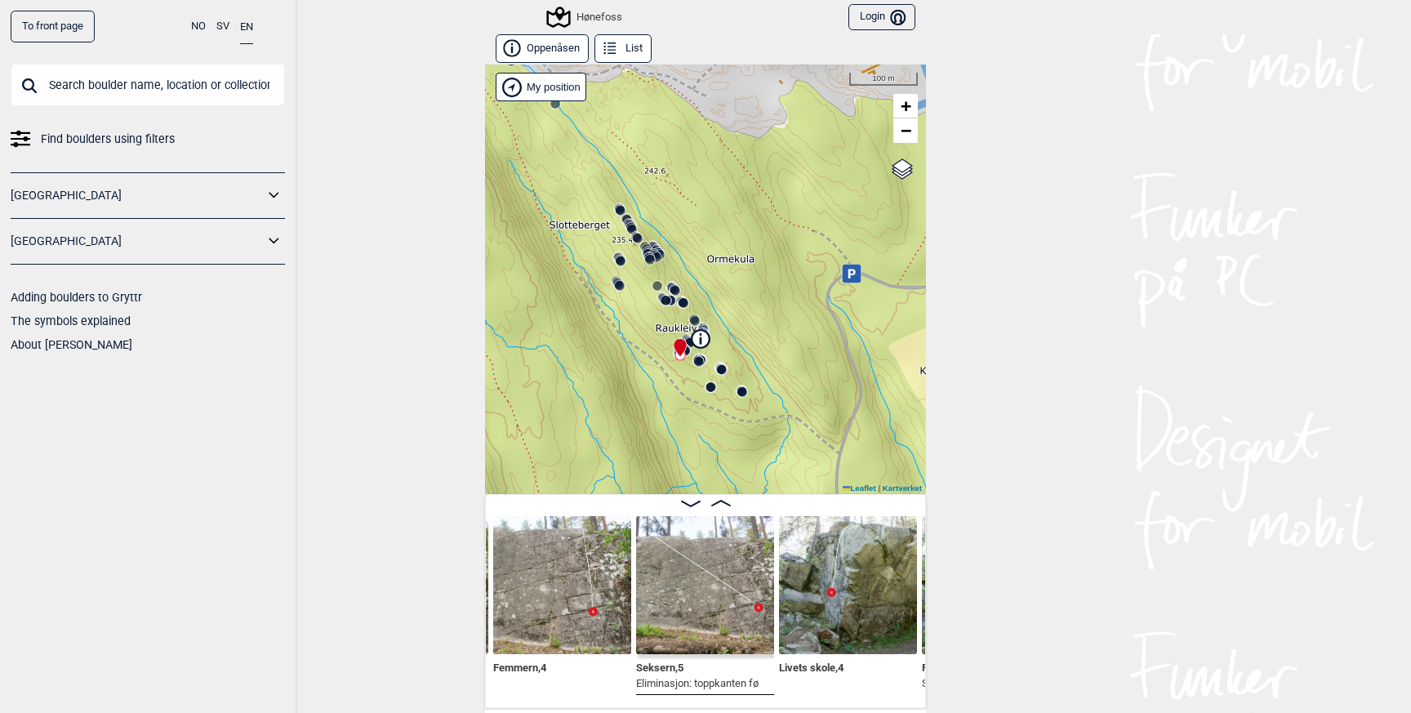
click at [665, 305] on icon at bounding box center [665, 300] width 13 height 13
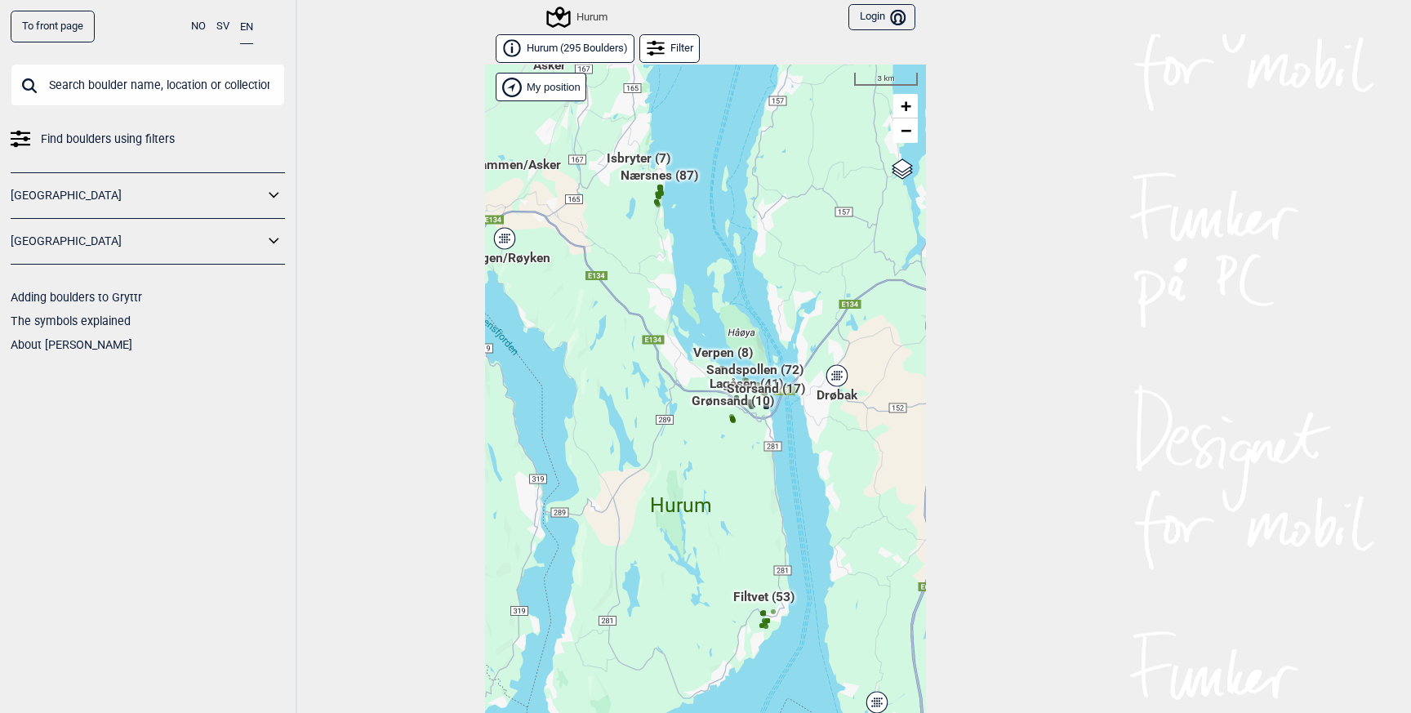
scroll to position [24, 0]
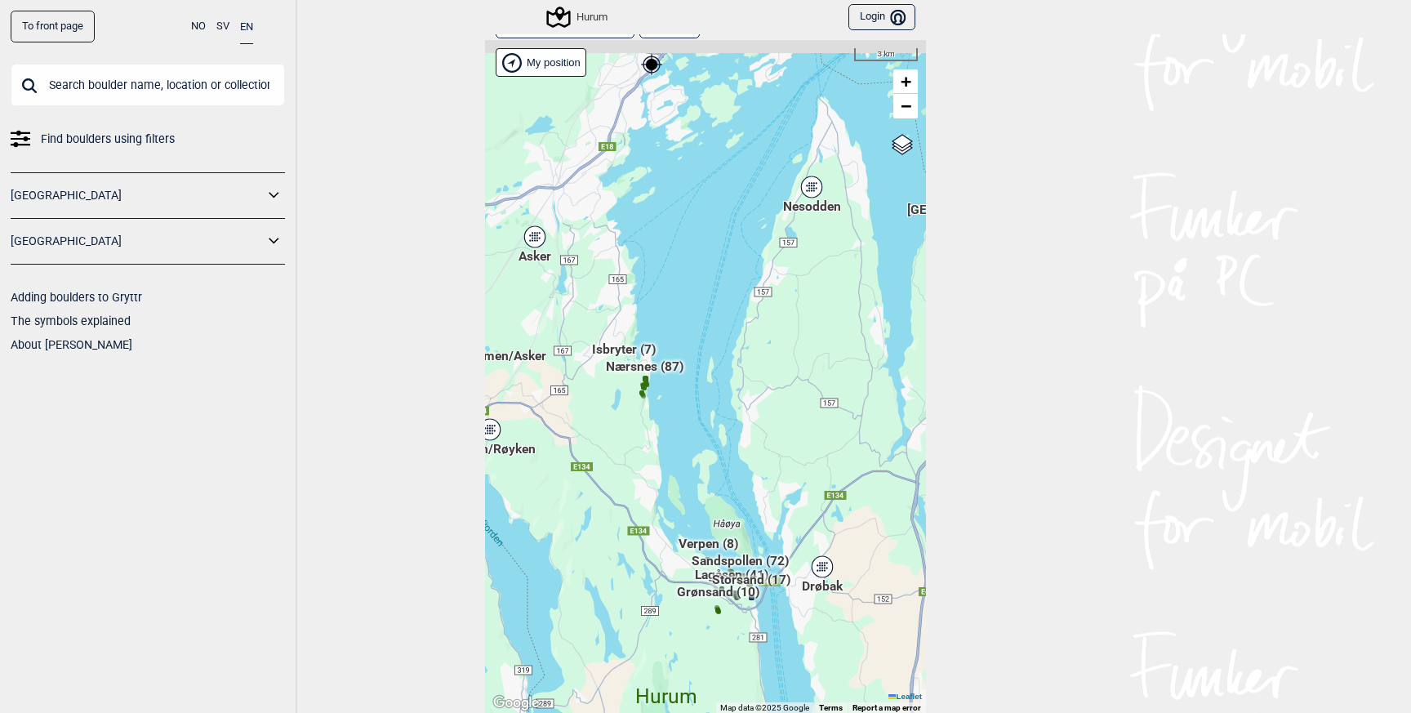
drag, startPoint x: 677, startPoint y: 282, endPoint x: 659, endPoint y: 500, distance: 218.7
click at [660, 500] on div "Hallingdal Gol Ål Stange Kolomoen [GEOGRAPHIC_DATA] [GEOGRAPHIC_DATA][PERSON_NA…" at bounding box center [705, 377] width 441 height 674
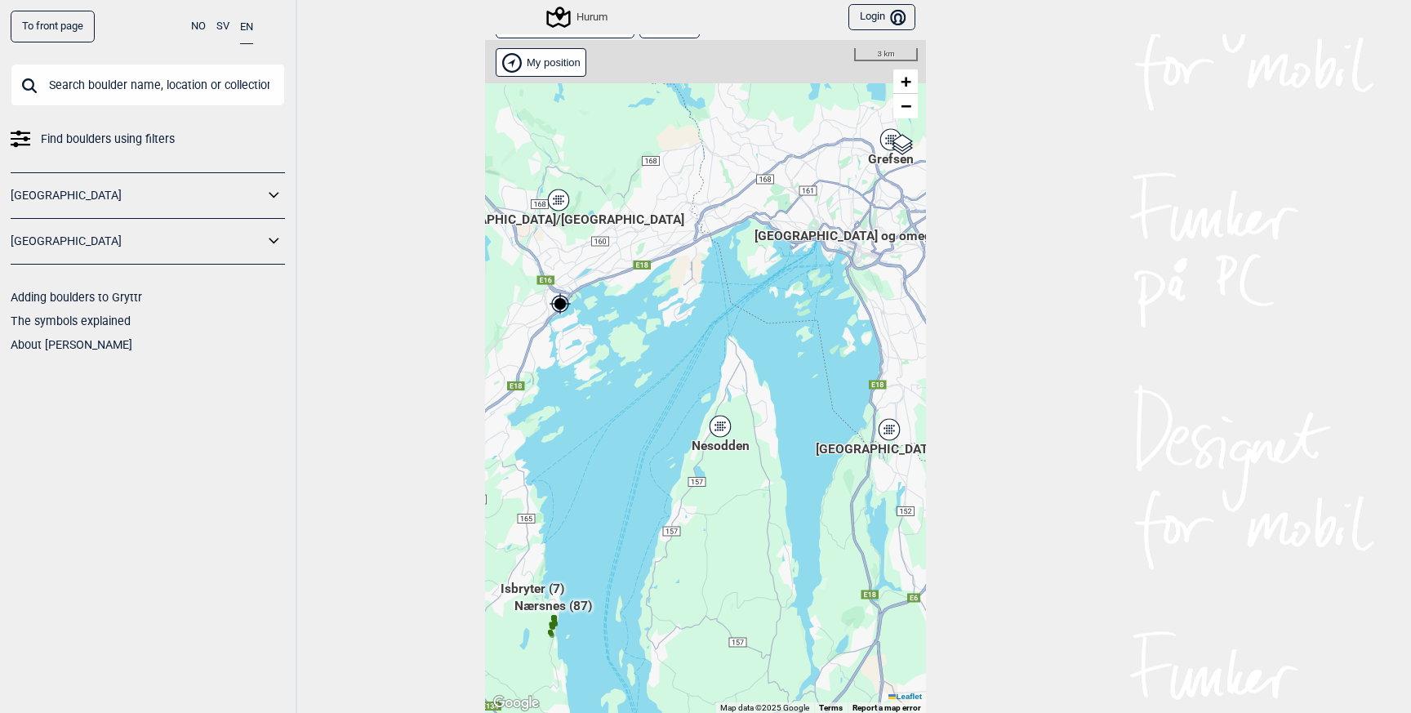
drag, startPoint x: 731, startPoint y: 248, endPoint x: 641, endPoint y: 489, distance: 257.0
click at [641, 488] on div "Hallingdal Gol Ål Stange Kolomoen [GEOGRAPHIC_DATA] [GEOGRAPHIC_DATA][PERSON_NA…" at bounding box center [705, 377] width 441 height 674
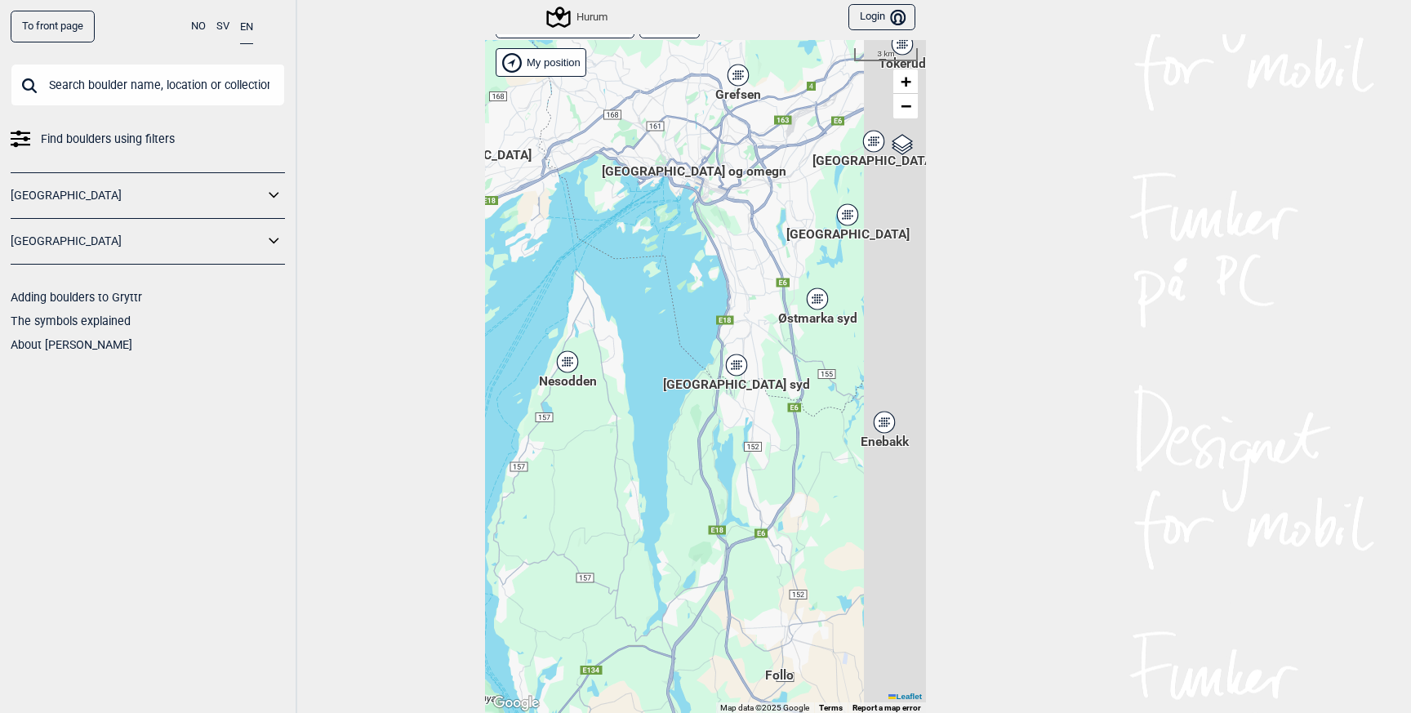
drag, startPoint x: 789, startPoint y: 439, endPoint x: 631, endPoint y: 359, distance: 177.4
click at [631, 360] on div "Hallingdal Gol Ål Stange Kolomoen [GEOGRAPHIC_DATA] [GEOGRAPHIC_DATA][PERSON_NA…" at bounding box center [705, 377] width 441 height 674
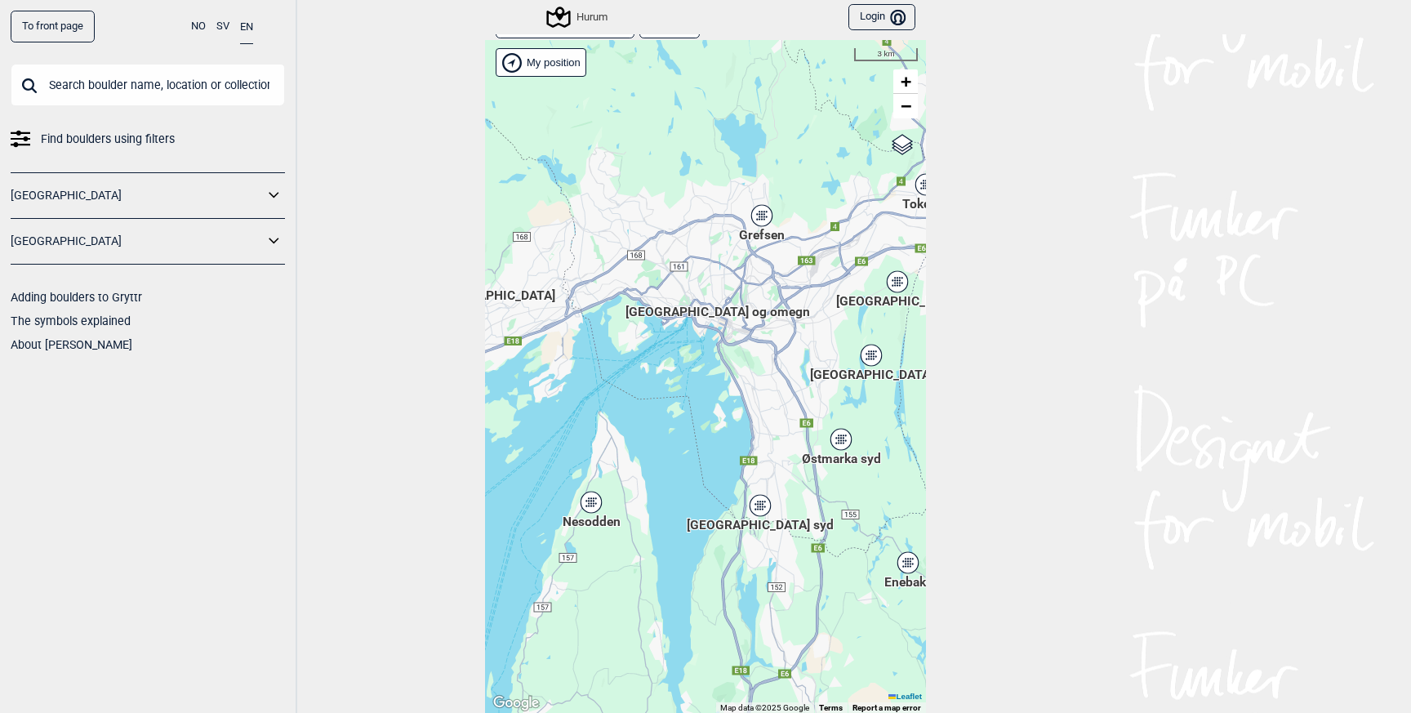
drag, startPoint x: 705, startPoint y: 285, endPoint x: 742, endPoint y: 443, distance: 161.8
click at [741, 443] on div "Hallingdal Gol Ål Stange Kolomoen [GEOGRAPHIC_DATA] [GEOGRAPHIC_DATA][PERSON_NA…" at bounding box center [705, 377] width 441 height 674
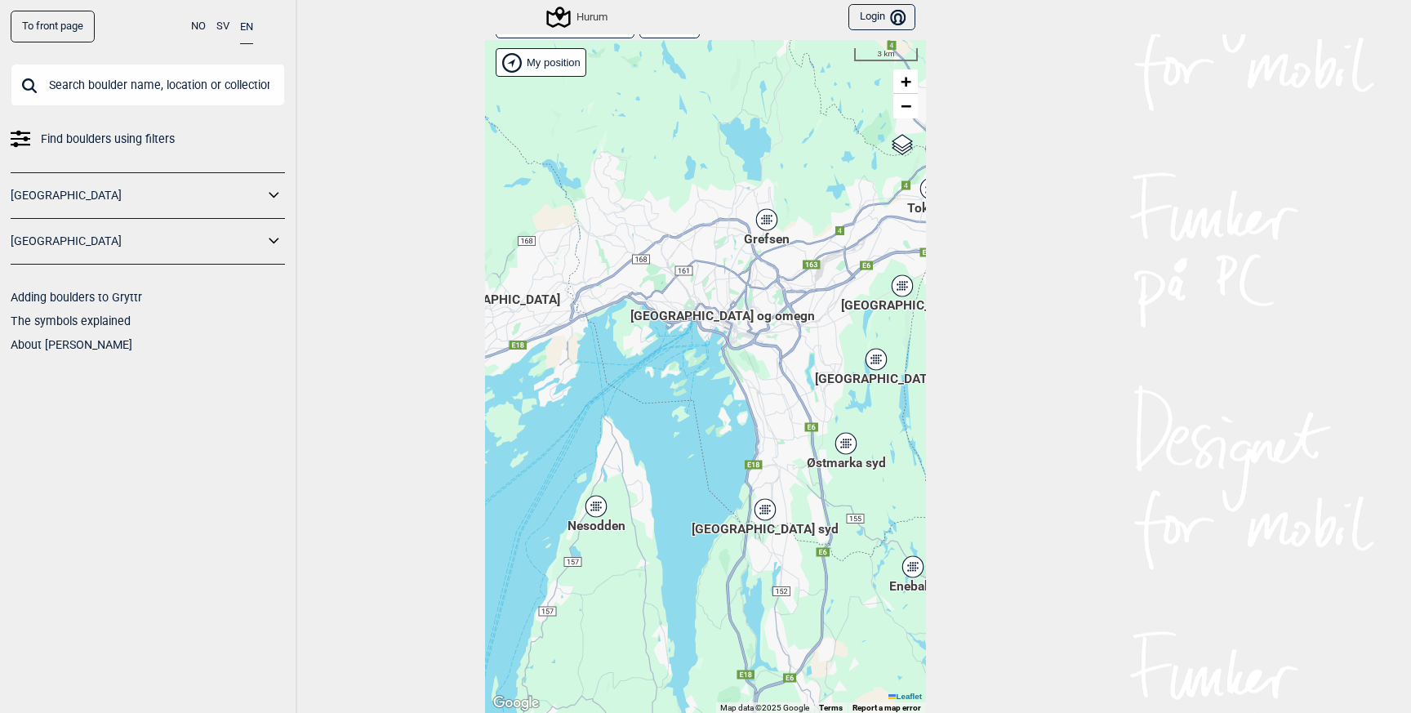
click at [767, 225] on icon at bounding box center [766, 219] width 20 height 21
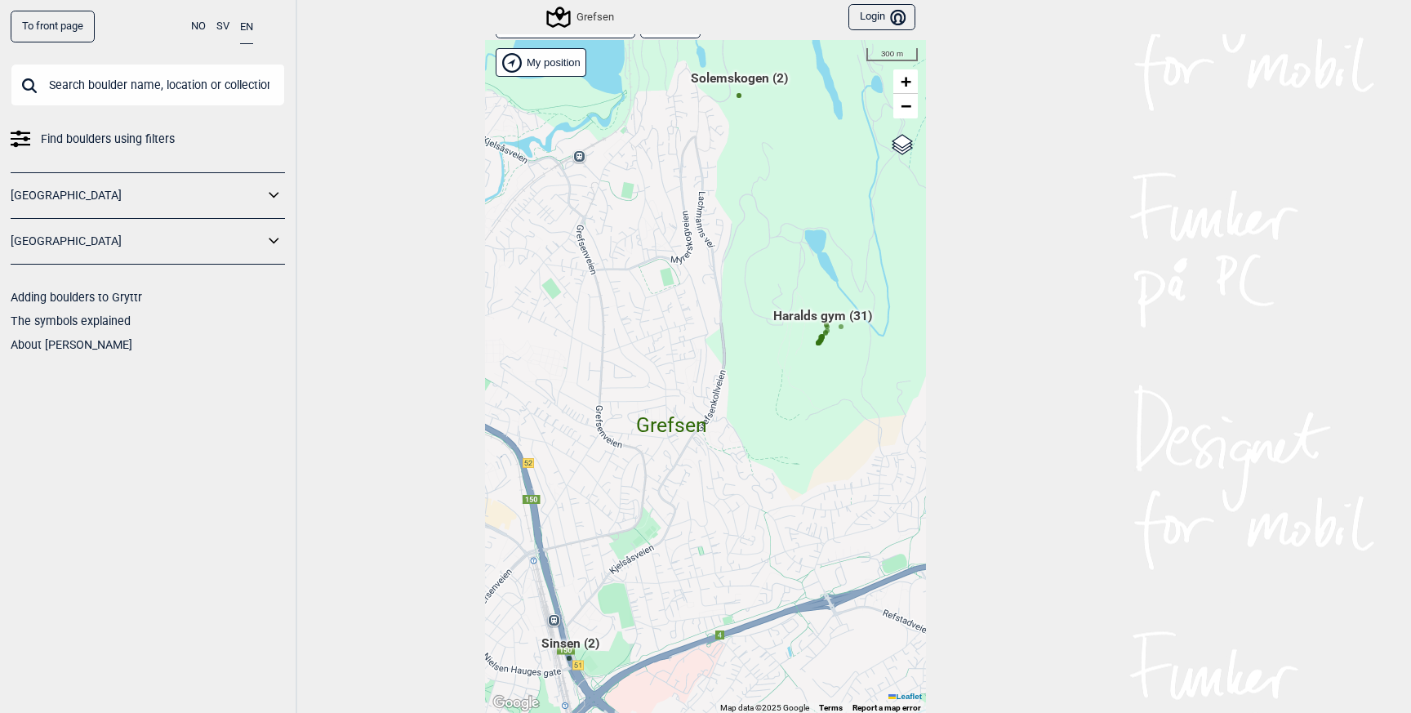
click at [816, 314] on span "Haralds gym (31)" at bounding box center [822, 322] width 99 height 31
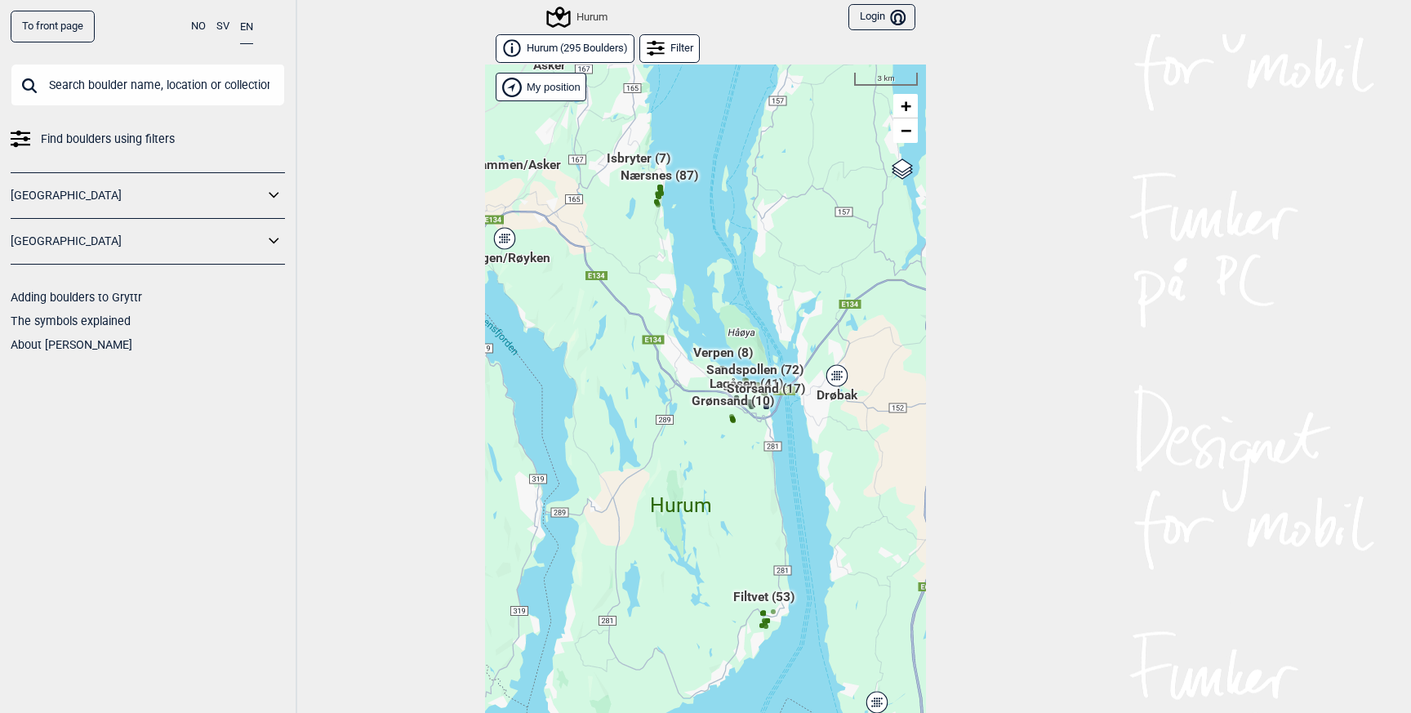
scroll to position [24, 0]
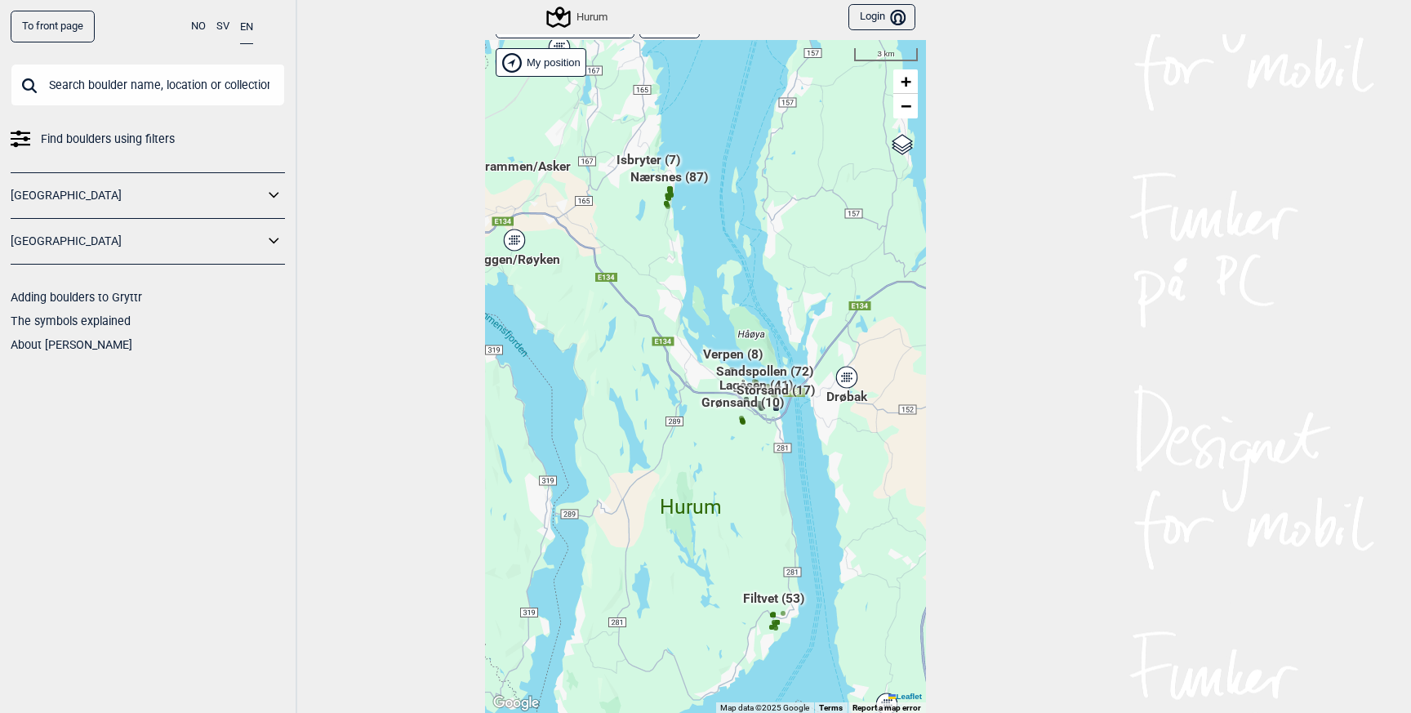
drag, startPoint x: 566, startPoint y: 168, endPoint x: 678, endPoint y: 340, distance: 205.8
click at [678, 339] on div "Hallingdal Gol Ål Stange Kolomoen [GEOGRAPHIC_DATA] [GEOGRAPHIC_DATA][PERSON_NA…" at bounding box center [705, 377] width 441 height 674
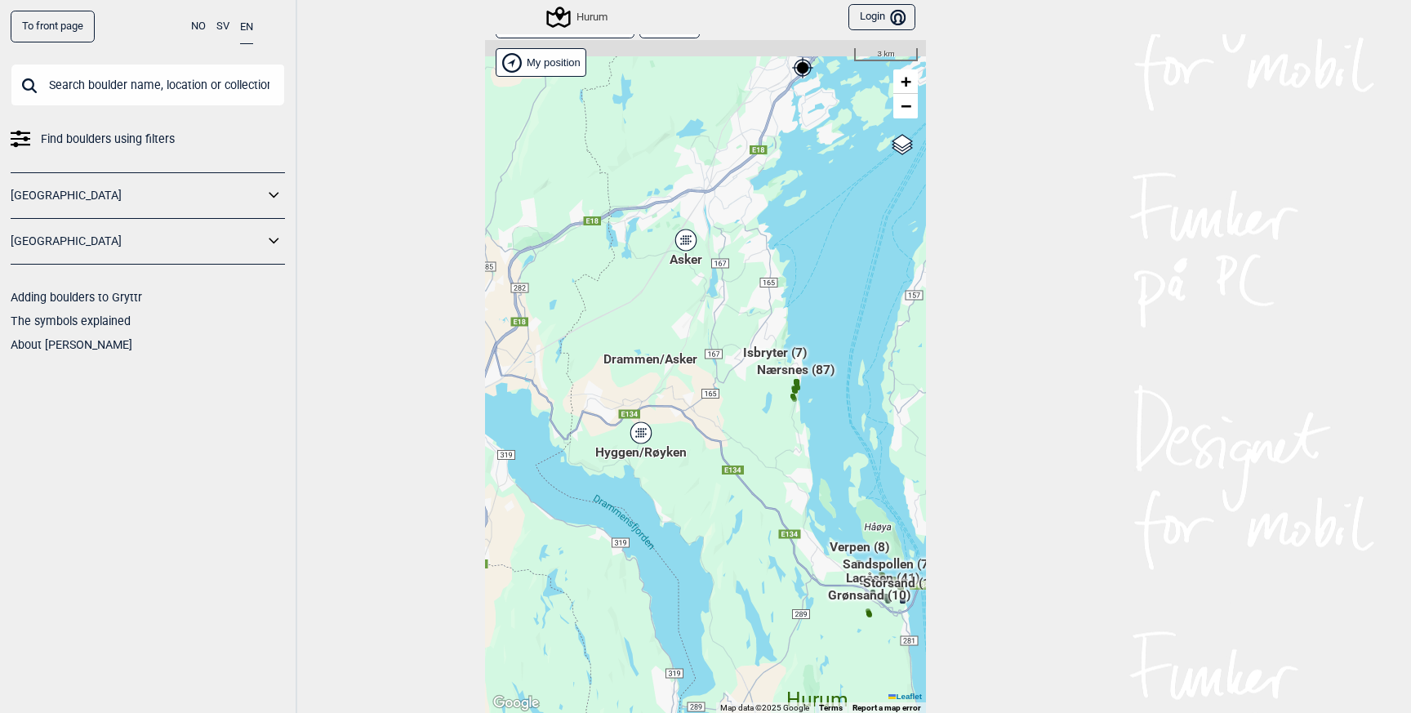
drag, startPoint x: 626, startPoint y: 282, endPoint x: 697, endPoint y: 451, distance: 184.1
click at [697, 453] on div "Hallingdal Gol Ål Stange Kolomoen [GEOGRAPHIC_DATA] [GEOGRAPHIC_DATA][PERSON_NA…" at bounding box center [705, 377] width 441 height 674
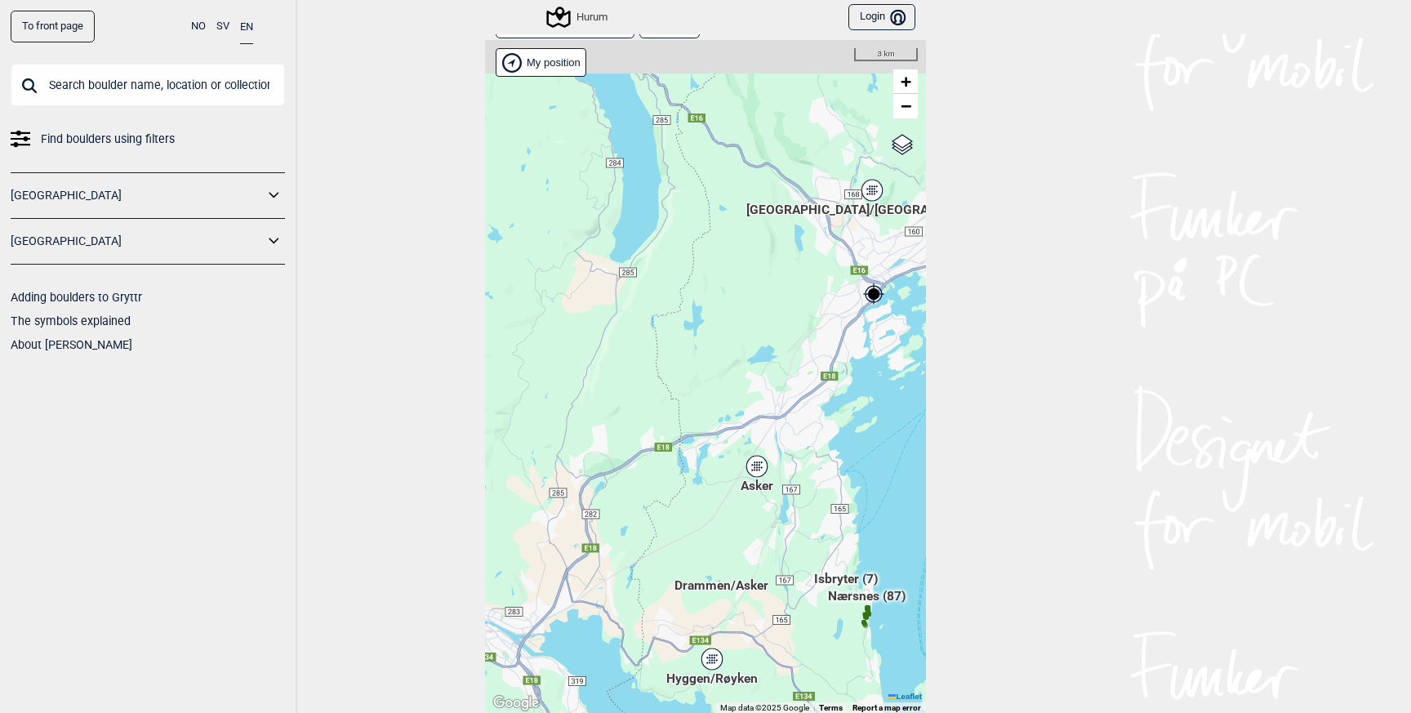
drag, startPoint x: 682, startPoint y: 354, endPoint x: 682, endPoint y: 433, distance: 78.4
click at [682, 433] on div "Hallingdal Gol Ål Stange Kolomoen [GEOGRAPHIC_DATA] [GEOGRAPHIC_DATA][PERSON_NA…" at bounding box center [705, 377] width 441 height 674
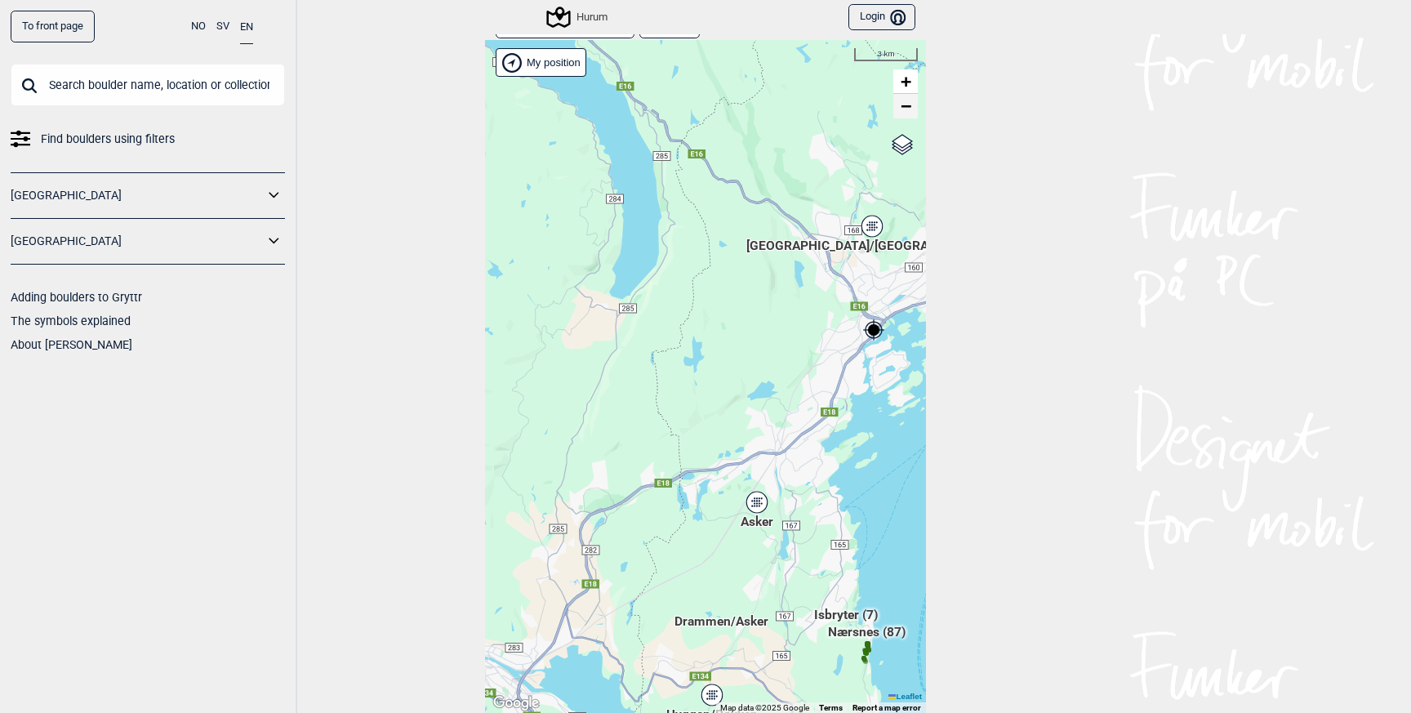
click at [907, 113] on span "−" at bounding box center [906, 106] width 11 height 20
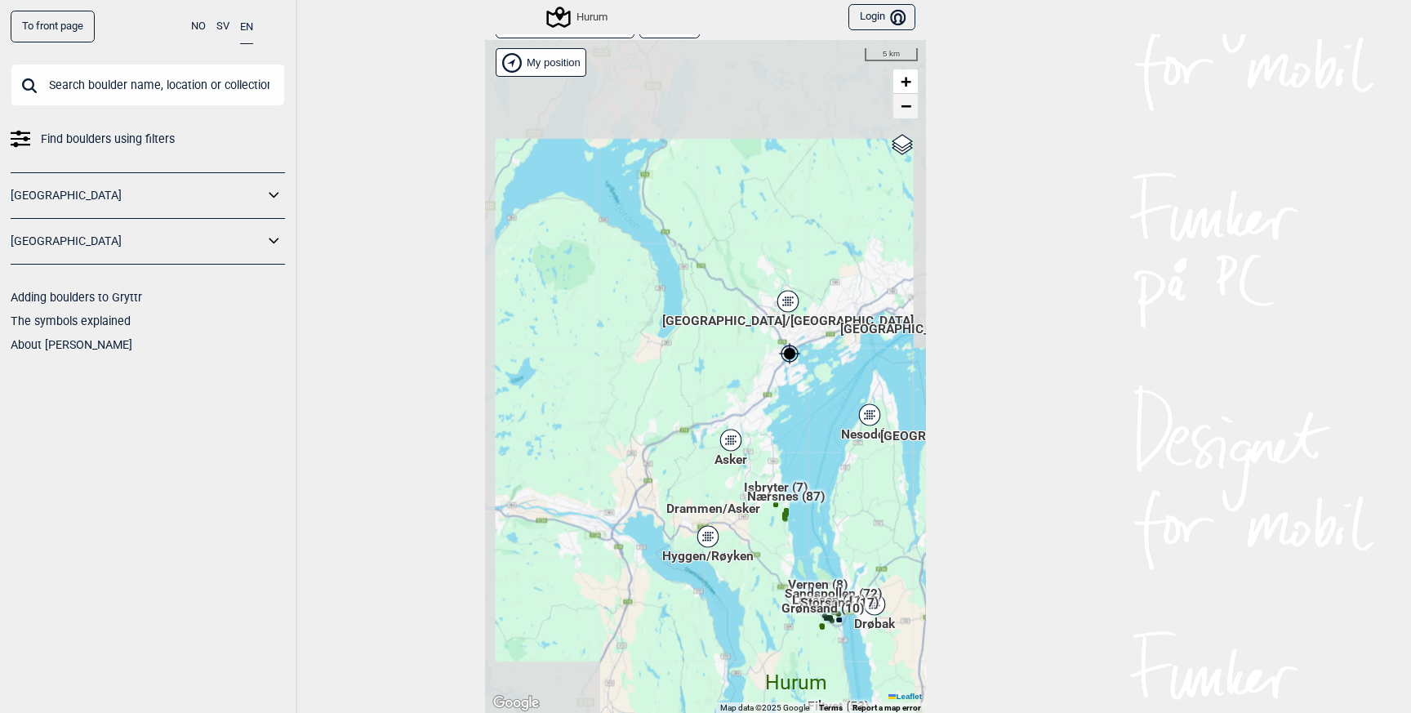
click at [907, 113] on span "−" at bounding box center [906, 106] width 11 height 20
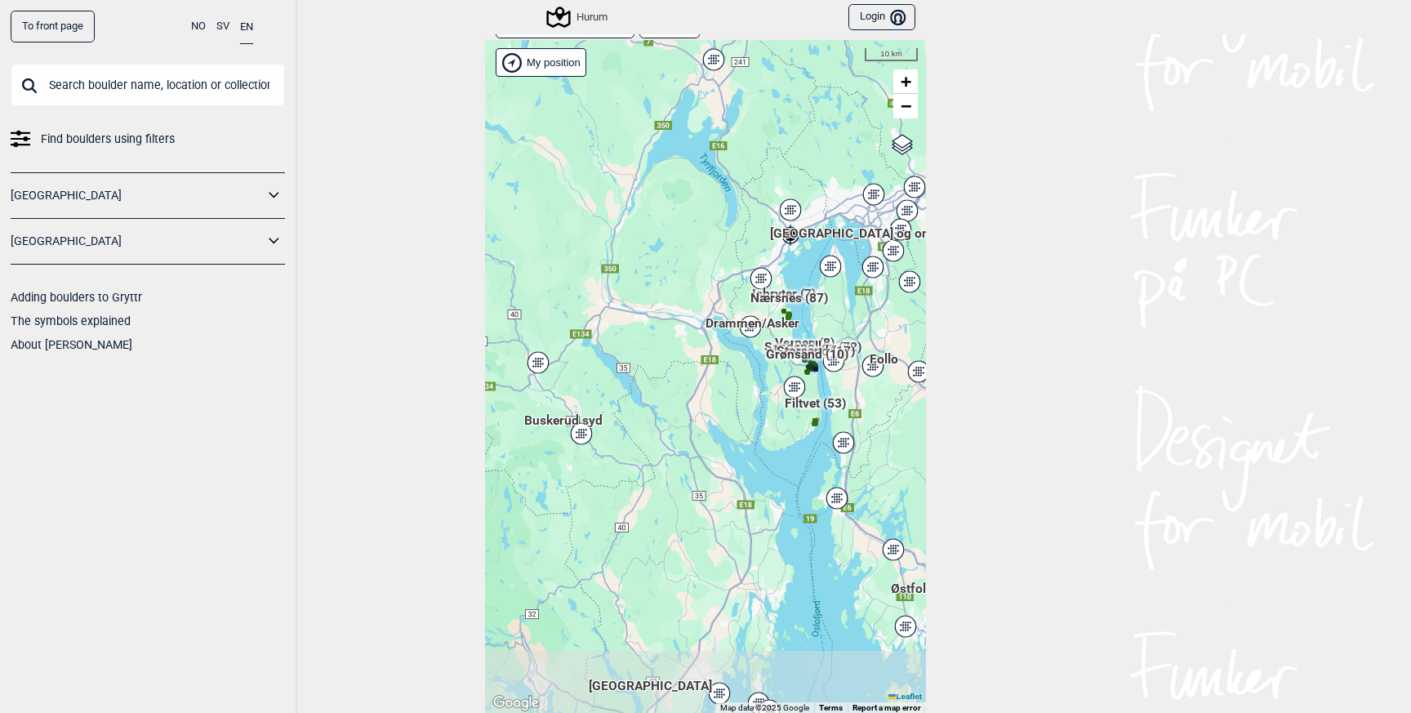
drag, startPoint x: 721, startPoint y: 327, endPoint x: 764, endPoint y: 197, distance: 136.8
click at [764, 197] on div "Hallingdal Stange [GEOGRAPHIC_DATA] syd [GEOGRAPHIC_DATA] og omegn [GEOGRAPHIC_…" at bounding box center [705, 377] width 441 height 674
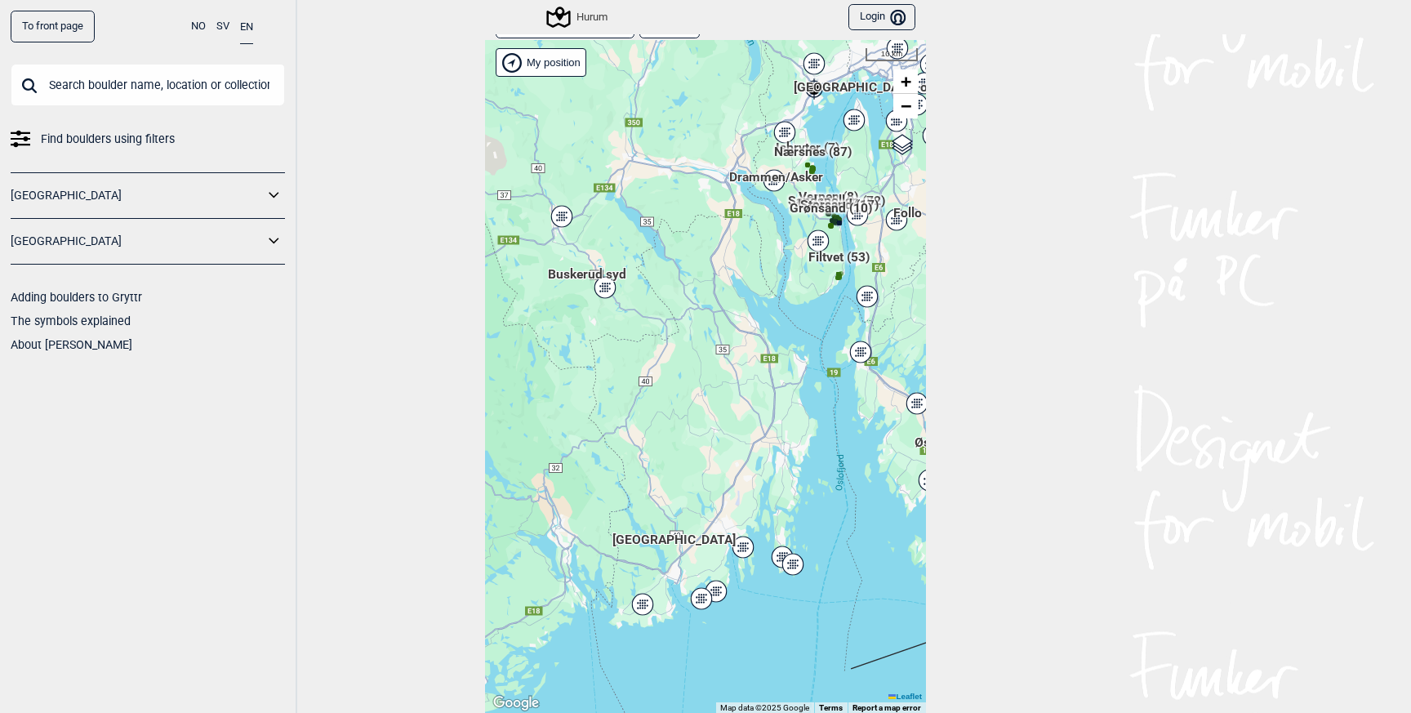
drag, startPoint x: 661, startPoint y: 425, endPoint x: 687, endPoint y: 272, distance: 155.7
click at [687, 272] on div "Hallingdal Stange [GEOGRAPHIC_DATA] syd [GEOGRAPHIC_DATA] og omegn [GEOGRAPHIC_…" at bounding box center [705, 377] width 441 height 674
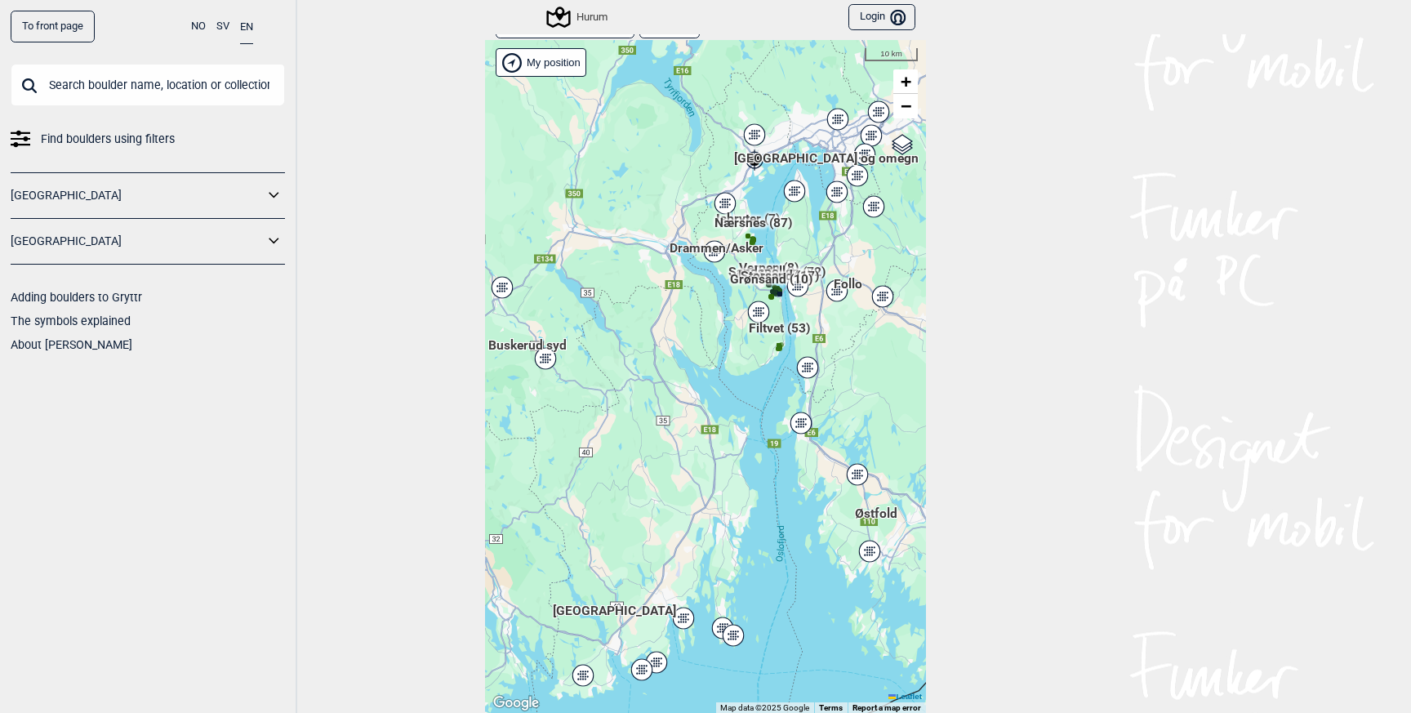
drag, startPoint x: 775, startPoint y: 276, endPoint x: 702, endPoint y: 377, distance: 124.6
click at [702, 376] on div "Hallingdal Stange [GEOGRAPHIC_DATA] syd [GEOGRAPHIC_DATA] og omegn [GEOGRAPHIC_…" at bounding box center [705, 377] width 441 height 674
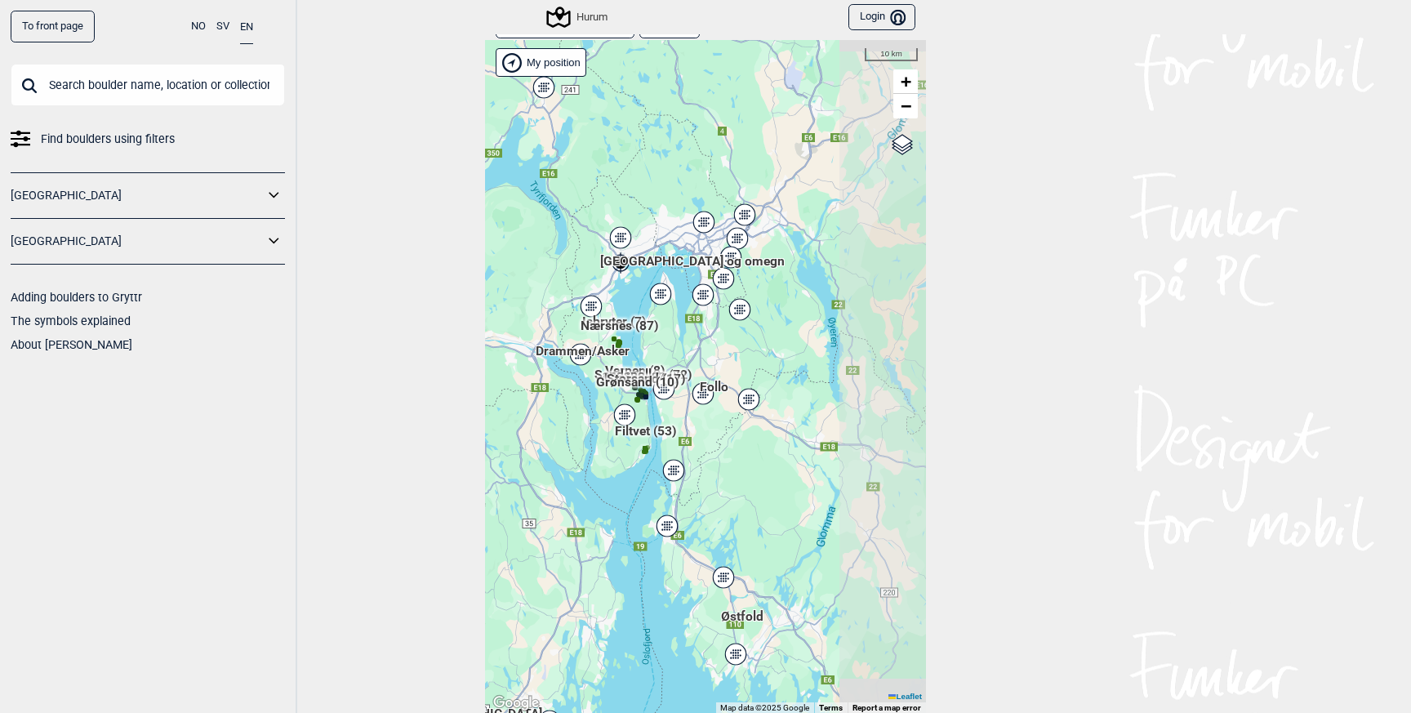
drag, startPoint x: 807, startPoint y: 225, endPoint x: 681, endPoint y: 324, distance: 160.4
click at [681, 324] on div "Hallingdal Stange [GEOGRAPHIC_DATA] syd [GEOGRAPHIC_DATA] og omegn [GEOGRAPHIC_…" at bounding box center [705, 377] width 441 height 674
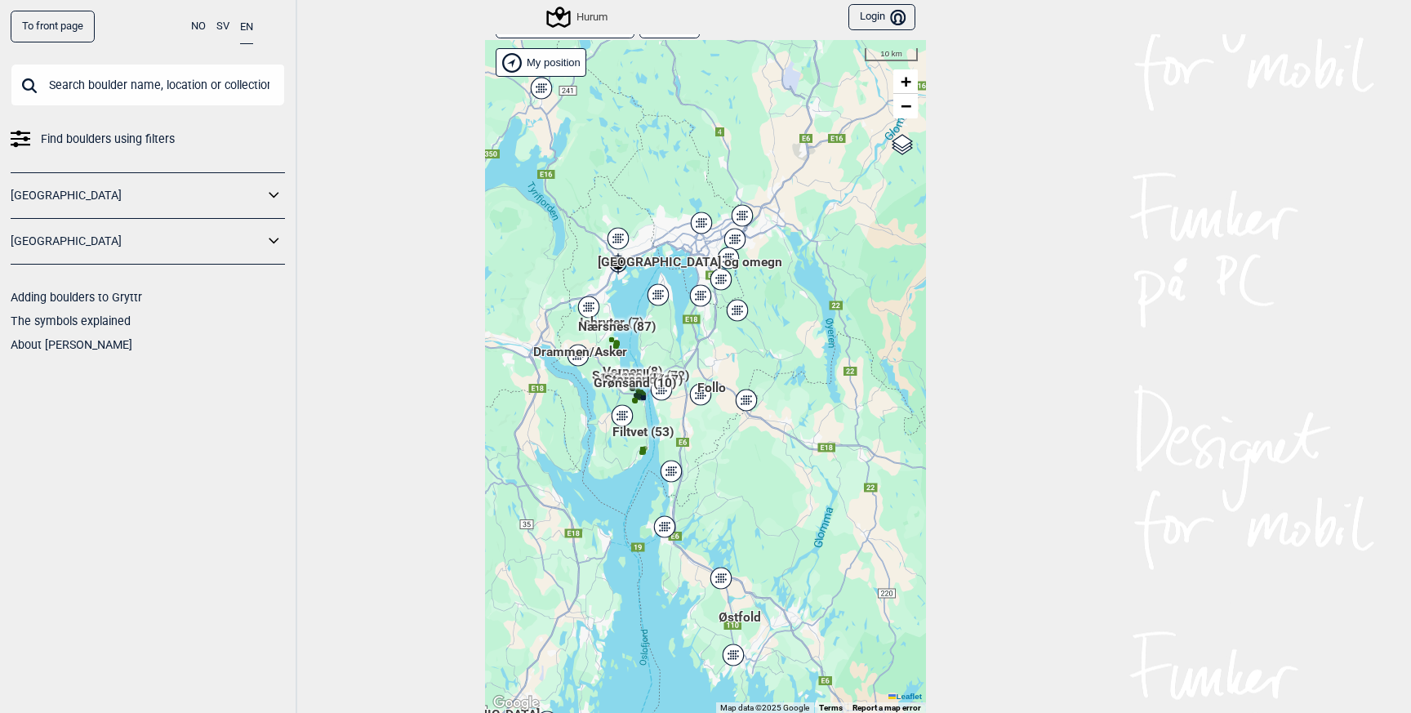
click at [620, 237] on icon at bounding box center [617, 238] width 20 height 21
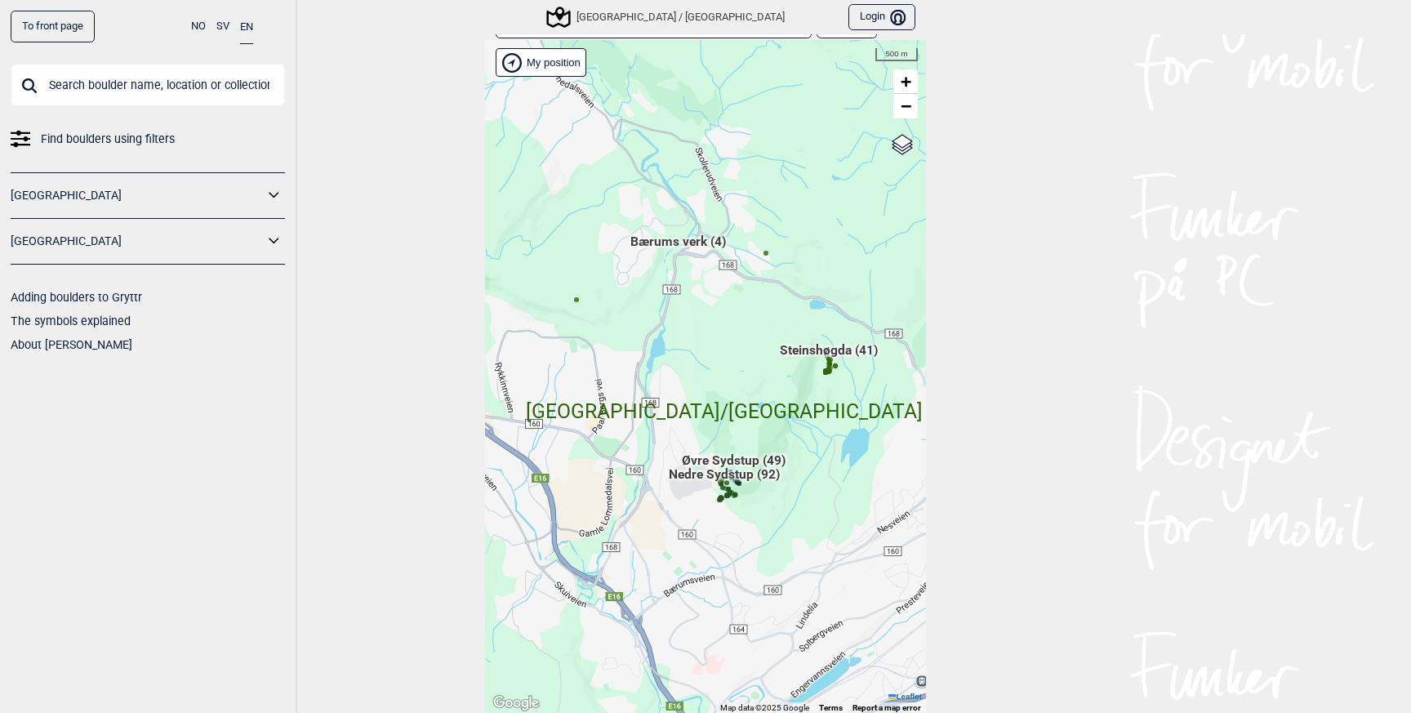
click at [687, 243] on span "Bærums verk (4)" at bounding box center [678, 248] width 96 height 31
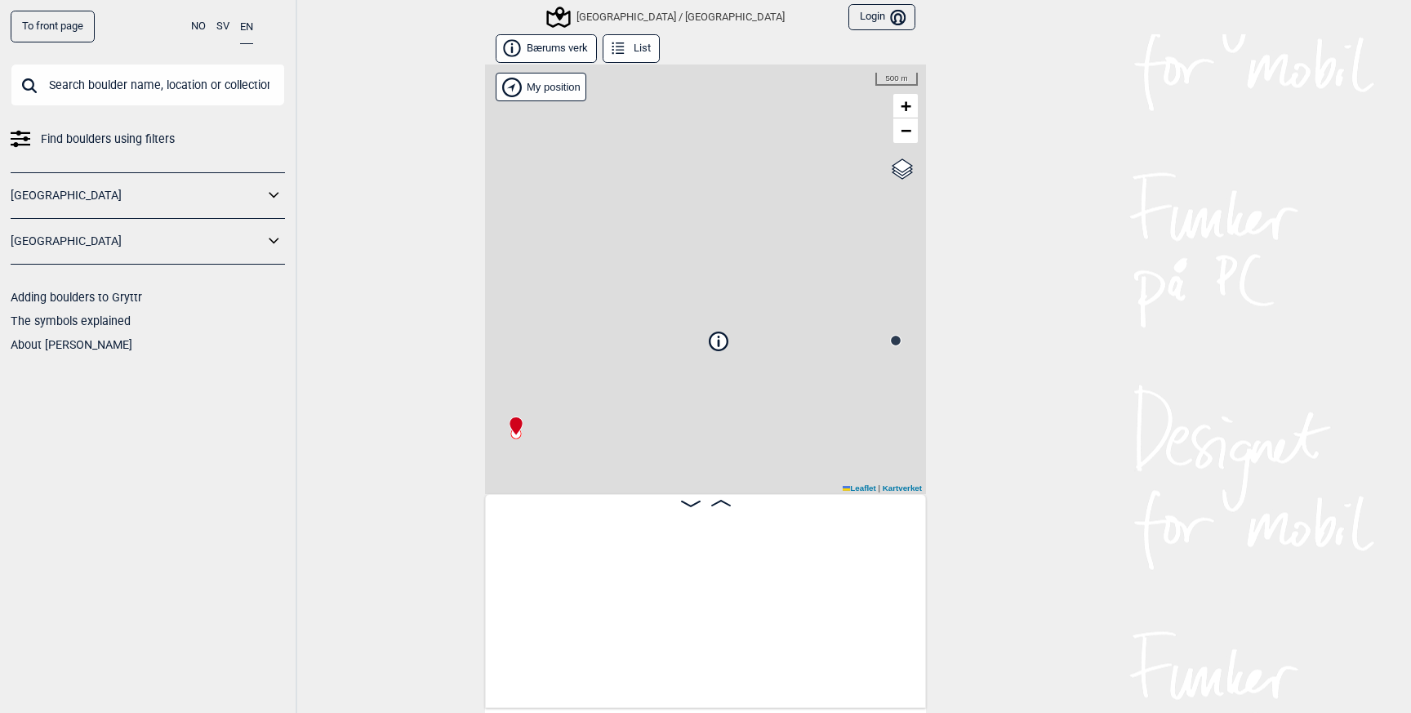
scroll to position [0, 128]
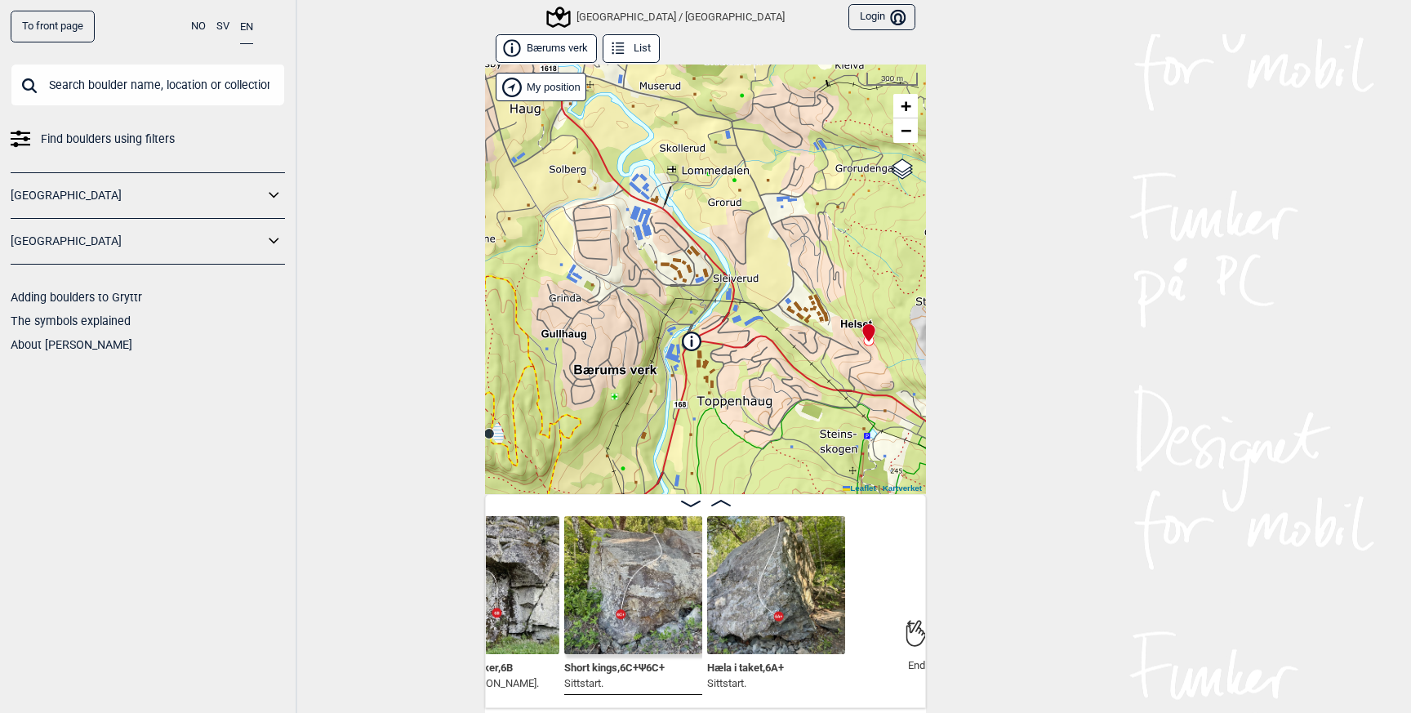
scroll to position [0, 485]
click at [595, 16] on div "[GEOGRAPHIC_DATA] / [GEOGRAPHIC_DATA]" at bounding box center [667, 17] width 236 height 20
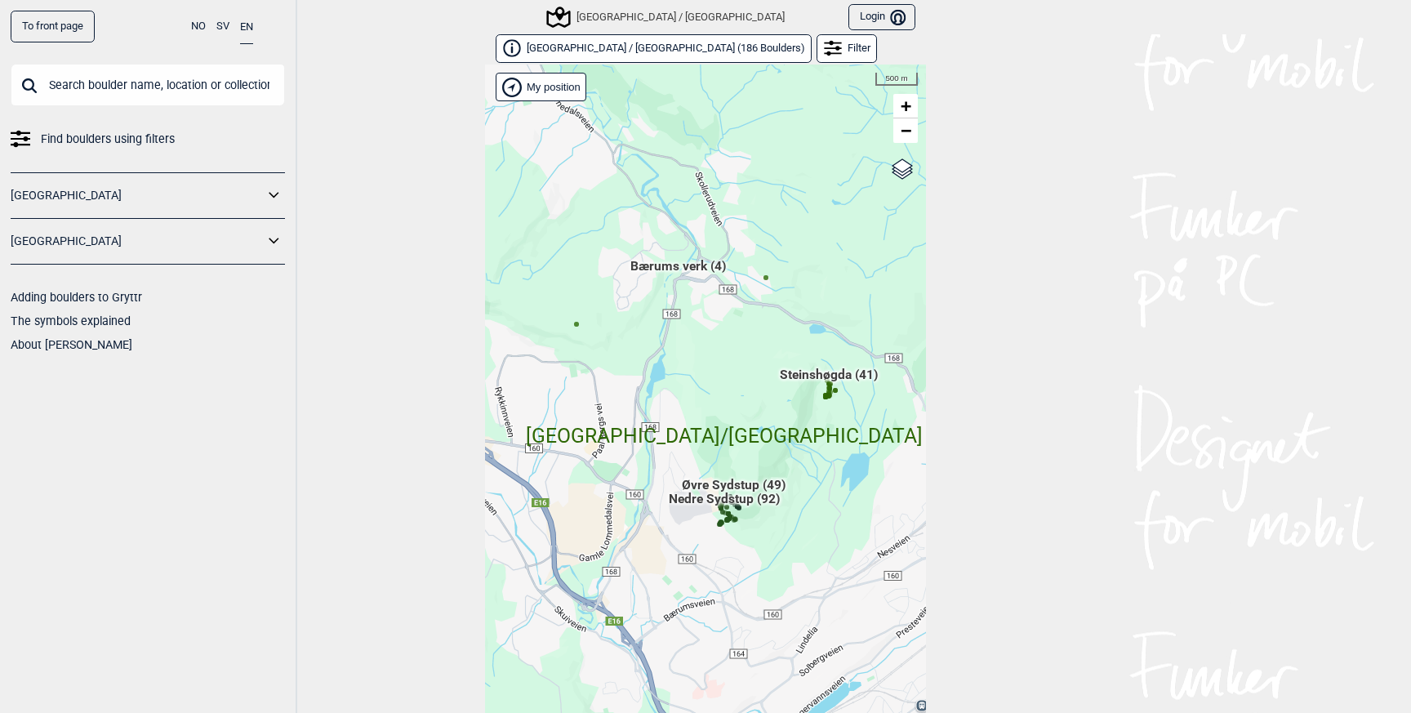
scroll to position [24, 0]
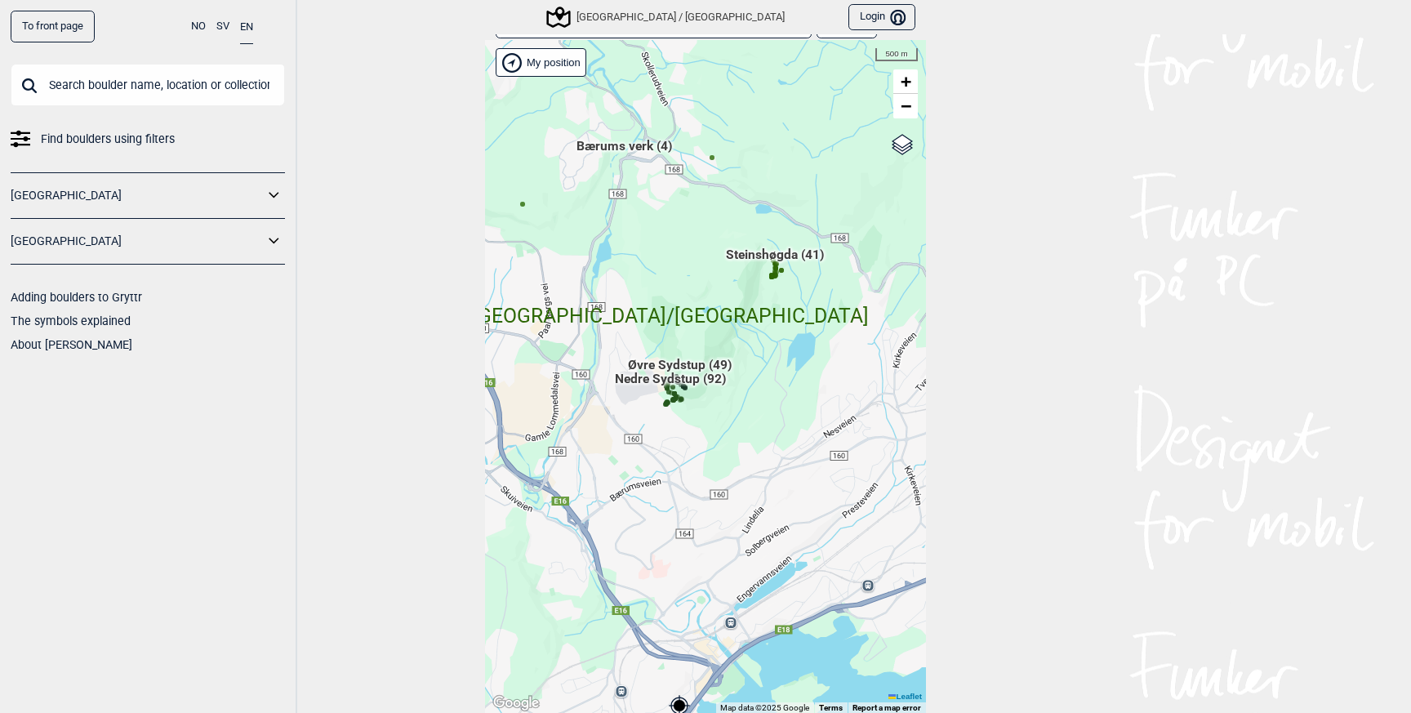
drag, startPoint x: 683, startPoint y: 373, endPoint x: 624, endPoint y: 279, distance: 110.8
click at [624, 278] on div "Hallingdal Gol Ål Stange Kolomoen [GEOGRAPHIC_DATA] [GEOGRAPHIC_DATA][PERSON_NA…" at bounding box center [705, 377] width 441 height 674
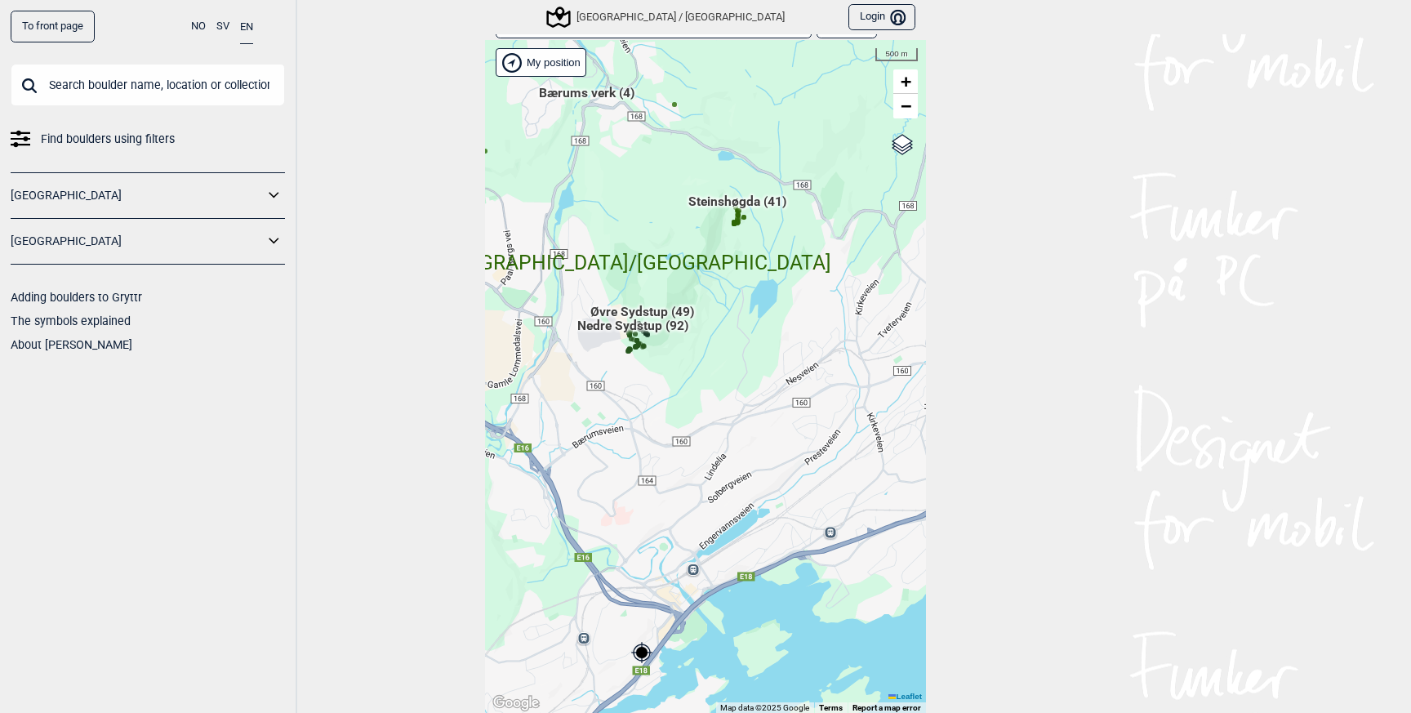
drag, startPoint x: 776, startPoint y: 256, endPoint x: 744, endPoint y: 202, distance: 63.0
click at [744, 202] on span "Steinshøgda (41)" at bounding box center [737, 208] width 98 height 31
click at [904, 104] on span "−" at bounding box center [906, 106] width 11 height 20
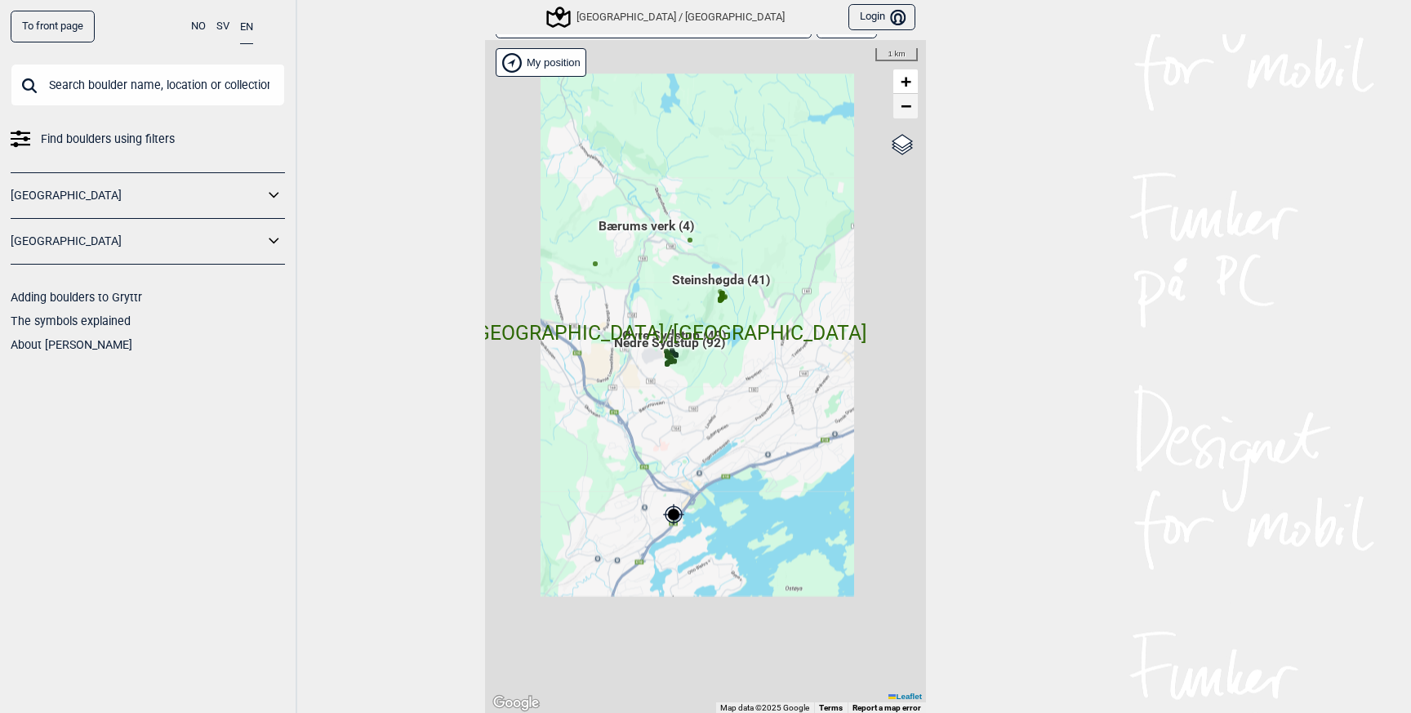
click at [904, 104] on span "−" at bounding box center [906, 106] width 11 height 20
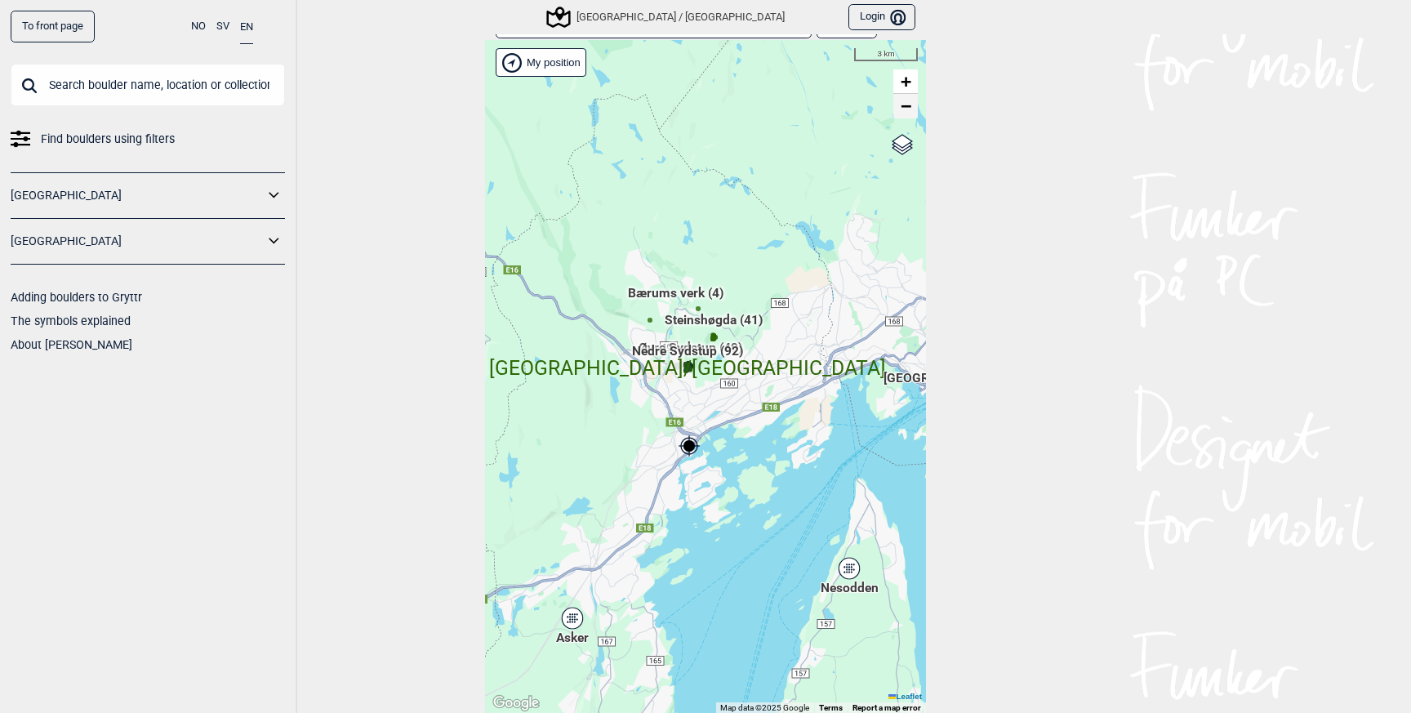
click at [904, 104] on span "−" at bounding box center [906, 106] width 11 height 20
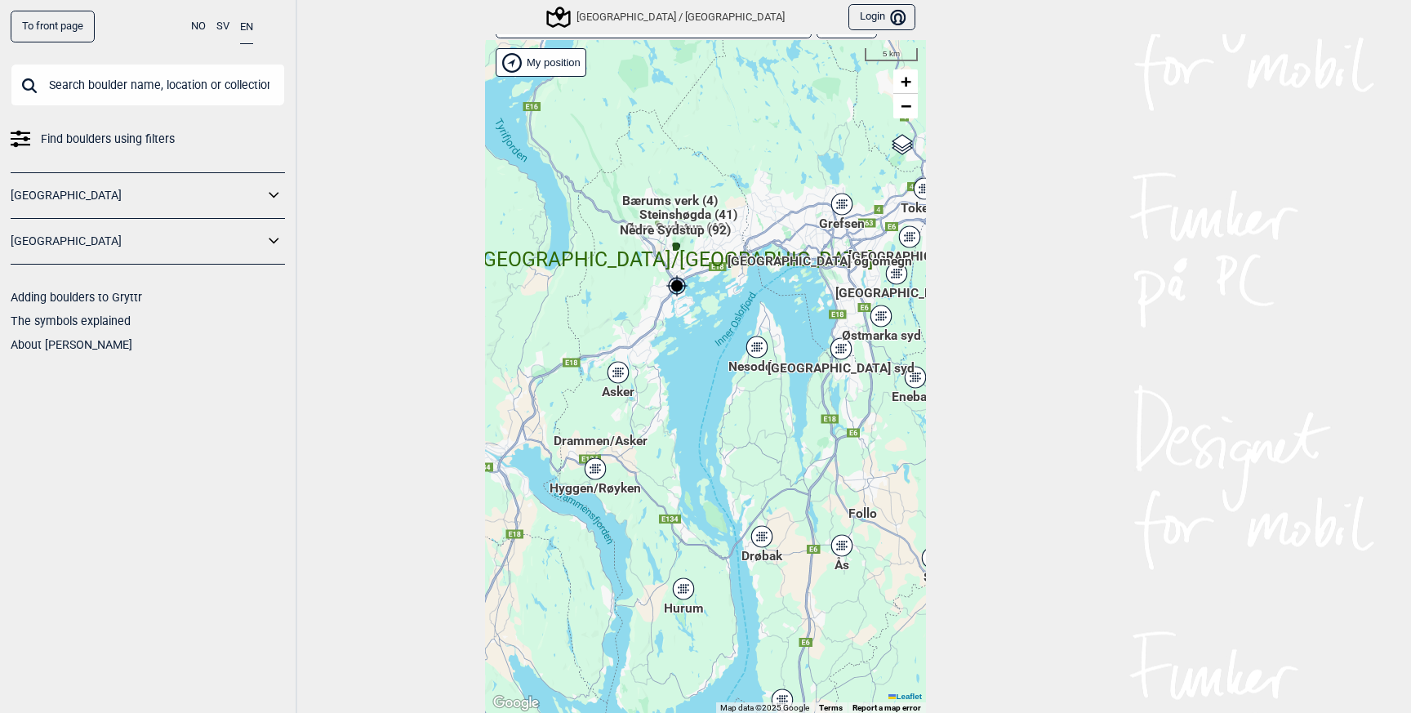
drag, startPoint x: 619, startPoint y: 570, endPoint x: 597, endPoint y: 444, distance: 127.6
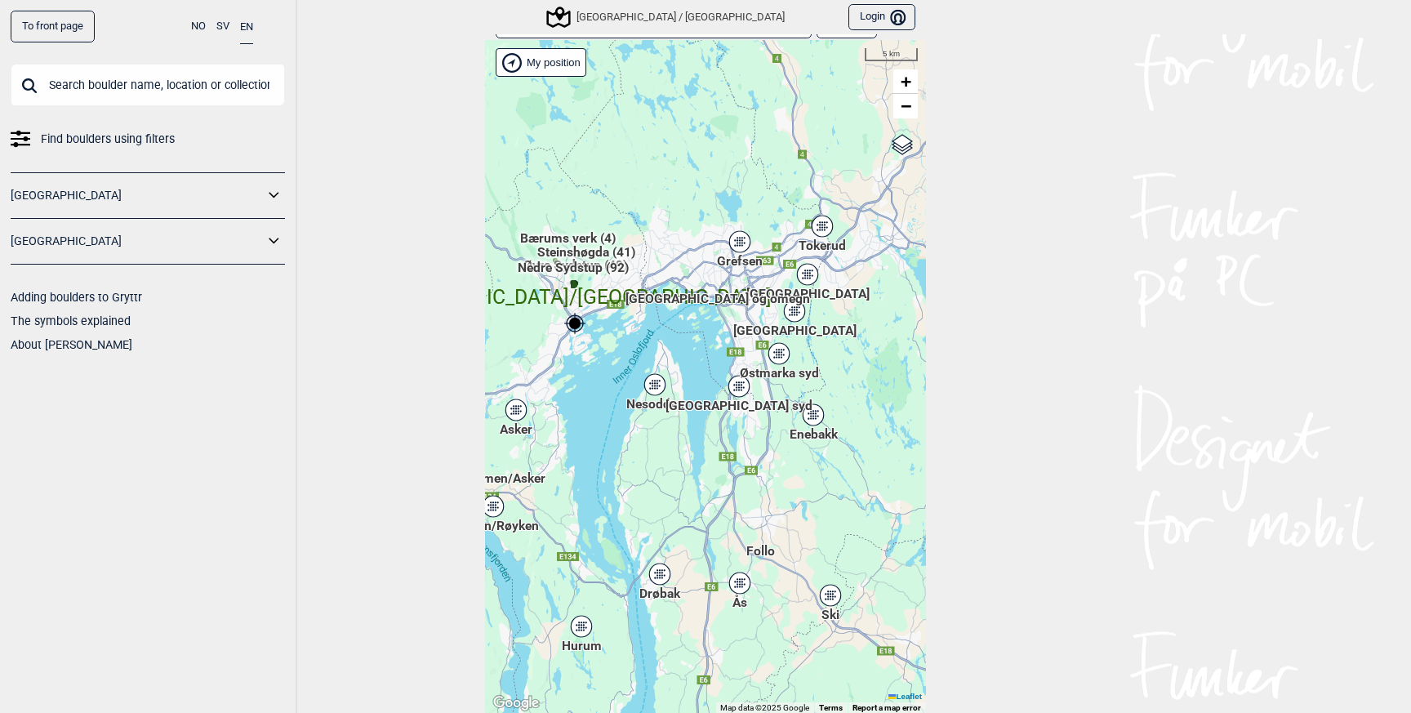
drag, startPoint x: 789, startPoint y: 366, endPoint x: 688, endPoint y: 403, distance: 107.2
click at [688, 403] on div "Hallingdal Gol Ål Stange Kolomoen [GEOGRAPHIC_DATA] [GEOGRAPHIC_DATA][PERSON_NA…" at bounding box center [705, 377] width 441 height 674
click at [739, 389] on div "[GEOGRAPHIC_DATA] syd" at bounding box center [739, 386] width 10 height 10
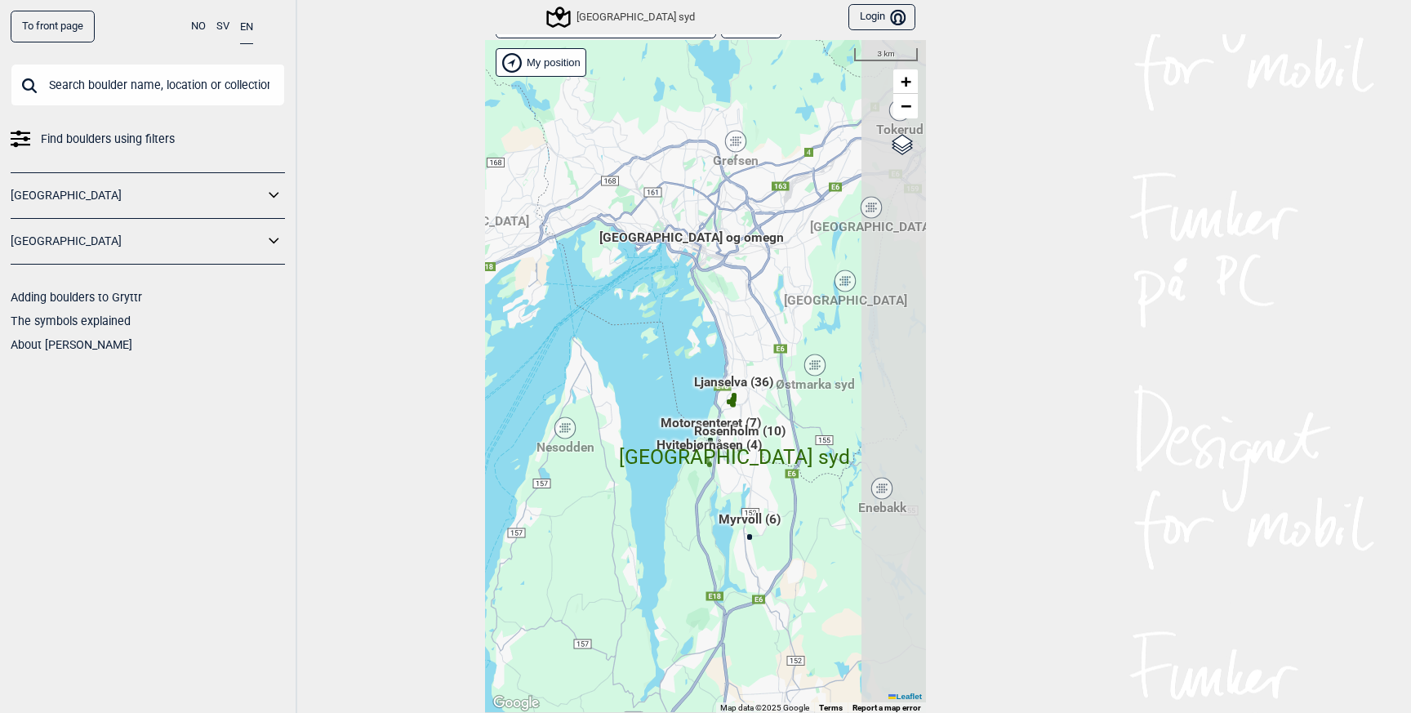
drag, startPoint x: 767, startPoint y: 427, endPoint x: 610, endPoint y: 349, distance: 175.3
click at [610, 349] on div "Hallingdal Gol Ål Stange Kolomoen [GEOGRAPHIC_DATA] [GEOGRAPHIC_DATA][PERSON_NA…" at bounding box center [705, 377] width 441 height 674
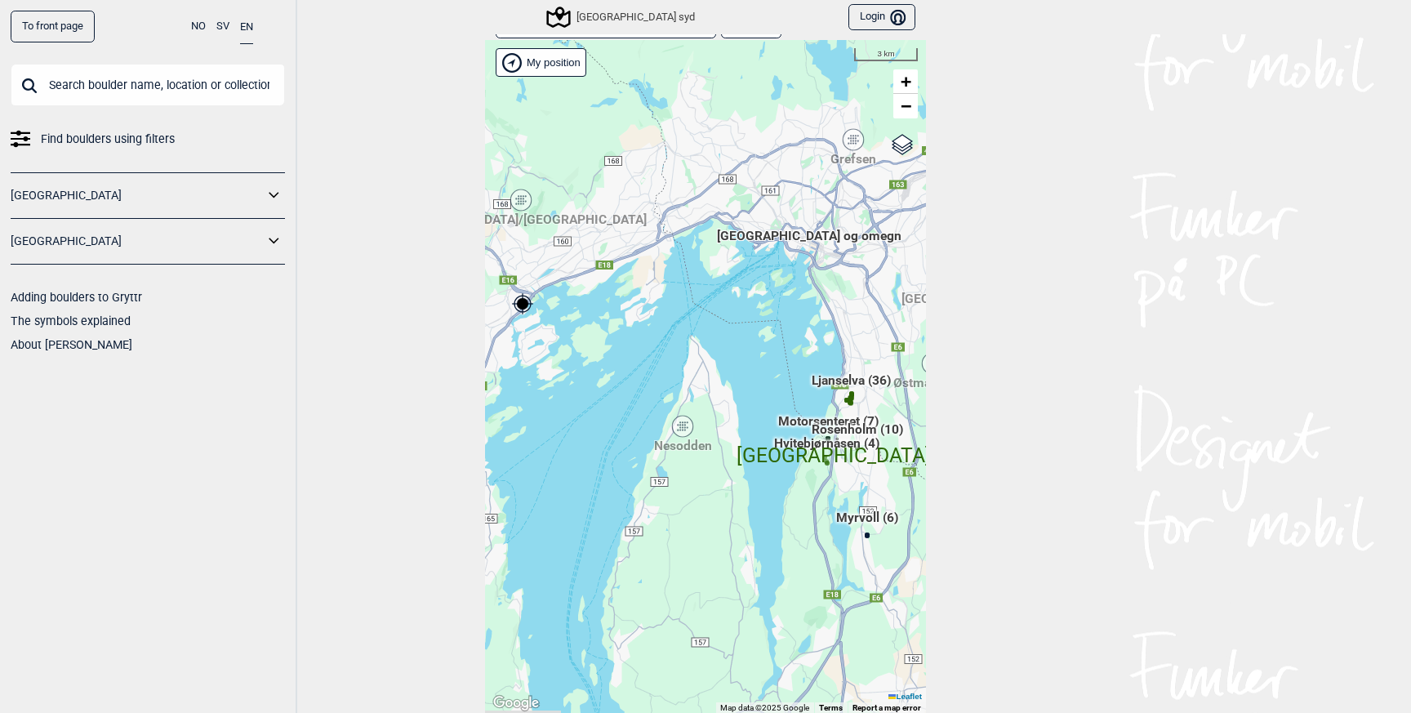
drag, startPoint x: 669, startPoint y: 503, endPoint x: 788, endPoint y: 501, distance: 119.2
click at [788, 501] on div "Hallingdal Gol Ål Stange Kolomoen [GEOGRAPHIC_DATA] [GEOGRAPHIC_DATA][PERSON_NA…" at bounding box center [705, 377] width 441 height 674
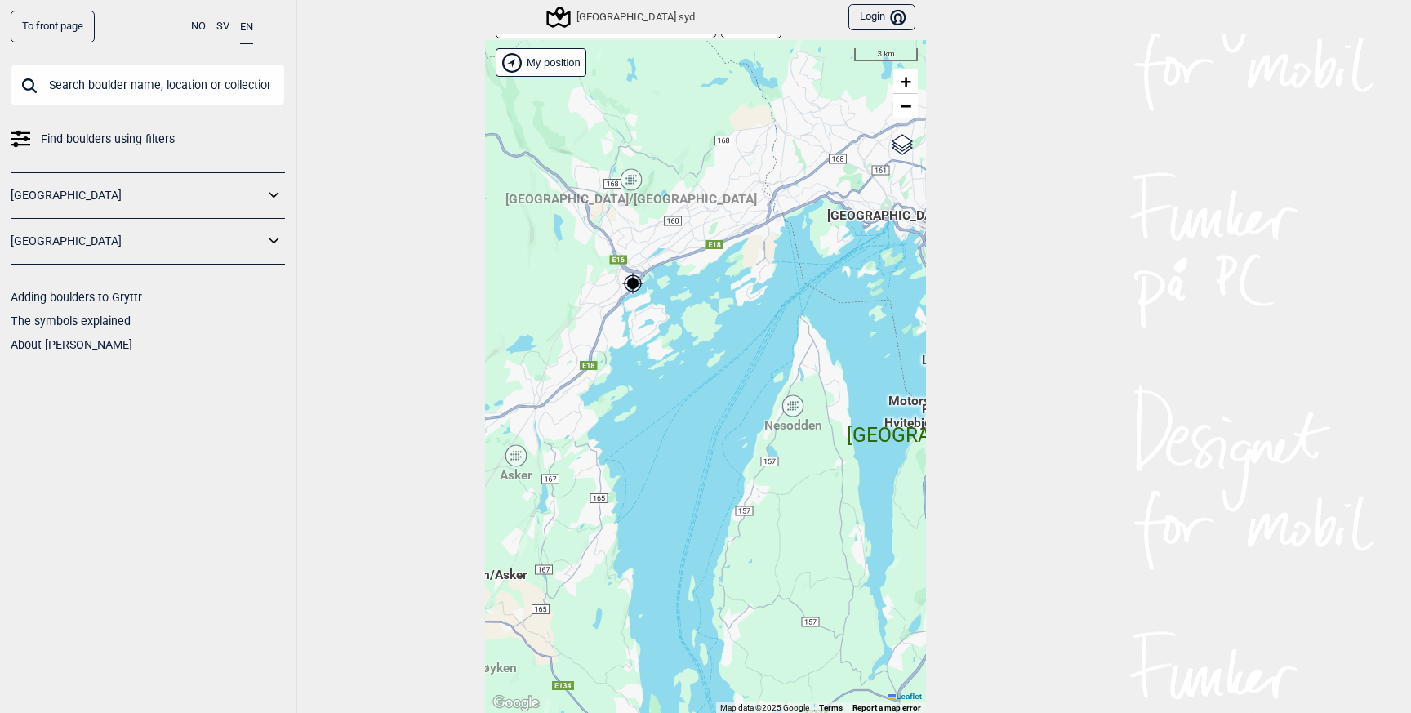
drag, startPoint x: 697, startPoint y: 480, endPoint x: 791, endPoint y: 458, distance: 96.4
click at [791, 458] on div "Hallingdal Gol Ål Stange Kolomoen [GEOGRAPHIC_DATA] [GEOGRAPHIC_DATA][PERSON_NA…" at bounding box center [705, 377] width 441 height 674
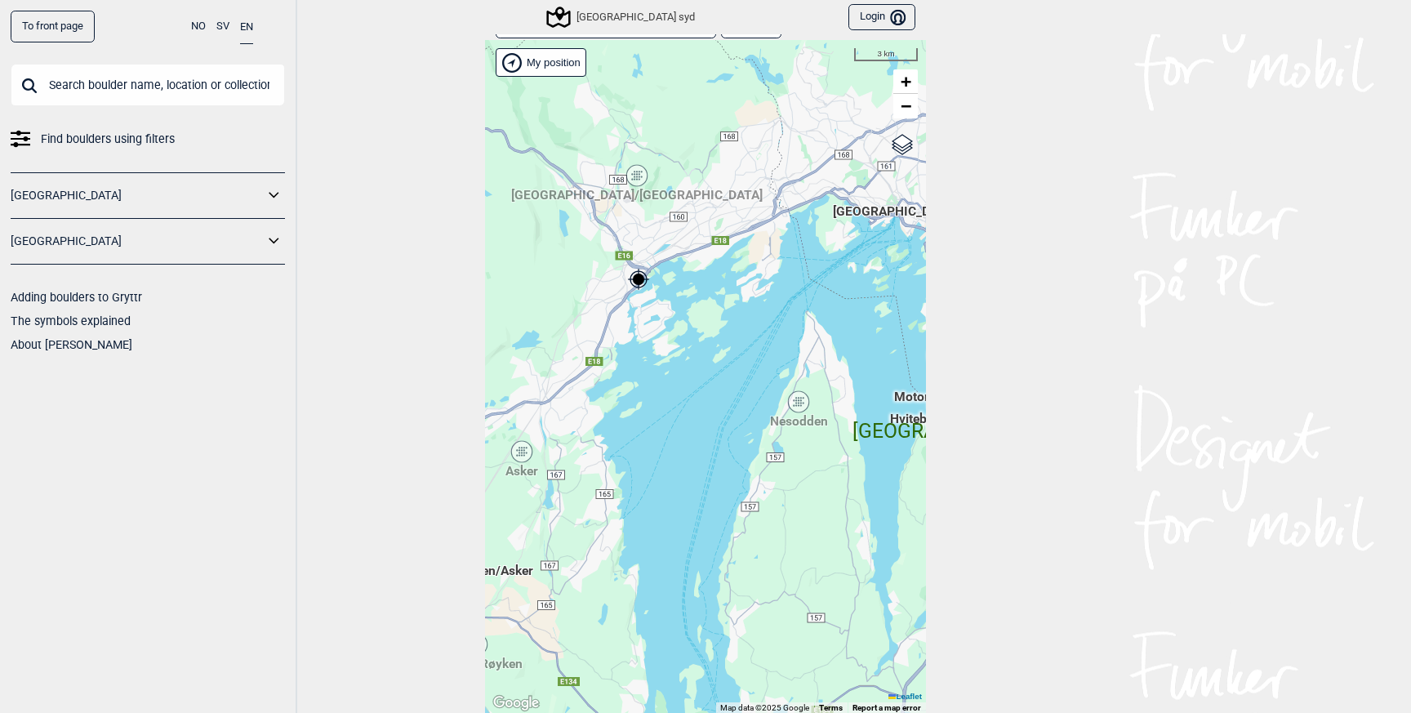
drag, startPoint x: 694, startPoint y: 453, endPoint x: 790, endPoint y: 393, distance: 113.7
click at [790, 393] on div "Hallingdal Gol Ål Stange Kolomoen [GEOGRAPHIC_DATA] [GEOGRAPHIC_DATA][PERSON_NA…" at bounding box center [705, 377] width 441 height 674
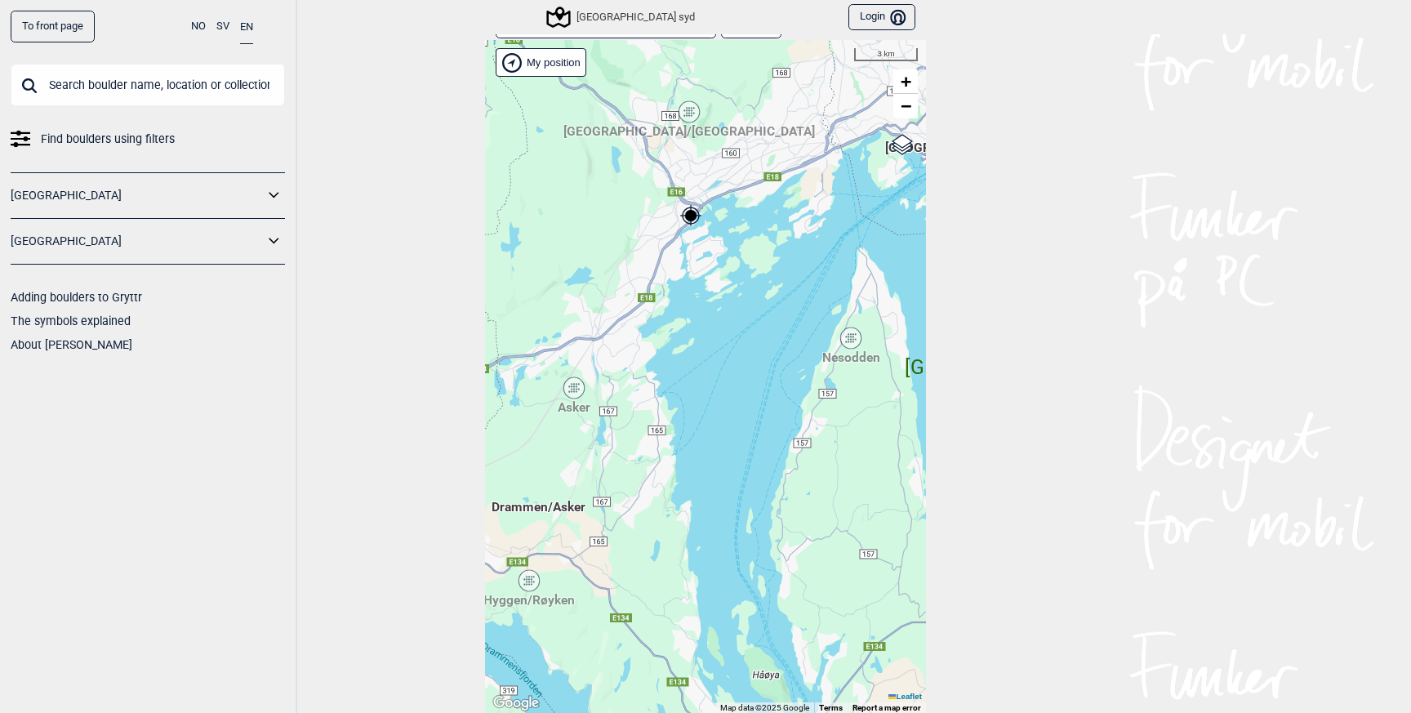
drag, startPoint x: 803, startPoint y: 380, endPoint x: 727, endPoint y: 380, distance: 76.7
click at [727, 380] on div "Hallingdal Gol Ål Stange Kolomoen [GEOGRAPHIC_DATA] [GEOGRAPHIC_DATA][PERSON_NA…" at bounding box center [705, 377] width 441 height 674
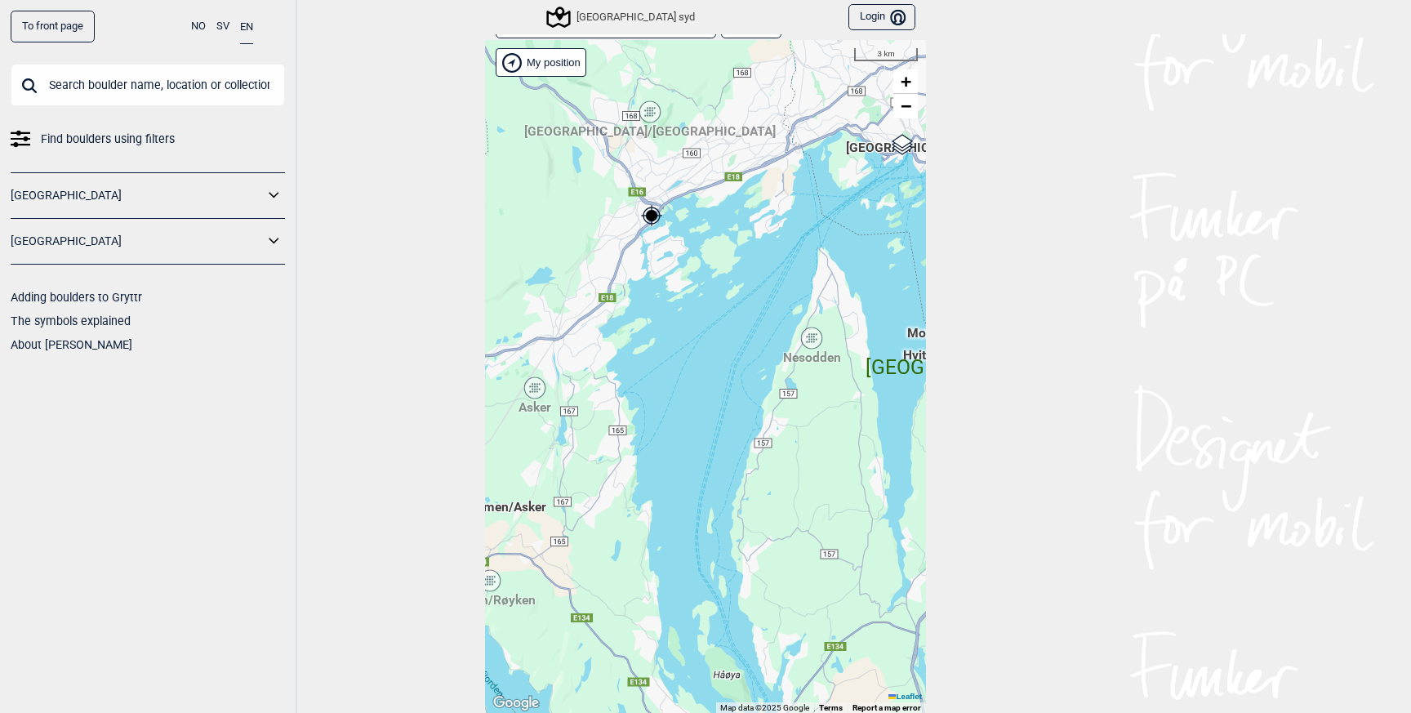
drag, startPoint x: 672, startPoint y: 376, endPoint x: 780, endPoint y: 376, distance: 107.8
click at [780, 376] on div "Hallingdal Gol Ål Stange Kolomoen [GEOGRAPHIC_DATA] [GEOGRAPHIC_DATA][PERSON_NA…" at bounding box center [705, 377] width 441 height 674
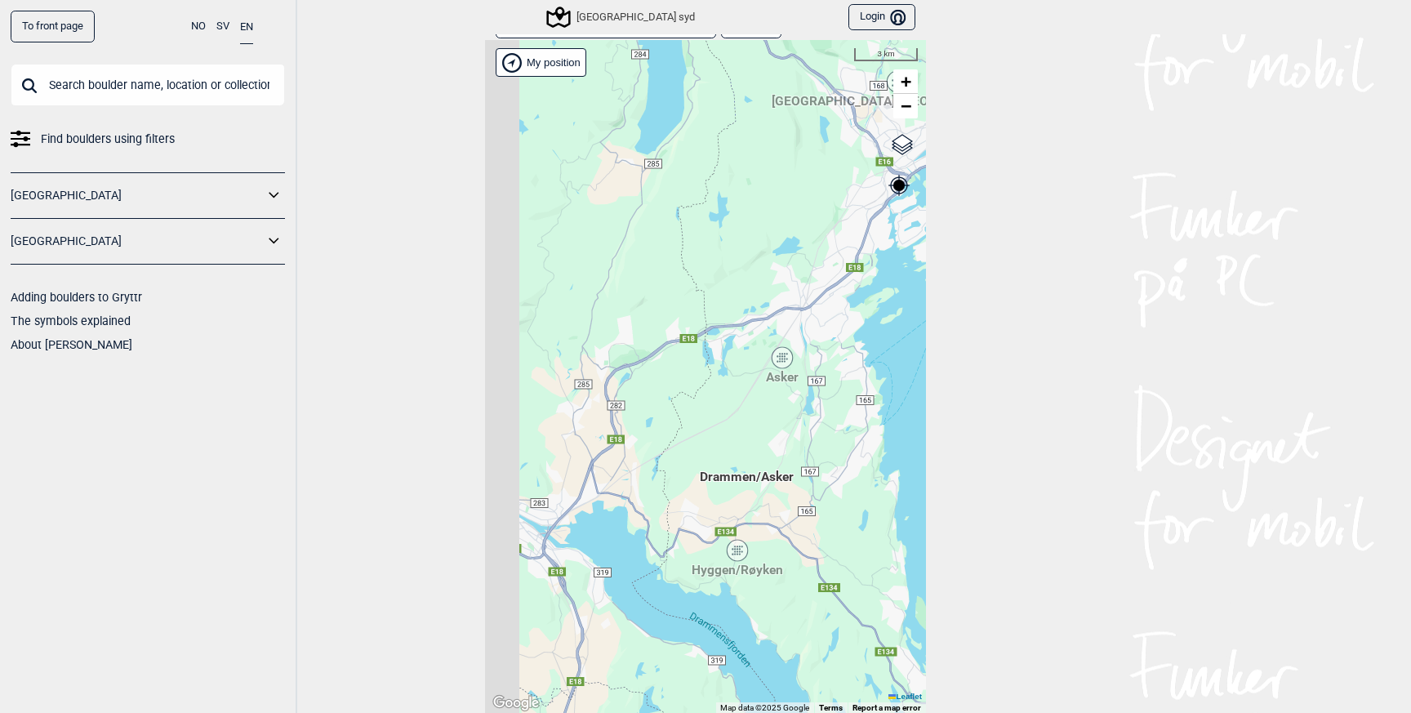
drag, startPoint x: 658, startPoint y: 392, endPoint x: 799, endPoint y: 359, distance: 145.0
click at [799, 359] on div "Hallingdal Gol Ål Stange Kolomoen [GEOGRAPHIC_DATA] [GEOGRAPHIC_DATA][PERSON_NA…" at bounding box center [705, 377] width 441 height 674
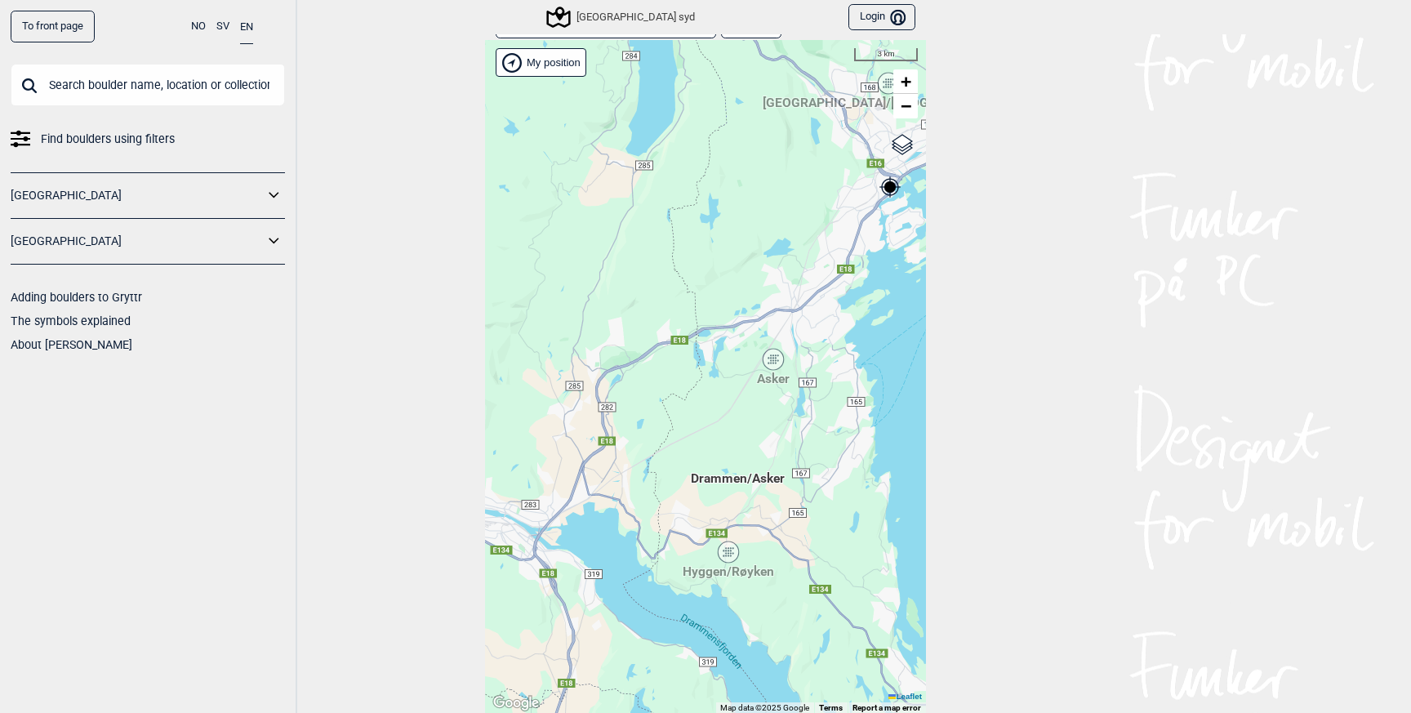
drag, startPoint x: 829, startPoint y: 324, endPoint x: 687, endPoint y: 429, distance: 176.8
click at [687, 430] on div "Hallingdal Gol Ål Stange Kolomoen [GEOGRAPHIC_DATA] [GEOGRAPHIC_DATA][PERSON_NA…" at bounding box center [705, 377] width 441 height 674
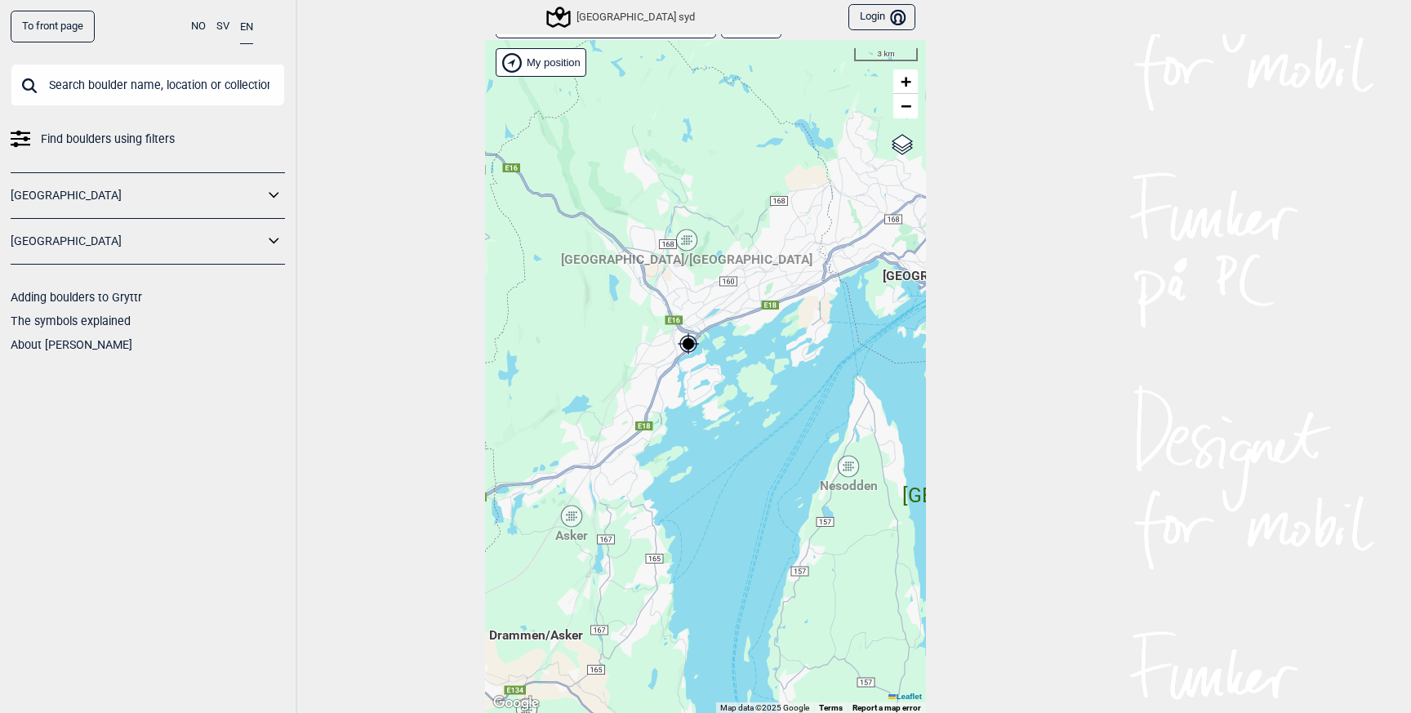
drag, startPoint x: 809, startPoint y: 297, endPoint x: 737, endPoint y: 352, distance: 90.3
click at [737, 352] on div "Hallingdal Gol Ål Stange Kolomoen [GEOGRAPHIC_DATA] [GEOGRAPHIC_DATA][PERSON_NA…" at bounding box center [705, 377] width 441 height 674
click at [907, 107] on span "−" at bounding box center [906, 106] width 11 height 20
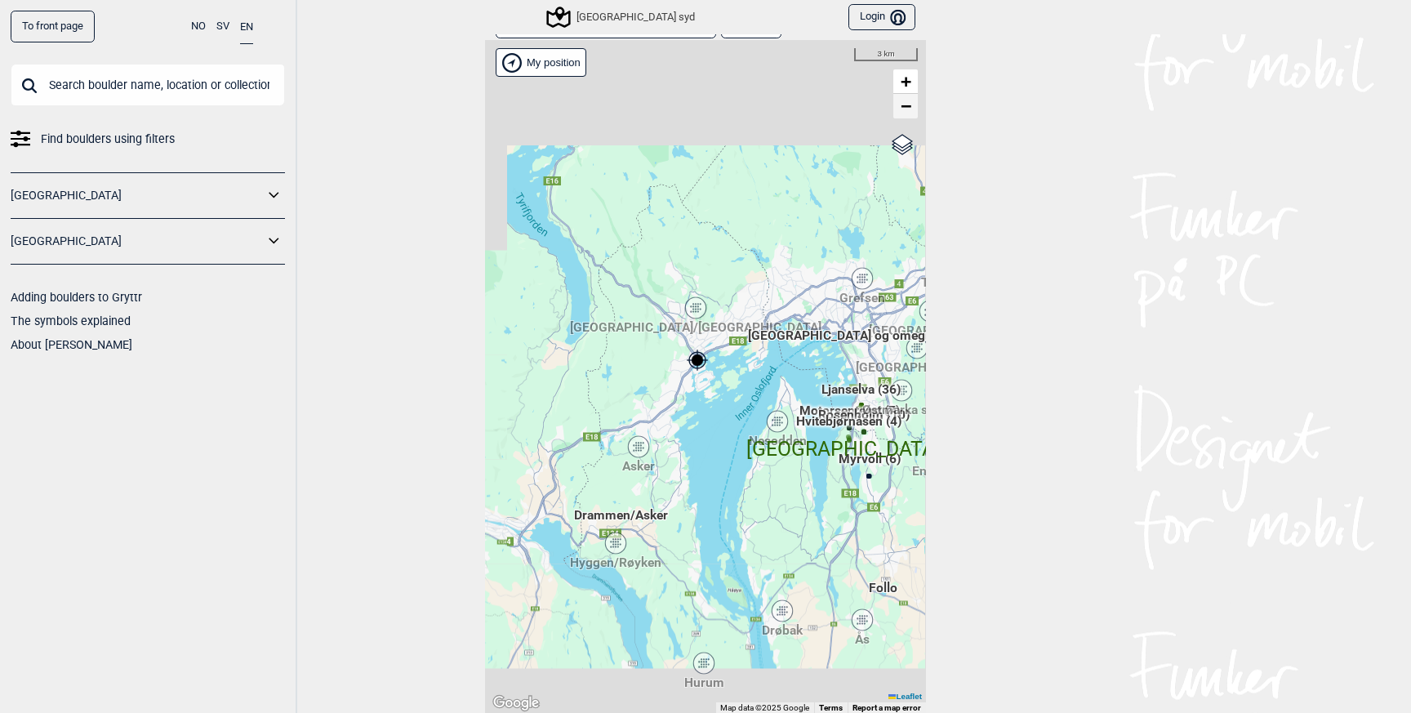
click at [907, 107] on span "−" at bounding box center [906, 106] width 11 height 20
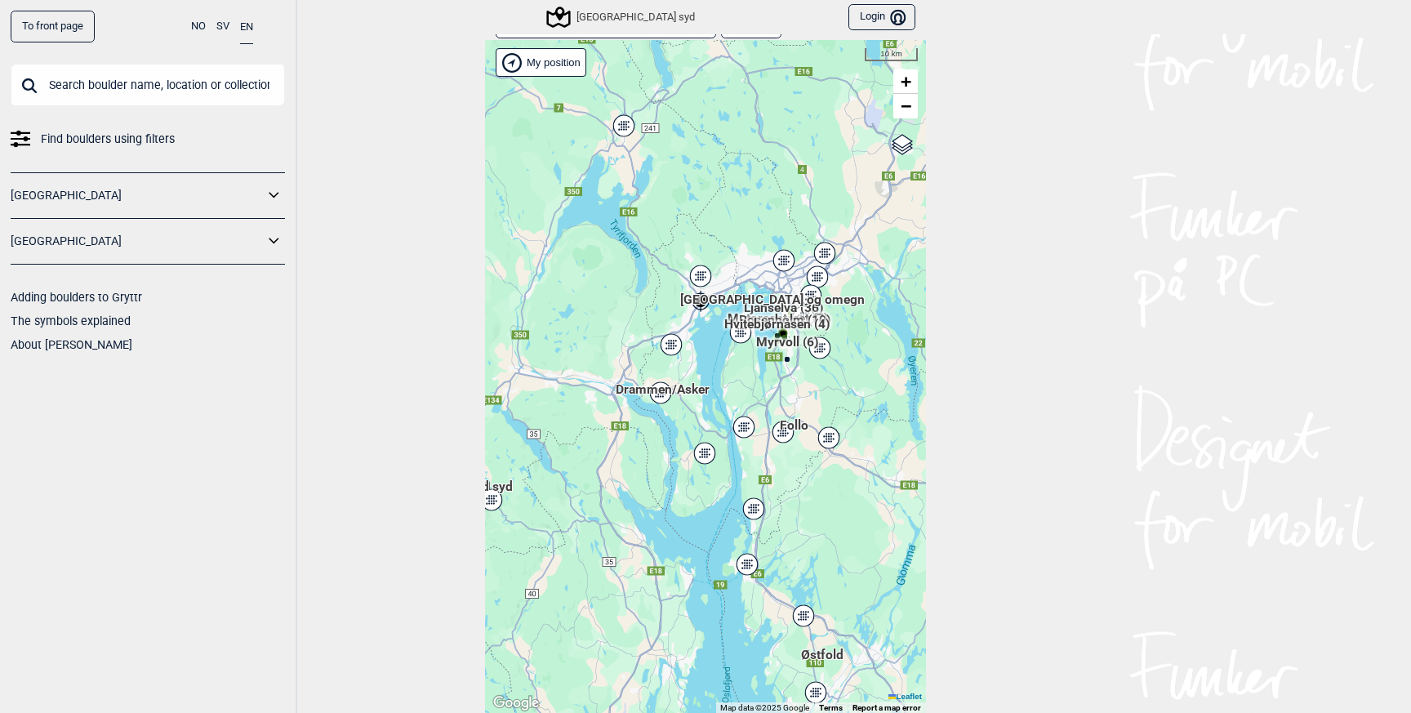
drag, startPoint x: 730, startPoint y: 438, endPoint x: 731, endPoint y: 345, distance: 93.1
click at [731, 345] on div "Hallingdal Stange [GEOGRAPHIC_DATA] syd [GEOGRAPHIC_DATA] og omegn [GEOGRAPHIC_…" at bounding box center [705, 377] width 441 height 674
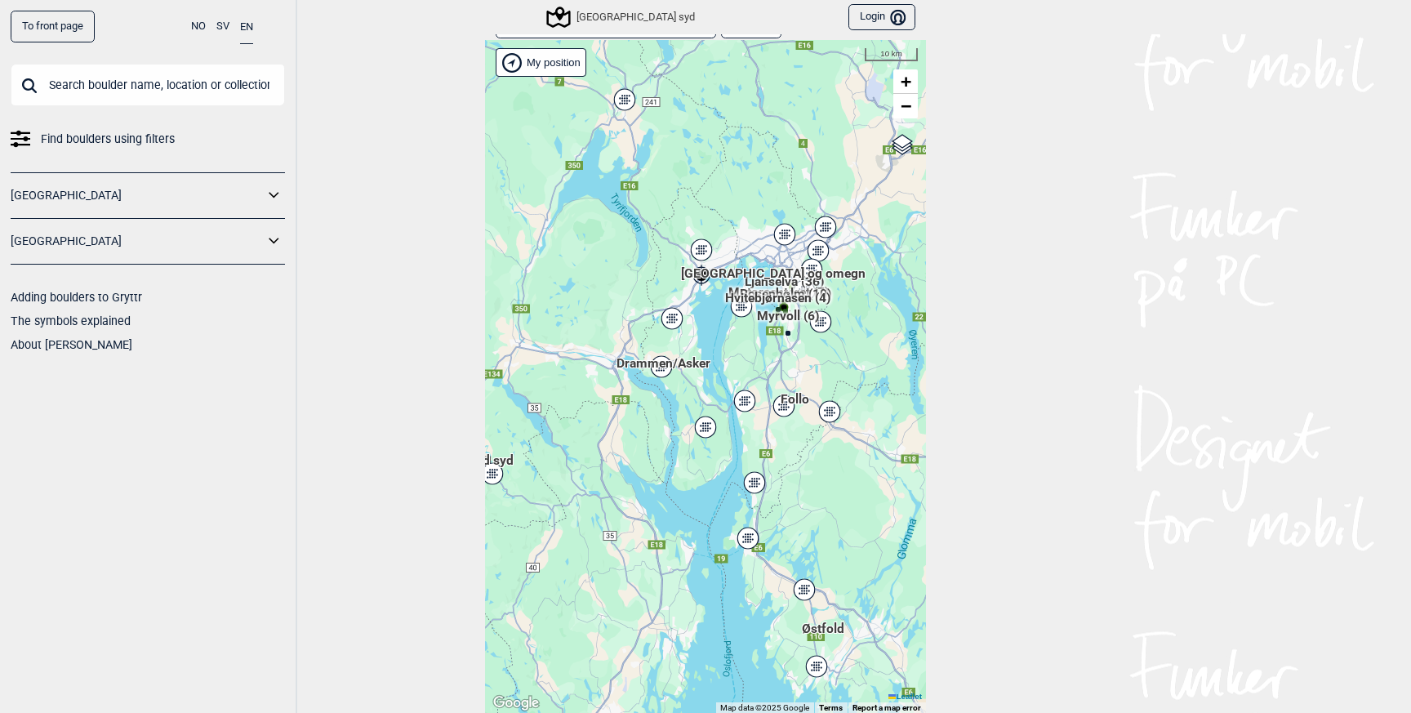
click at [675, 318] on icon at bounding box center [671, 318] width 20 height 21
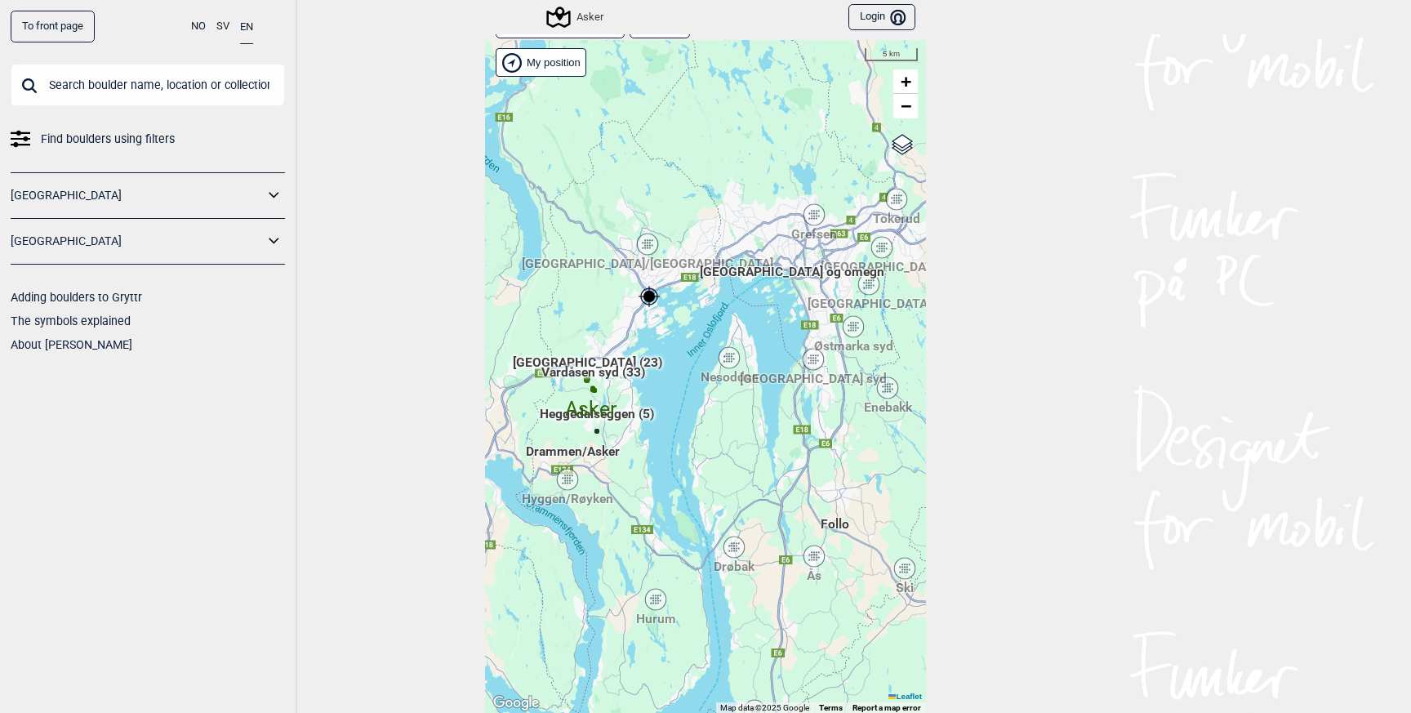
click at [654, 595] on div "Hurum" at bounding box center [656, 599] width 10 height 10
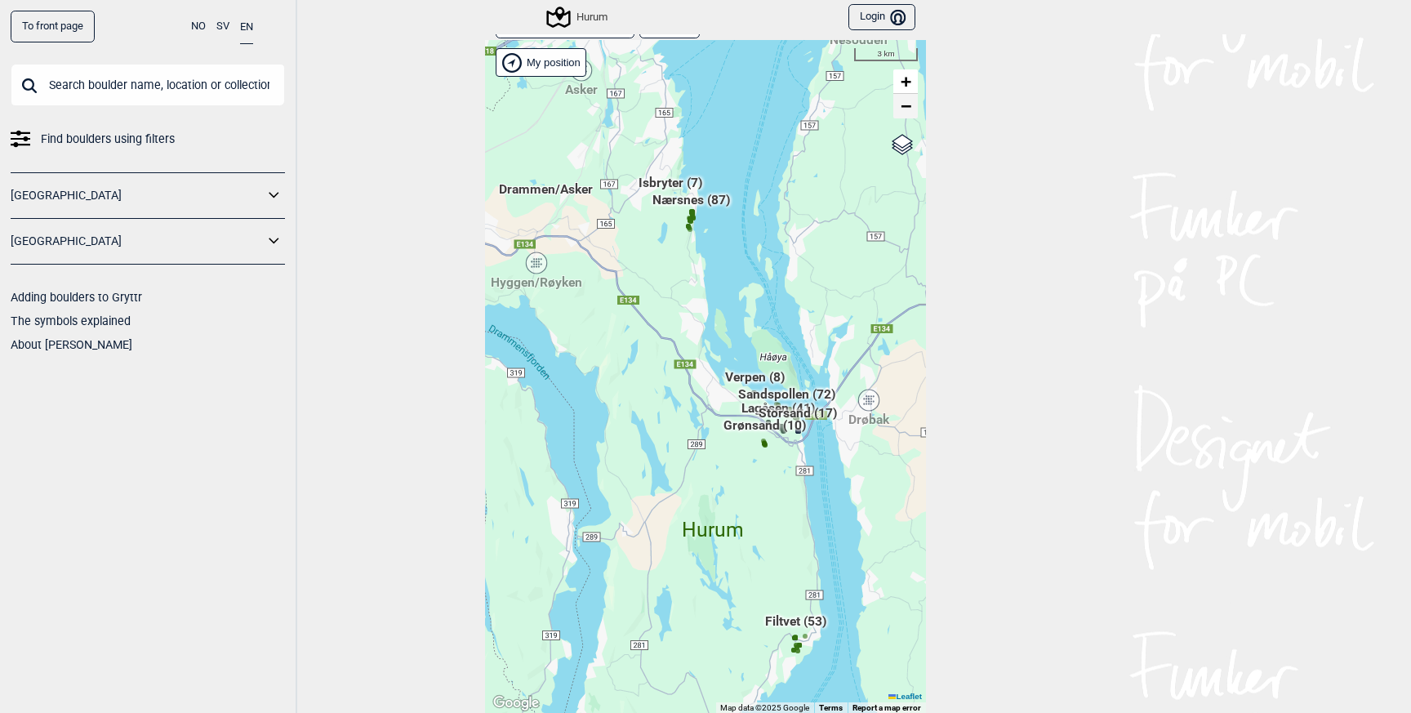
click at [906, 104] on span "−" at bounding box center [906, 106] width 11 height 20
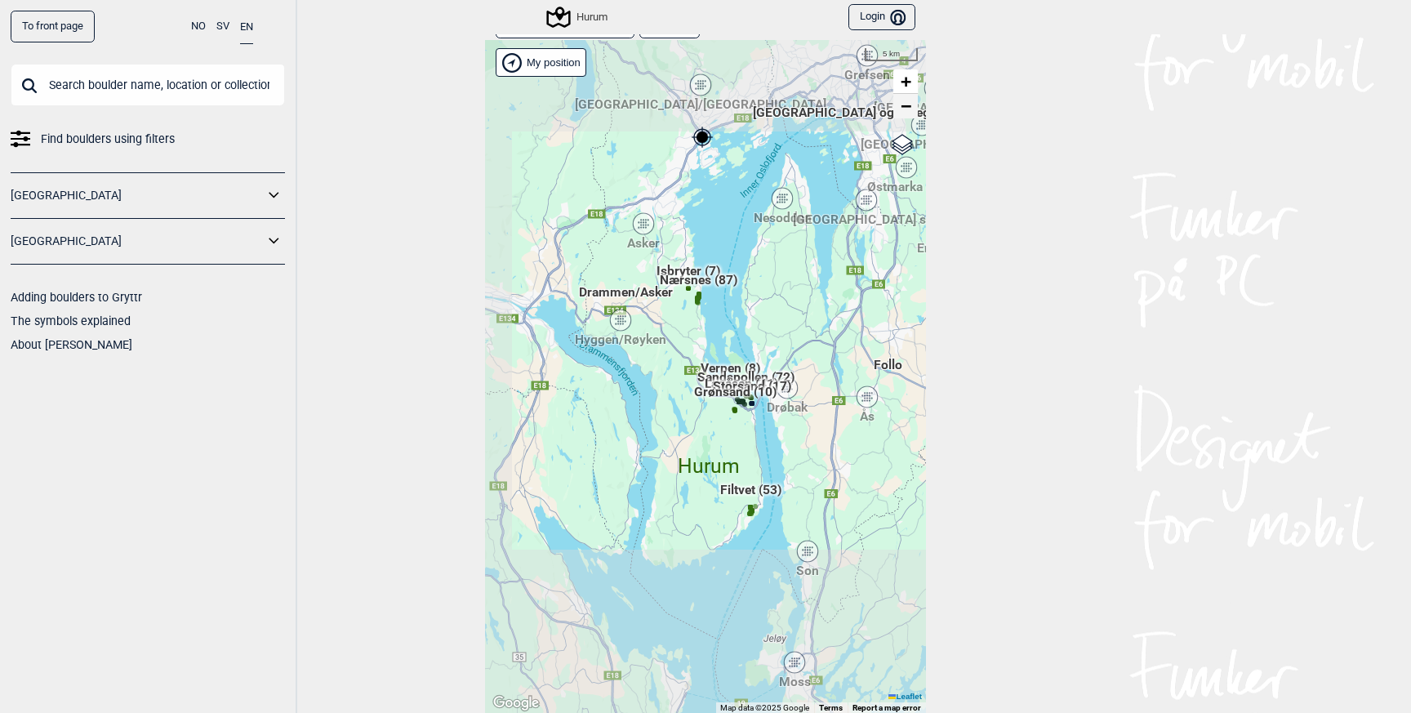
click at [906, 104] on span "−" at bounding box center [906, 106] width 11 height 20
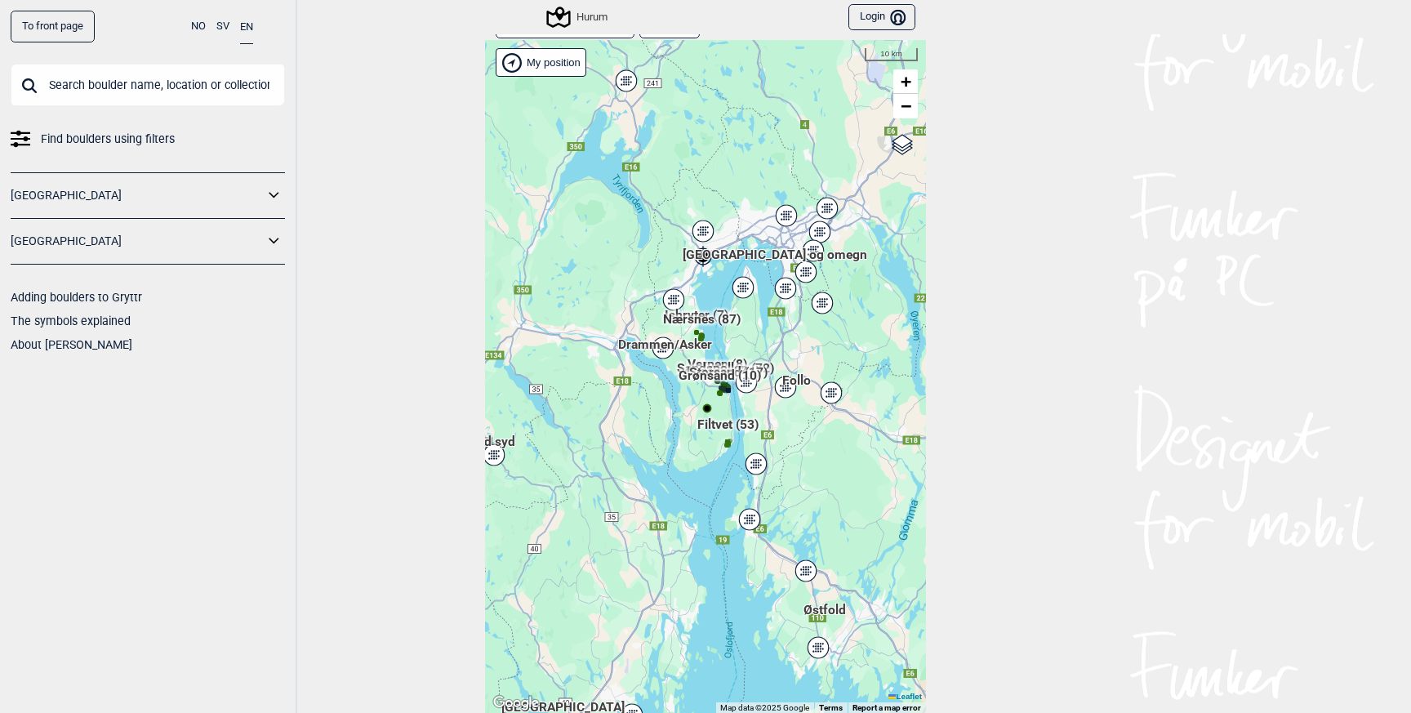
click at [729, 413] on div "Hallingdal Stange [GEOGRAPHIC_DATA] syd [GEOGRAPHIC_DATA] og omegn [GEOGRAPHIC_…" at bounding box center [705, 377] width 441 height 674
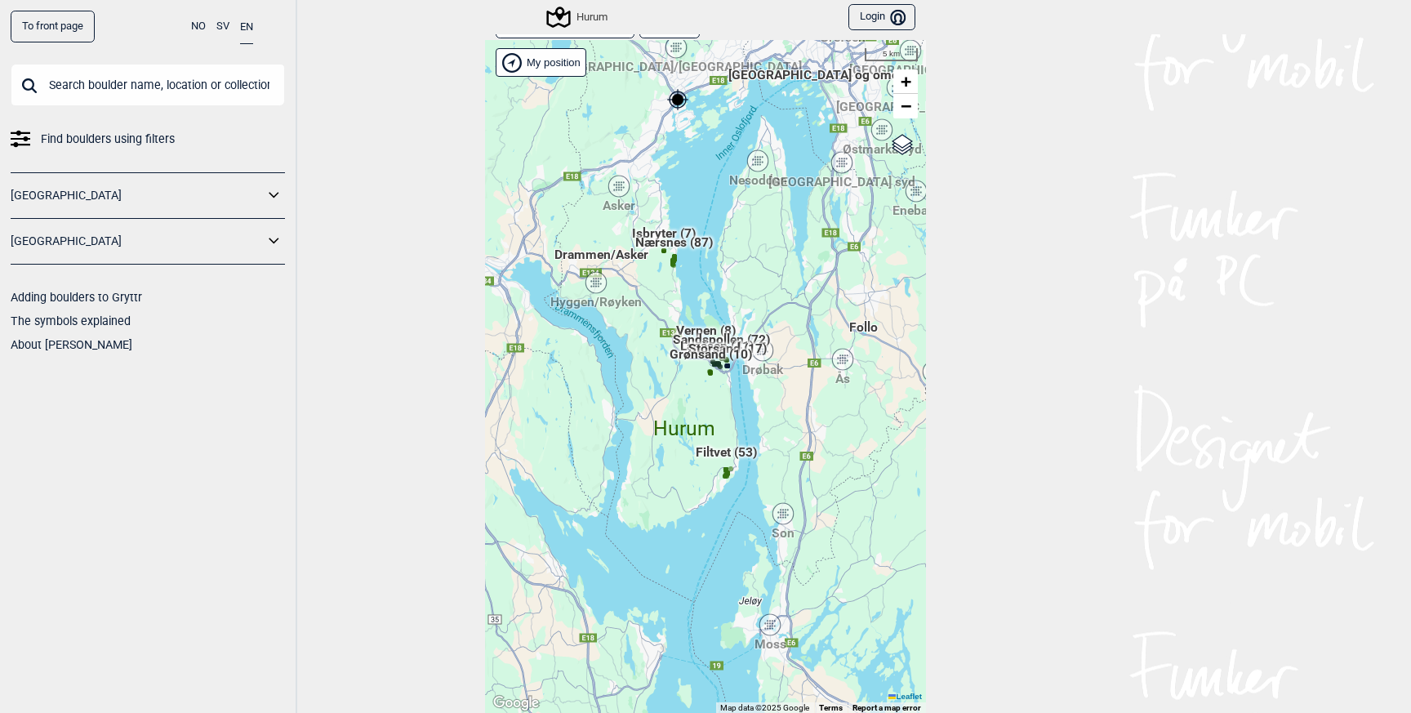
click at [729, 391] on div "Hallingdal Stange [GEOGRAPHIC_DATA] syd [GEOGRAPHIC_DATA] og omegn [GEOGRAPHIC_…" at bounding box center [705, 377] width 441 height 674
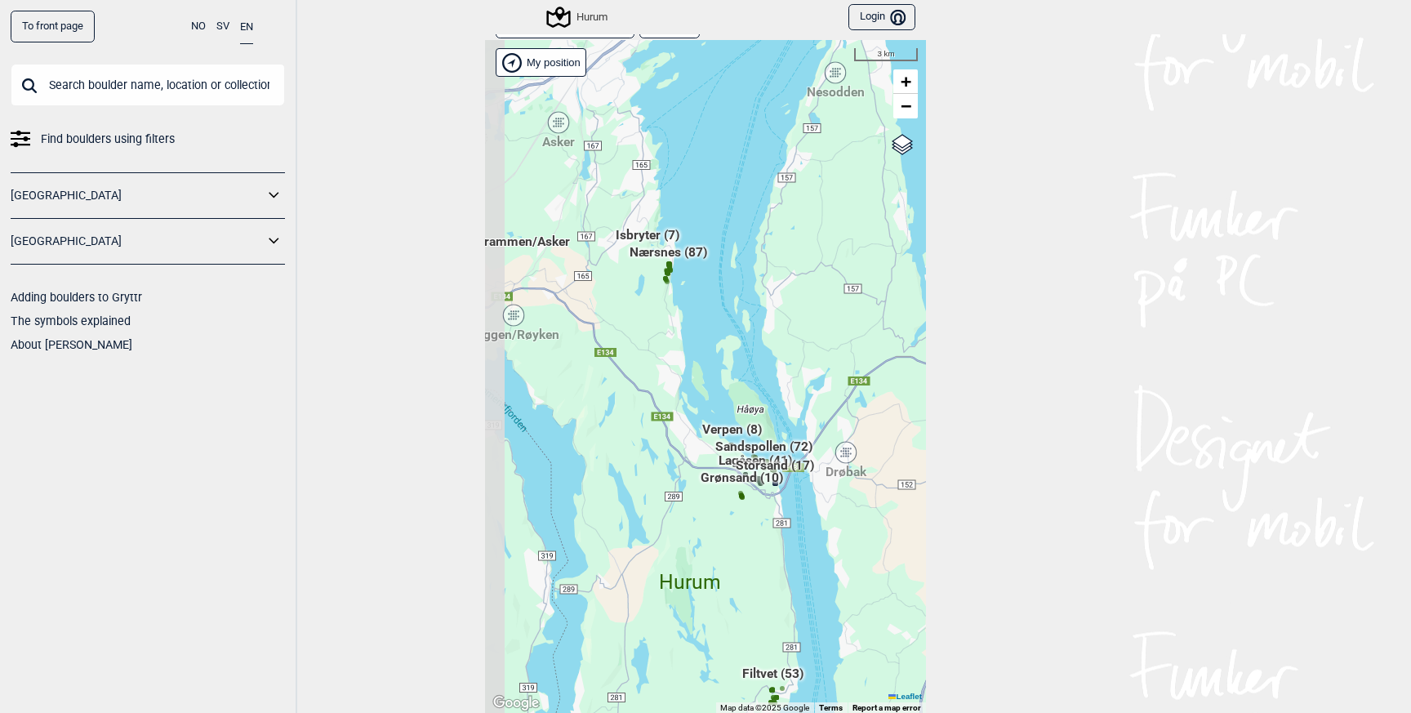
drag, startPoint x: 603, startPoint y: 281, endPoint x: 654, endPoint y: 425, distance: 153.1
click at [654, 425] on div "Hallingdal Stange [GEOGRAPHIC_DATA] syd [GEOGRAPHIC_DATA] og omegn [GEOGRAPHIC_…" at bounding box center [705, 377] width 441 height 674
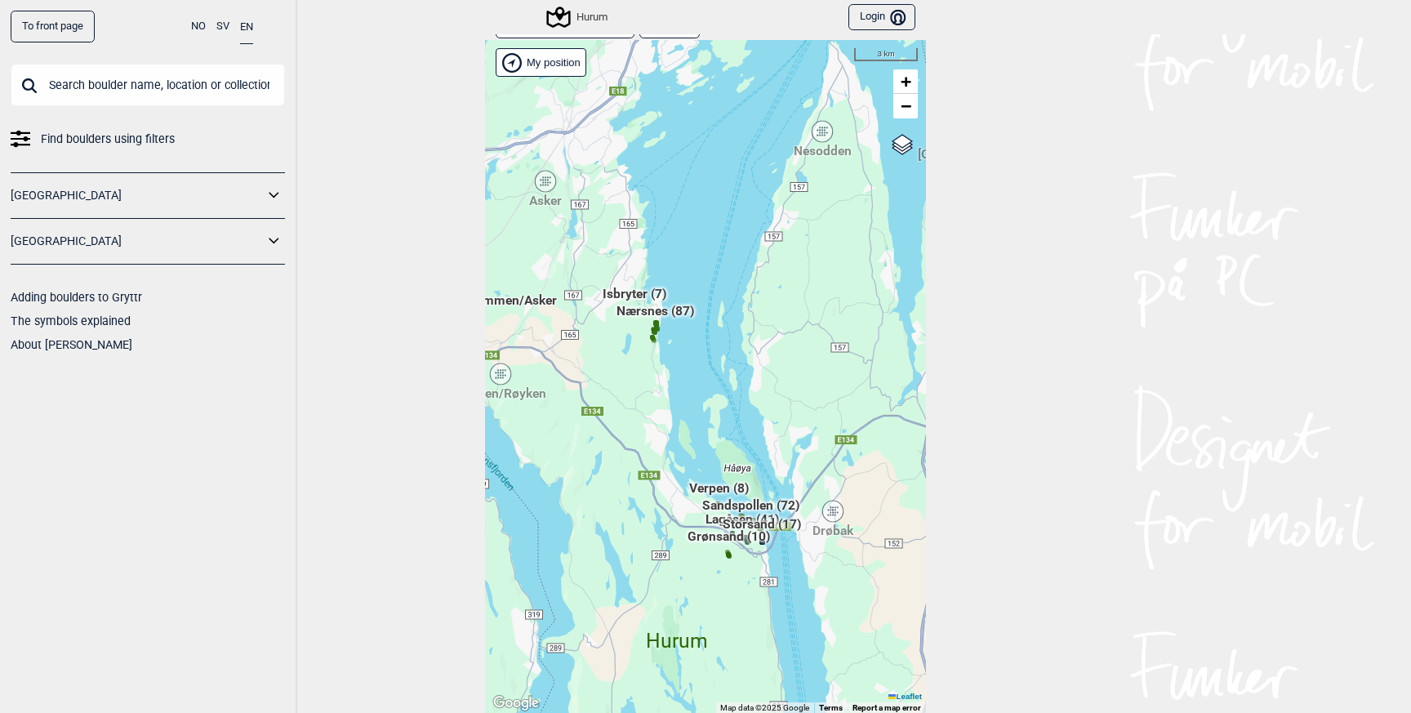
drag, startPoint x: 687, startPoint y: 314, endPoint x: 677, endPoint y: 379, distance: 65.4
click at [677, 379] on div "Hallingdal Stange [GEOGRAPHIC_DATA] syd [GEOGRAPHIC_DATA] og omegn [GEOGRAPHIC_…" at bounding box center [705, 377] width 441 height 674
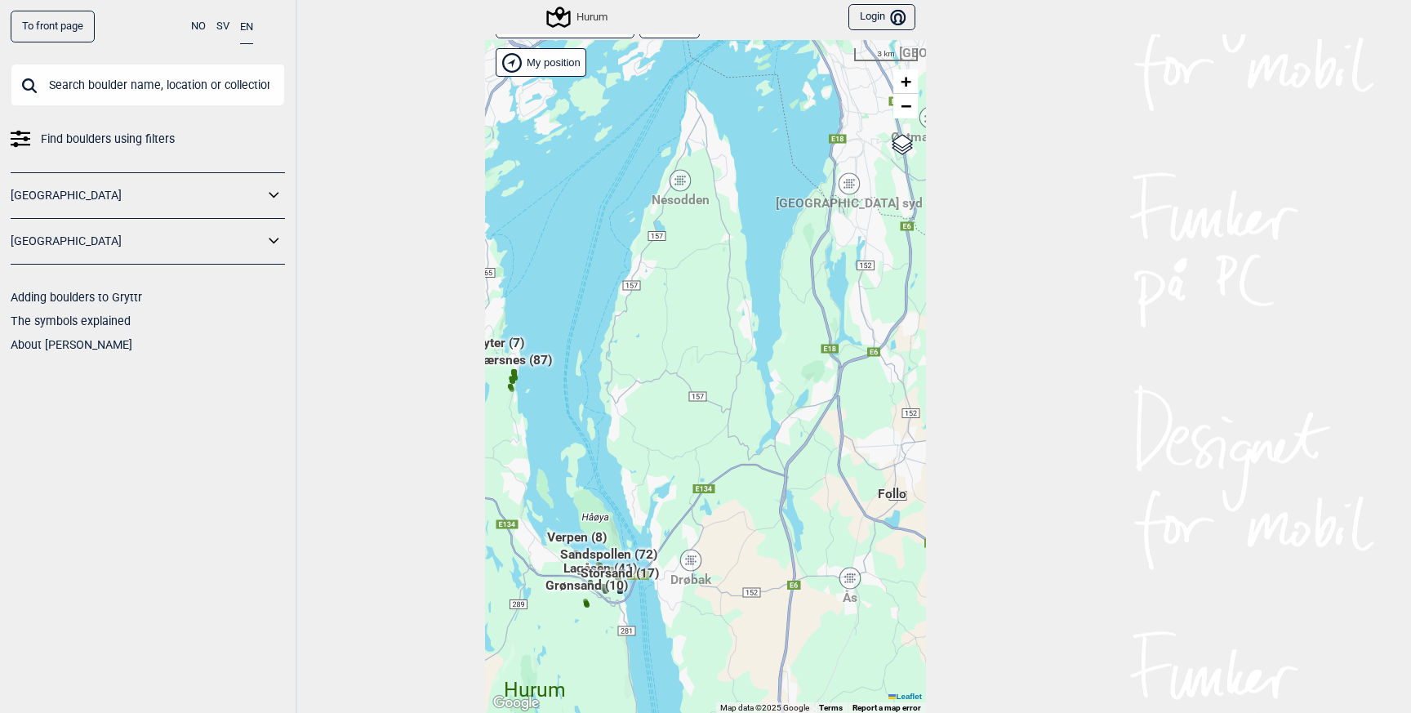
drag, startPoint x: 806, startPoint y: 258, endPoint x: 642, endPoint y: 412, distance: 225.3
click at [645, 411] on div "Hallingdal Stange [GEOGRAPHIC_DATA] syd [GEOGRAPHIC_DATA] og omegn [GEOGRAPHIC_…" at bounding box center [705, 377] width 441 height 674
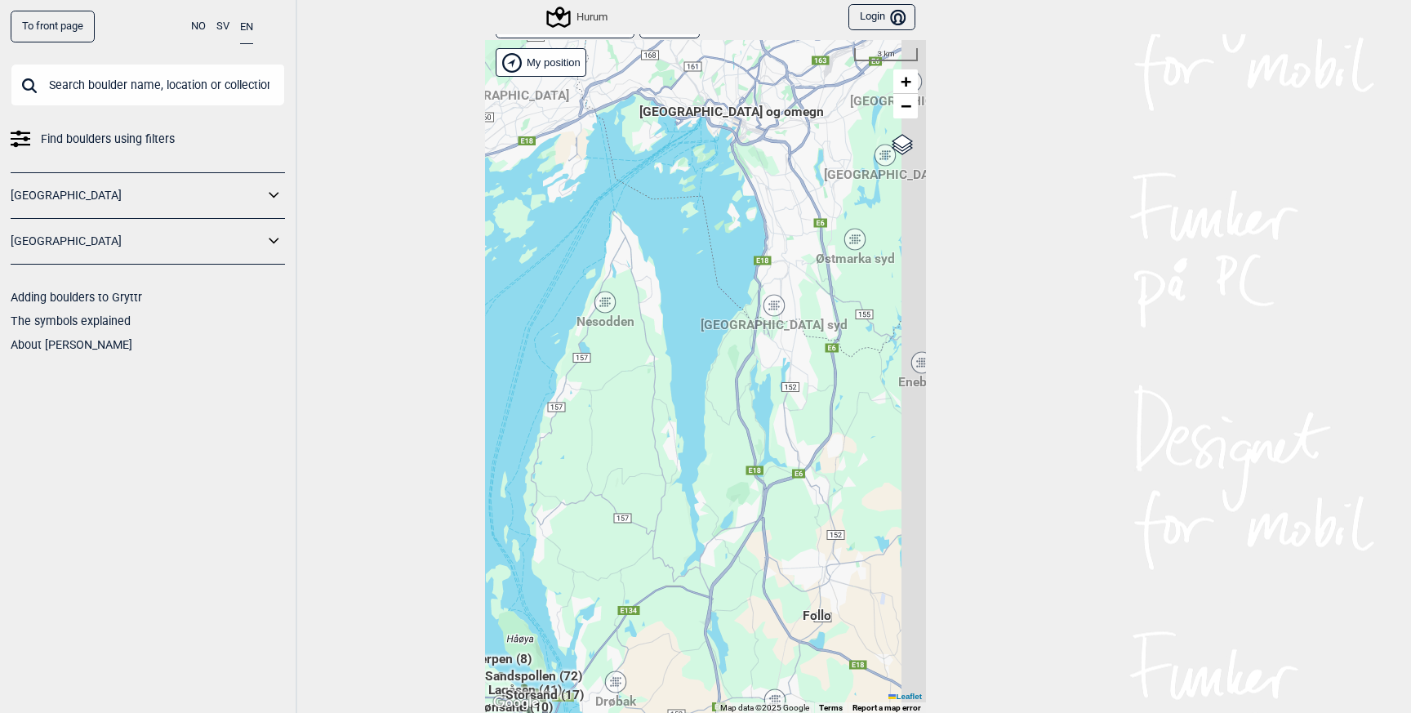
drag, startPoint x: 687, startPoint y: 368, endPoint x: 634, endPoint y: 368, distance: 53.1
click at [634, 368] on div "Hallingdal Stange [GEOGRAPHIC_DATA] syd [GEOGRAPHIC_DATA] og omegn [GEOGRAPHIC_…" at bounding box center [705, 377] width 441 height 674
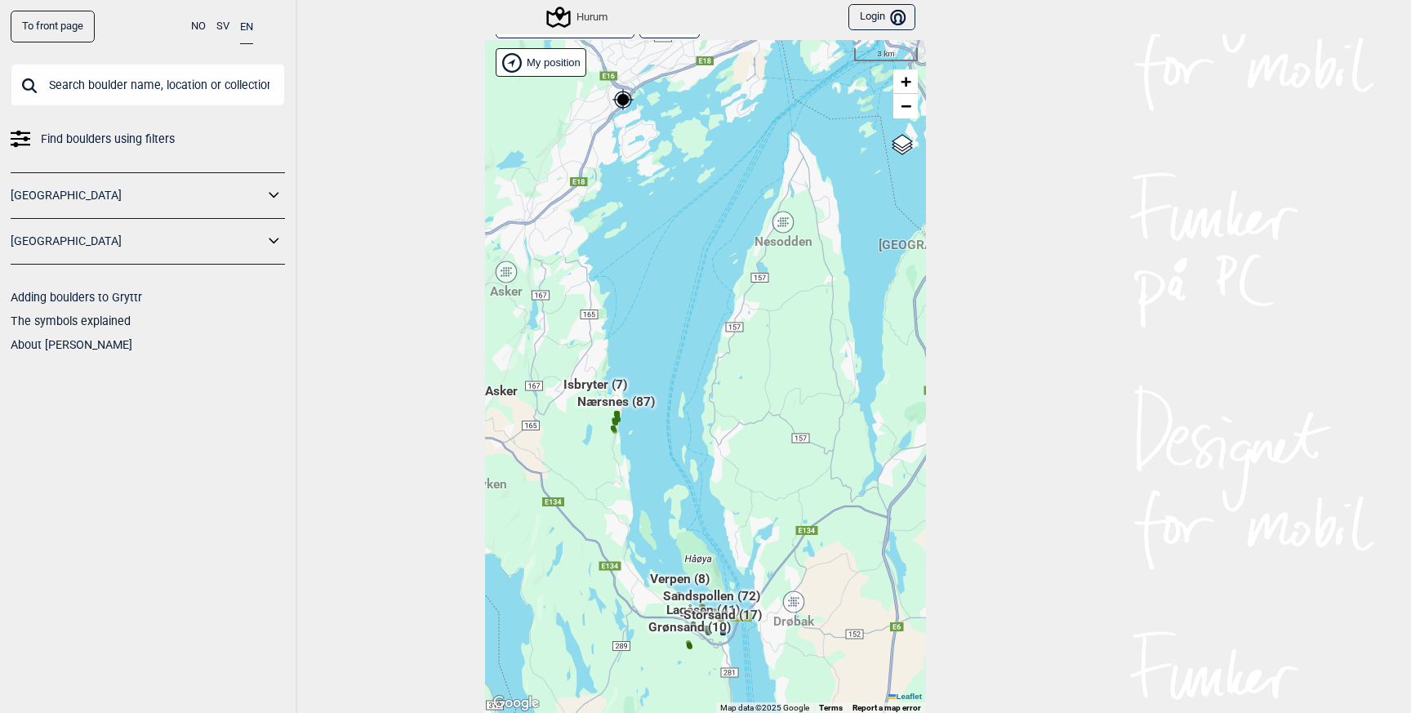
drag, startPoint x: 552, startPoint y: 384, endPoint x: 778, endPoint y: 282, distance: 247.8
click at [774, 283] on div "Hallingdal Stange [GEOGRAPHIC_DATA] syd [GEOGRAPHIC_DATA] og omegn [GEOGRAPHIC_…" at bounding box center [705, 377] width 441 height 674
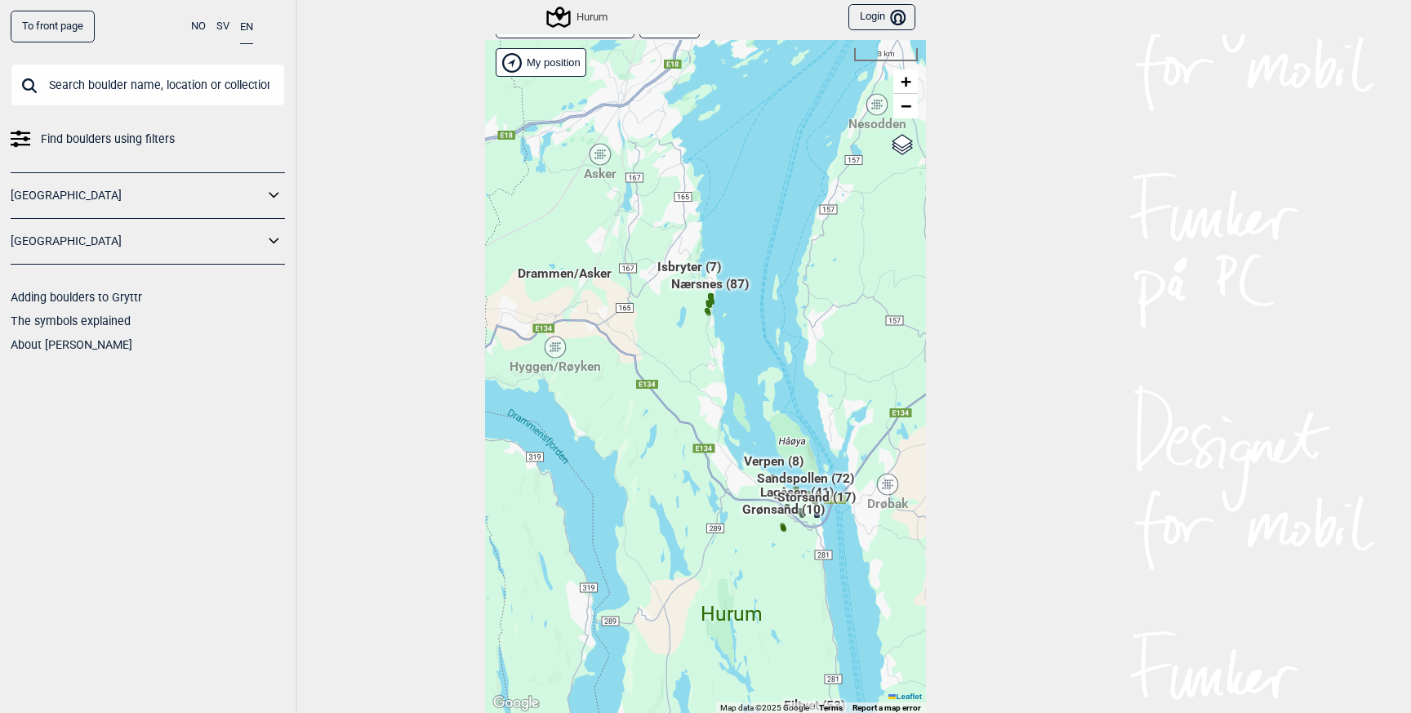
drag, startPoint x: 670, startPoint y: 460, endPoint x: 723, endPoint y: 331, distance: 138.4
click at [723, 331] on div "Hallingdal Stange [GEOGRAPHIC_DATA] syd [GEOGRAPHIC_DATA] og omegn [GEOGRAPHIC_…" at bounding box center [705, 377] width 441 height 674
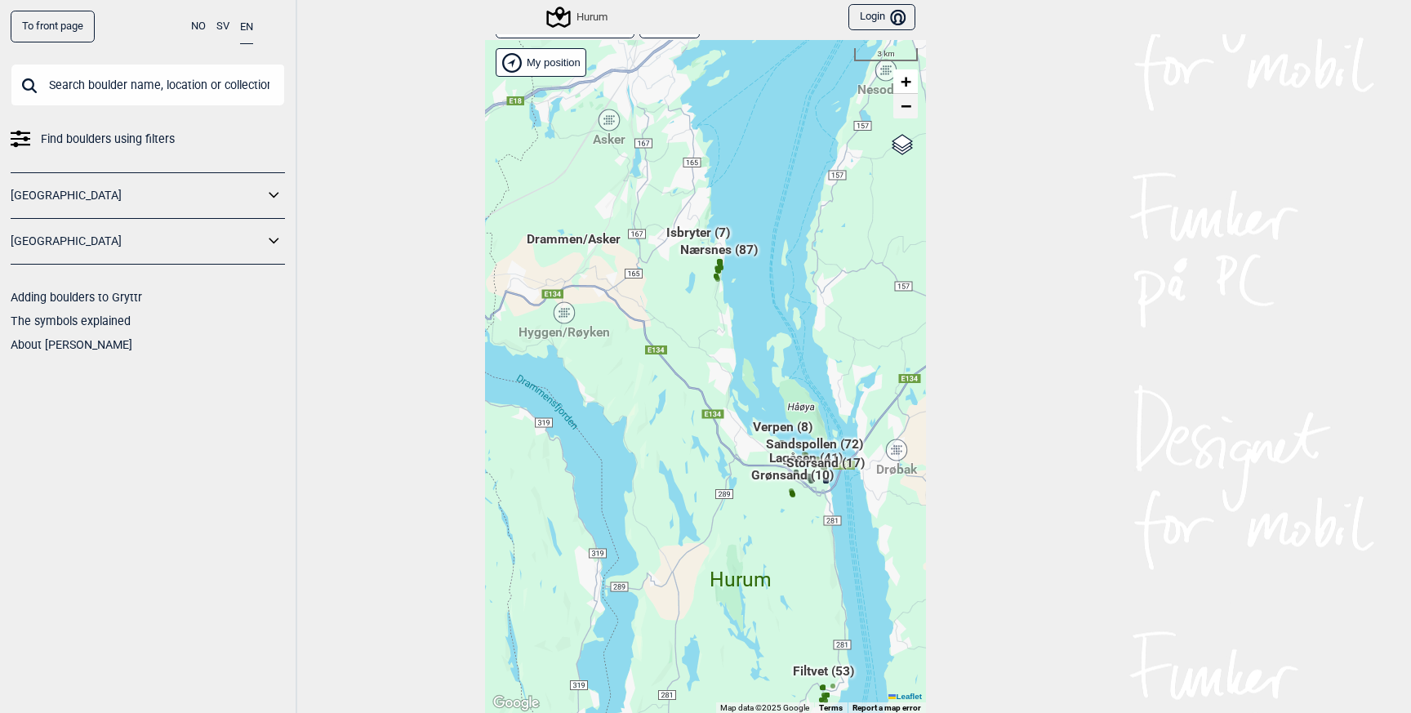
click at [905, 102] on span "−" at bounding box center [906, 106] width 11 height 20
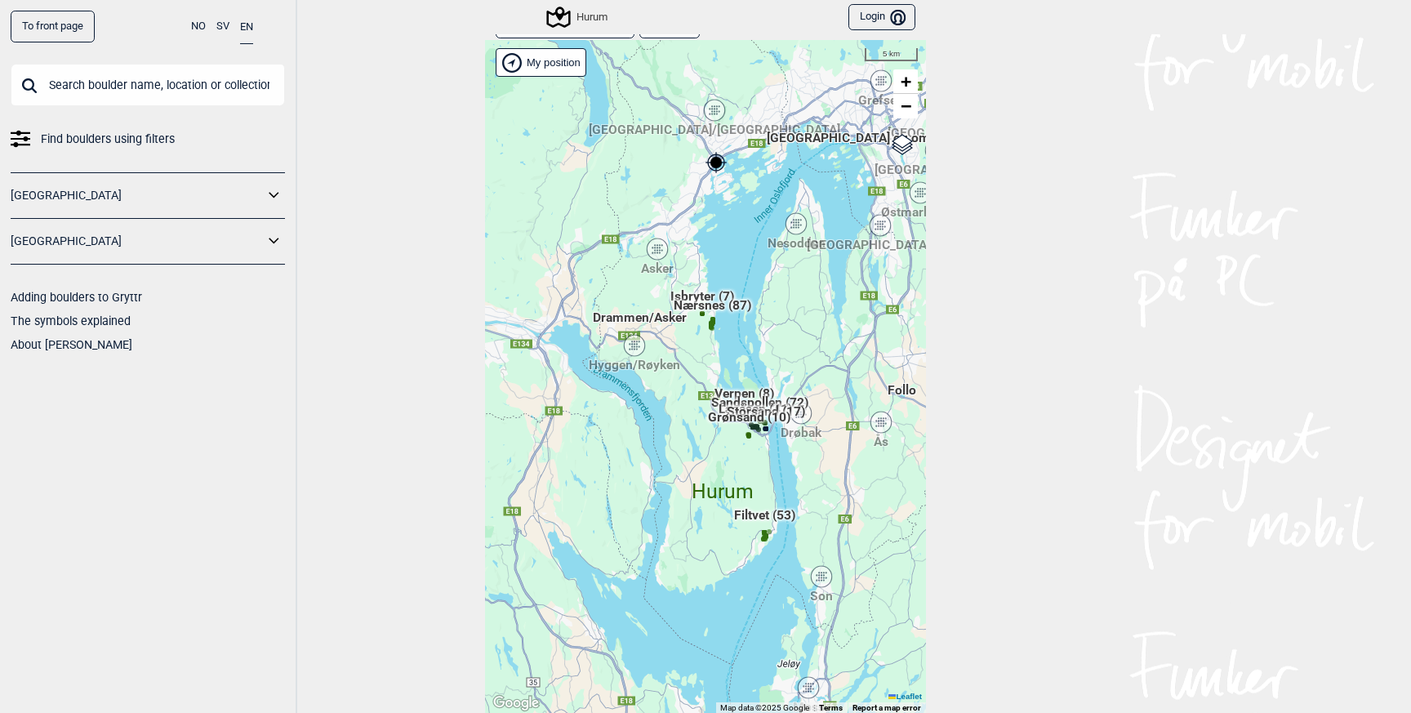
click at [744, 444] on div "Hallingdal Stange [GEOGRAPHIC_DATA] syd [GEOGRAPHIC_DATA] og omegn [GEOGRAPHIC_…" at bounding box center [705, 377] width 441 height 674
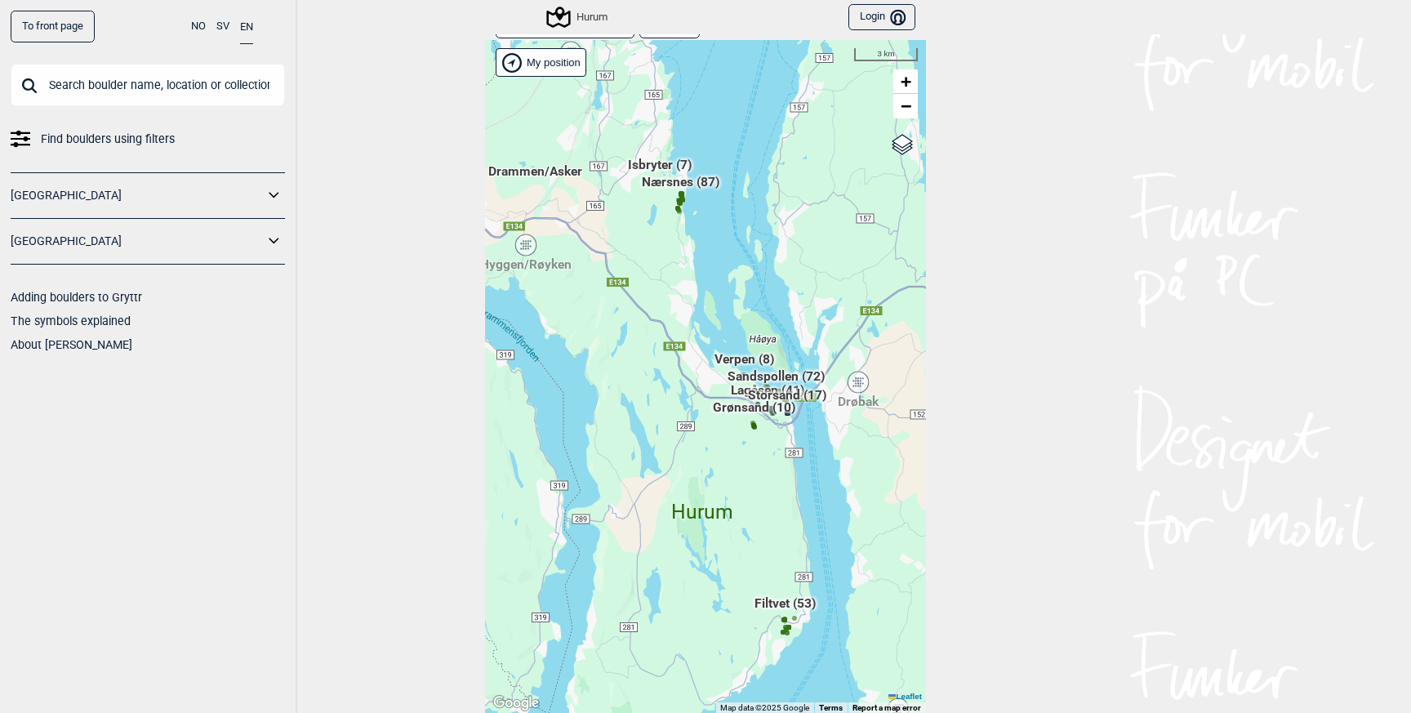
click at [777, 453] on div "Hallingdal Stange [GEOGRAPHIC_DATA] syd [GEOGRAPHIC_DATA] og omegn [GEOGRAPHIC_…" at bounding box center [705, 377] width 441 height 674
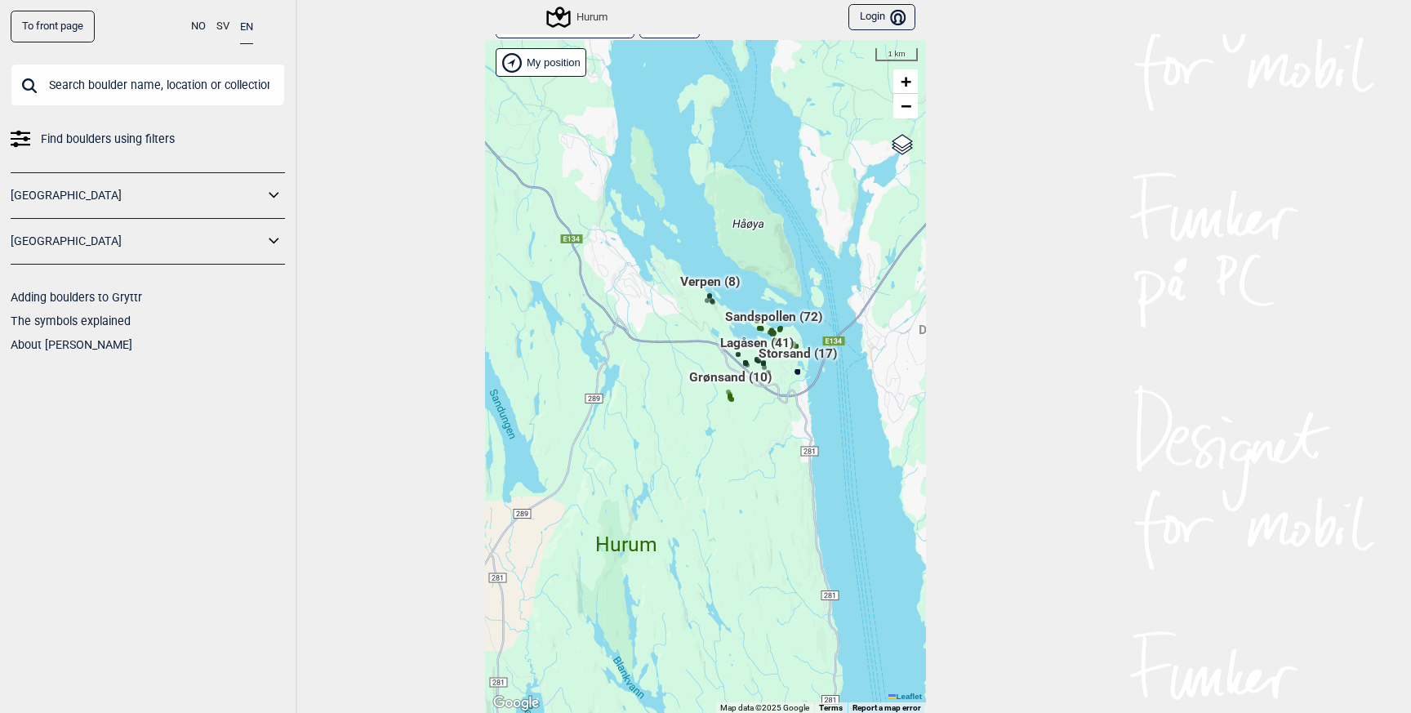
click at [789, 387] on div "Hallingdal Stange [GEOGRAPHIC_DATA] syd [GEOGRAPHIC_DATA] og omegn [GEOGRAPHIC_…" at bounding box center [705, 377] width 441 height 674
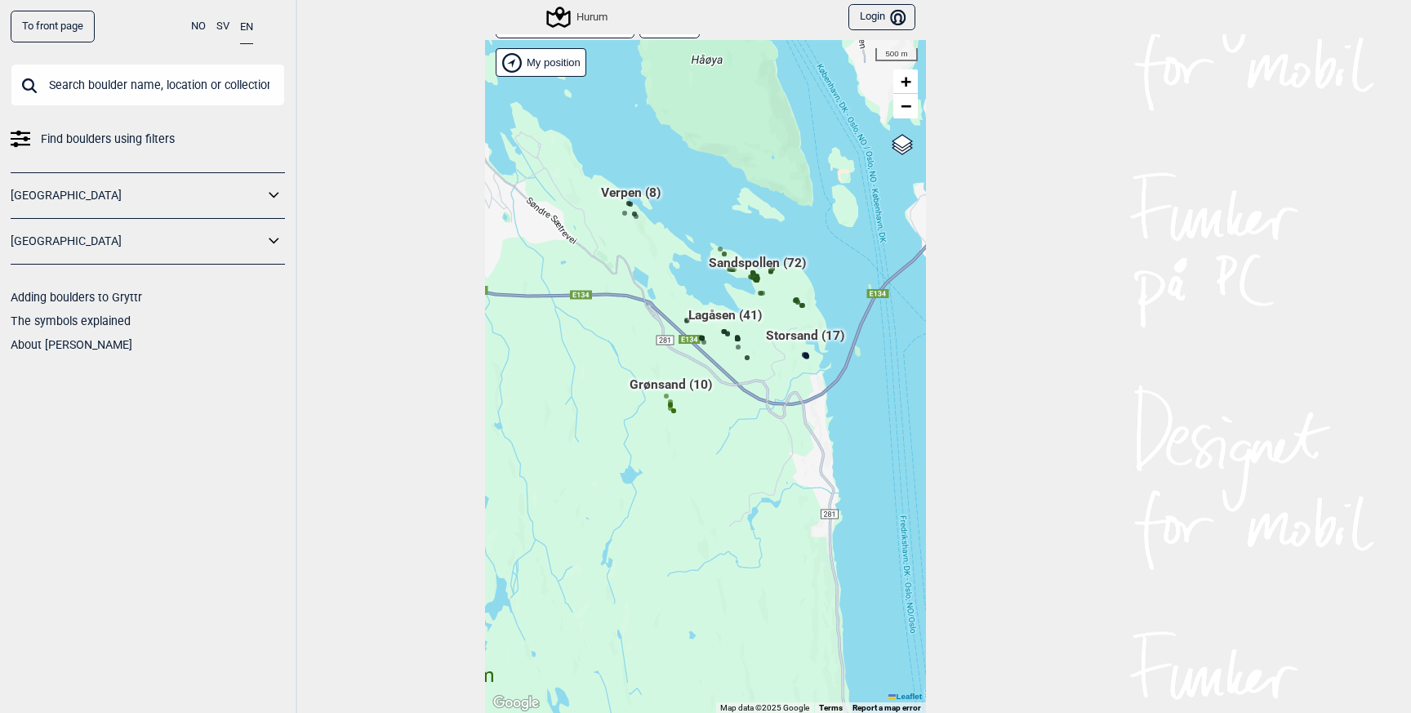
click at [776, 376] on div "Hallingdal Stange [GEOGRAPHIC_DATA] syd [GEOGRAPHIC_DATA] og omegn [GEOGRAPHIC_…" at bounding box center [705, 377] width 441 height 674
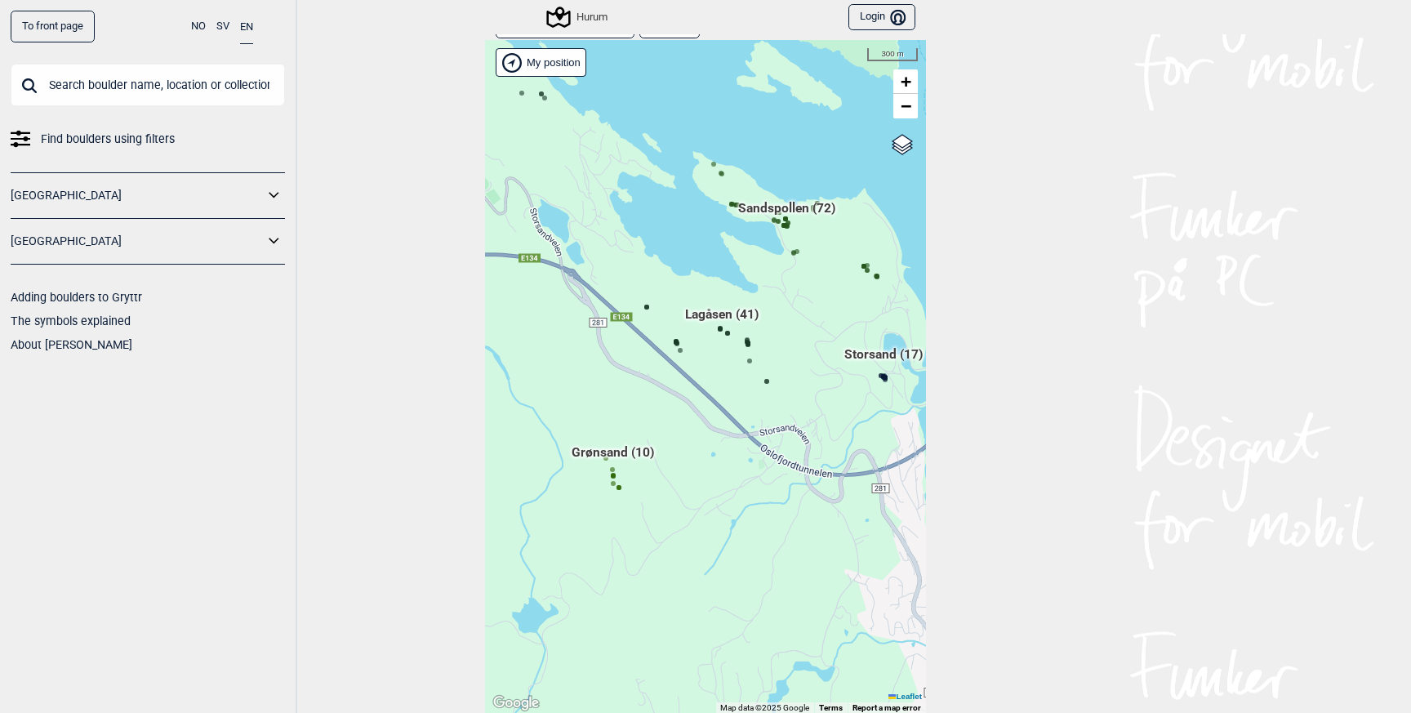
drag, startPoint x: 686, startPoint y: 379, endPoint x: 742, endPoint y: 425, distance: 73.1
click at [742, 425] on div "Hallingdal Stange [GEOGRAPHIC_DATA] syd [GEOGRAPHIC_DATA] og omegn [GEOGRAPHIC_…" at bounding box center [705, 377] width 441 height 674
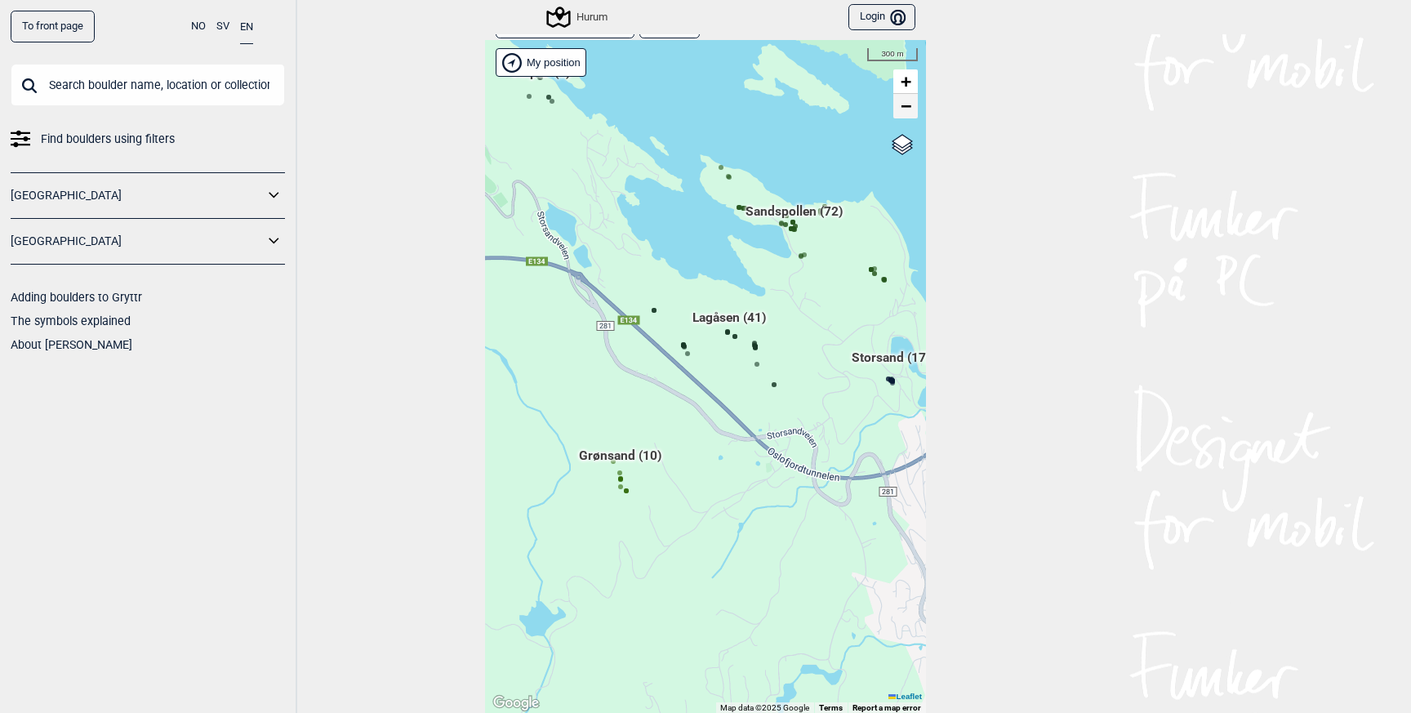
click at [904, 108] on span "−" at bounding box center [906, 106] width 11 height 20
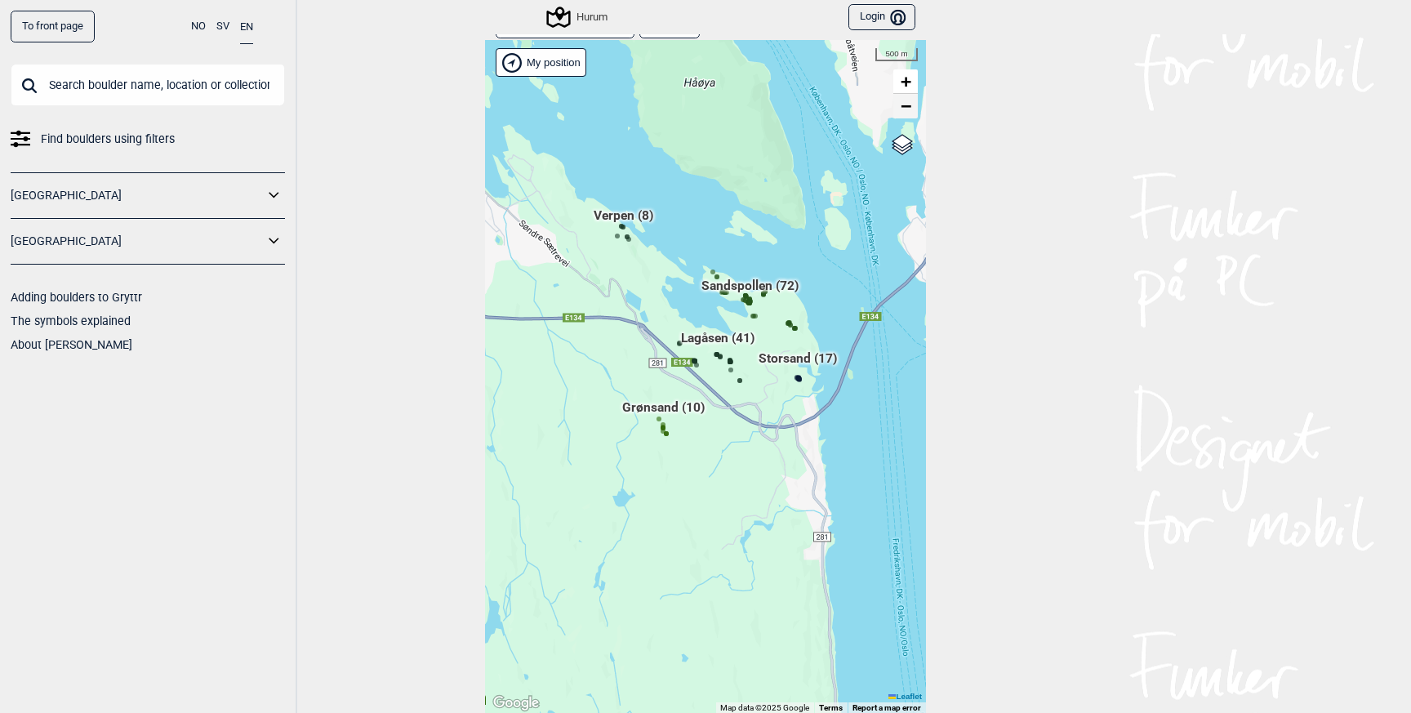
click at [904, 108] on span "−" at bounding box center [906, 106] width 11 height 20
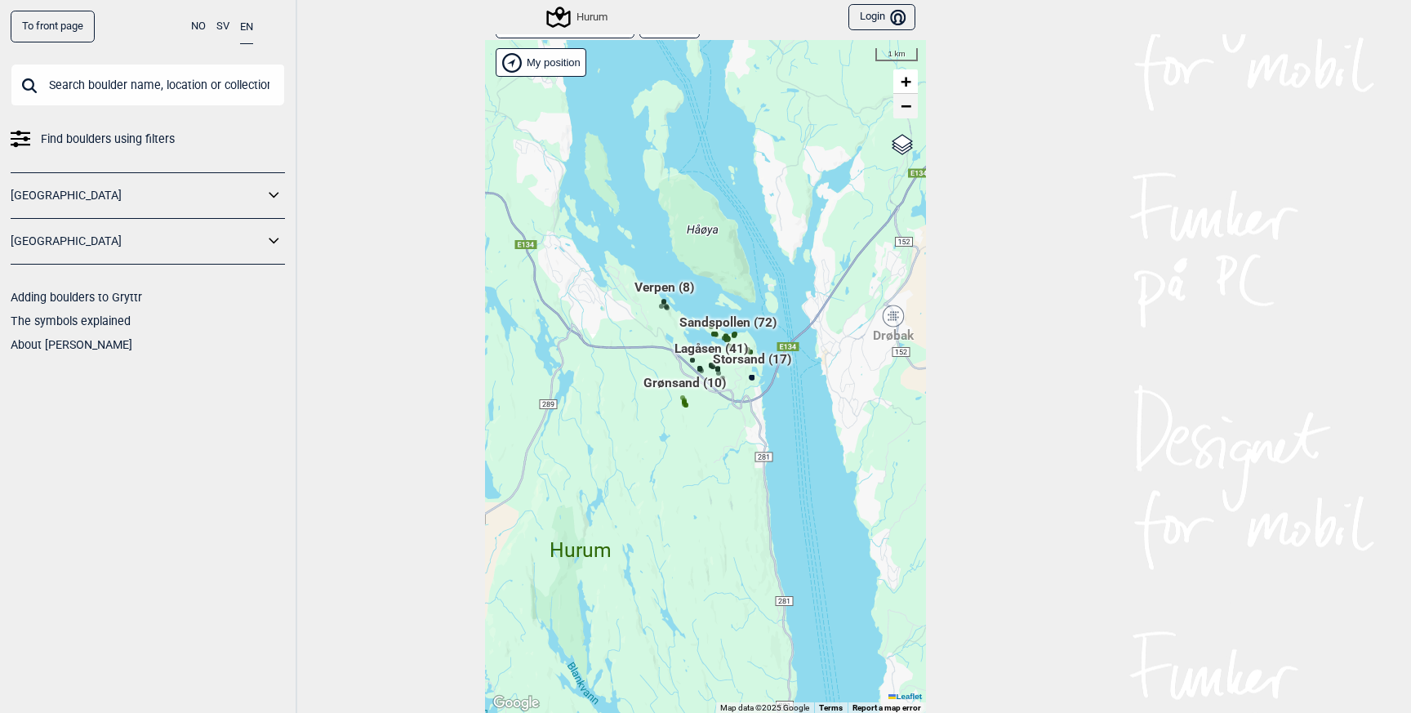
click at [904, 108] on span "−" at bounding box center [906, 106] width 11 height 20
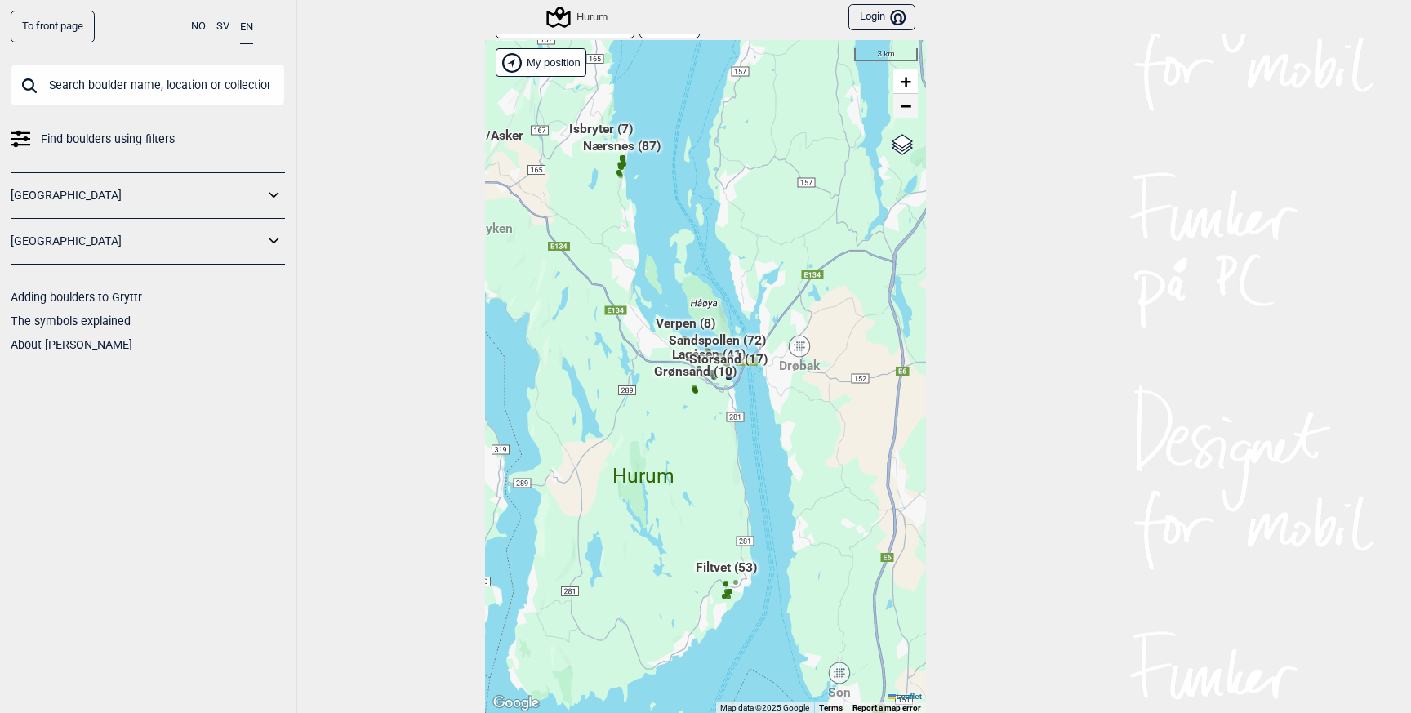
click at [904, 108] on span "−" at bounding box center [906, 106] width 11 height 20
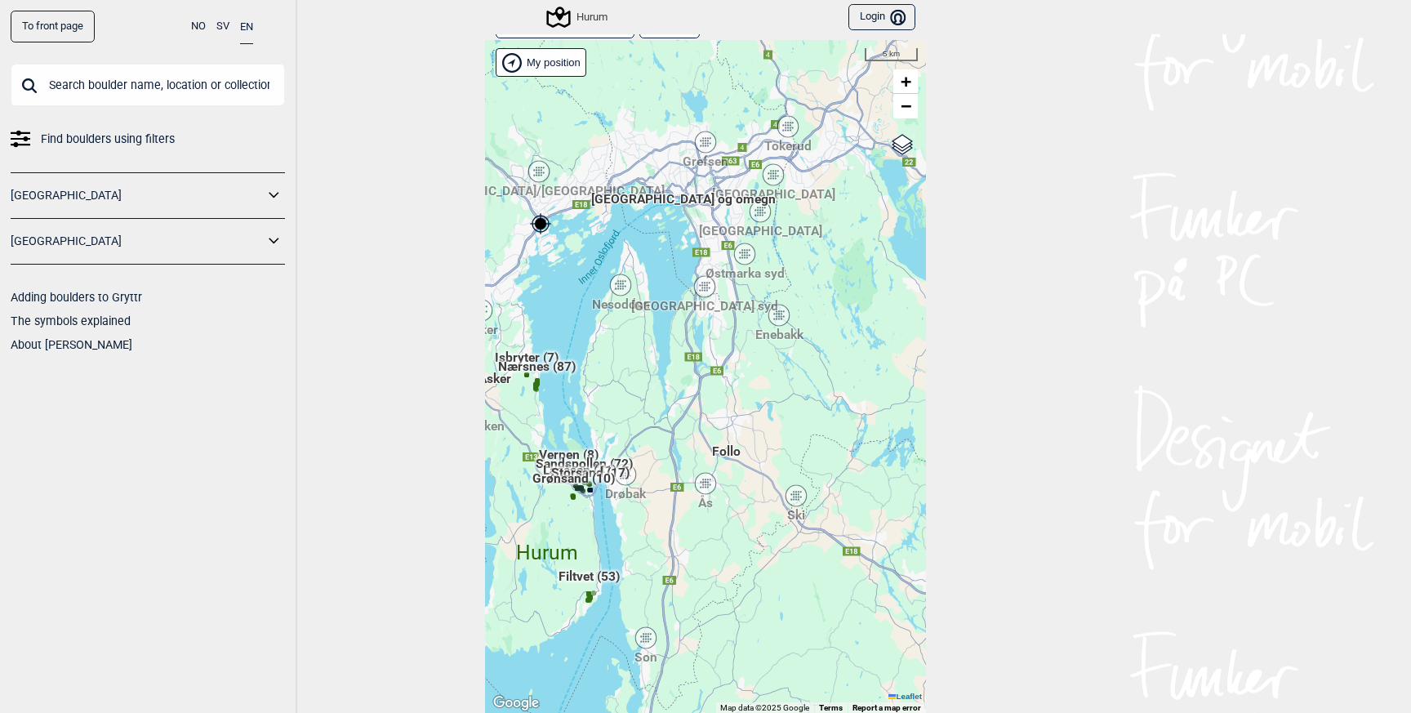
drag, startPoint x: 877, startPoint y: 139, endPoint x: 748, endPoint y: 260, distance: 177.3
click at [749, 259] on icon at bounding box center [744, 253] width 20 height 21
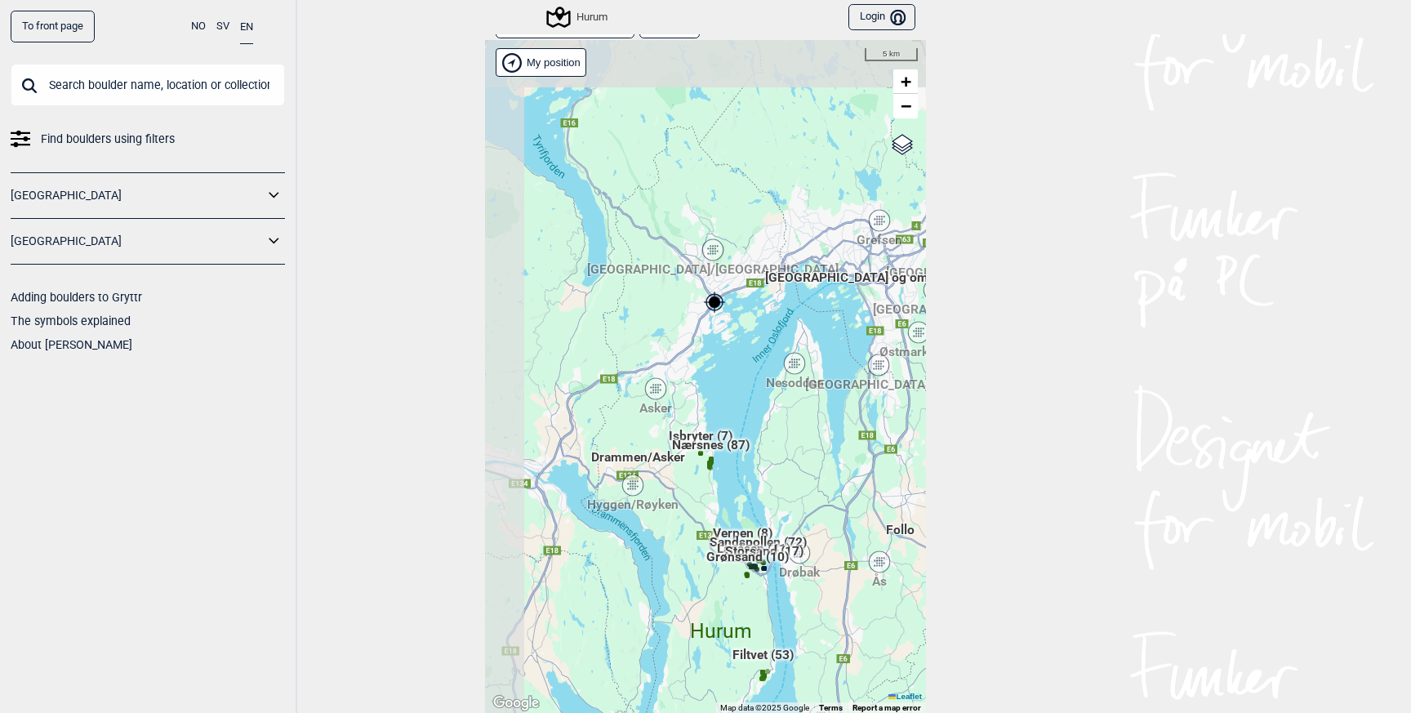
drag, startPoint x: 549, startPoint y: 130, endPoint x: 728, endPoint y: 198, distance: 191.2
click at [728, 197] on div "Hallingdal Stange [GEOGRAPHIC_DATA] syd [GEOGRAPHIC_DATA] og omegn [GEOGRAPHIC_…" at bounding box center [705, 377] width 441 height 674
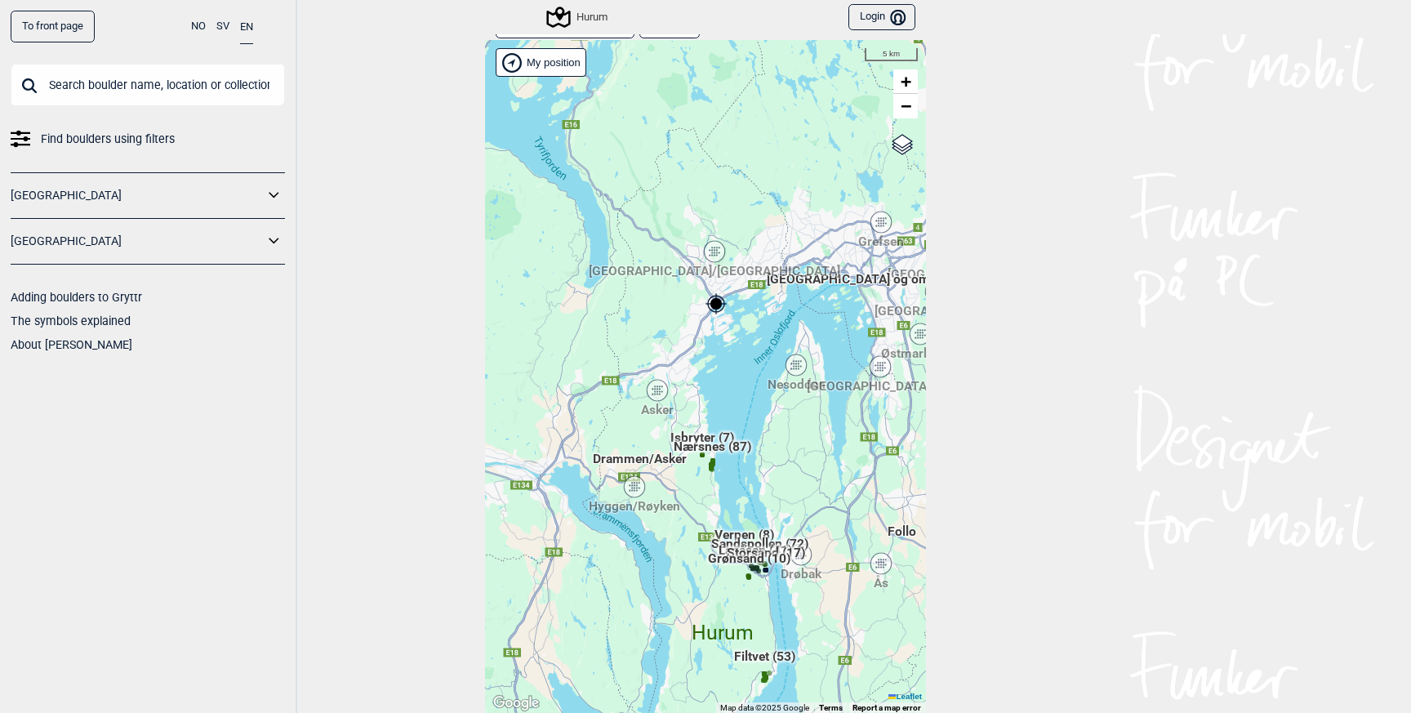
click at [718, 248] on div "[GEOGRAPHIC_DATA]/[GEOGRAPHIC_DATA]" at bounding box center [714, 252] width 10 height 10
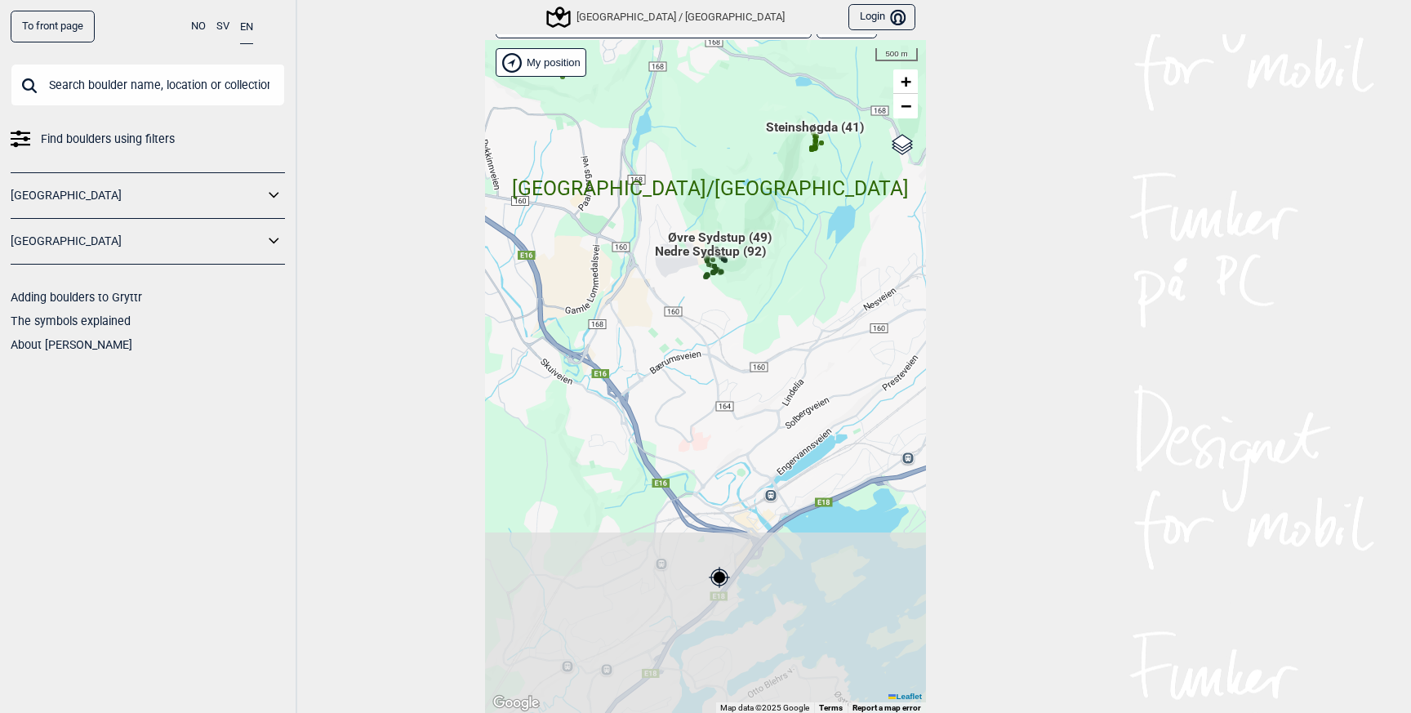
drag, startPoint x: 665, startPoint y: 540, endPoint x: 651, endPoint y: 317, distance: 223.3
click at [651, 317] on div "Hallingdal Stange [GEOGRAPHIC_DATA] syd [GEOGRAPHIC_DATA] og omegn [GEOGRAPHIC_…" at bounding box center [705, 377] width 441 height 674
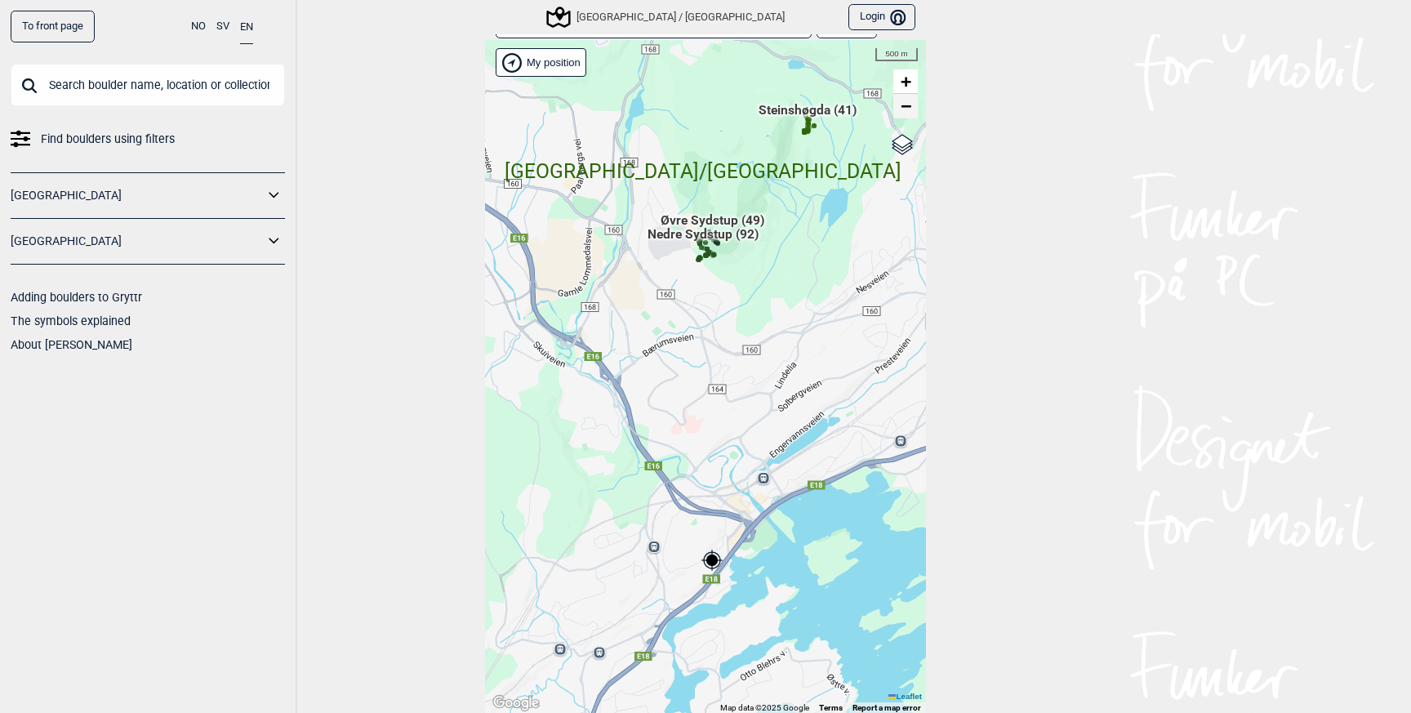
click at [904, 108] on span "−" at bounding box center [906, 106] width 11 height 20
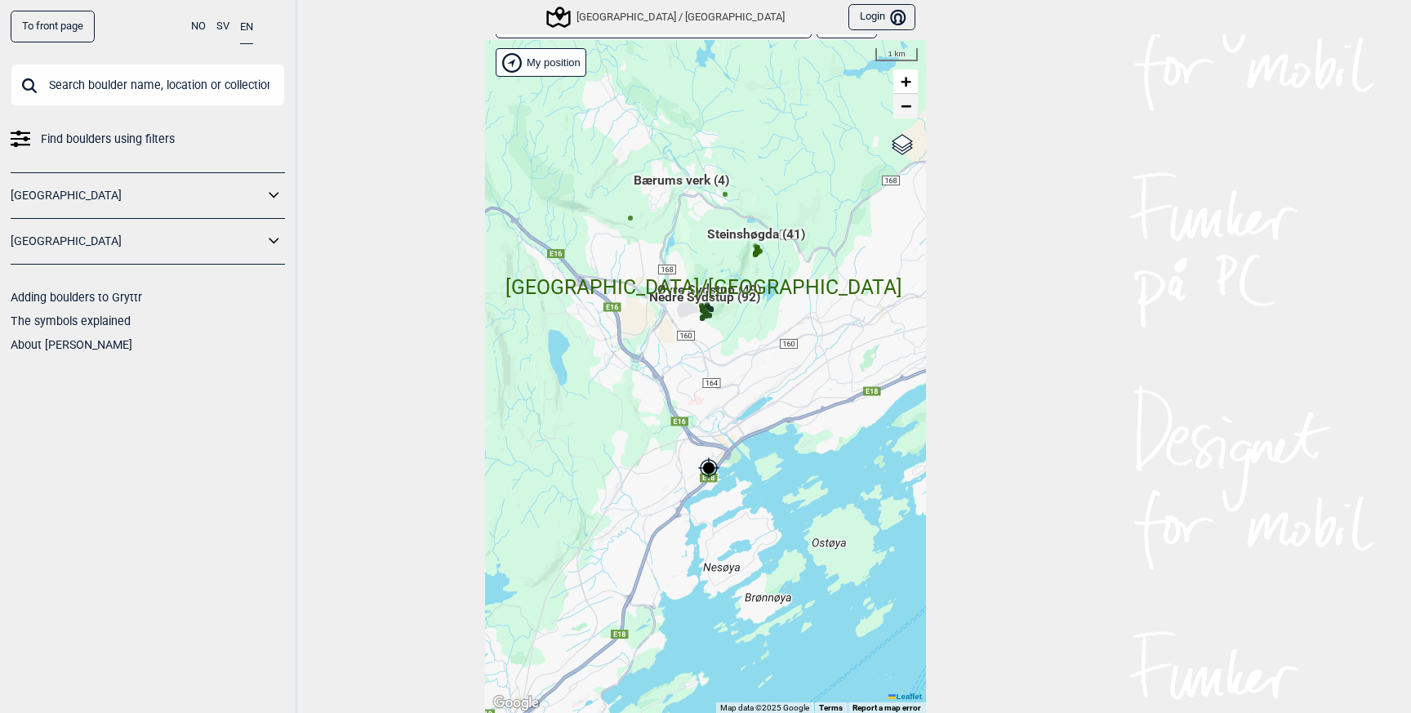
click at [904, 108] on span "−" at bounding box center [906, 106] width 11 height 20
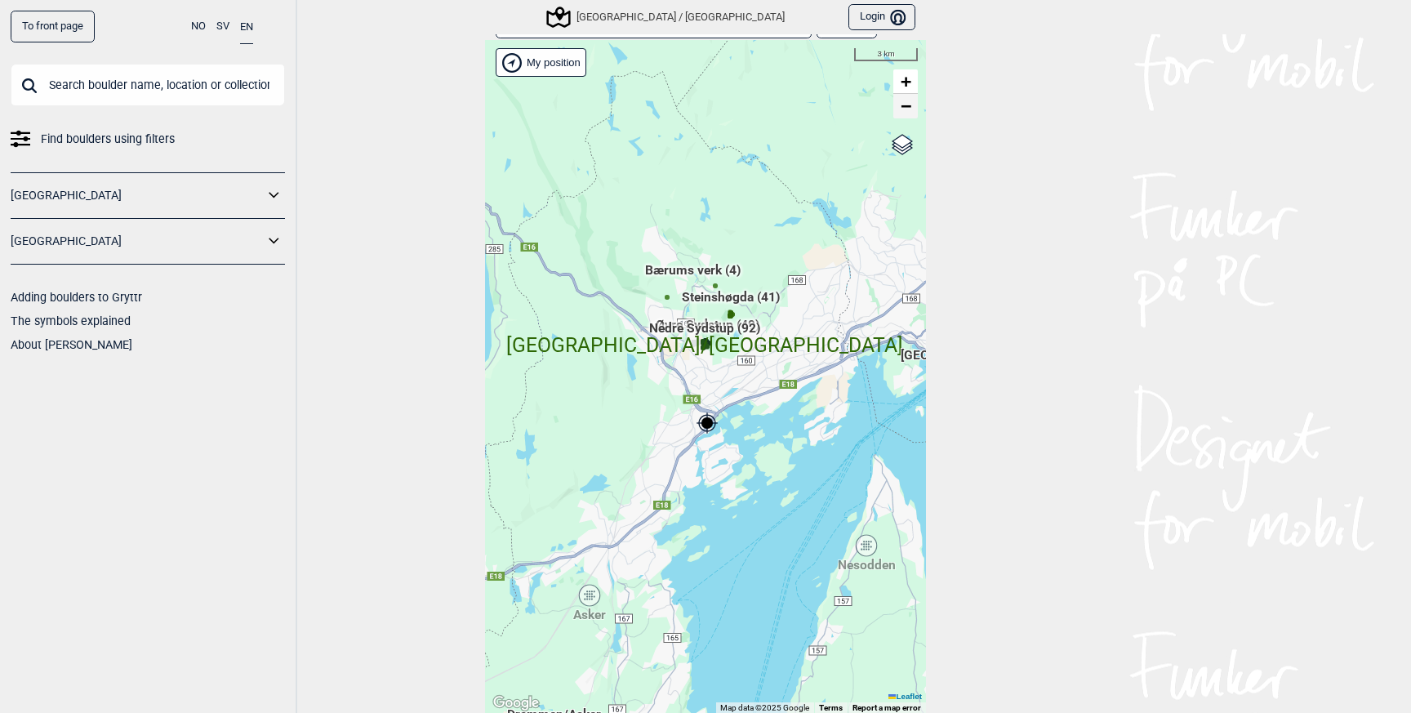
click at [904, 108] on span "−" at bounding box center [906, 106] width 11 height 20
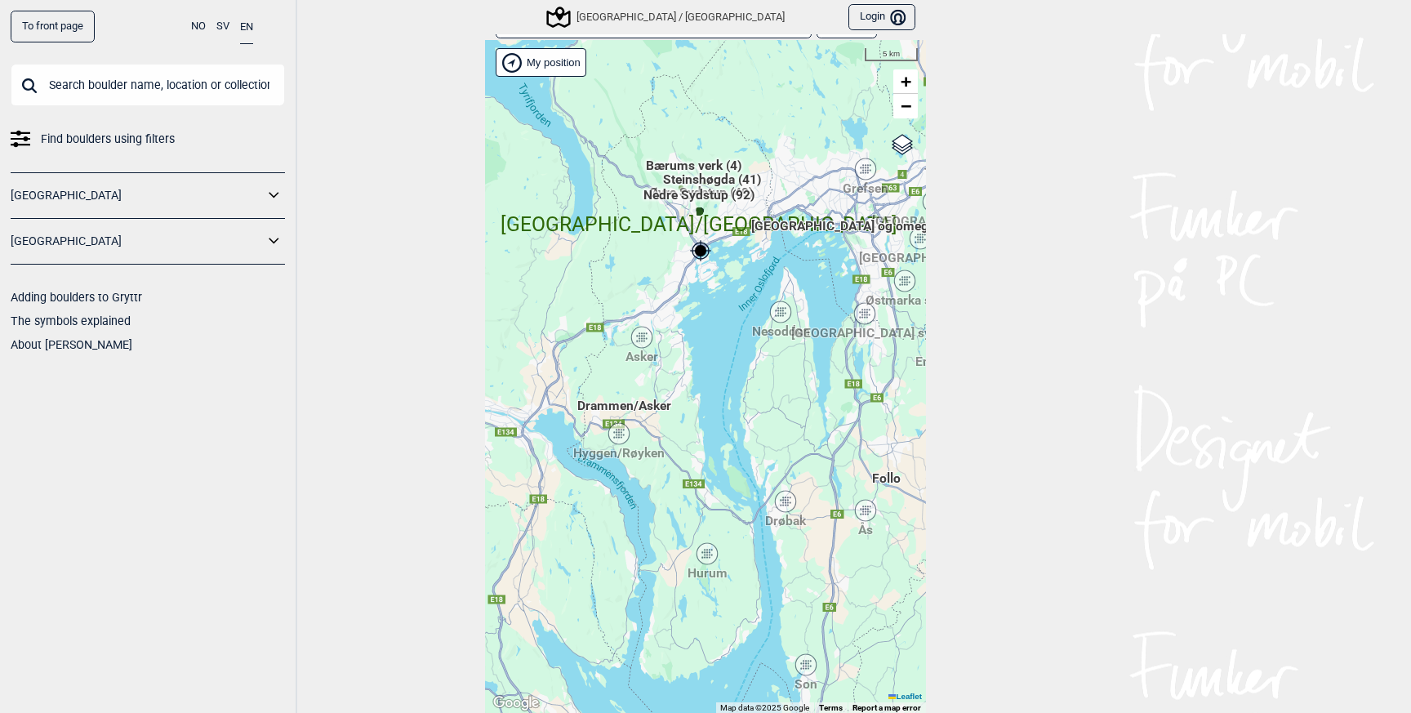
drag, startPoint x: 718, startPoint y: 486, endPoint x: 712, endPoint y: 339, distance: 147.1
click at [712, 338] on div "Hallingdal Stange [GEOGRAPHIC_DATA] syd [GEOGRAPHIC_DATA] og omegn [GEOGRAPHIC_…" at bounding box center [705, 377] width 441 height 674
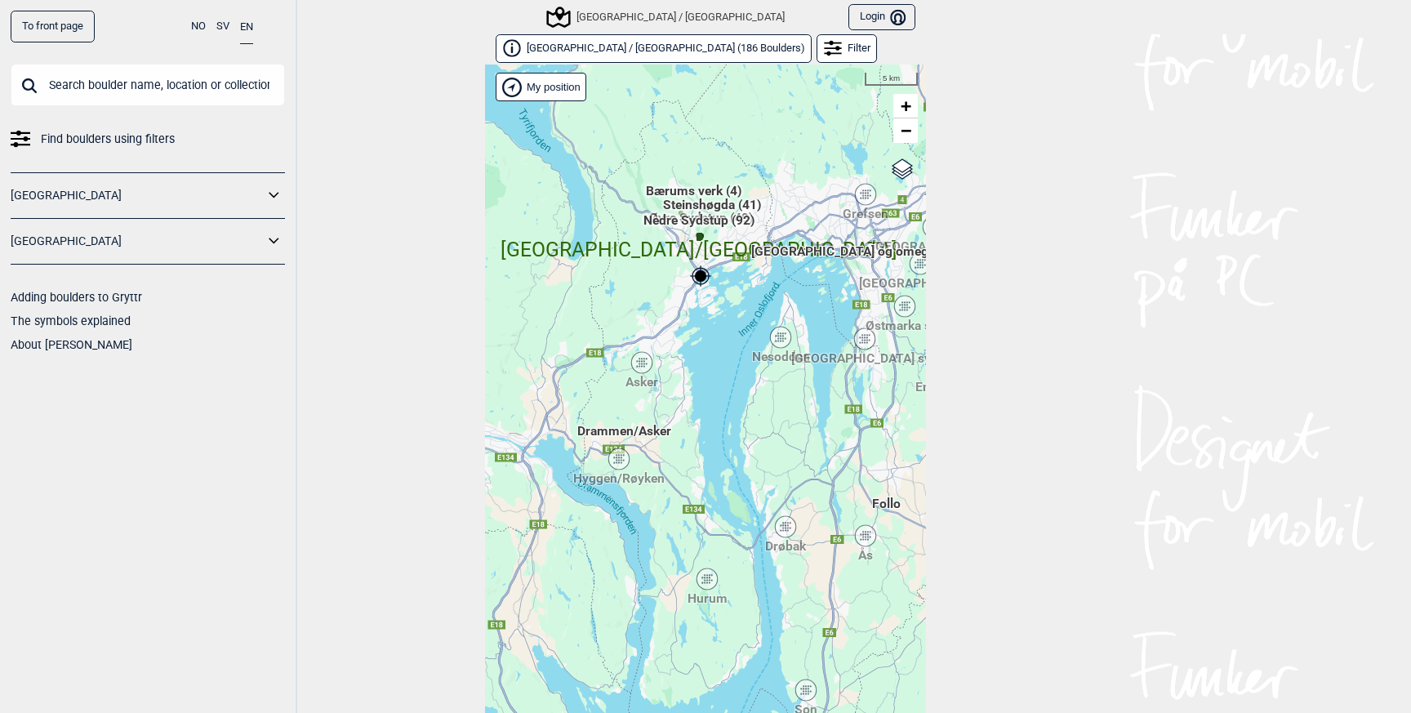
scroll to position [24, 0]
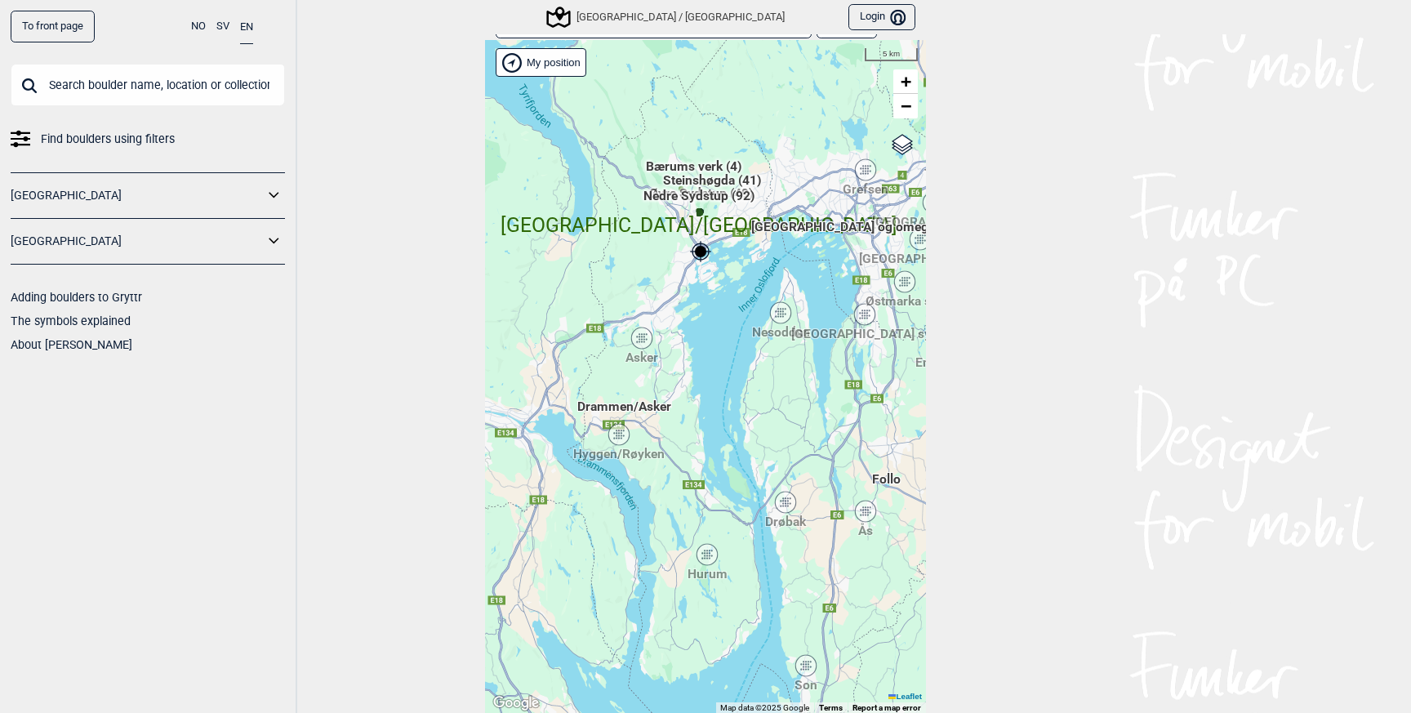
click at [699, 465] on div "Hallingdal Stange [GEOGRAPHIC_DATA] syd [GEOGRAPHIC_DATA] og omegn [GEOGRAPHIC_…" at bounding box center [705, 377] width 441 height 674
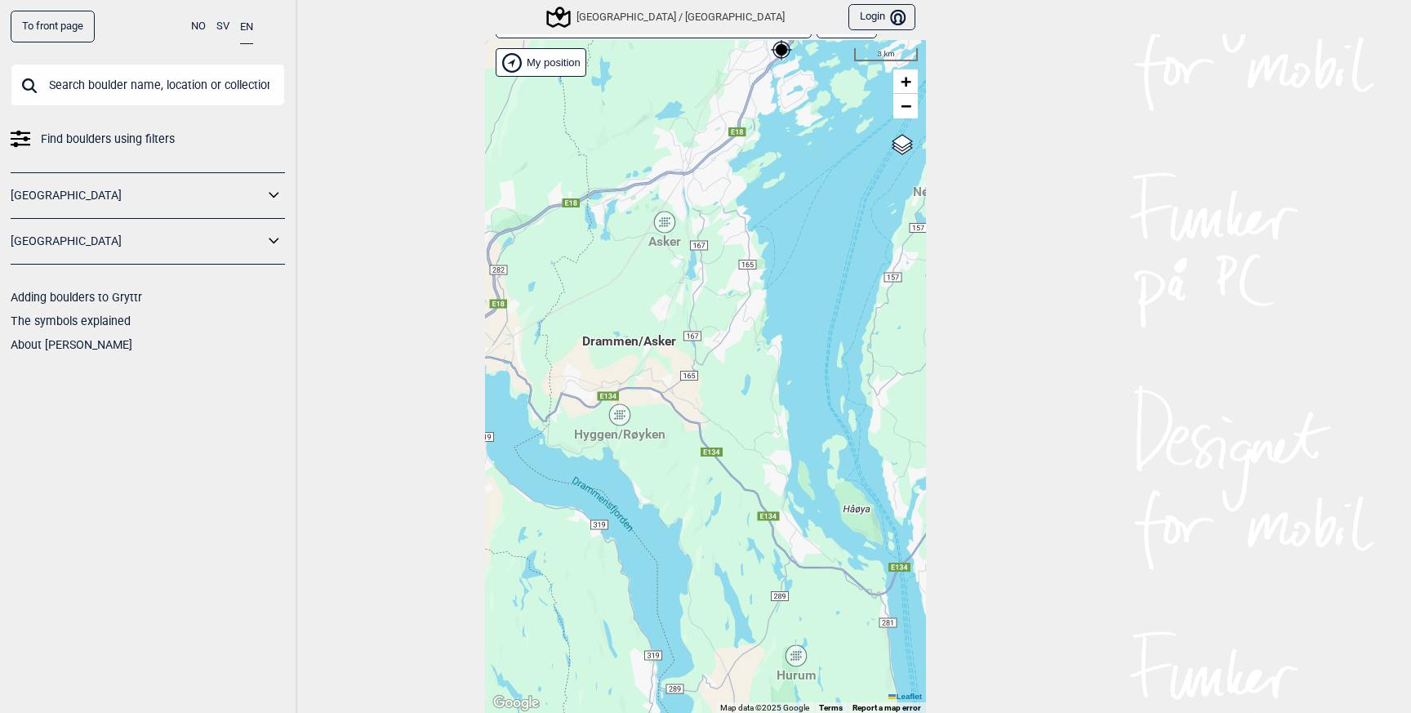
drag, startPoint x: 623, startPoint y: 403, endPoint x: 701, endPoint y: 416, distance: 79.3
click at [702, 416] on div "Hallingdal Stange [GEOGRAPHIC_DATA] syd [GEOGRAPHIC_DATA] og omegn [GEOGRAPHIC_…" at bounding box center [705, 377] width 441 height 674
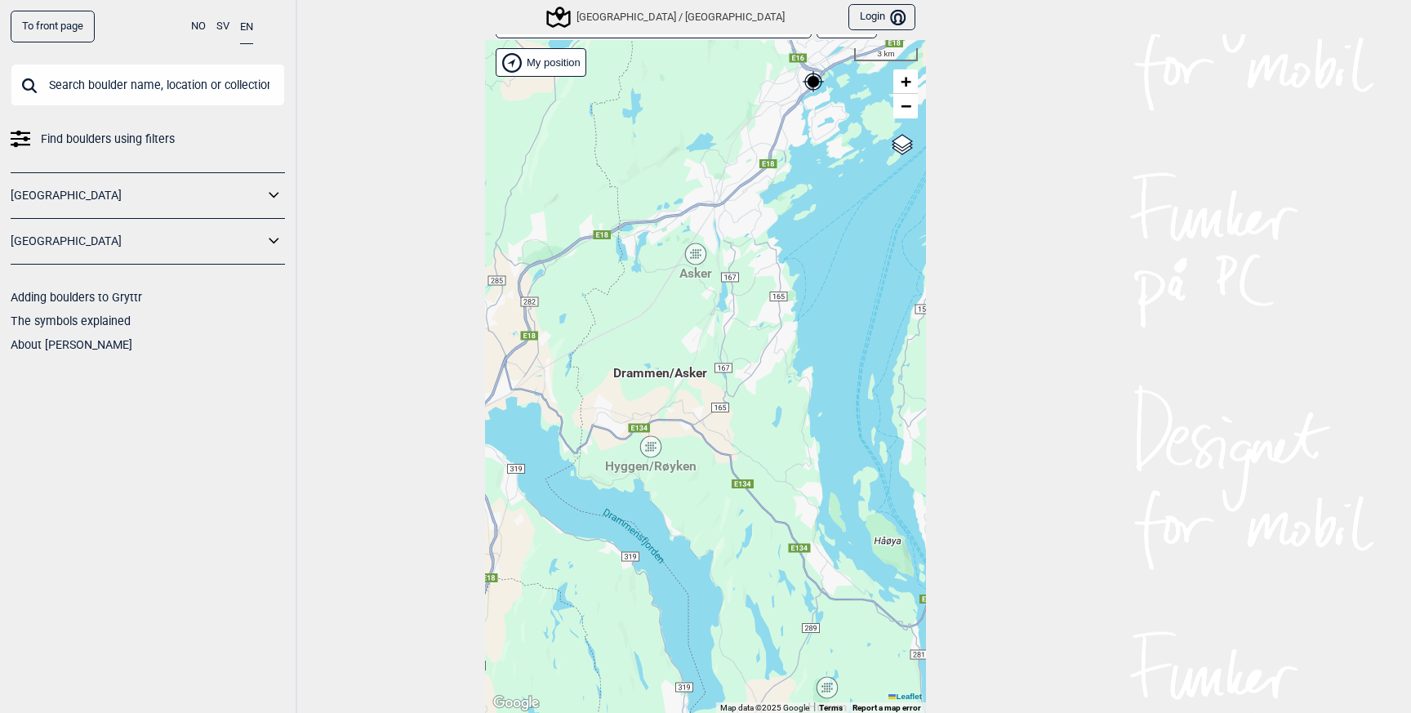
drag, startPoint x: 678, startPoint y: 289, endPoint x: 710, endPoint y: 321, distance: 45.0
click at [710, 321] on div "Hallingdal Stange [GEOGRAPHIC_DATA] syd [GEOGRAPHIC_DATA] og omegn [GEOGRAPHIC_…" at bounding box center [705, 377] width 441 height 674
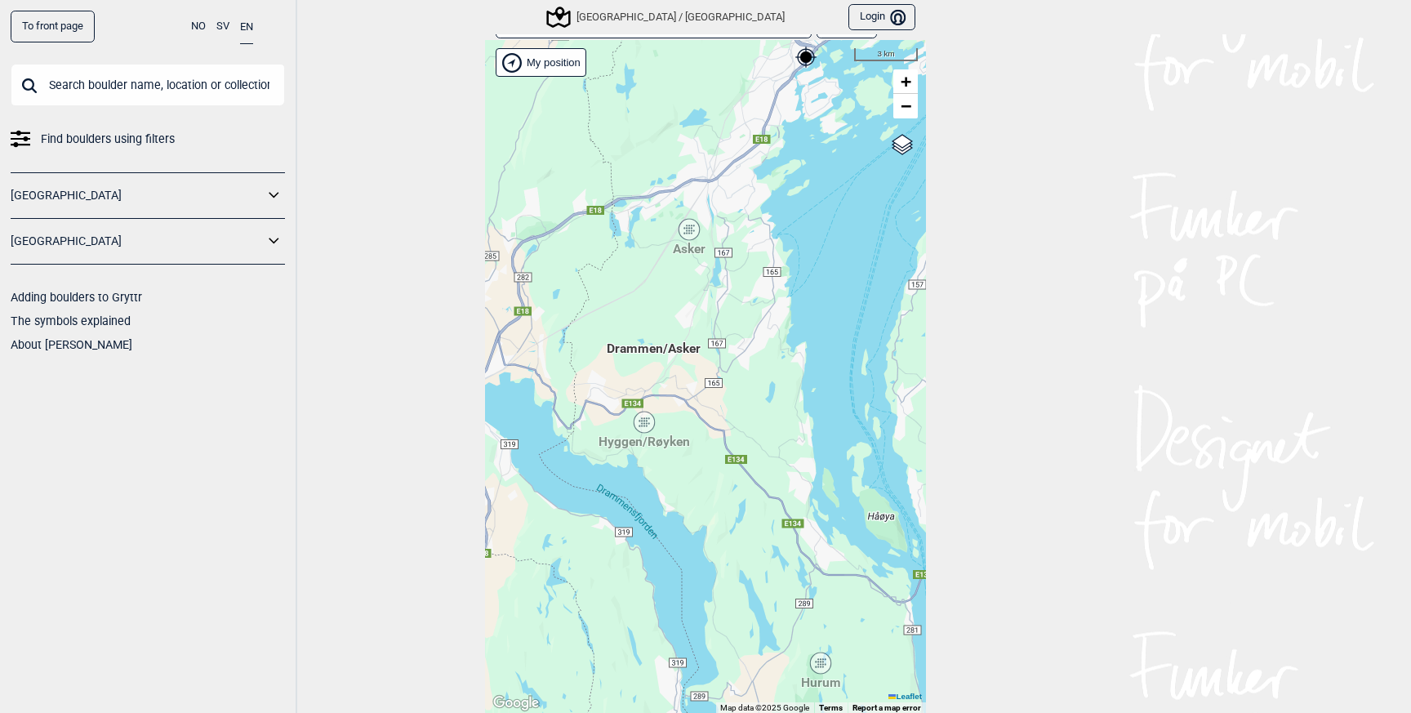
drag, startPoint x: 723, startPoint y: 422, endPoint x: 694, endPoint y: 368, distance: 61.4
click at [694, 368] on div "Hallingdal Stange [GEOGRAPHIC_DATA] syd [GEOGRAPHIC_DATA] og omegn [GEOGRAPHIC_…" at bounding box center [705, 377] width 441 height 674
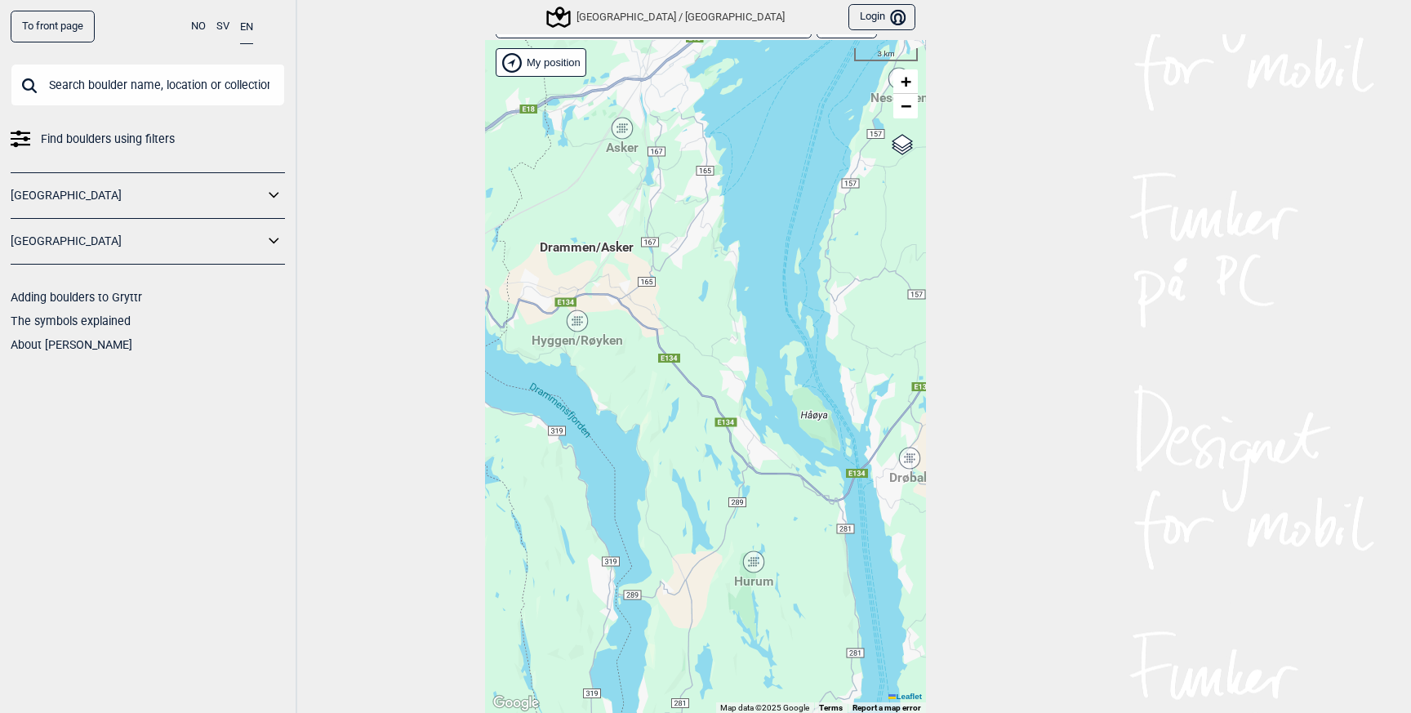
drag, startPoint x: 732, startPoint y: 404, endPoint x: 686, endPoint y: 331, distance: 85.8
click at [686, 331] on div "Hallingdal Stange [GEOGRAPHIC_DATA] syd [GEOGRAPHIC_DATA] og omegn [GEOGRAPHIC_…" at bounding box center [705, 377] width 441 height 674
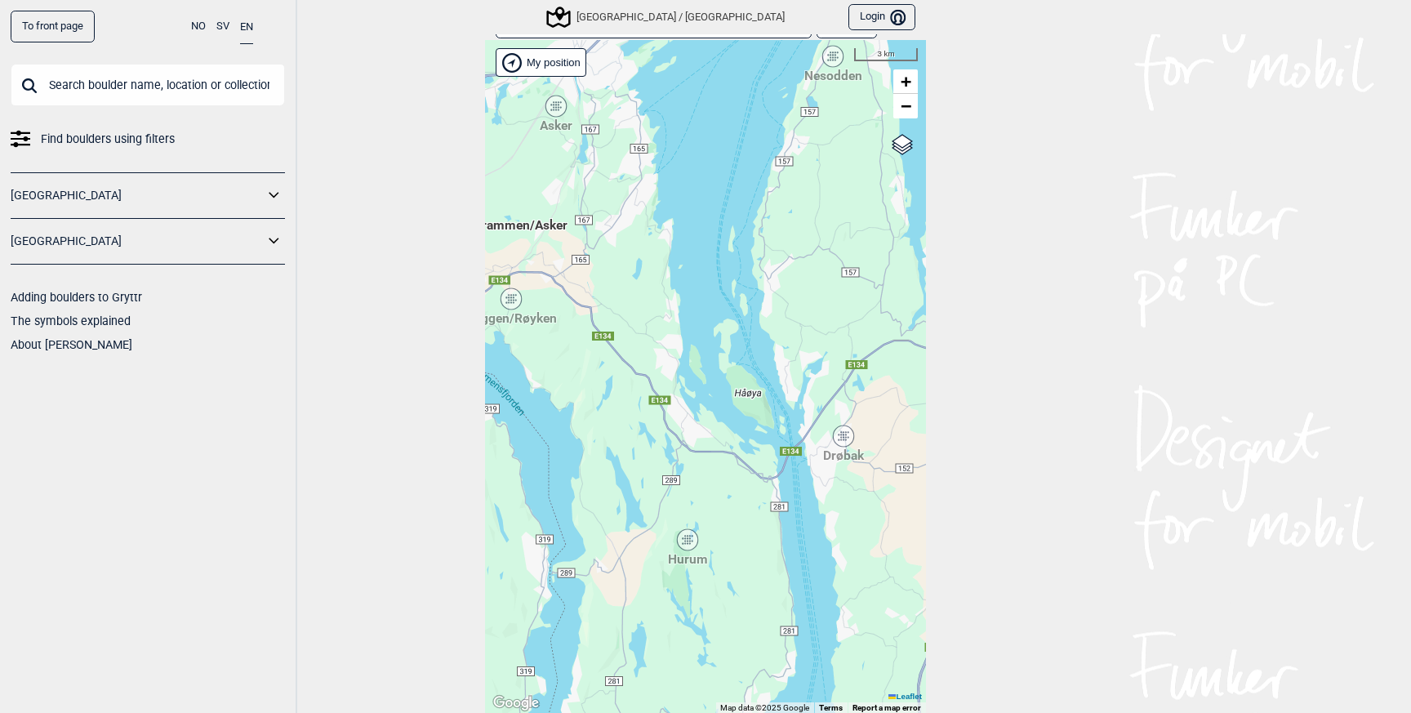
drag, startPoint x: 721, startPoint y: 407, endPoint x: 655, endPoint y: 392, distance: 67.7
click at [655, 392] on div "Hallingdal Stange [GEOGRAPHIC_DATA] syd [GEOGRAPHIC_DATA] og omegn [GEOGRAPHIC_…" at bounding box center [705, 377] width 441 height 674
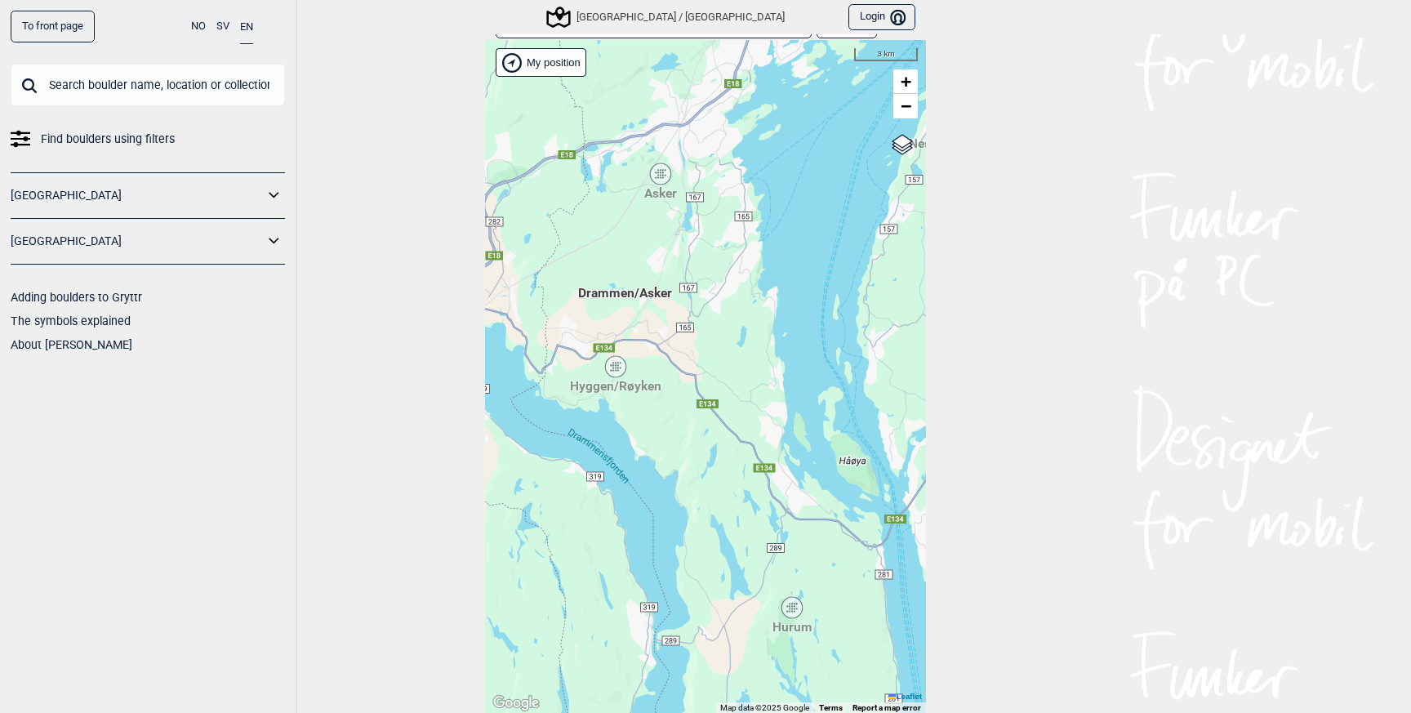
drag, startPoint x: 671, startPoint y: 353, endPoint x: 777, endPoint y: 414, distance: 122.5
click at [777, 414] on div "Hallingdal Stange [GEOGRAPHIC_DATA] syd [GEOGRAPHIC_DATA] og omegn [GEOGRAPHIC_…" at bounding box center [705, 377] width 441 height 674
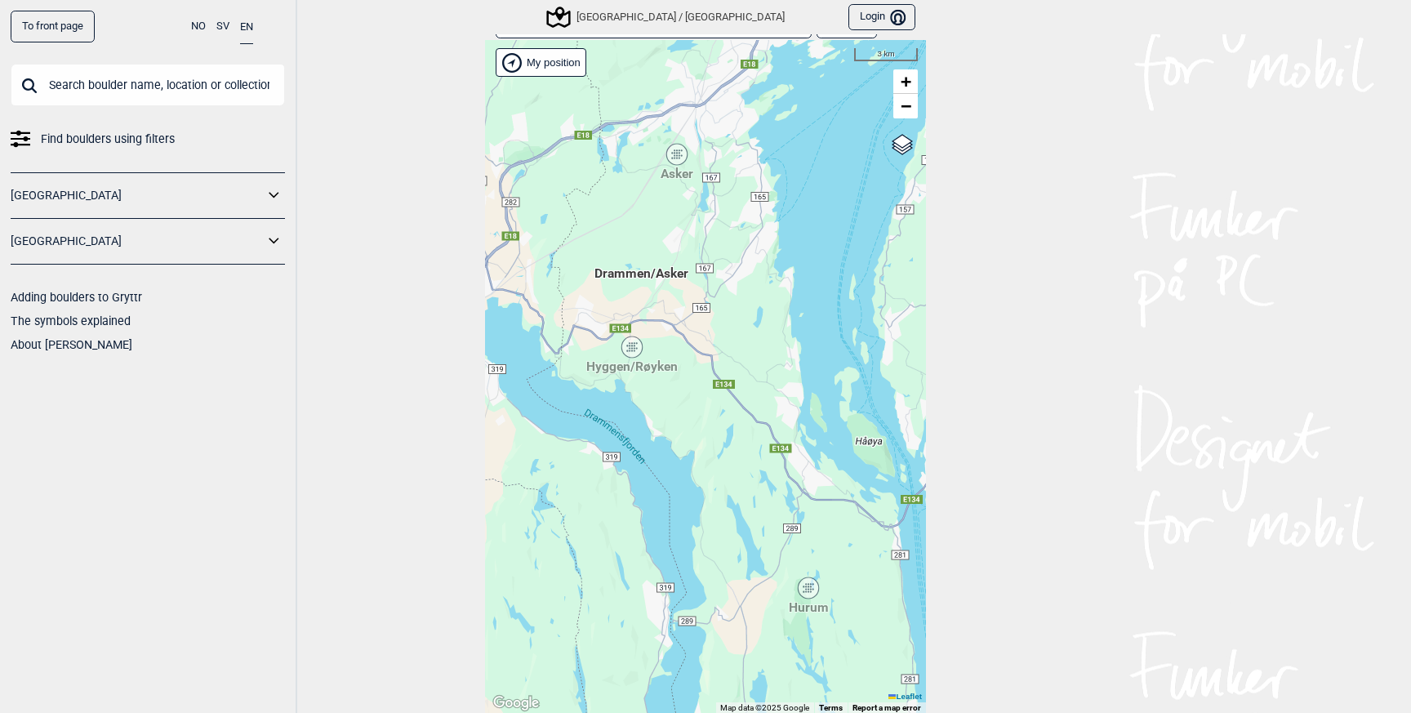
drag, startPoint x: 641, startPoint y: 299, endPoint x: 656, endPoint y: 282, distance: 22.6
click at [656, 265] on span "Drammen/Asker" at bounding box center [641, 265] width 94 height 0
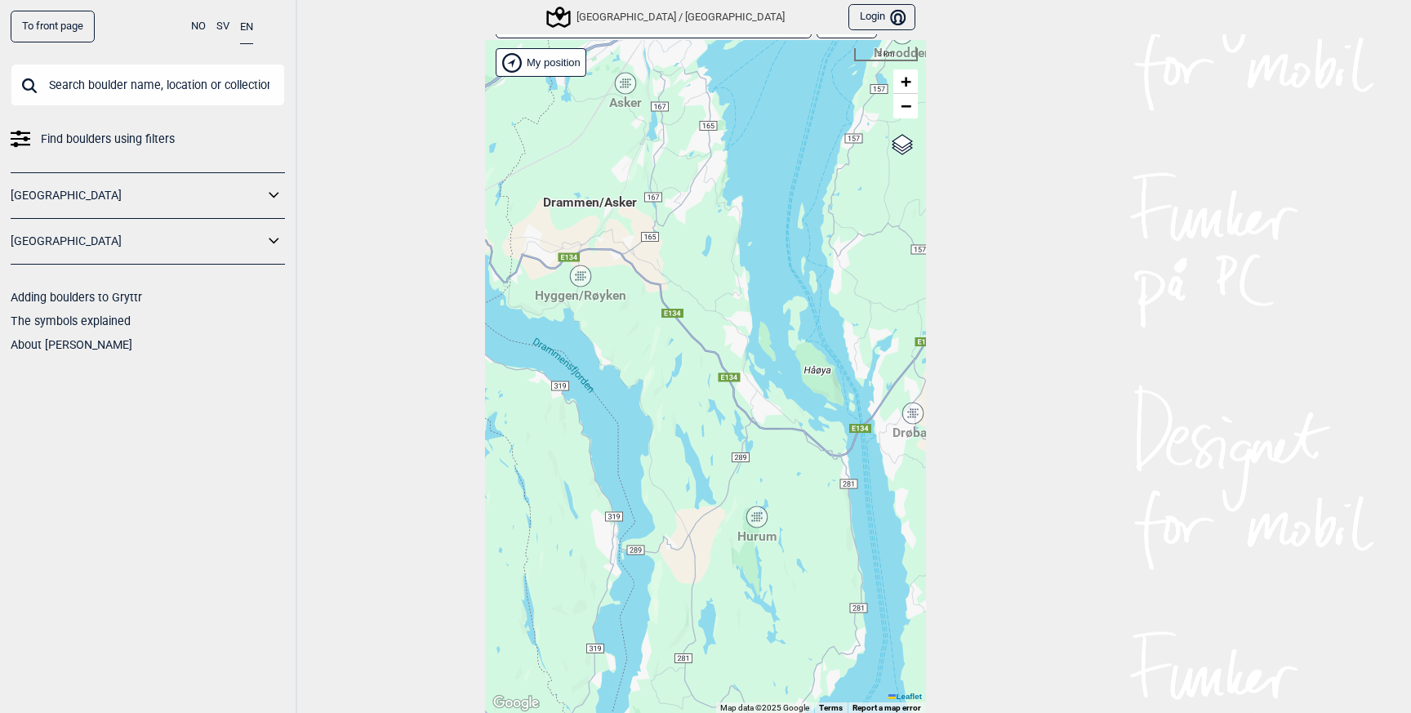
drag, startPoint x: 727, startPoint y: 379, endPoint x: 648, endPoint y: 223, distance: 174.5
click at [648, 223] on div "Hallingdal Stange [GEOGRAPHIC_DATA] syd [GEOGRAPHIC_DATA] og omegn [GEOGRAPHIC_…" at bounding box center [705, 377] width 441 height 674
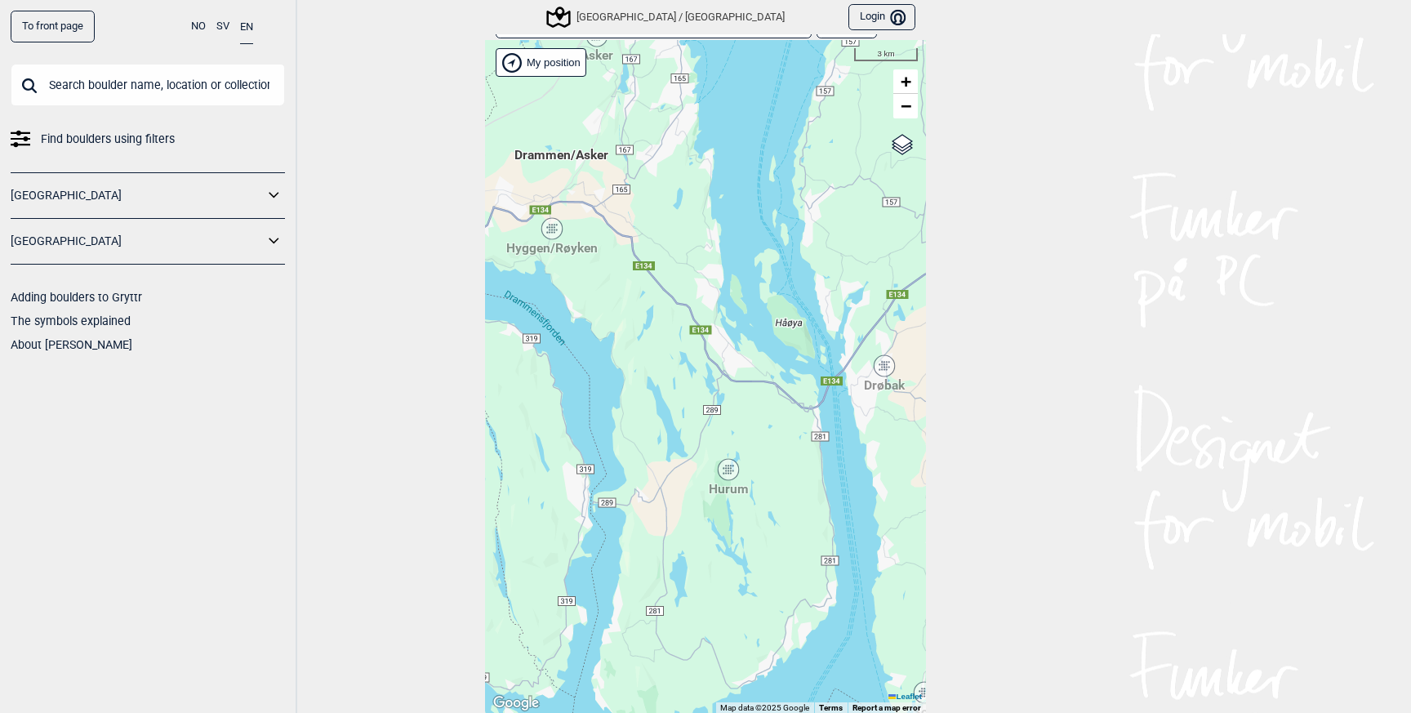
drag, startPoint x: 740, startPoint y: 312, endPoint x: 740, endPoint y: 422, distance: 110.2
click at [740, 422] on div "Hallingdal Stange [GEOGRAPHIC_DATA] syd [GEOGRAPHIC_DATA] og omegn [GEOGRAPHIC_…" at bounding box center [705, 377] width 441 height 674
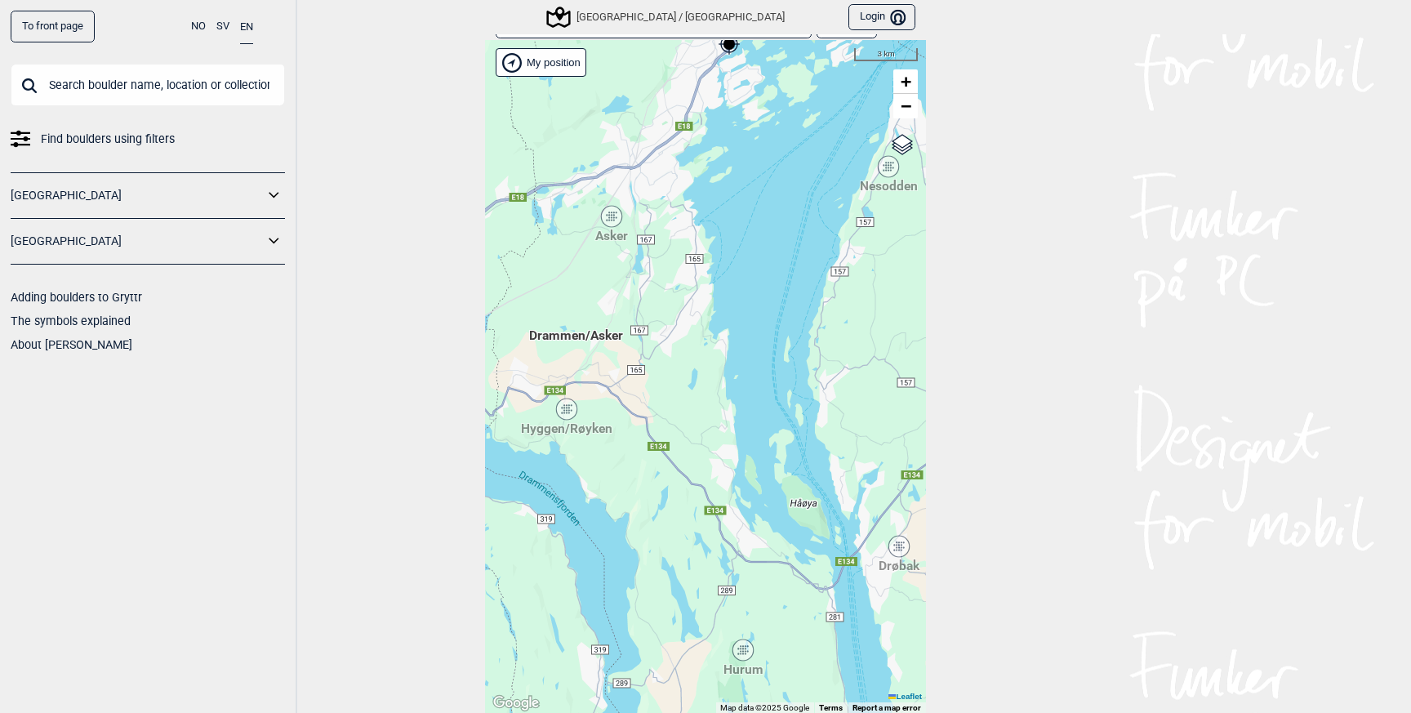
drag, startPoint x: 713, startPoint y: 323, endPoint x: 728, endPoint y: 429, distance: 106.5
click at [728, 429] on div "Hallingdal Stange [GEOGRAPHIC_DATA] syd [GEOGRAPHIC_DATA] og omegn [GEOGRAPHIC_…" at bounding box center [705, 377] width 441 height 674
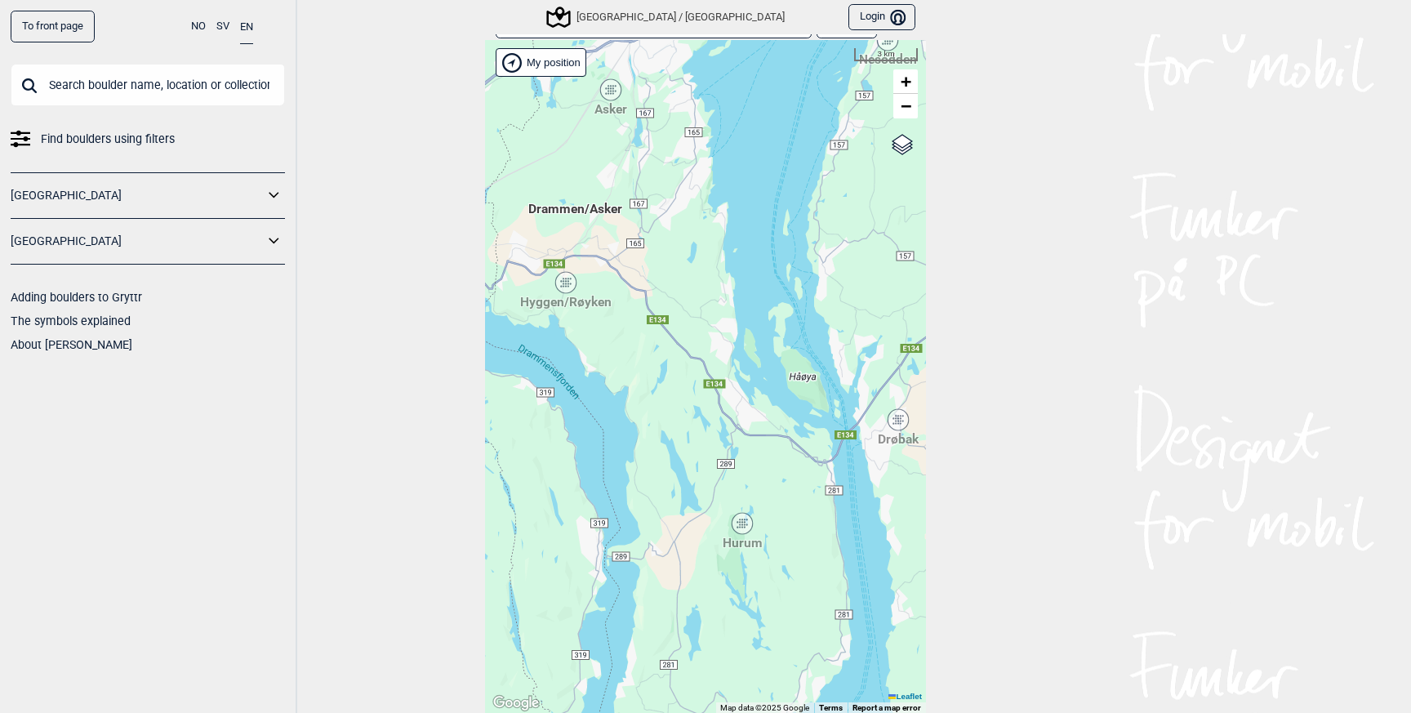
drag, startPoint x: 729, startPoint y: 460, endPoint x: 729, endPoint y: 295, distance: 164.9
click at [729, 295] on div "Hallingdal Stange [GEOGRAPHIC_DATA] syd [GEOGRAPHIC_DATA] og omegn [GEOGRAPHIC_…" at bounding box center [705, 377] width 441 height 674
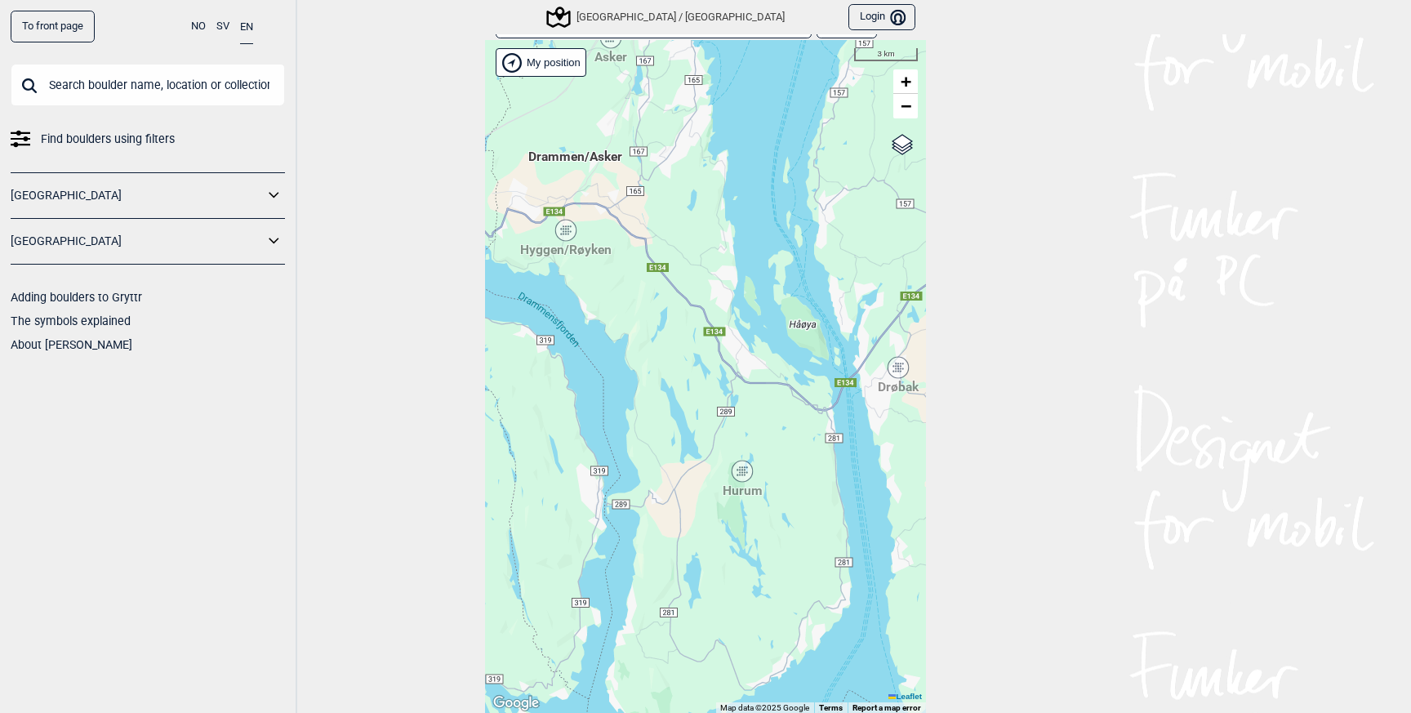
click at [745, 470] on div "Hurum" at bounding box center [742, 471] width 10 height 10
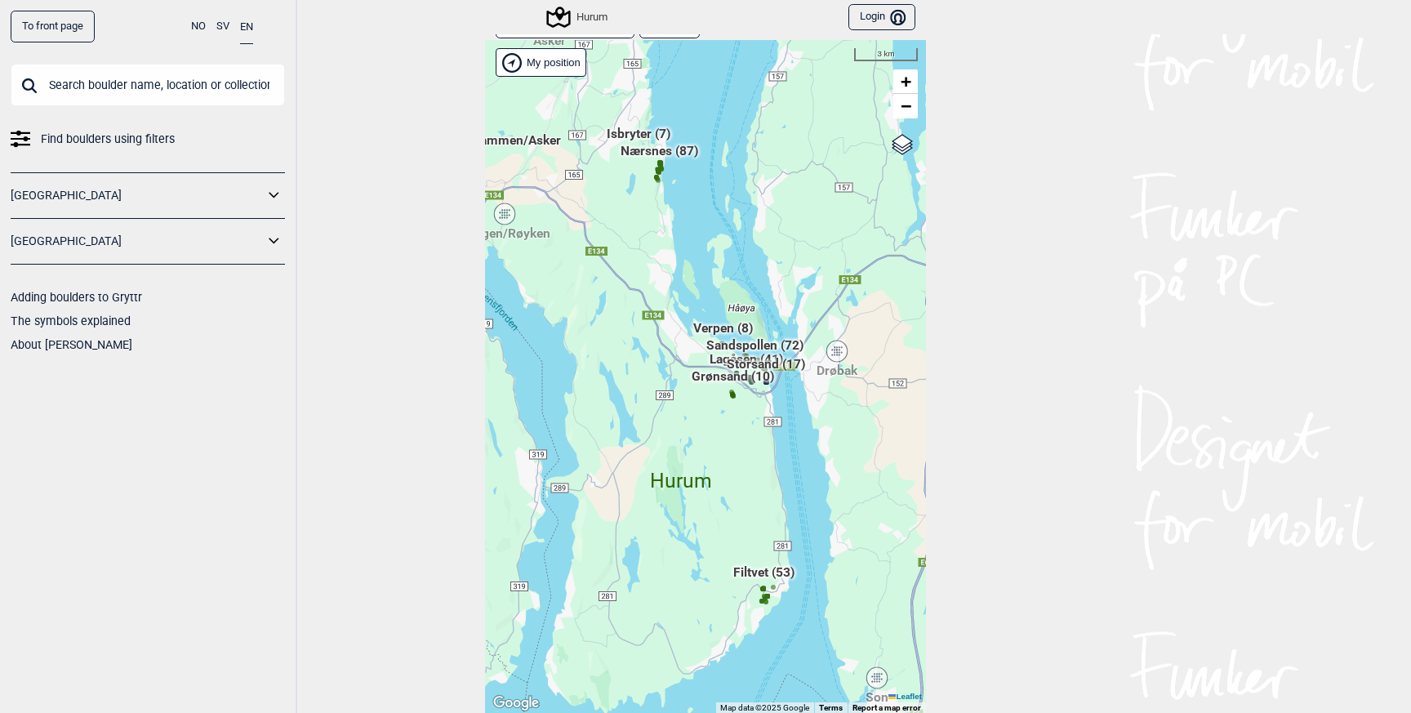
click at [745, 456] on div "Hallingdal Stange [GEOGRAPHIC_DATA] syd [GEOGRAPHIC_DATA] og omegn [GEOGRAPHIC_…" at bounding box center [705, 377] width 441 height 674
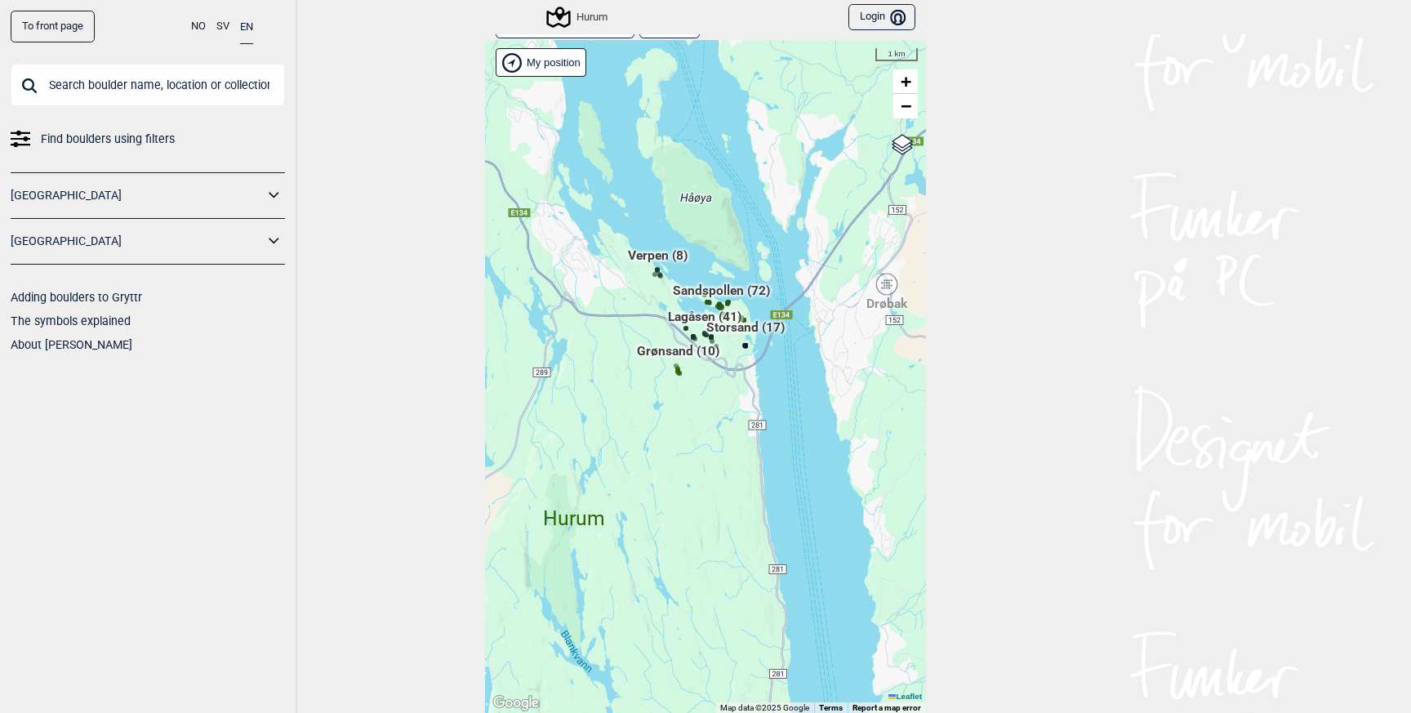
drag, startPoint x: 745, startPoint y: 377, endPoint x: 702, endPoint y: 416, distance: 57.8
click at [702, 416] on div "Hallingdal Stange [GEOGRAPHIC_DATA] syd [GEOGRAPHIC_DATA] og omegn [GEOGRAPHIC_…" at bounding box center [705, 377] width 441 height 674
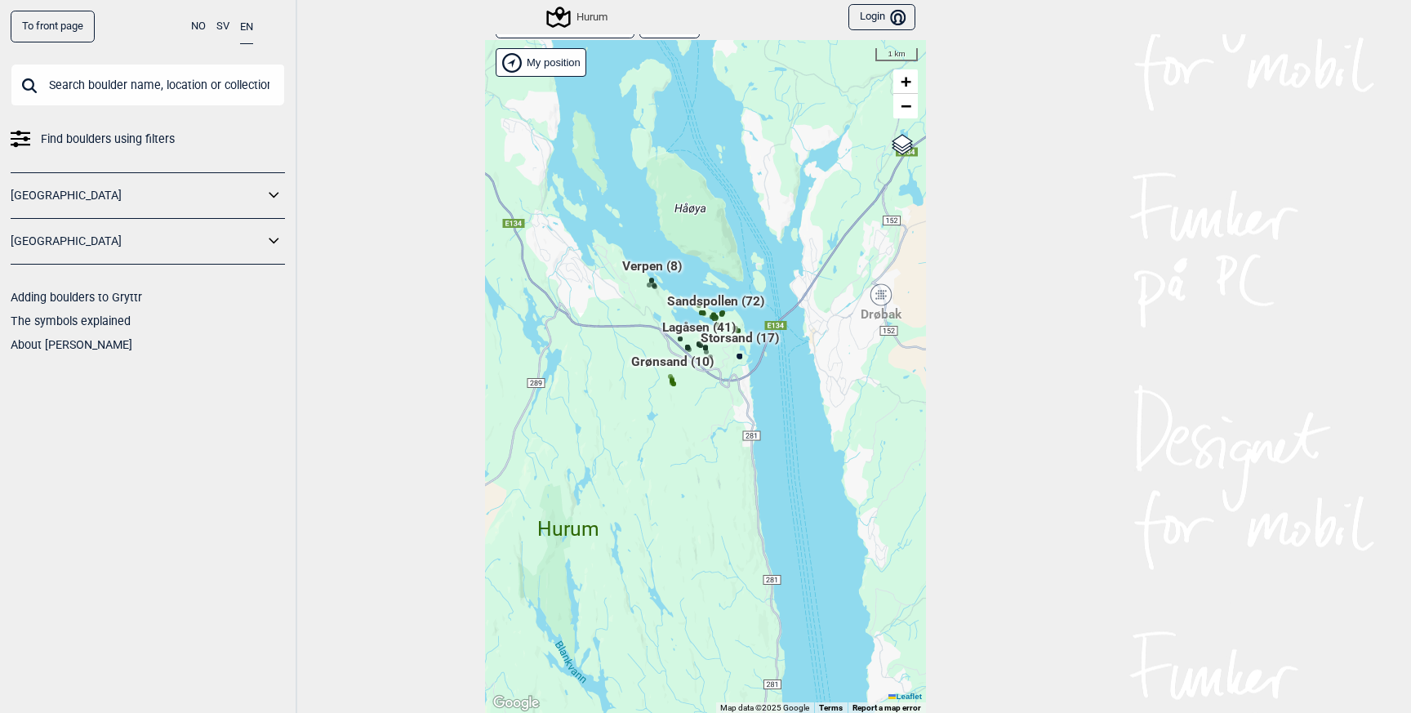
drag, startPoint x: 718, startPoint y: 392, endPoint x: 705, endPoint y: 411, distance: 23.5
click at [706, 411] on div "Hallingdal Stange [GEOGRAPHIC_DATA] syd [GEOGRAPHIC_DATA] og omegn [GEOGRAPHIC_…" at bounding box center [705, 377] width 441 height 674
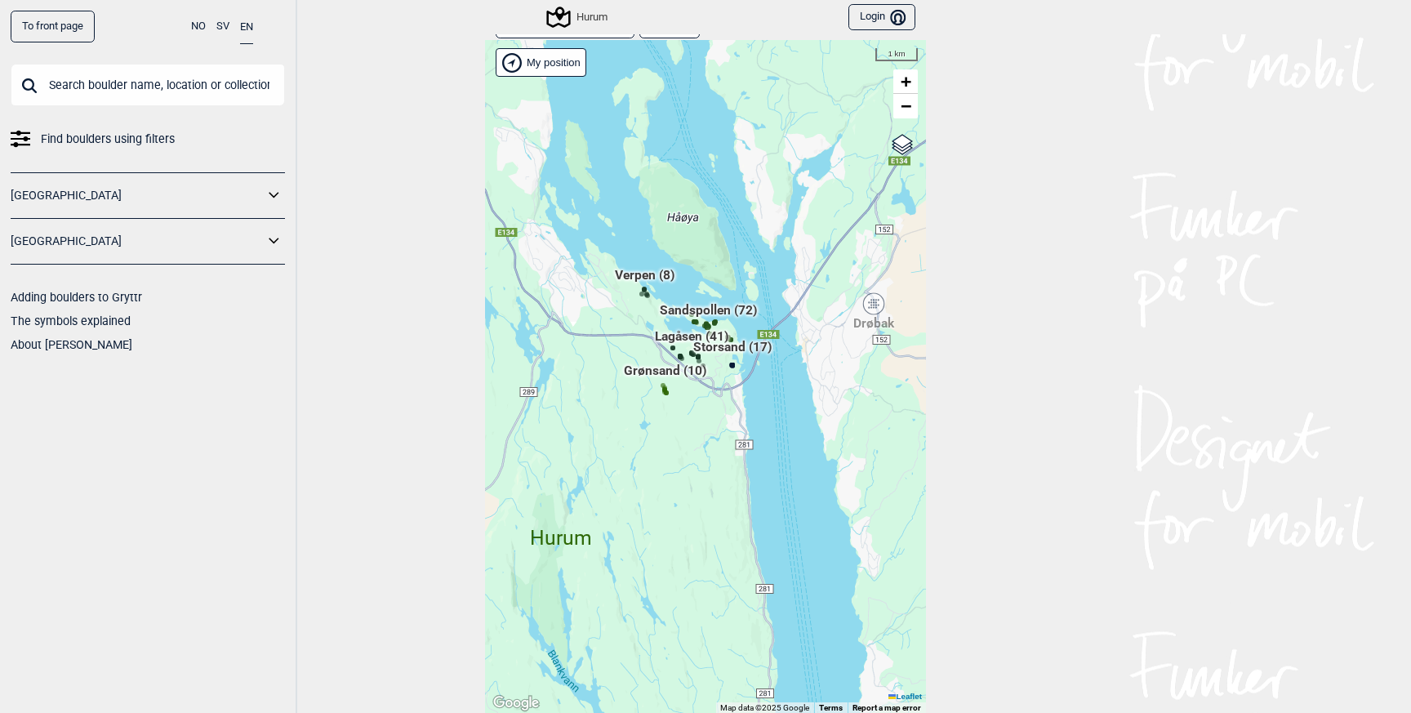
click at [701, 409] on div "Hallingdal Stange [GEOGRAPHIC_DATA] syd [GEOGRAPHIC_DATA] og omegn [GEOGRAPHIC_…" at bounding box center [705, 377] width 441 height 674
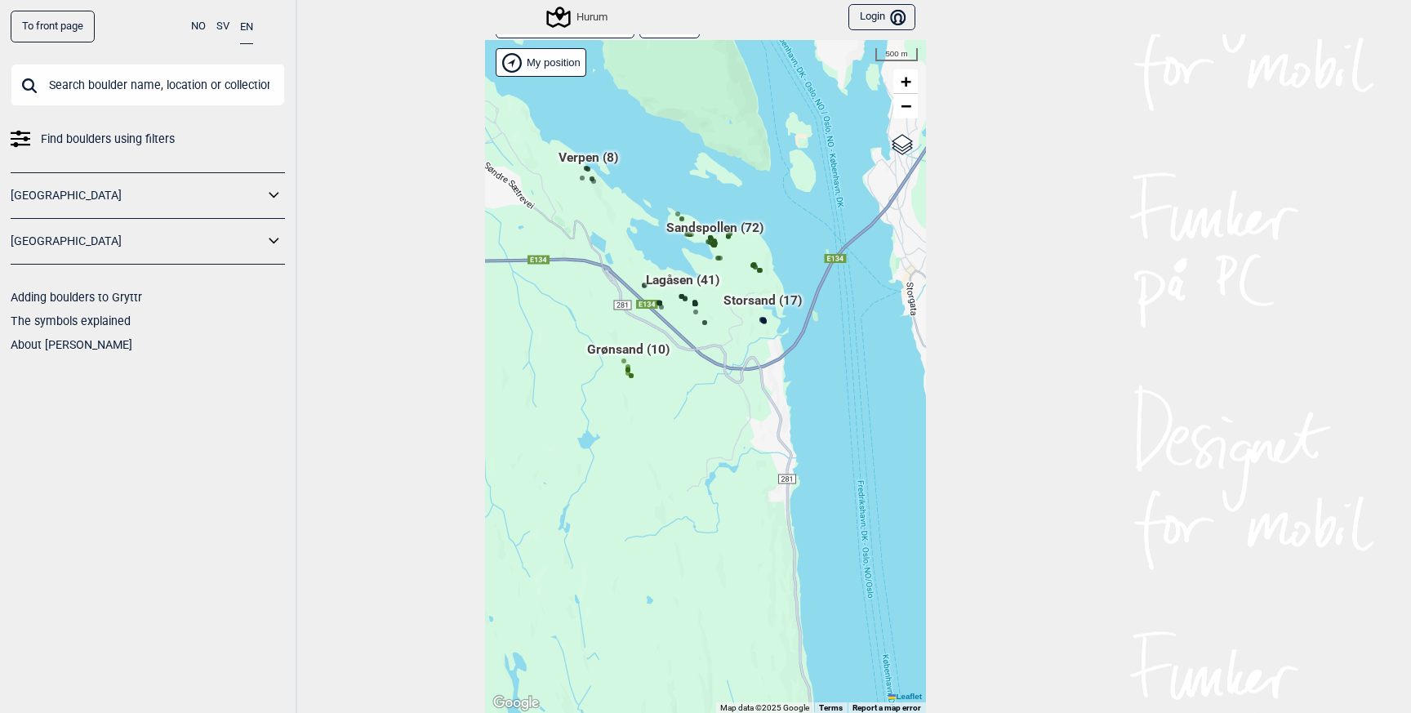
click at [675, 277] on span "Lagåsen (41)" at bounding box center [682, 286] width 73 height 31
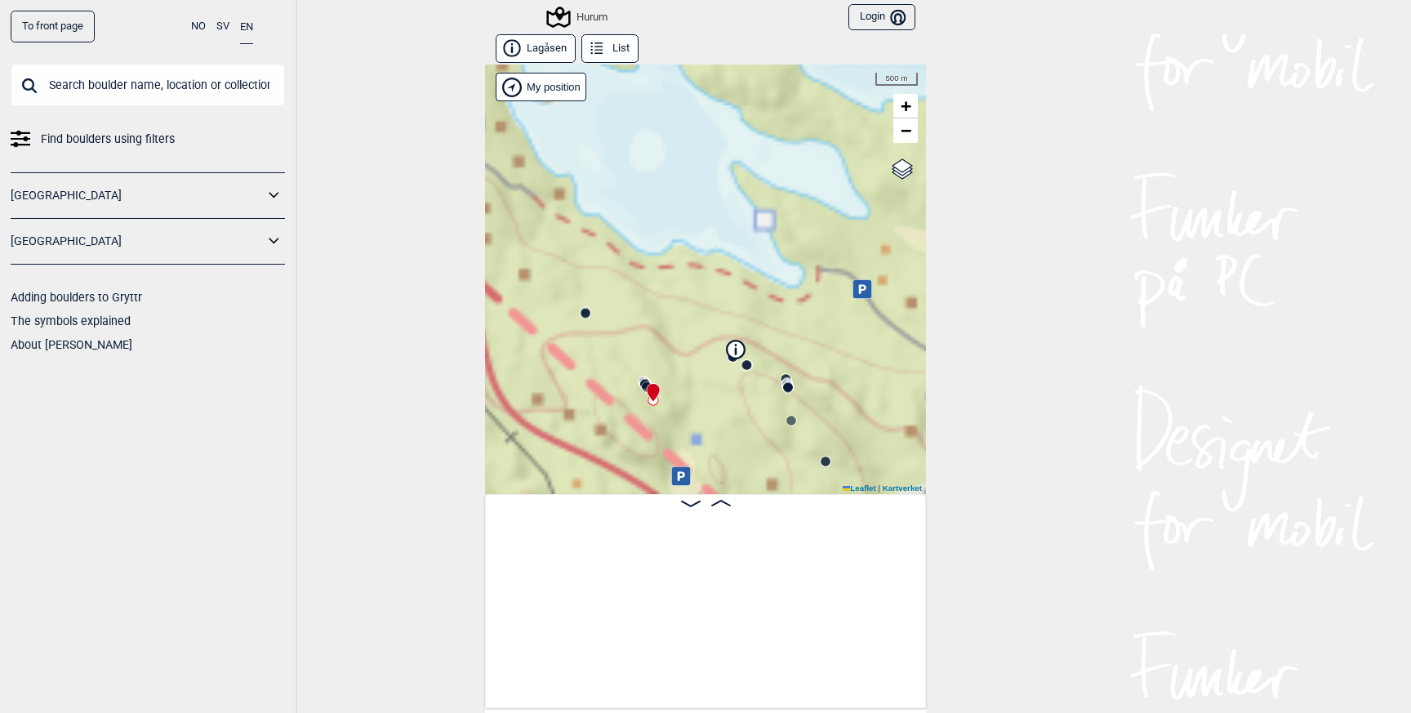
scroll to position [0, 128]
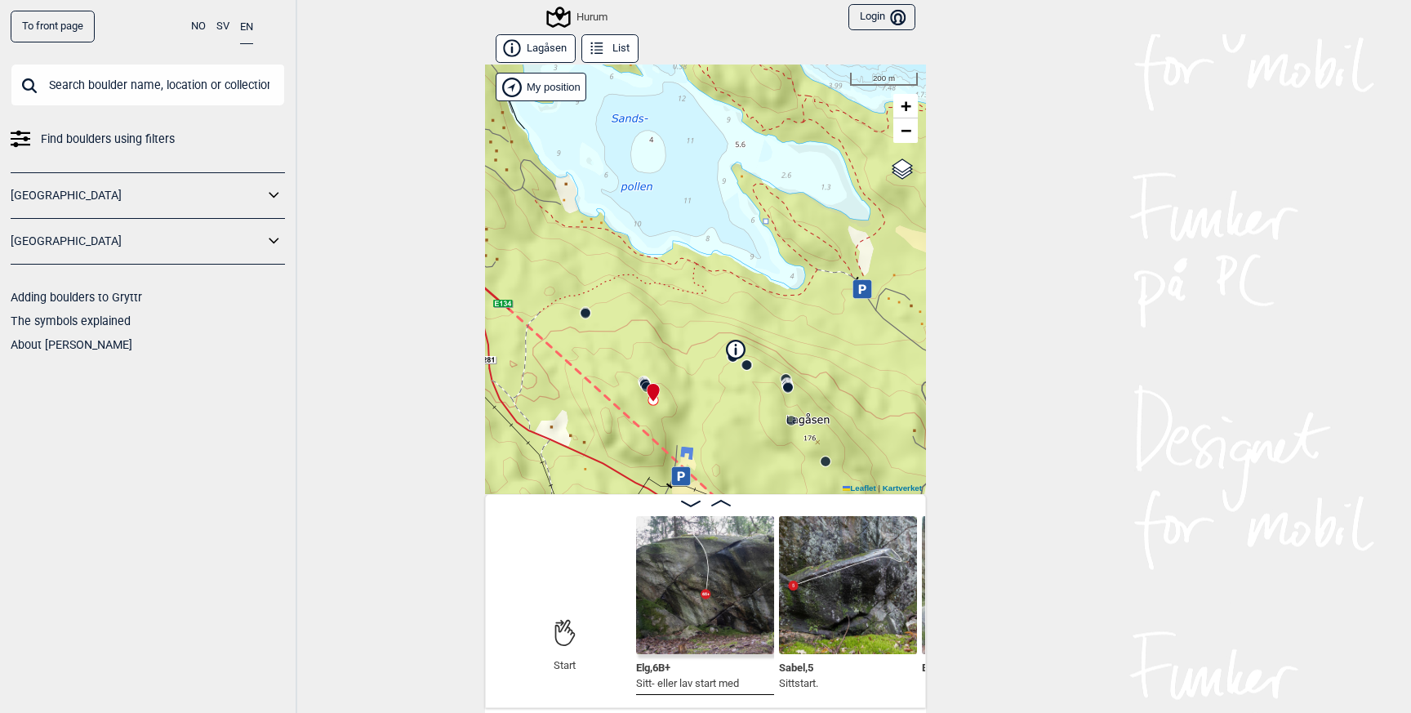
click at [619, 47] on button "List" at bounding box center [609, 48] width 57 height 29
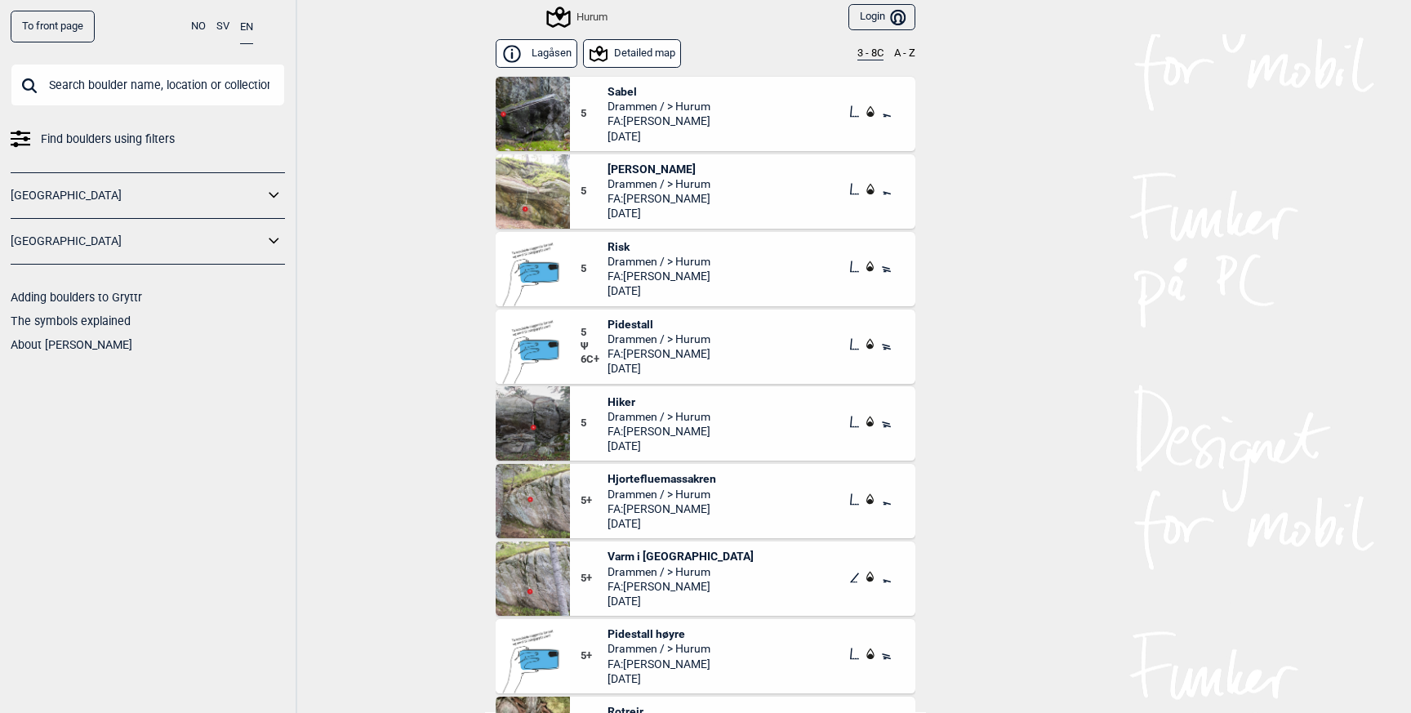
click at [860, 56] on button "3 - 8C" at bounding box center [870, 53] width 26 height 13
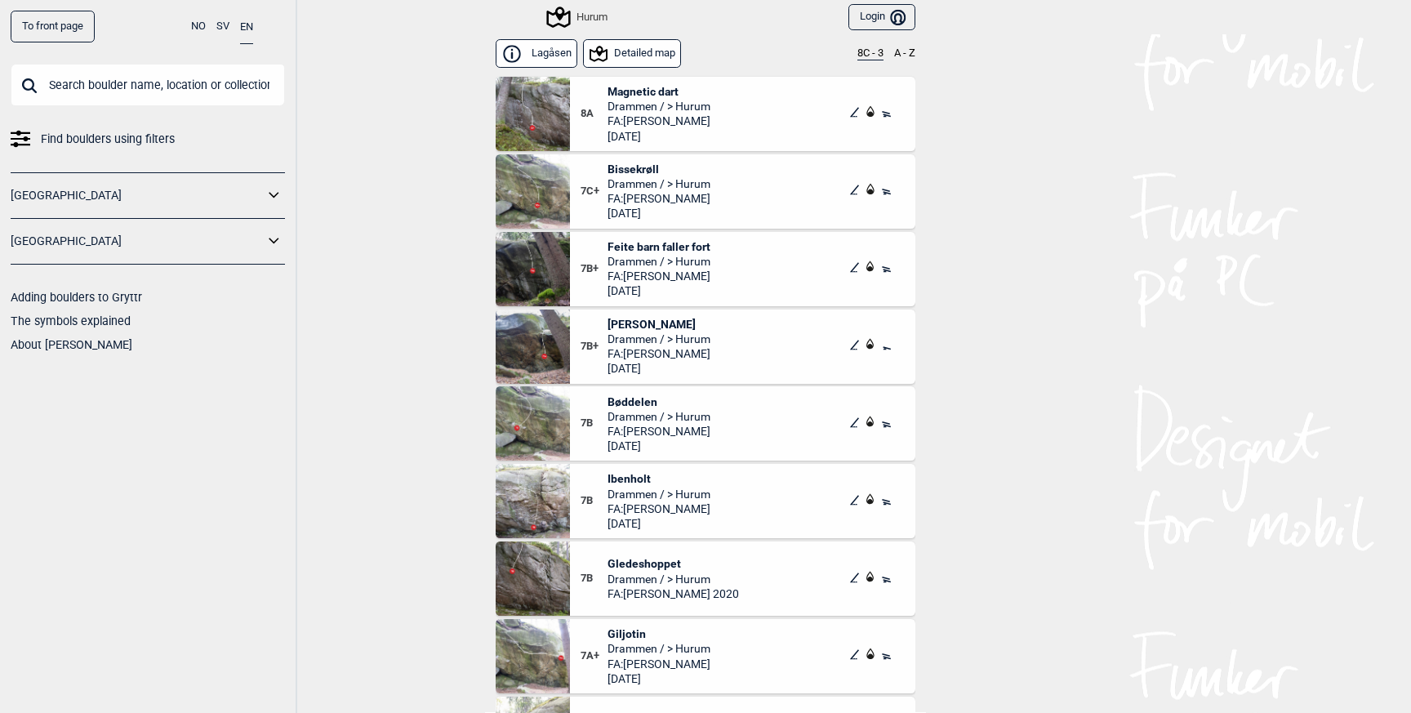
click at [643, 560] on span "Gledeshoppet" at bounding box center [672, 563] width 131 height 15
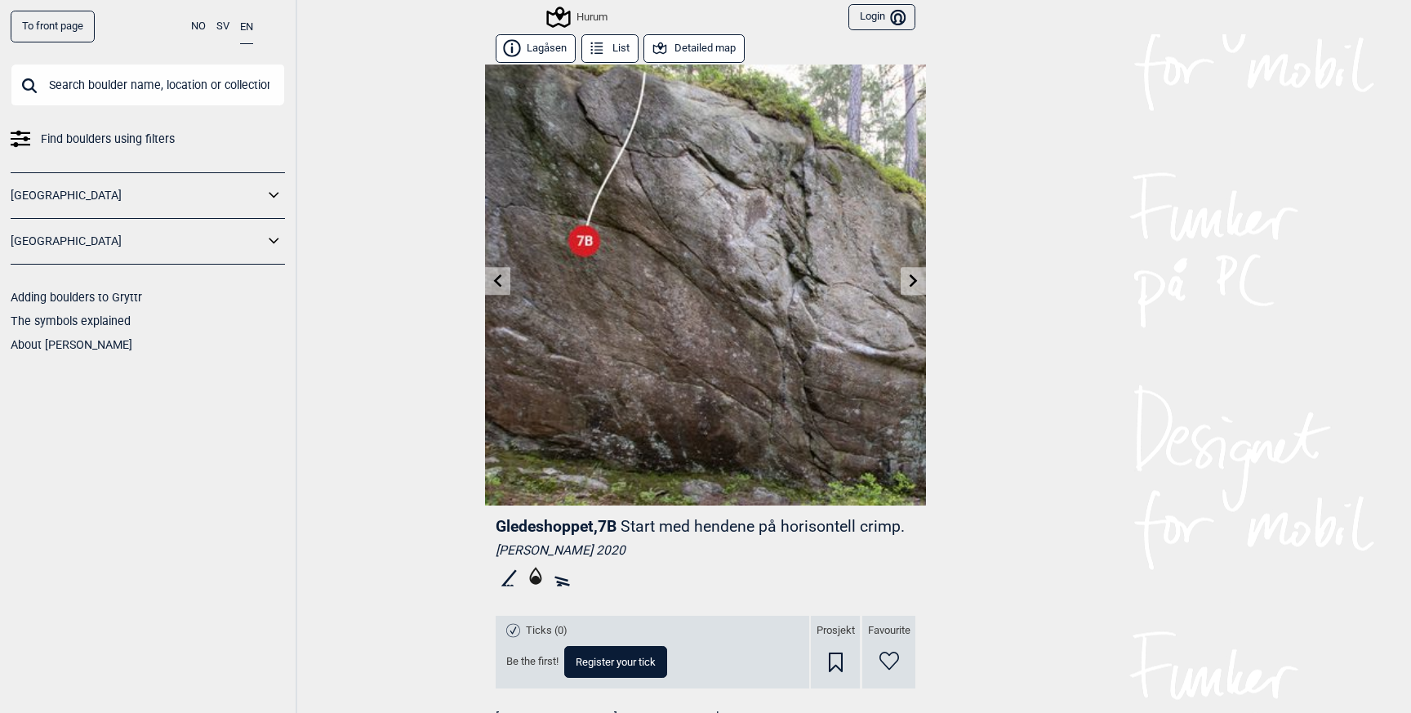
click at [499, 278] on icon at bounding box center [497, 280] width 13 height 13
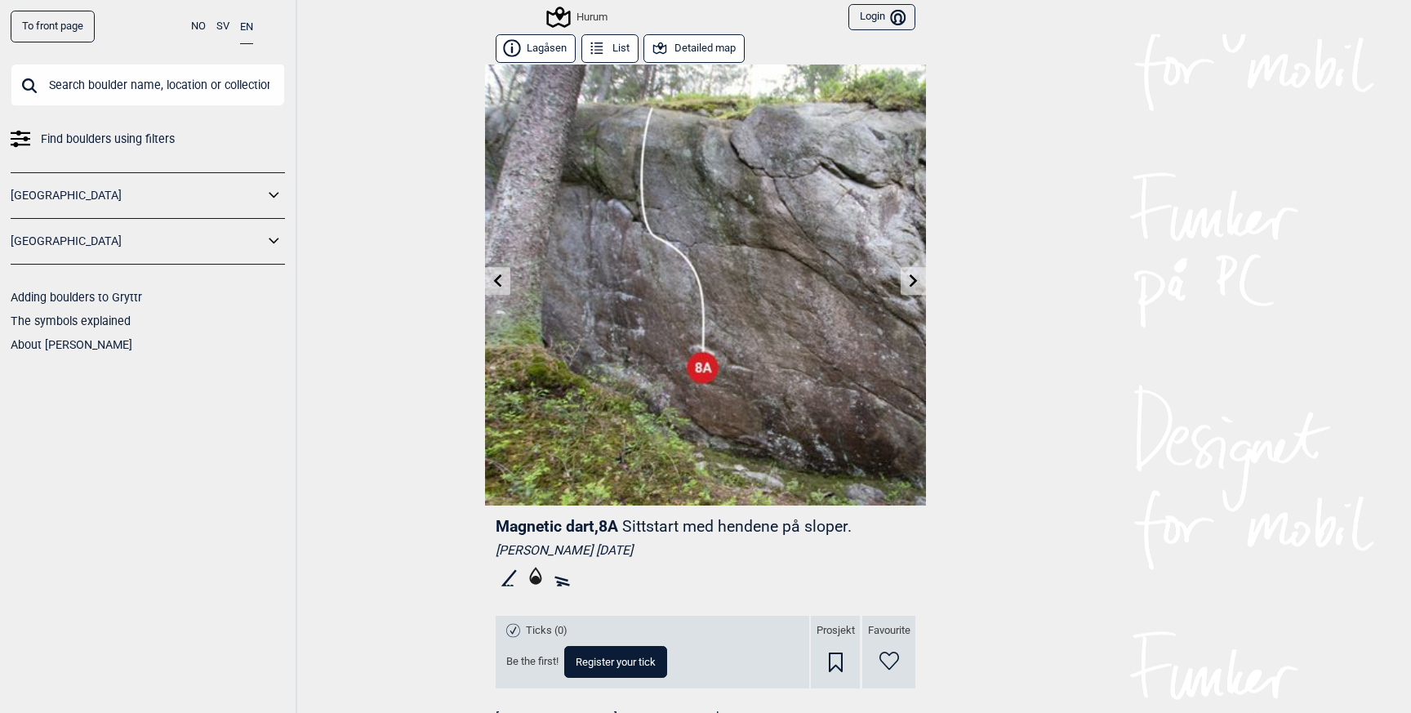
click at [499, 278] on icon at bounding box center [497, 280] width 13 height 13
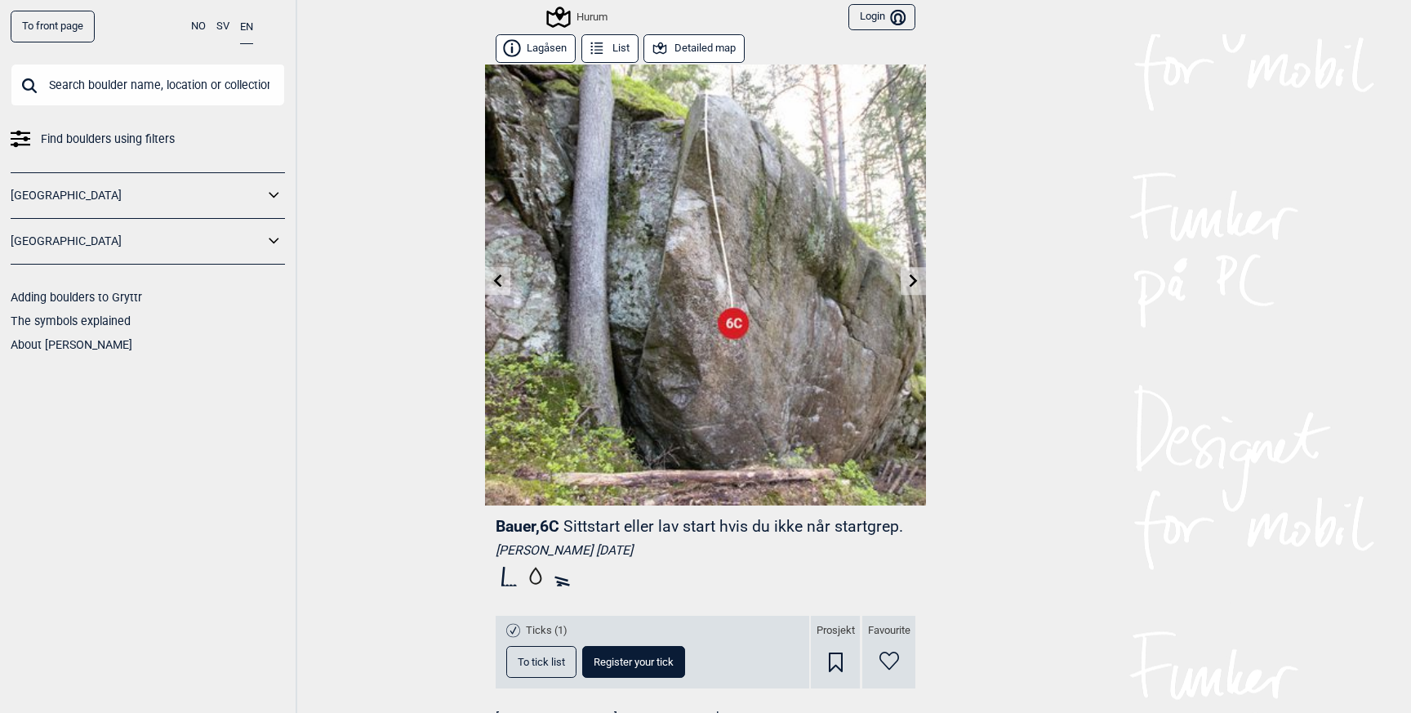
click at [604, 45] on icon at bounding box center [597, 49] width 18 height 18
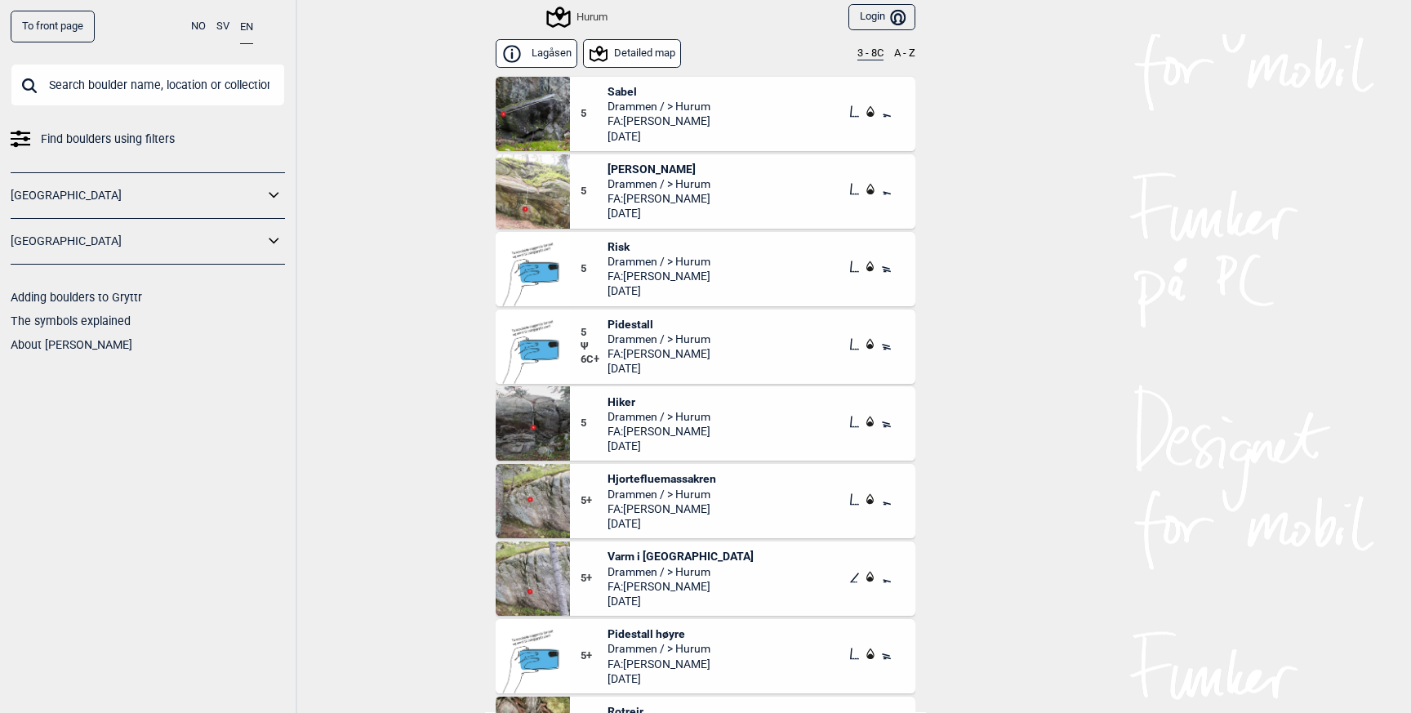
scroll to position [3, 0]
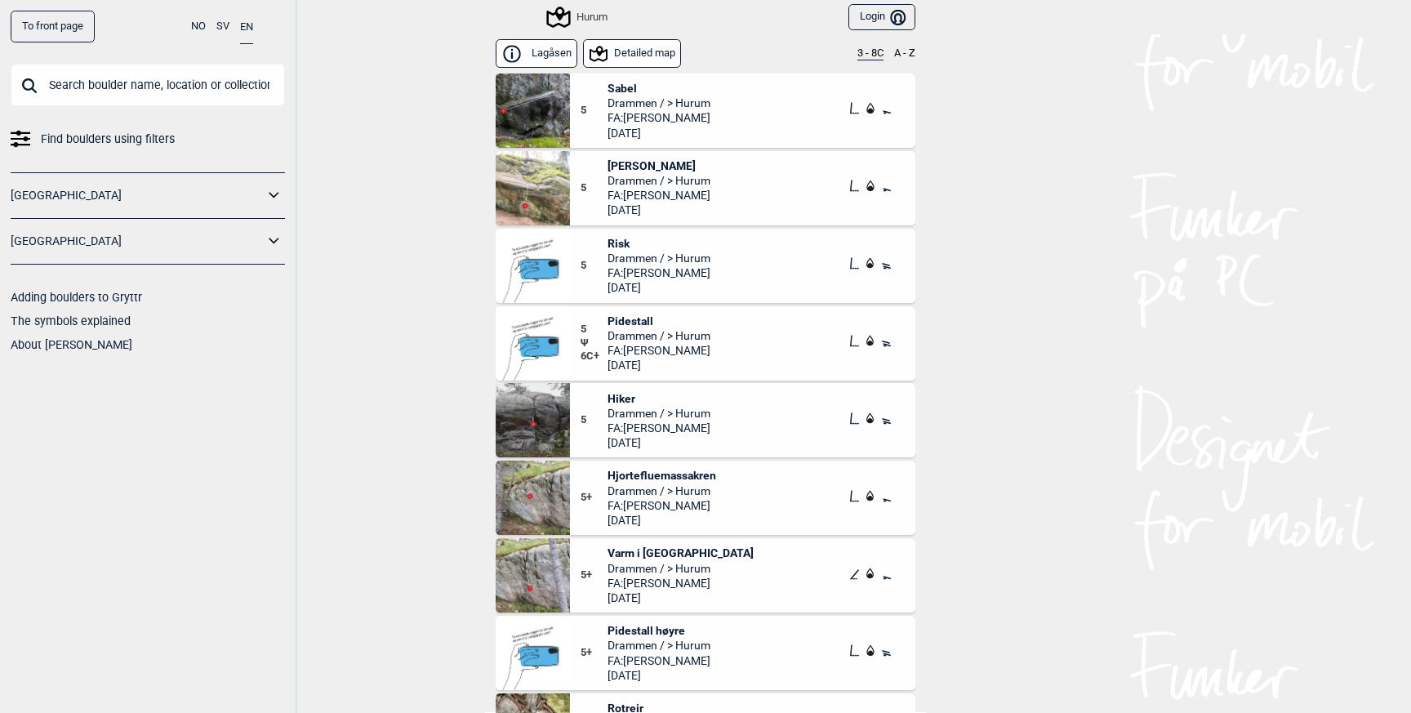
click at [585, 14] on div "Hurum" at bounding box center [578, 17] width 59 height 20
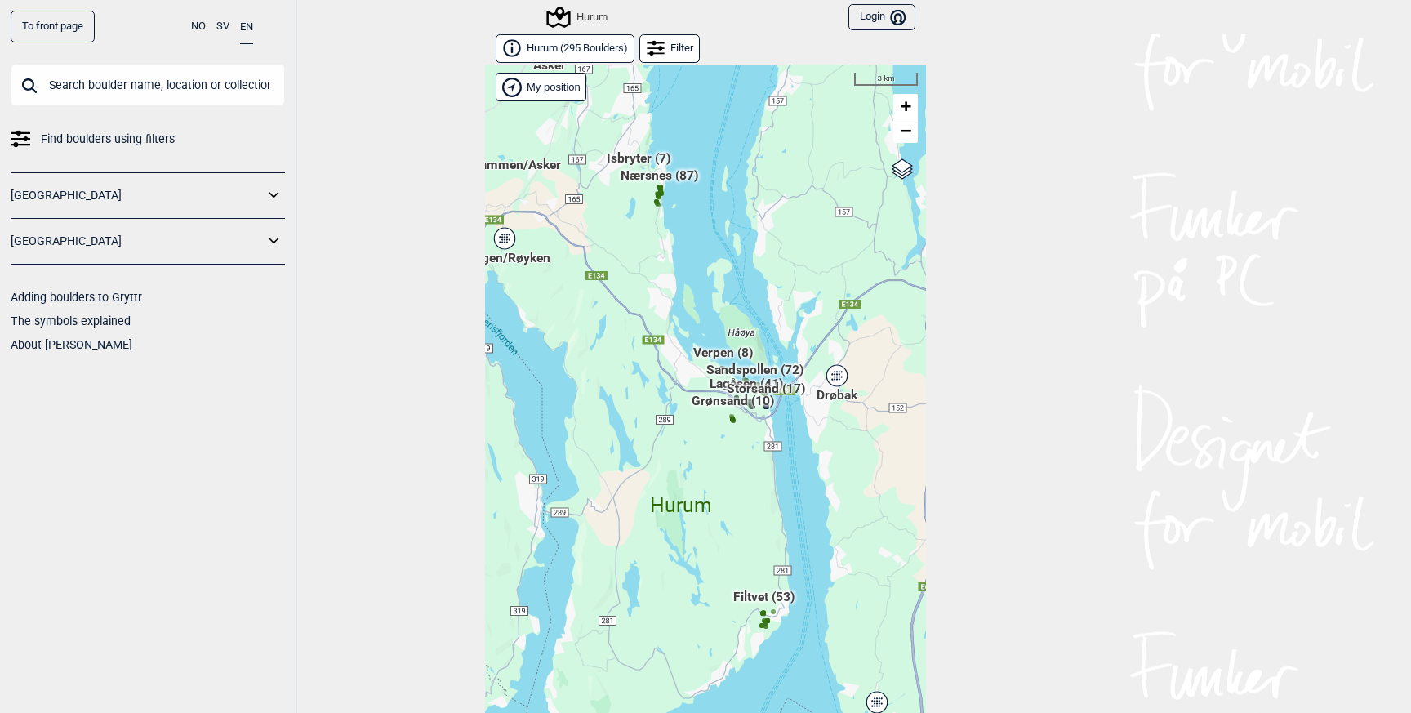
scroll to position [24, 0]
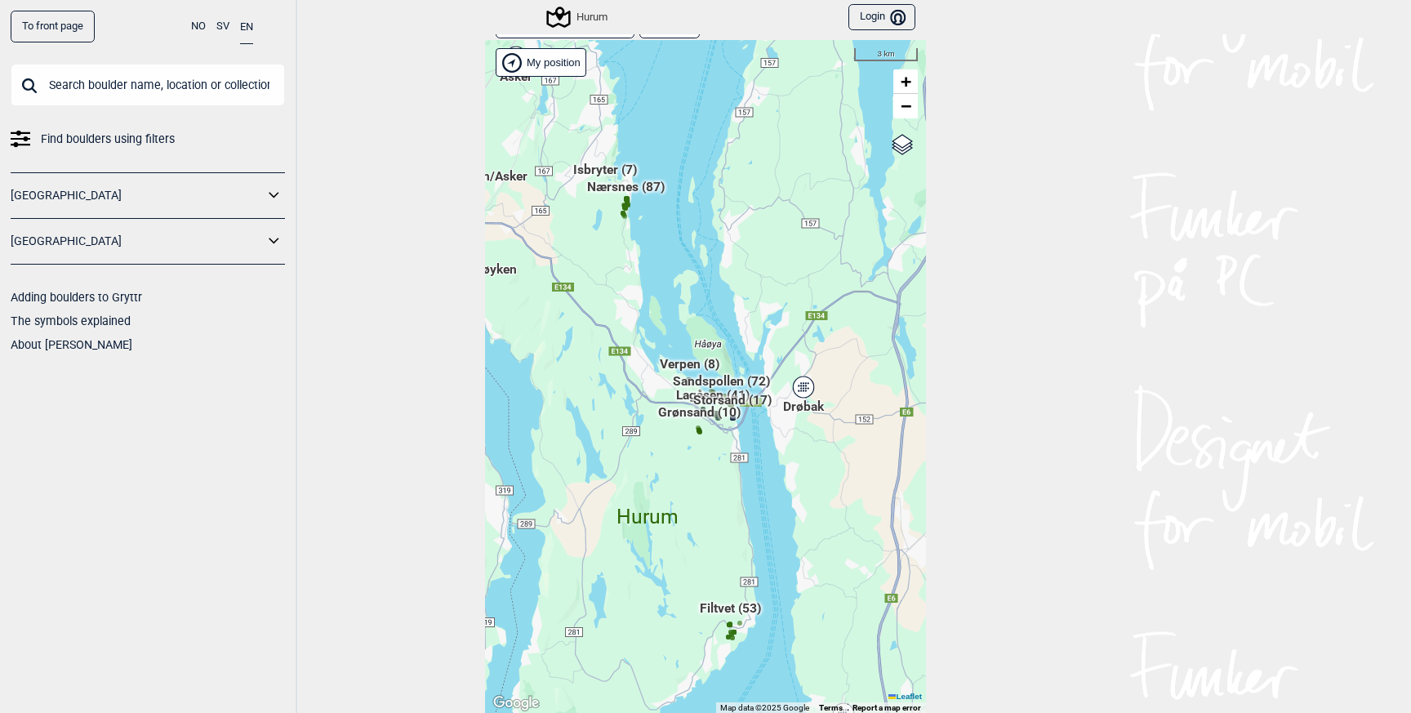
drag, startPoint x: 799, startPoint y: 176, endPoint x: 695, endPoint y: 357, distance: 208.5
click at [696, 352] on div "Hallingdal Gol Ål Stange Kolomoen [GEOGRAPHIC_DATA] [GEOGRAPHIC_DATA][PERSON_NA…" at bounding box center [705, 377] width 441 height 674
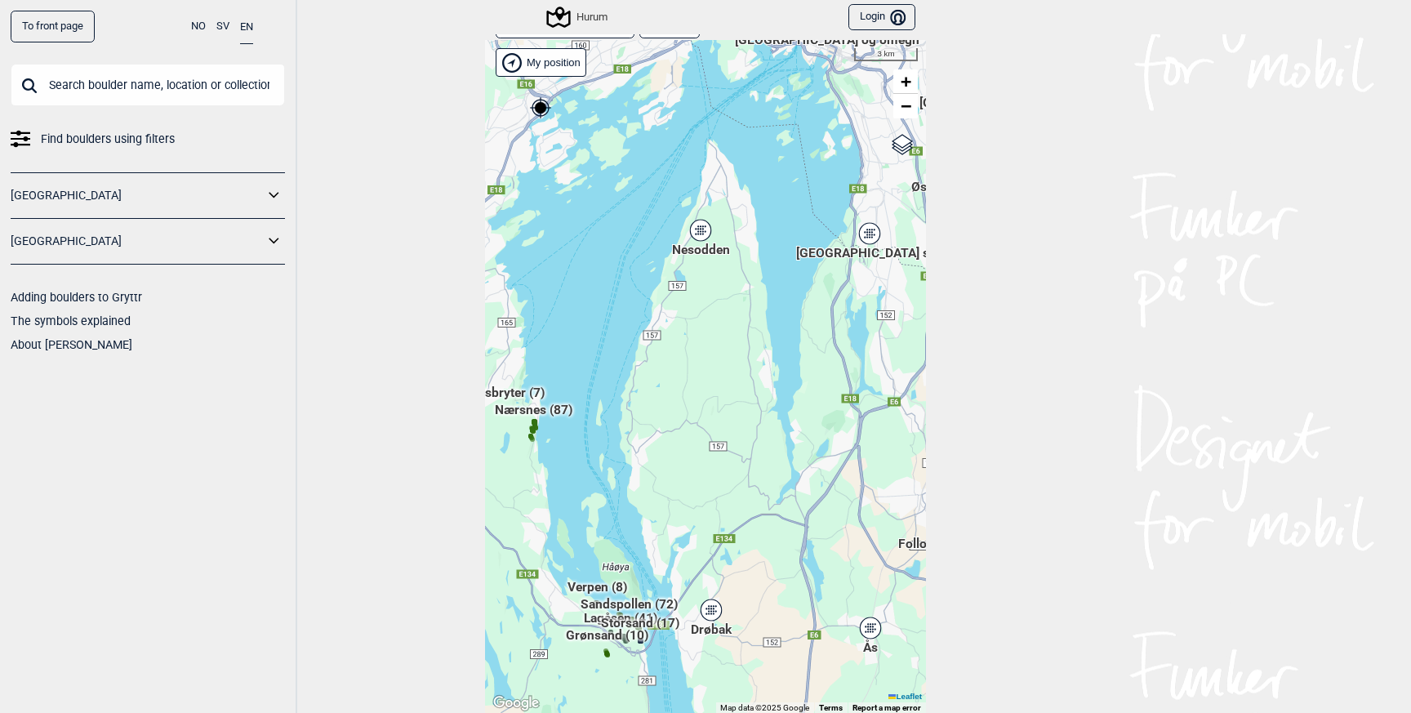
drag, startPoint x: 733, startPoint y: 327, endPoint x: 676, endPoint y: 583, distance: 261.9
click at [678, 573] on div "Hallingdal Gol Ål Stange Kolomoen [GEOGRAPHIC_DATA] [GEOGRAPHIC_DATA][PERSON_NA…" at bounding box center [705, 377] width 441 height 674
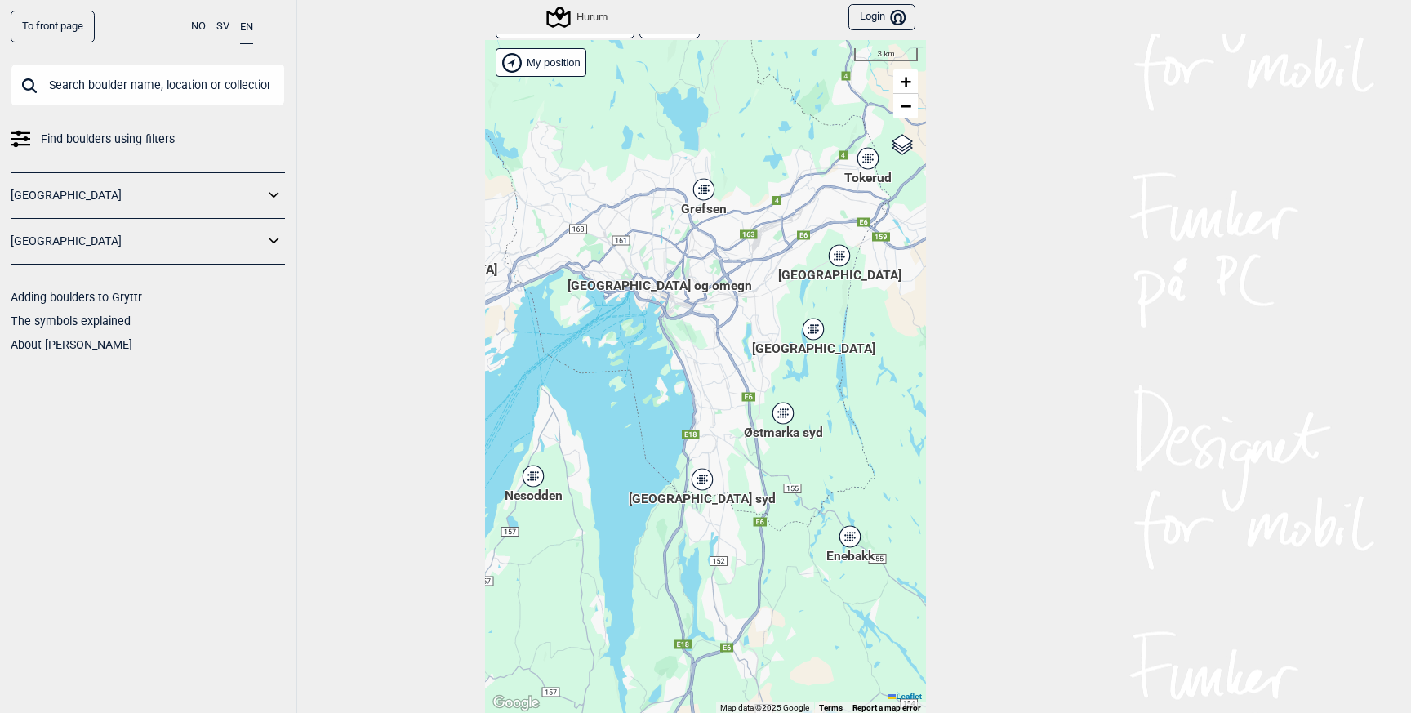
drag, startPoint x: 767, startPoint y: 529, endPoint x: 650, endPoint y: 500, distance: 120.2
click at [650, 500] on div "Hallingdal Gol Ål Stange Kolomoen [GEOGRAPHIC_DATA] [GEOGRAPHIC_DATA][PERSON_NA…" at bounding box center [705, 377] width 441 height 674
